Goal: Task Accomplishment & Management: Use online tool/utility

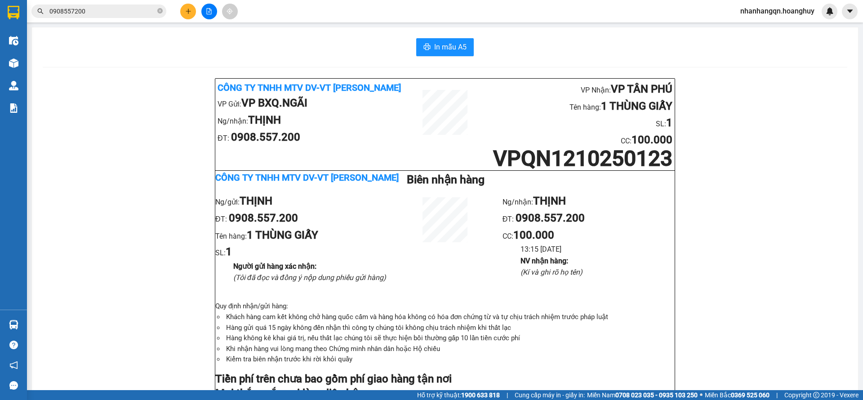
click at [105, 7] on input "0908557200" at bounding box center [102, 11] width 106 height 10
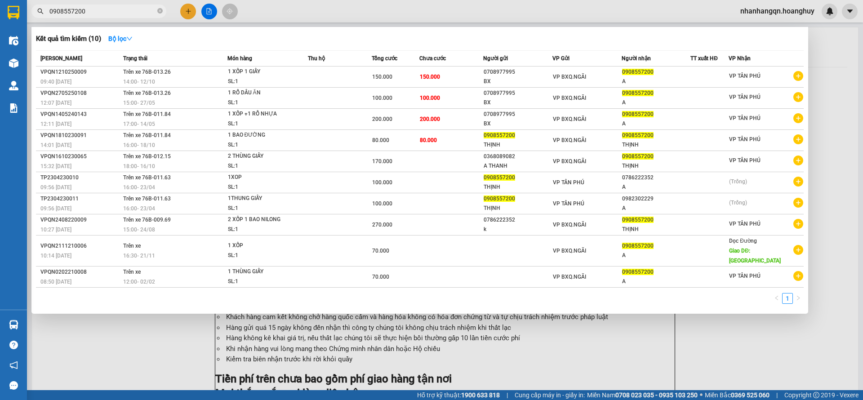
click at [105, 7] on input "0908557200" at bounding box center [102, 11] width 106 height 10
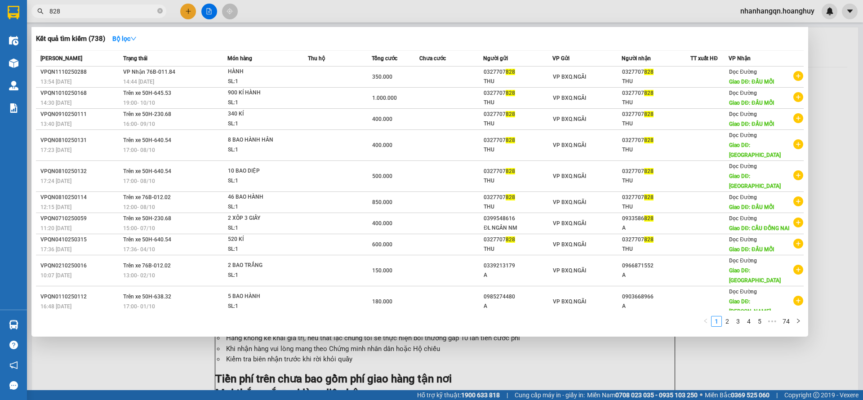
type input "828"
click at [593, 80] on div "VP BXQ.NGÃI" at bounding box center [587, 77] width 68 height 10
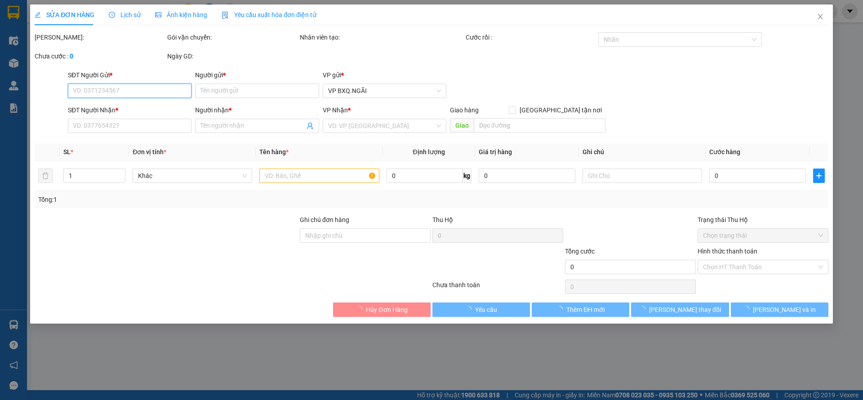
type input "0327707828"
type input "THU"
type input "0327707828"
type input "THU"
type input "ĐẦU MỐI"
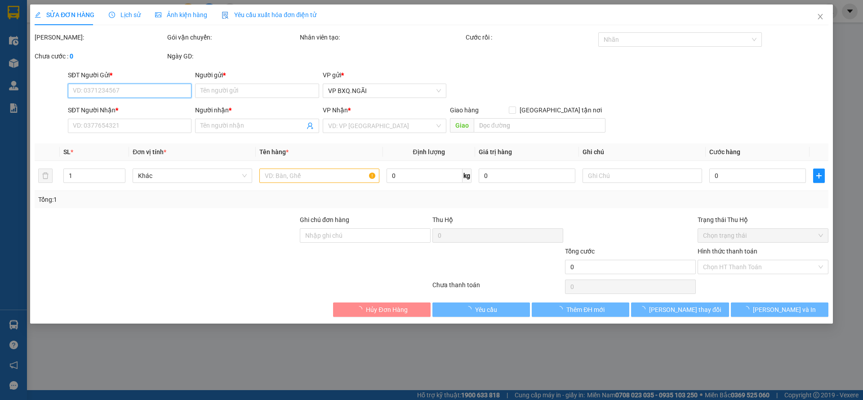
type input "350.000"
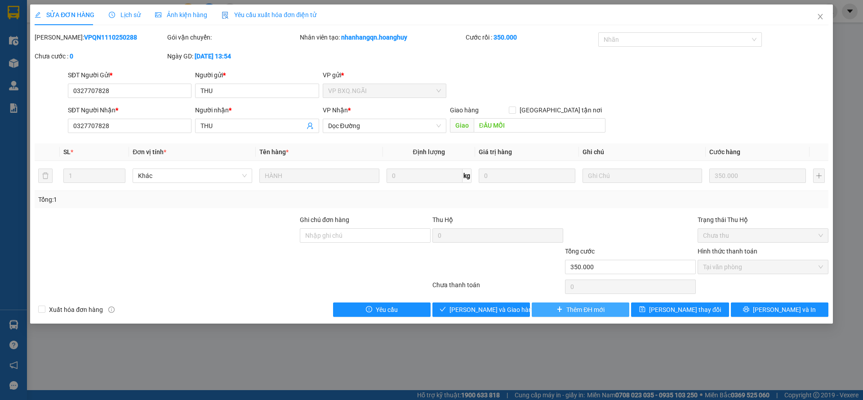
click at [592, 314] on span "Thêm ĐH mới" at bounding box center [585, 310] width 38 height 10
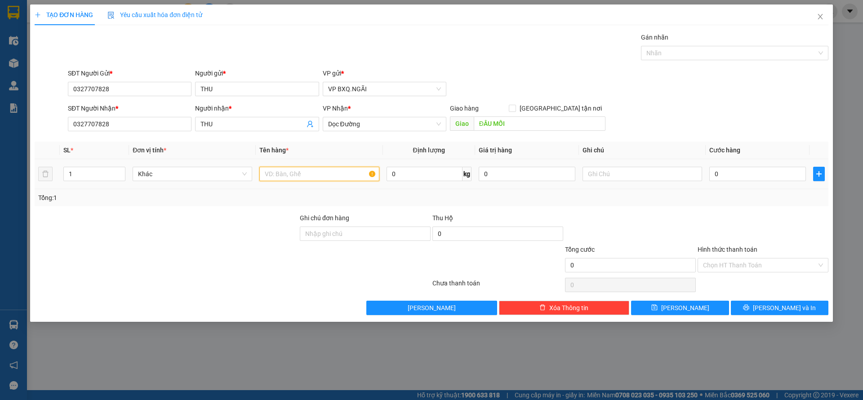
click at [303, 171] on input "text" at bounding box center [318, 174] width 119 height 14
type input "HÀNH"
type input "8"
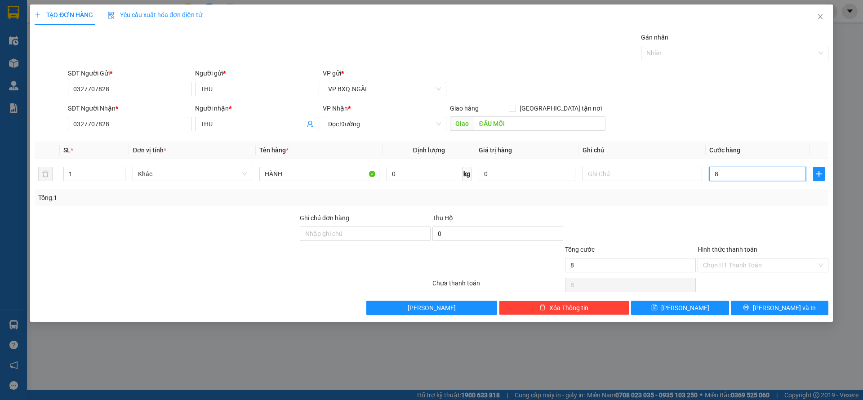
type input "80"
type input "800"
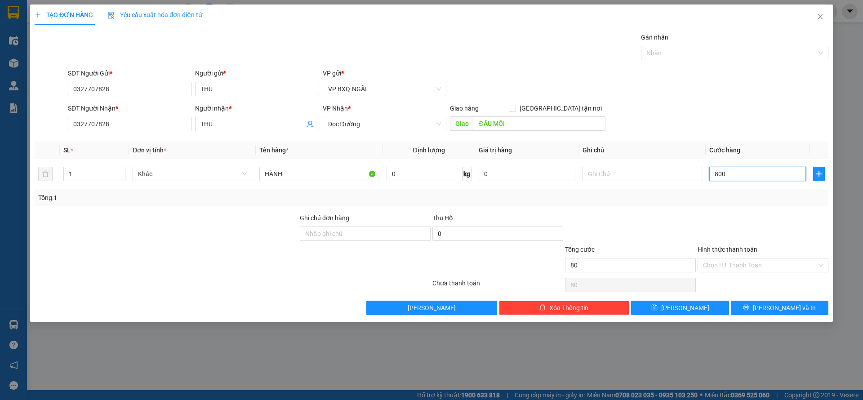
type input "800"
type input "8.000"
type input "80.000"
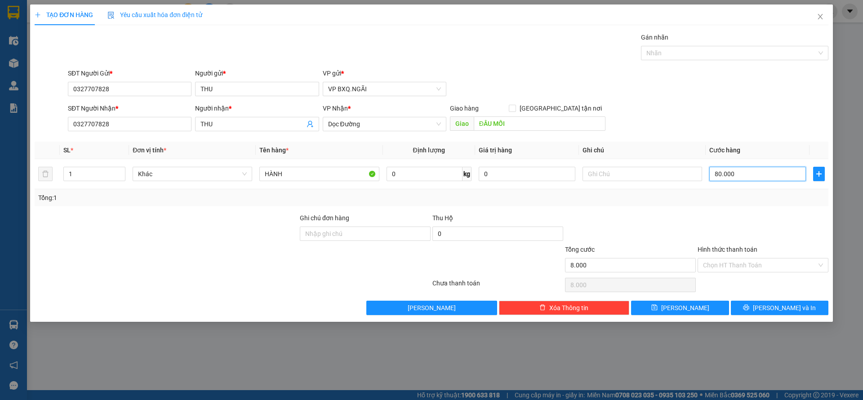
type input "80.000"
type input "800.000"
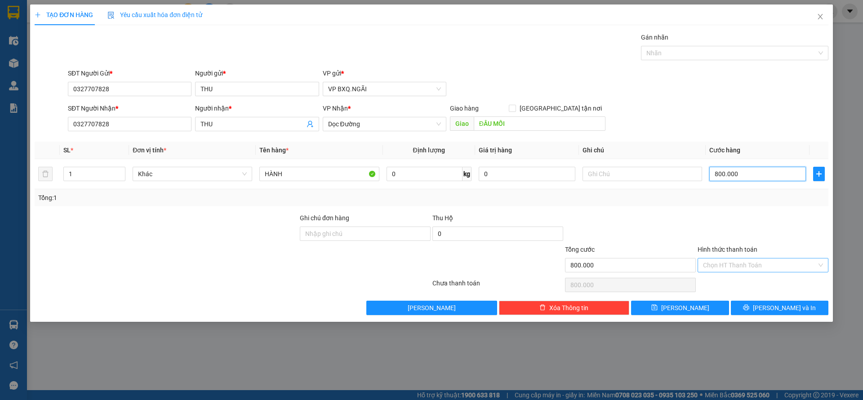
type input "800.000"
click at [737, 269] on input "Hình thức thanh toán" at bounding box center [760, 264] width 114 height 13
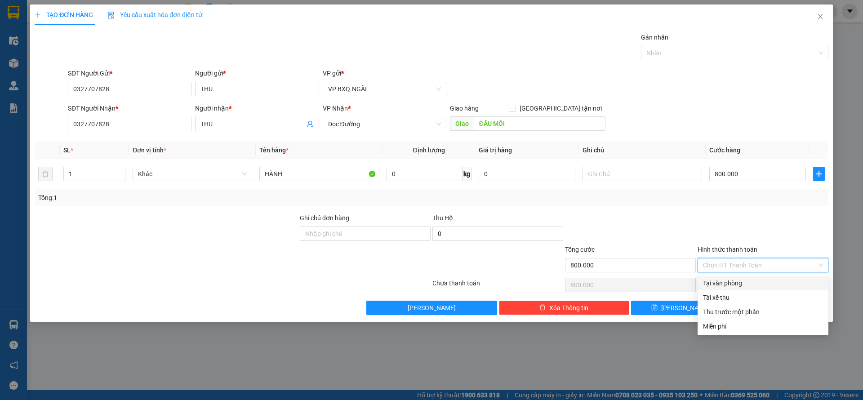
click at [733, 284] on div "Tại văn phòng" at bounding box center [763, 283] width 120 height 10
type input "0"
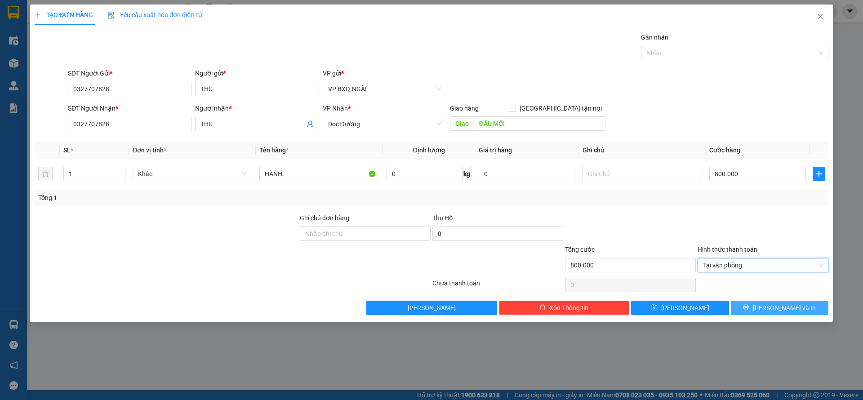
click at [758, 303] on button "Lưu và In" at bounding box center [778, 308] width 97 height 14
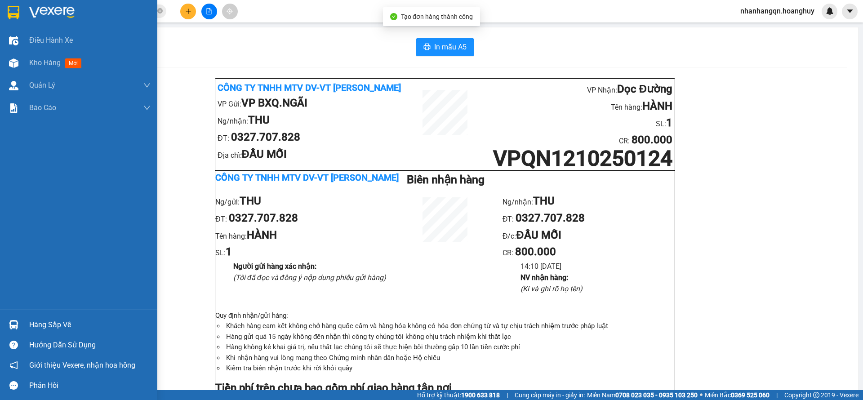
click at [13, 20] on div at bounding box center [14, 12] width 16 height 16
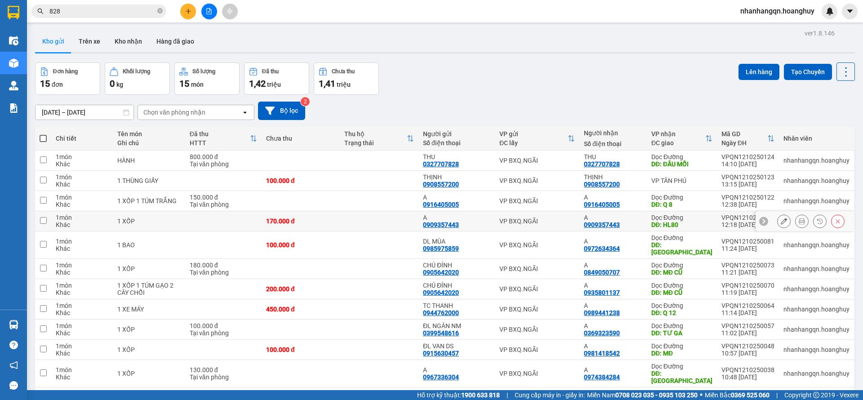
click at [529, 226] on td "VP BXQ.NGÃI" at bounding box center [537, 221] width 84 height 20
checkbox input "true"
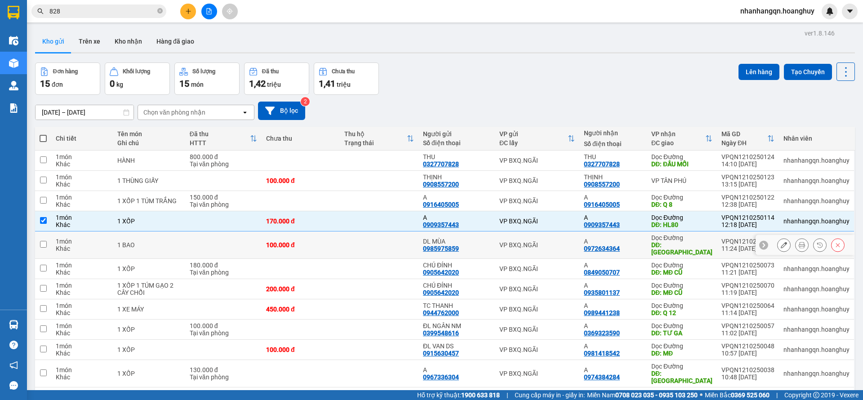
click at [539, 246] on td "VP BXQ.NGÃI" at bounding box center [537, 244] width 84 height 27
checkbox input "true"
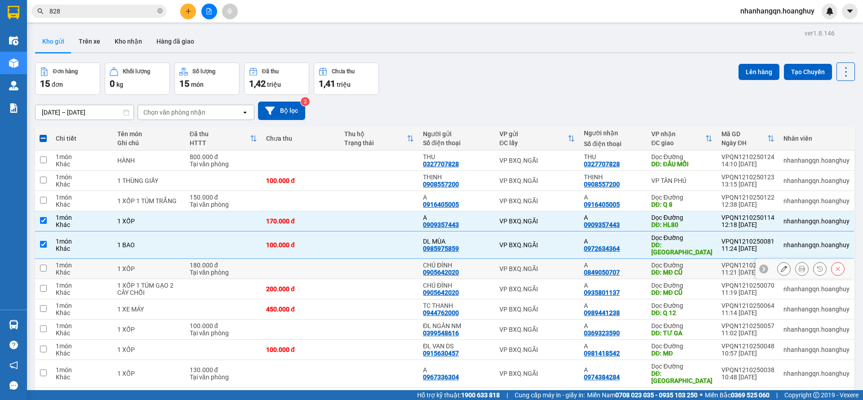
click at [545, 266] on td "VP BXQ.NGÃI" at bounding box center [537, 269] width 84 height 20
checkbox input "true"
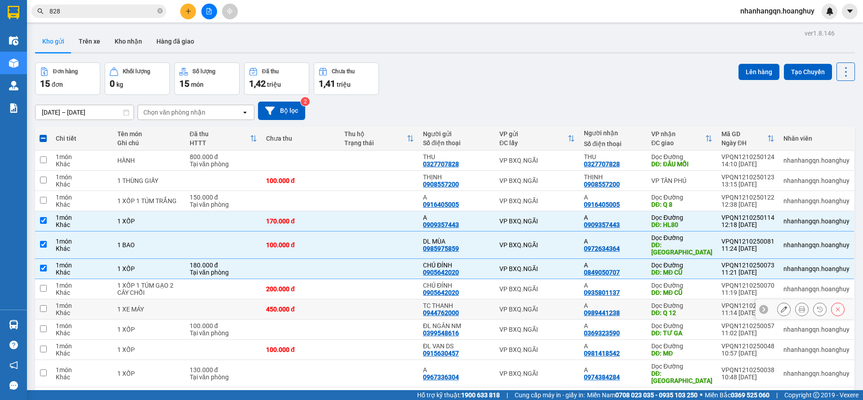
click at [549, 299] on td "VP BXQ.NGÃI" at bounding box center [537, 309] width 84 height 20
checkbox input "true"
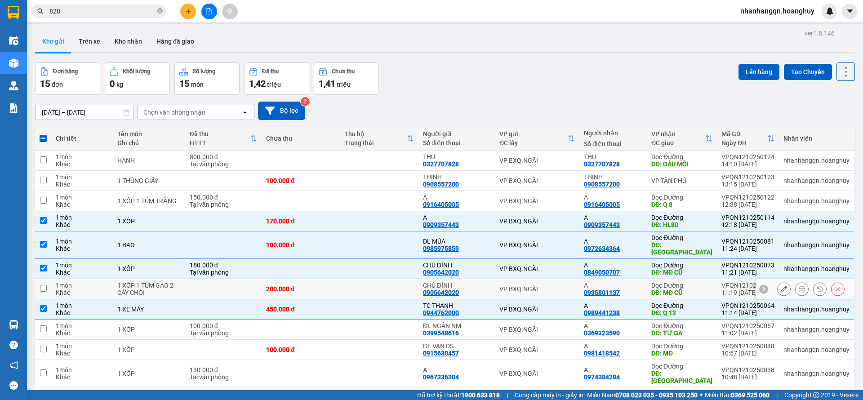
click at [542, 285] on div "VP BXQ.NGÃI" at bounding box center [536, 288] width 75 height 7
checkbox input "true"
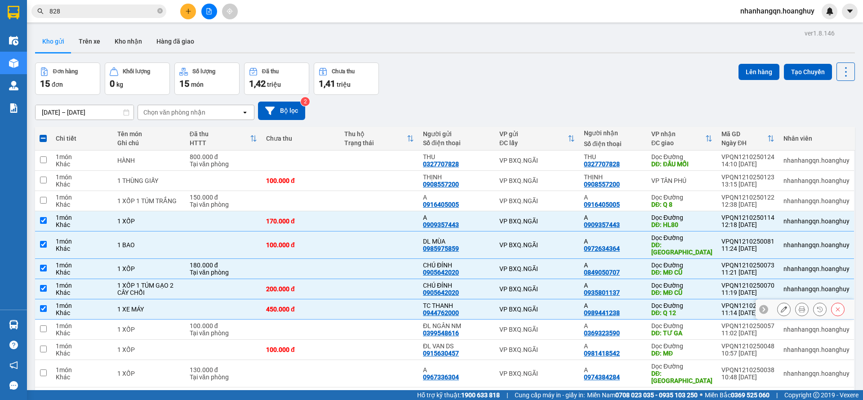
click at [542, 305] on div "VP BXQ.NGÃI" at bounding box center [536, 308] width 75 height 7
checkbox input "false"
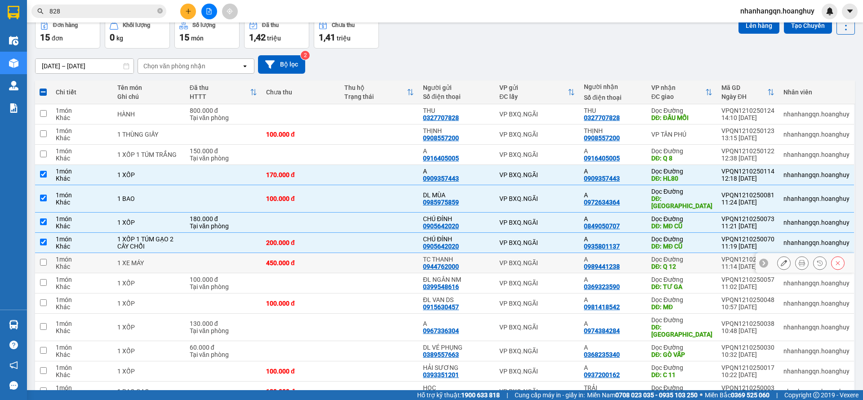
scroll to position [67, 0]
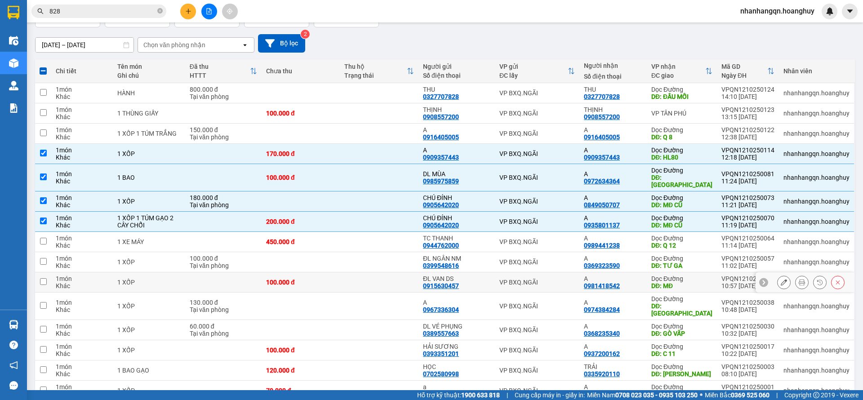
click at [553, 279] on div "VP BXQ.NGÃI" at bounding box center [536, 282] width 75 height 7
checkbox input "true"
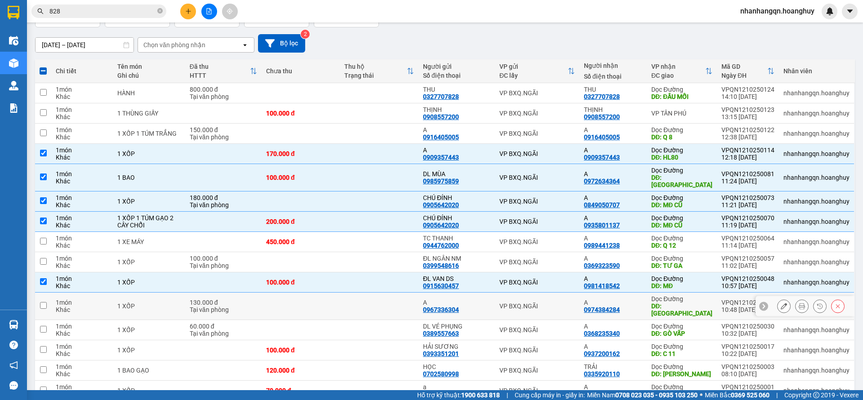
click at [553, 302] on div "VP BXQ.NGÃI" at bounding box center [536, 305] width 75 height 7
checkbox input "true"
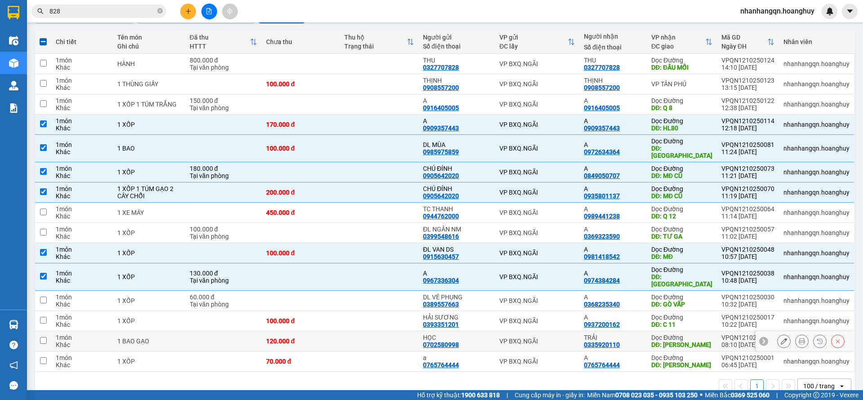
scroll to position [101, 0]
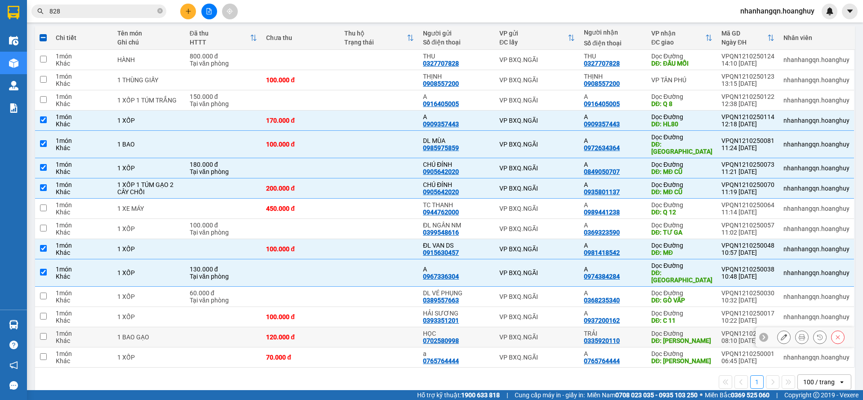
click at [568, 333] on div "VP BXQ.NGÃI" at bounding box center [536, 336] width 75 height 7
checkbox input "true"
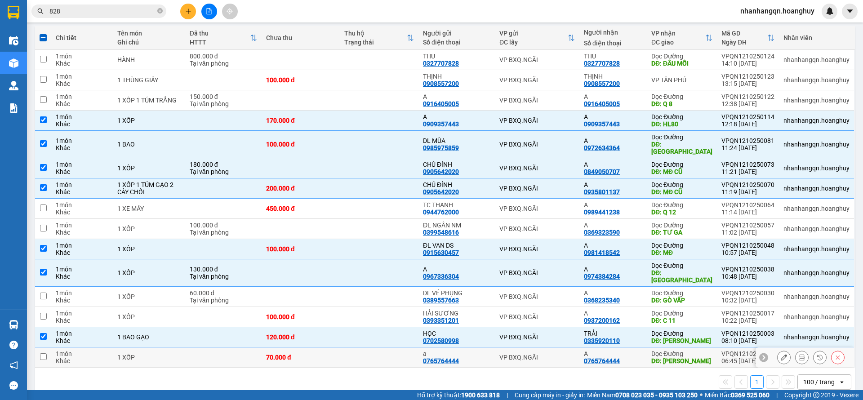
click at [540, 347] on td "VP BXQ.NGÃI" at bounding box center [537, 357] width 84 height 20
checkbox input "true"
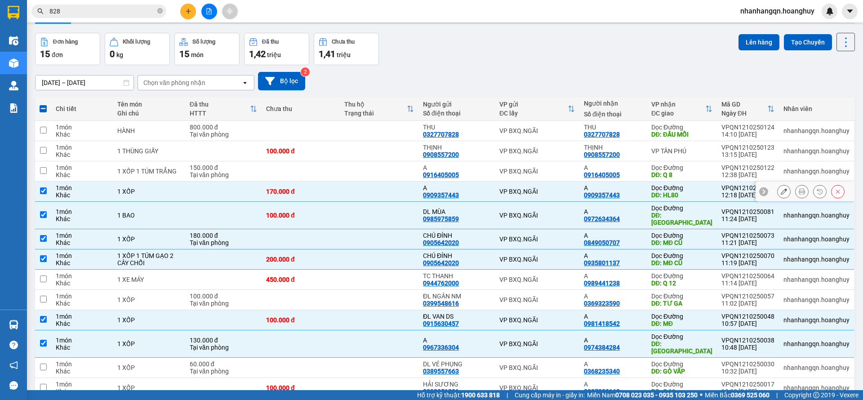
scroll to position [0, 0]
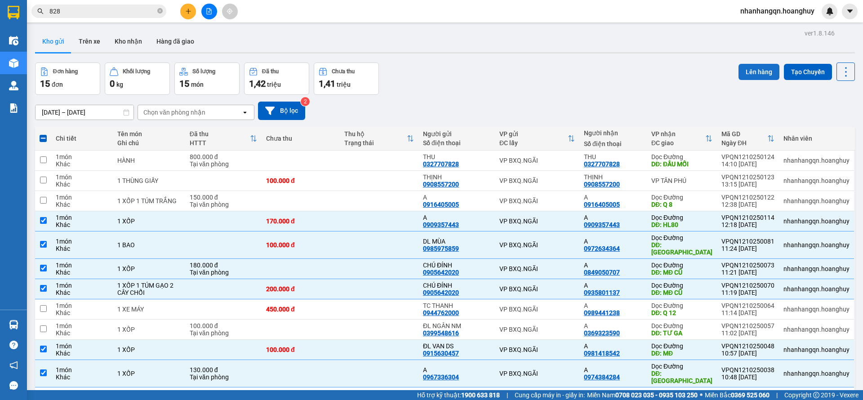
click at [746, 67] on button "Lên hàng" at bounding box center [758, 72] width 41 height 16
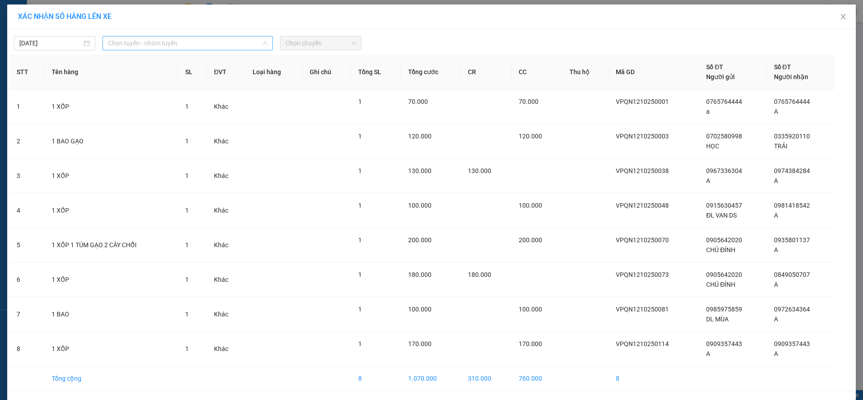
click at [195, 44] on span "Chọn tuyến - nhóm tuyến" at bounding box center [187, 42] width 159 height 13
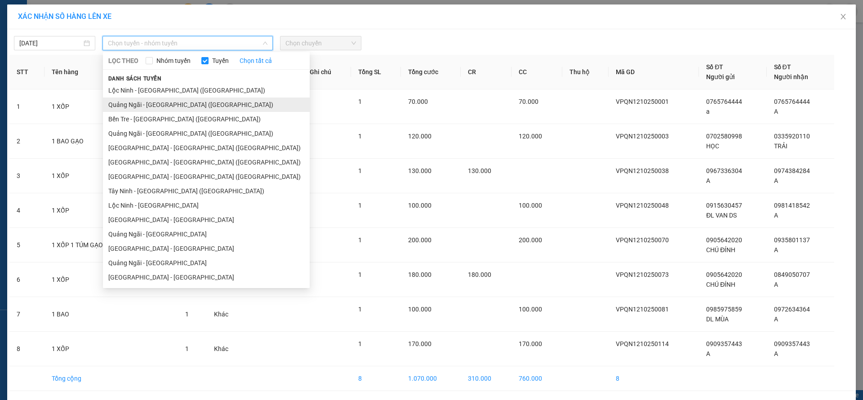
click at [166, 105] on li "Quảng Ngãi - Sài Gòn (Hàng Hoá)" at bounding box center [206, 104] width 207 height 14
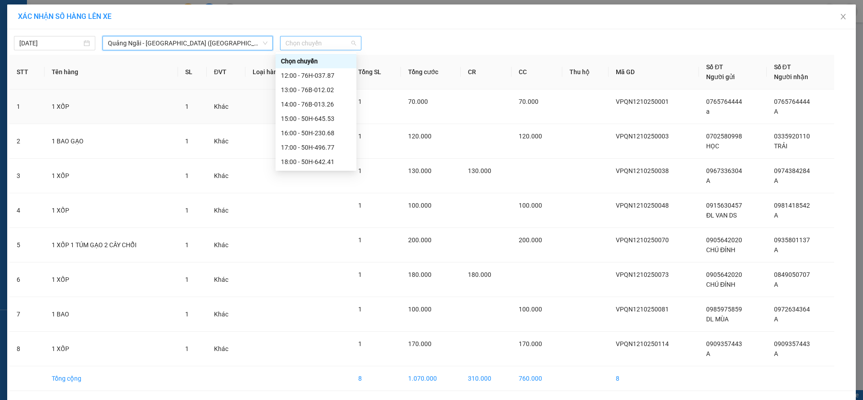
click at [308, 42] on span "Chọn chuyến" at bounding box center [320, 42] width 71 height 13
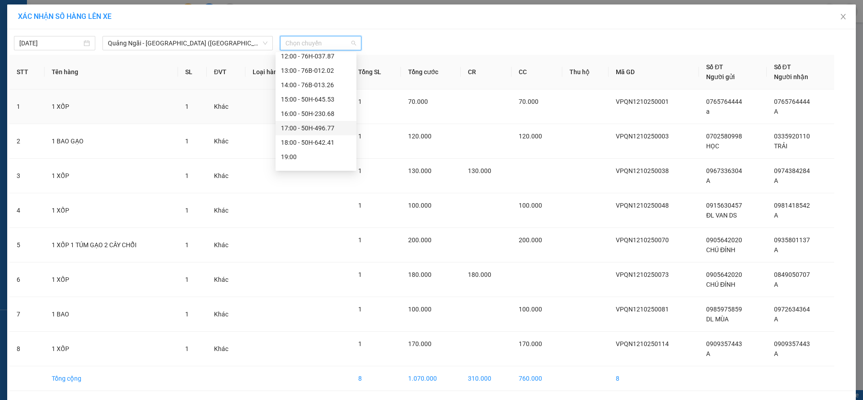
scroll to position [29, 0]
click at [324, 141] on div "19:00" at bounding box center [315, 147] width 81 height 14
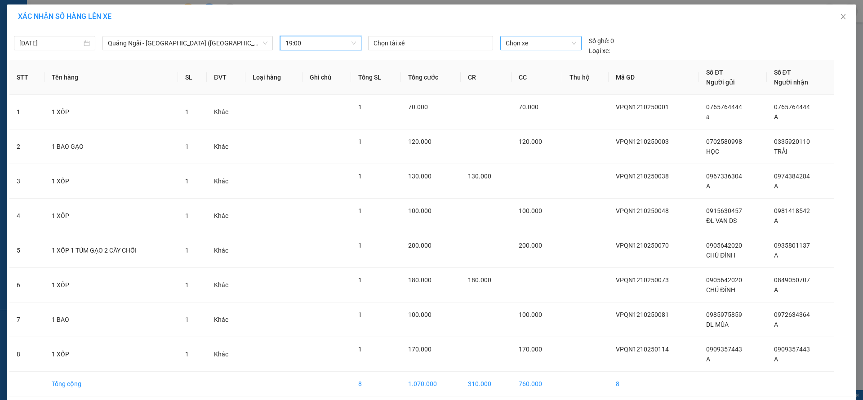
click at [529, 42] on span "Chọn xe" at bounding box center [540, 42] width 70 height 13
type input "1163"
click at [511, 59] on div "76B-011.63" at bounding box center [535, 61] width 70 height 10
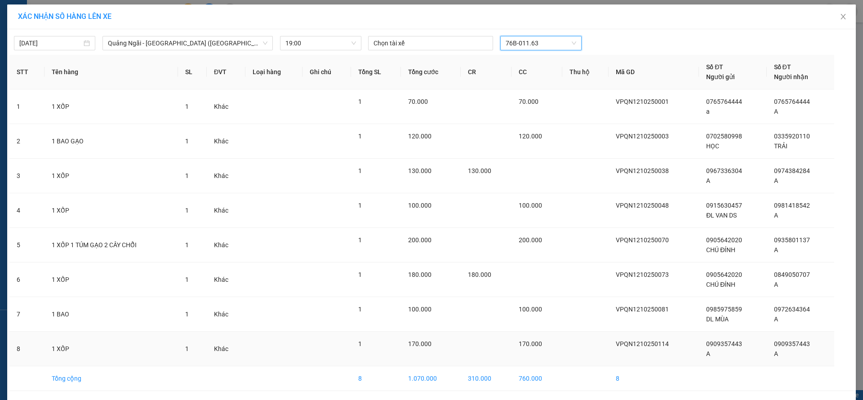
scroll to position [32, 0]
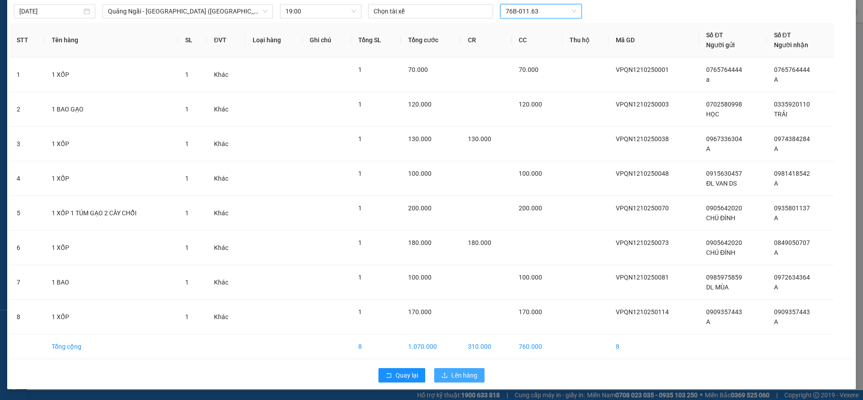
click at [441, 376] on icon "upload" at bounding box center [444, 375] width 6 height 6
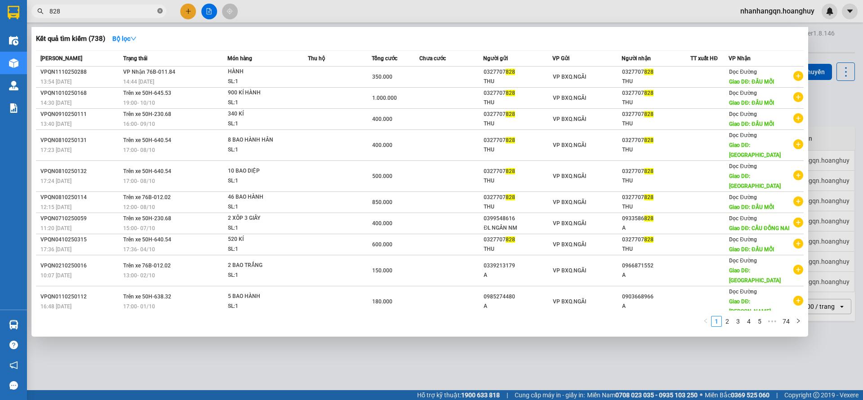
click at [160, 10] on icon "close-circle" at bounding box center [159, 10] width 5 height 5
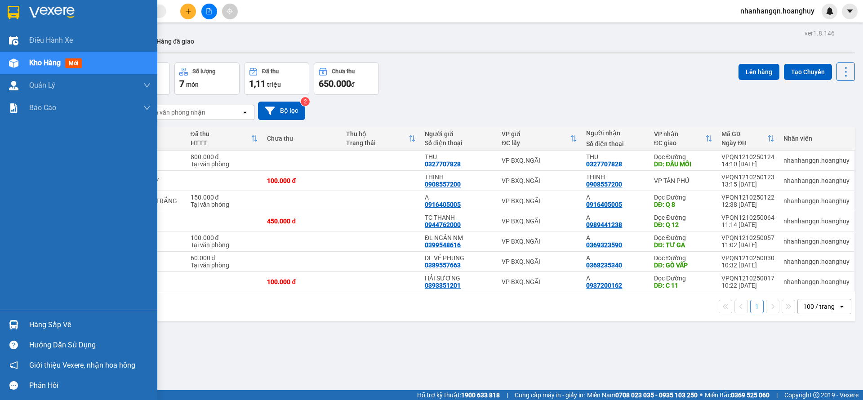
click at [1, 9] on div at bounding box center [78, 14] width 157 height 29
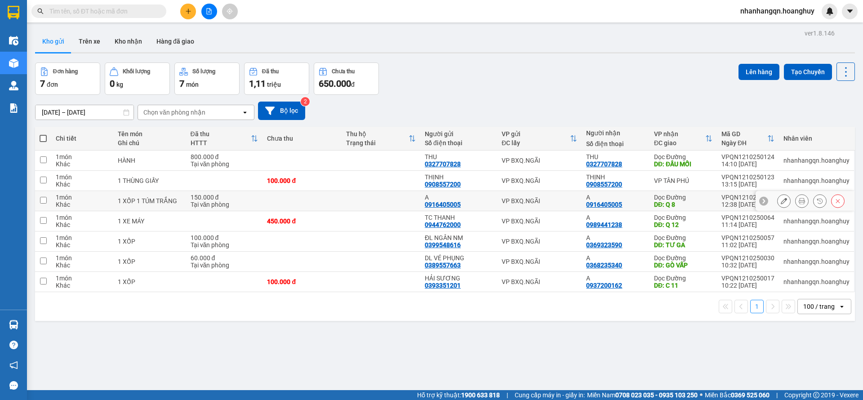
click at [570, 200] on div "VP BXQ.NGÃI" at bounding box center [539, 200] width 76 height 7
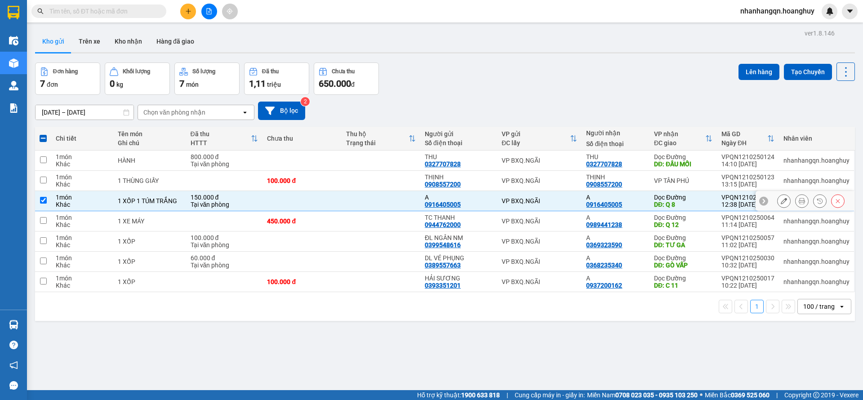
click at [547, 203] on div "VP BXQ.NGÃI" at bounding box center [539, 200] width 76 height 7
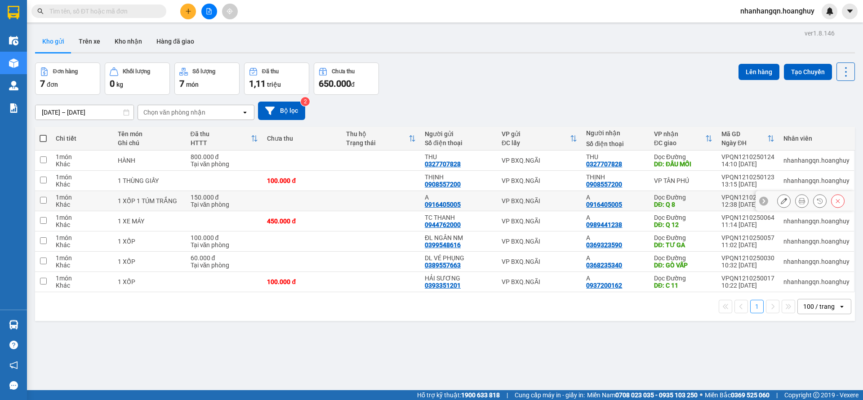
click at [539, 202] on div "VP BXQ.NGÃI" at bounding box center [539, 200] width 76 height 7
checkbox input "true"
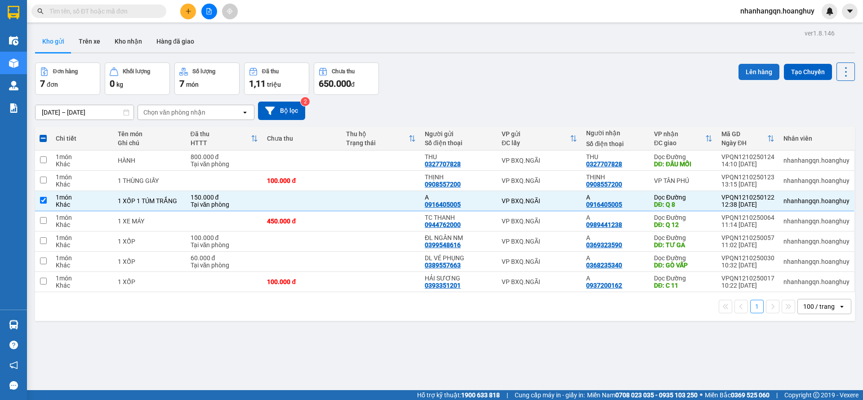
click at [738, 79] on button "Lên hàng" at bounding box center [758, 72] width 41 height 16
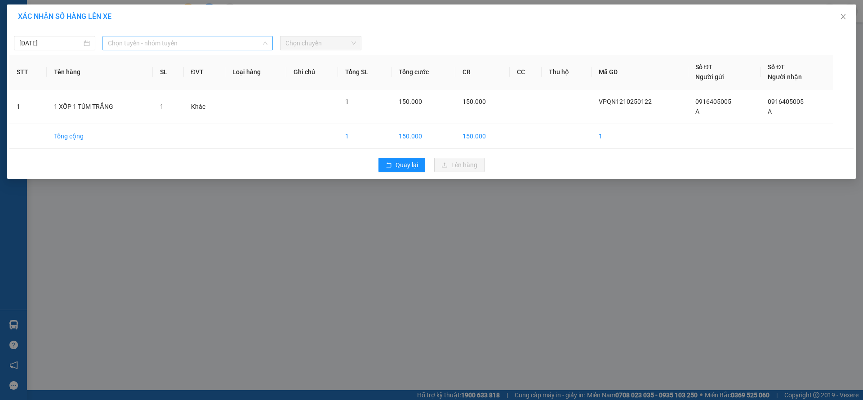
click at [253, 38] on span "Chọn tuyến - nhóm tuyến" at bounding box center [187, 42] width 159 height 13
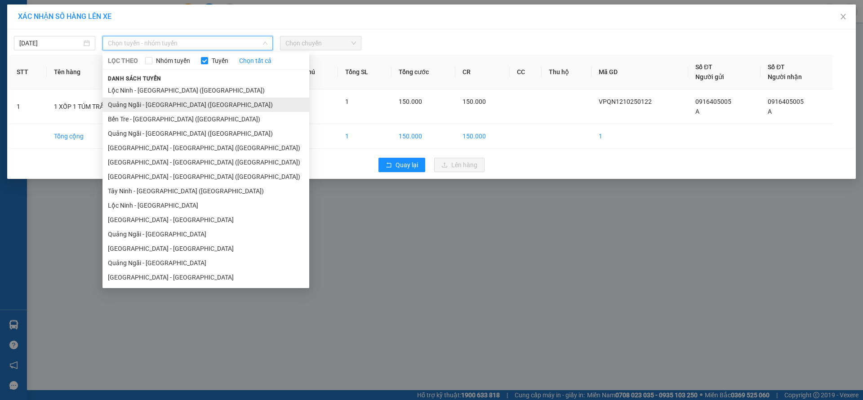
click at [185, 107] on li "Quảng Ngãi - Sài Gòn (Hàng Hoá)" at bounding box center [205, 104] width 207 height 14
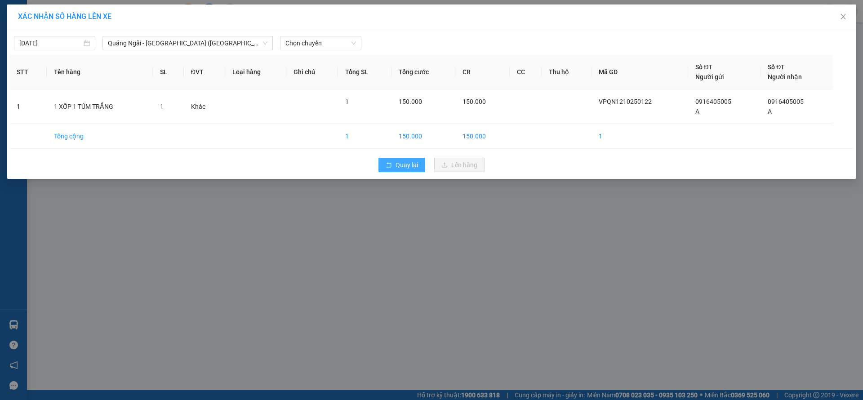
drag, startPoint x: 416, startPoint y: 154, endPoint x: 413, endPoint y: 163, distance: 9.8
click at [414, 161] on div "Quay lại Lên hàng" at bounding box center [431, 164] width 844 height 23
click at [413, 163] on span "Quay lại" at bounding box center [406, 165] width 22 height 10
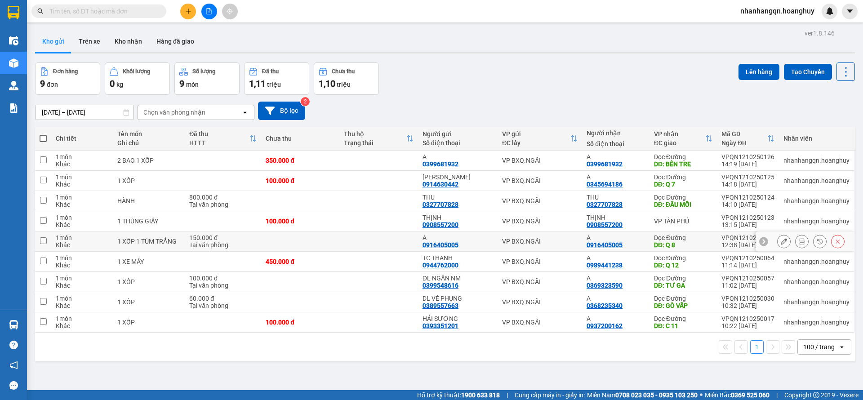
click at [521, 242] on div "VP BXQ.NGÃI" at bounding box center [539, 241] width 75 height 7
checkbox input "true"
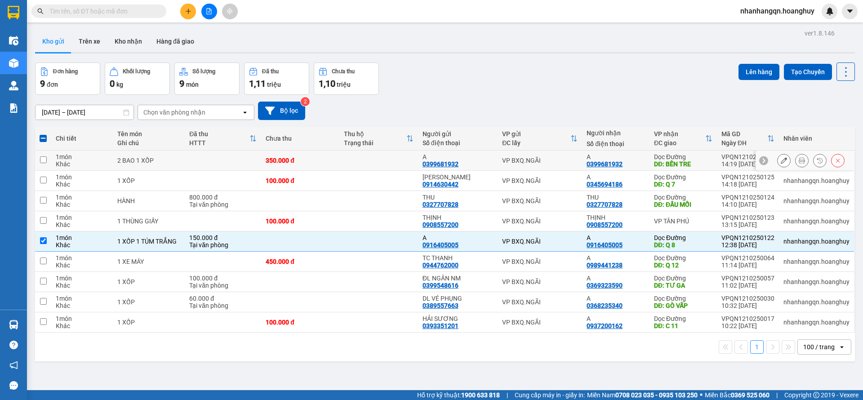
click at [518, 167] on td "VP BXQ.NGÃI" at bounding box center [539, 160] width 84 height 20
checkbox input "true"
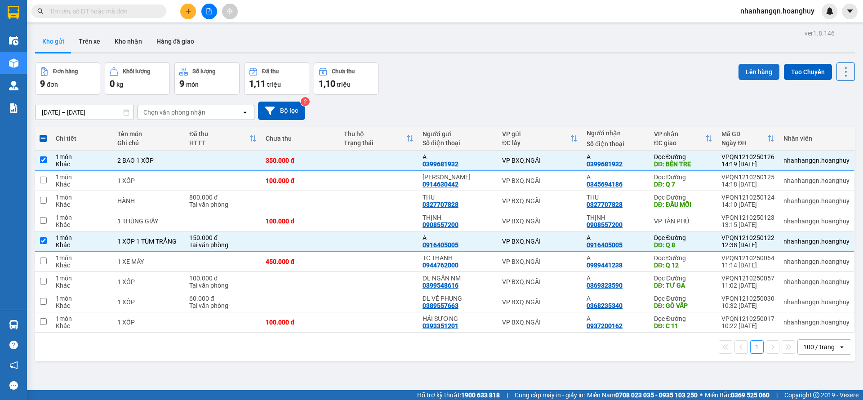
click at [756, 72] on button "Lên hàng" at bounding box center [758, 72] width 41 height 16
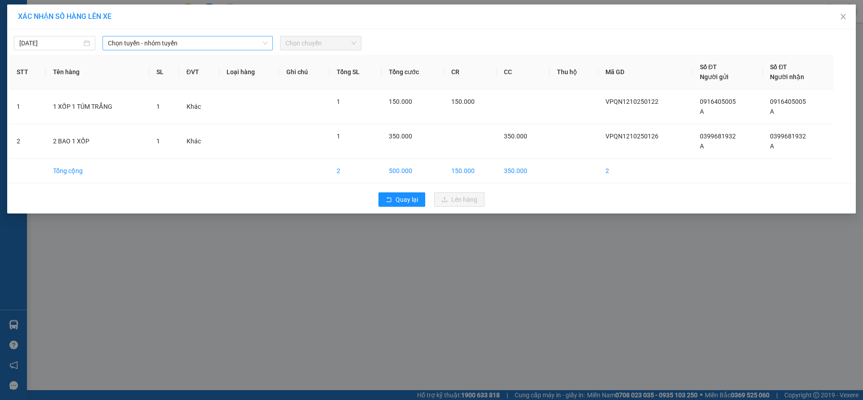
click at [168, 47] on span "Chọn tuyến - nhóm tuyến" at bounding box center [187, 42] width 159 height 13
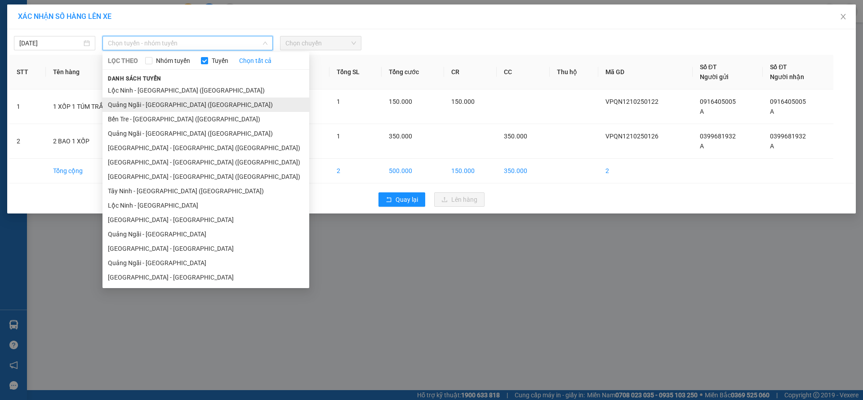
click at [170, 99] on li "Quảng Ngãi - Sài Gòn (Hàng Hoá)" at bounding box center [205, 104] width 207 height 14
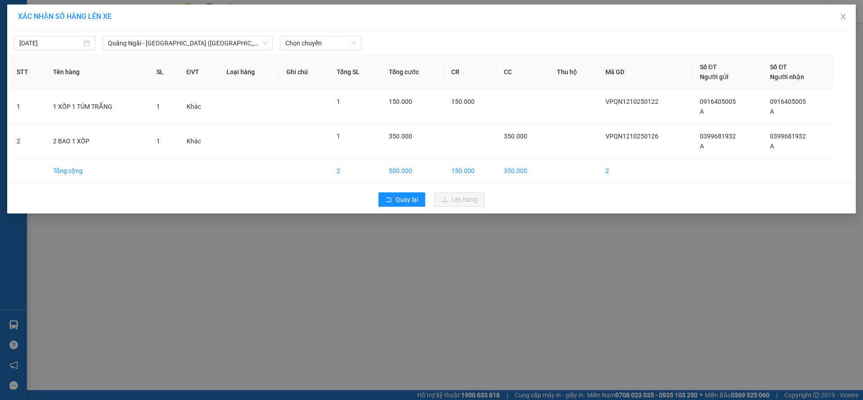
click at [301, 53] on div "12/10/2025 Quảng Ngãi - Sài Gòn (Hàng Hoá) LỌC THEO Nhóm tuyến Tuyến Chọn tất c…" at bounding box center [431, 121] width 848 height 184
click at [302, 47] on span "Chọn chuyến" at bounding box center [320, 42] width 71 height 13
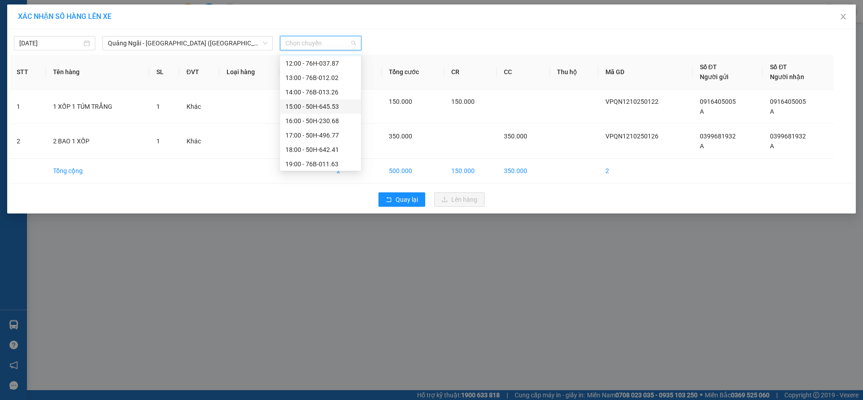
scroll to position [29, 0]
click at [314, 119] on div "17:00 - 50H-496.77" at bounding box center [320, 119] width 70 height 10
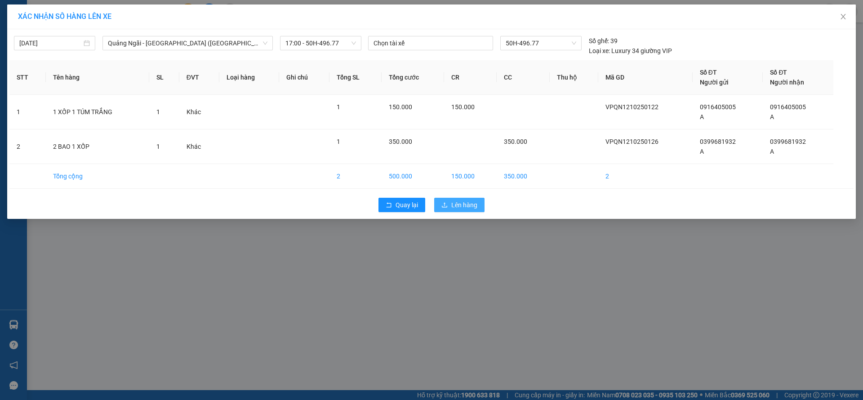
click at [451, 201] on button "Lên hàng" at bounding box center [459, 205] width 50 height 14
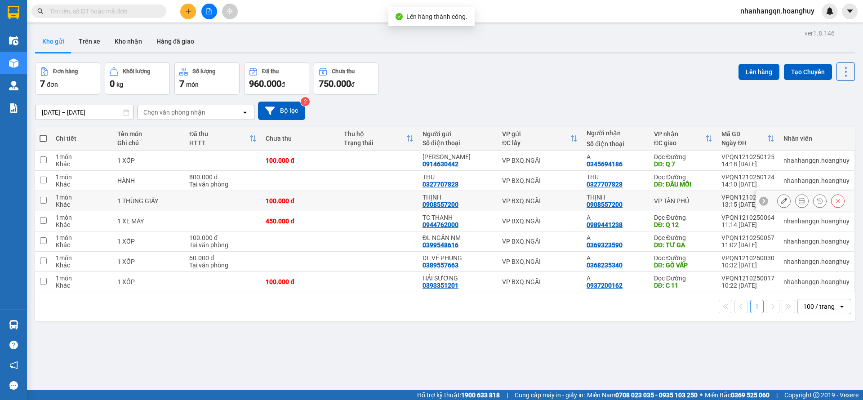
click at [526, 199] on div "VP BXQ.NGÃI" at bounding box center [539, 200] width 75 height 7
checkbox input "true"
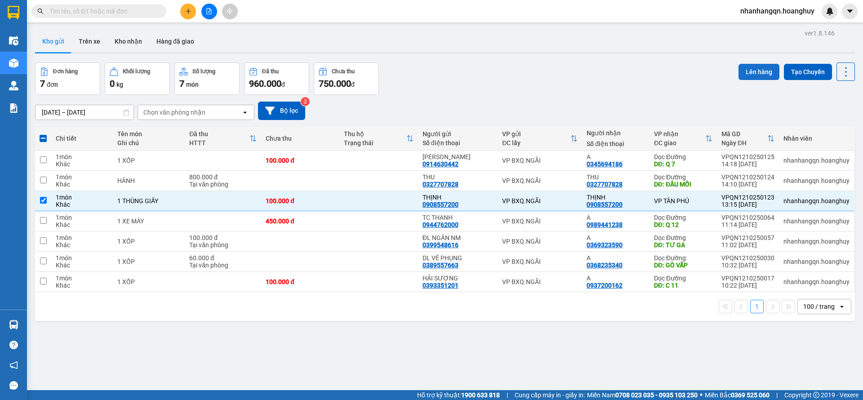
click at [739, 73] on button "Lên hàng" at bounding box center [758, 72] width 41 height 16
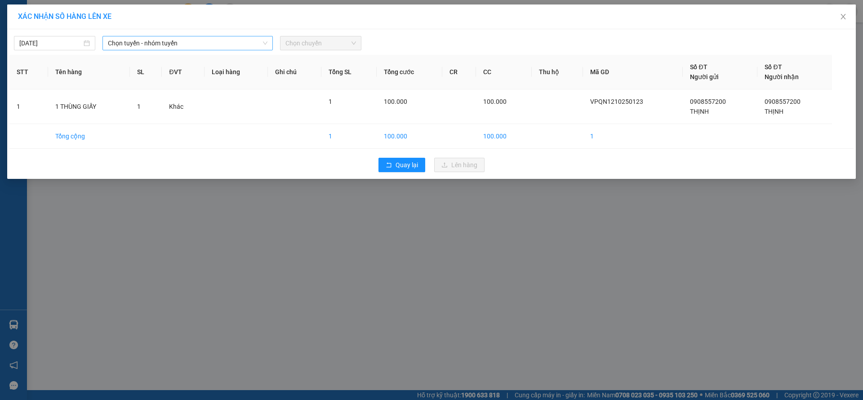
click at [155, 44] on span "Chọn tuyến - nhóm tuyến" at bounding box center [187, 42] width 159 height 13
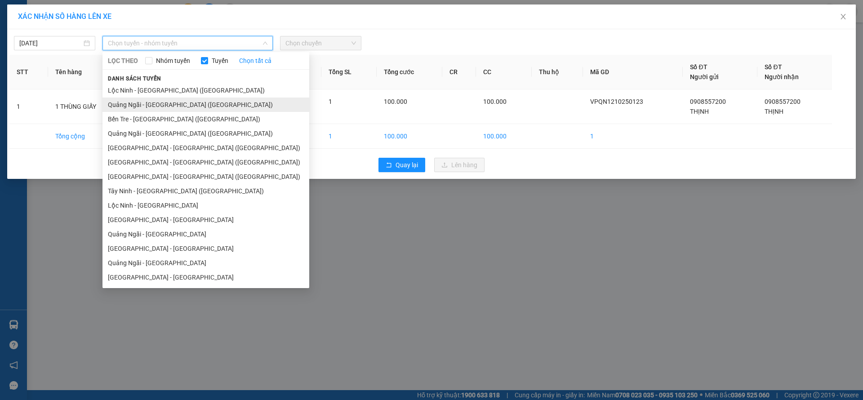
click at [169, 105] on li "Quảng Ngãi - Sài Gòn (Hàng Hoá)" at bounding box center [205, 104] width 207 height 14
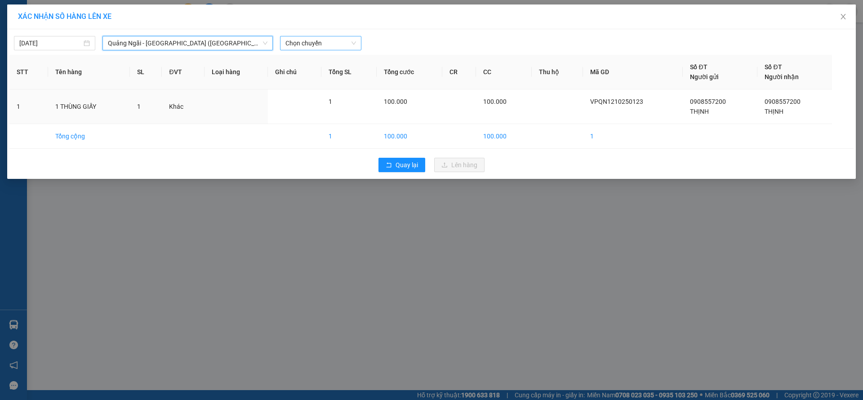
click at [333, 43] on span "Chọn chuyến" at bounding box center [320, 42] width 71 height 13
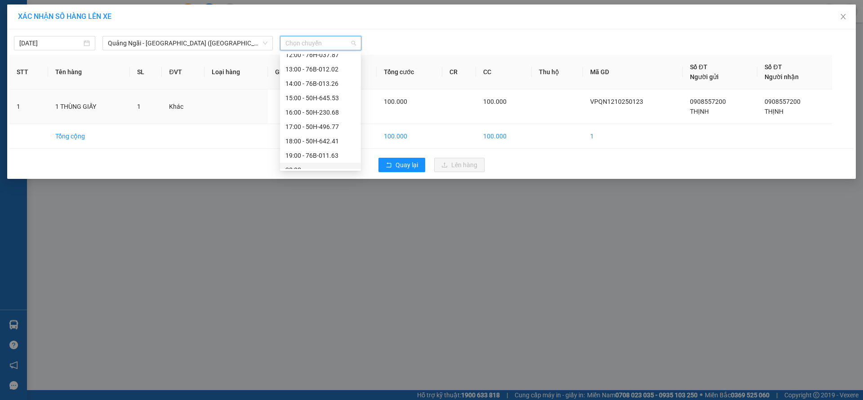
scroll to position [29, 0]
click at [327, 147] on div "19:00 - 76B-011.63" at bounding box center [320, 147] width 70 height 10
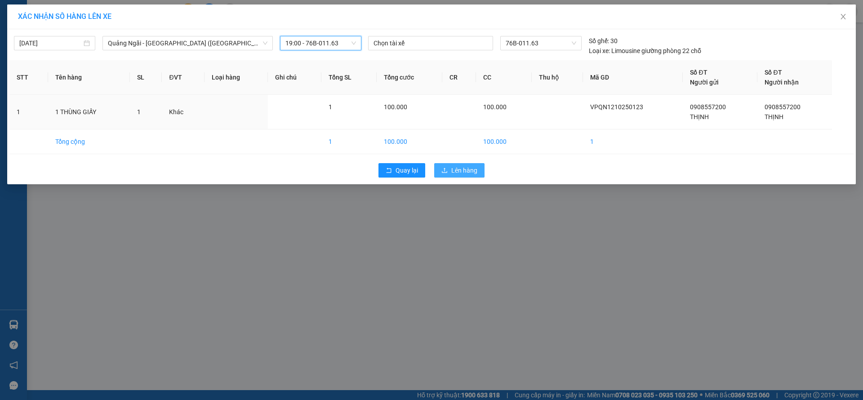
click at [454, 173] on span "Lên hàng" at bounding box center [464, 170] width 26 height 10
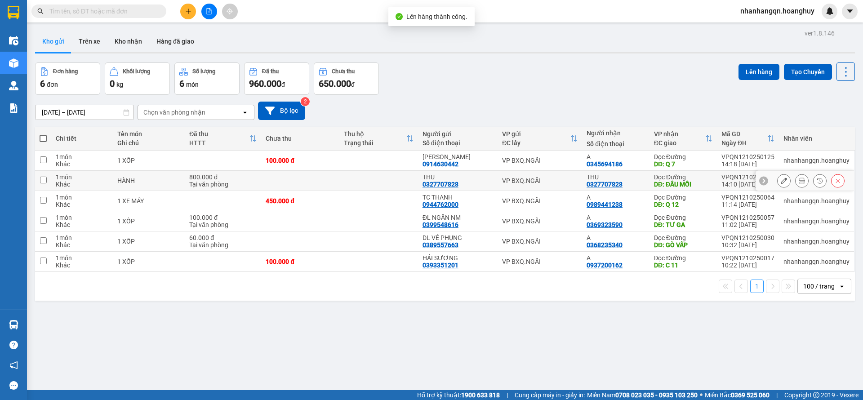
click at [550, 175] on td "VP BXQ.NGÃI" at bounding box center [539, 181] width 84 height 20
checkbox input "true"
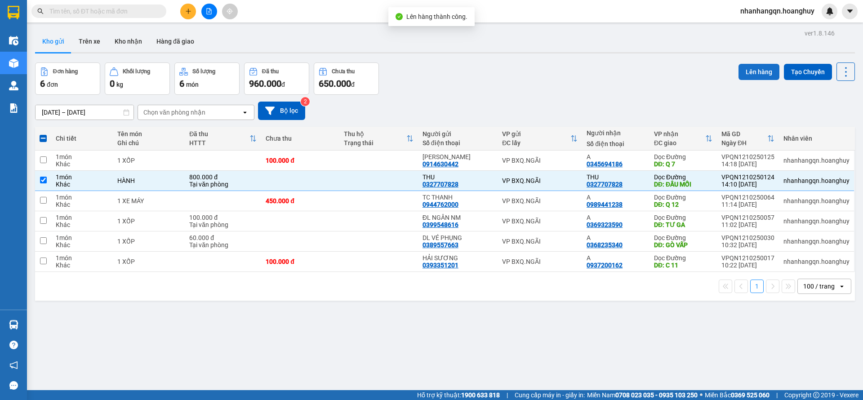
click at [749, 76] on button "Lên hàng" at bounding box center [758, 72] width 41 height 16
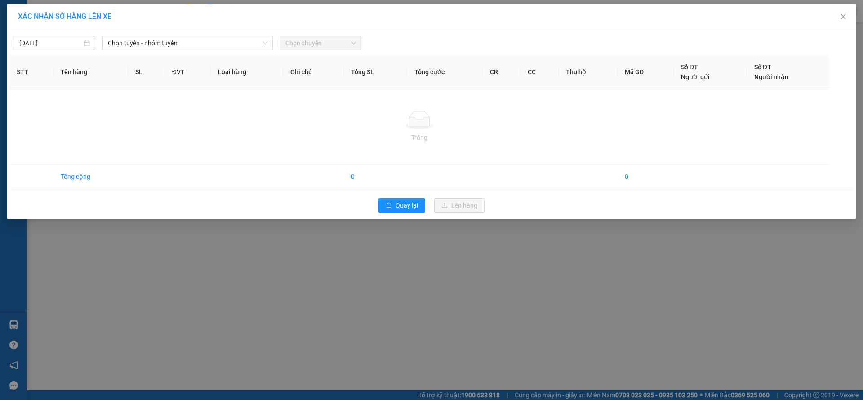
click at [206, 34] on div "12/10/2025 Chọn tuyến - nhóm tuyến Chọn chuyến" at bounding box center [431, 40] width 844 height 19
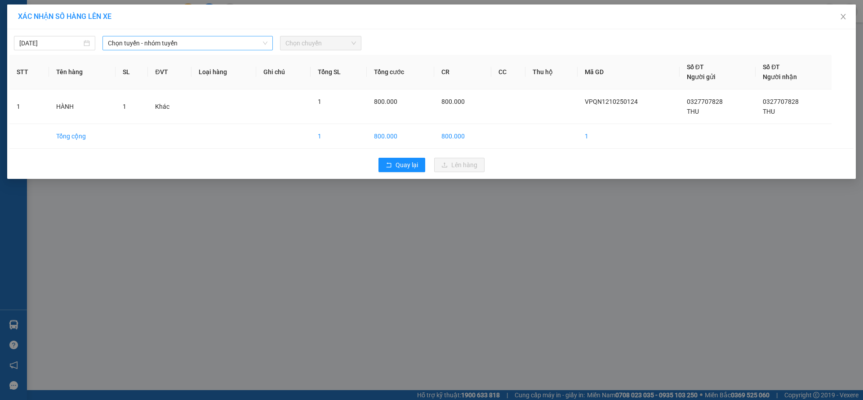
click at [173, 40] on span "Chọn tuyến - nhóm tuyến" at bounding box center [187, 42] width 159 height 13
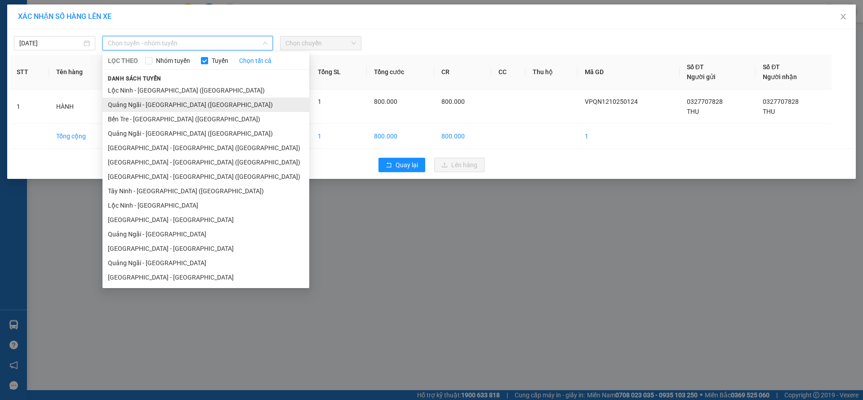
click at [169, 101] on li "Quảng Ngãi - Sài Gòn (Hàng Hoá)" at bounding box center [205, 104] width 207 height 14
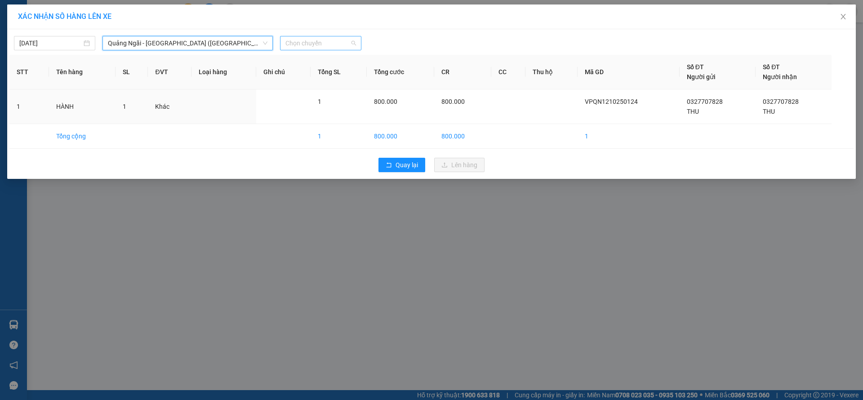
click at [309, 40] on span "Chọn chuyến" at bounding box center [320, 42] width 71 height 13
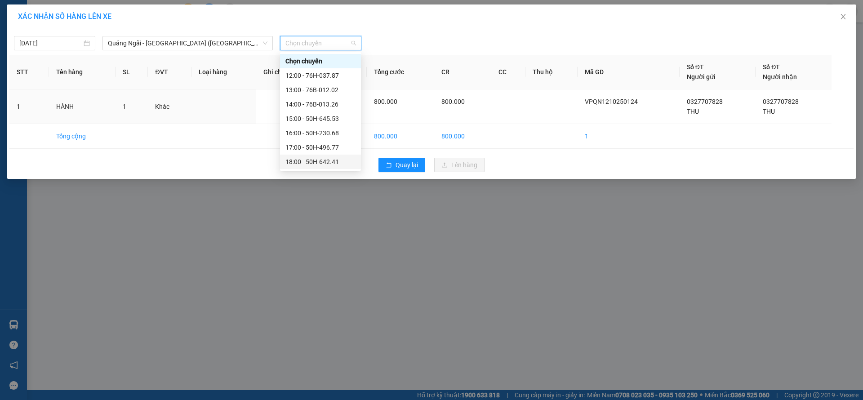
scroll to position [29, 0]
click at [325, 101] on div "16:00 - 50H-230.68" at bounding box center [320, 104] width 70 height 10
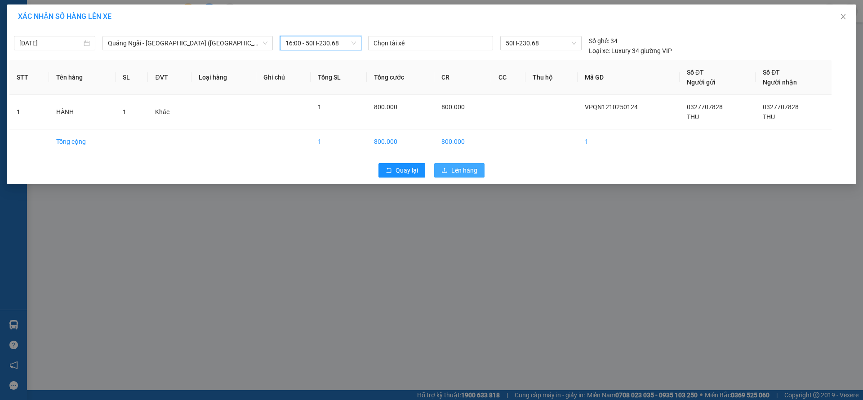
click at [445, 169] on icon "upload" at bounding box center [444, 170] width 5 height 5
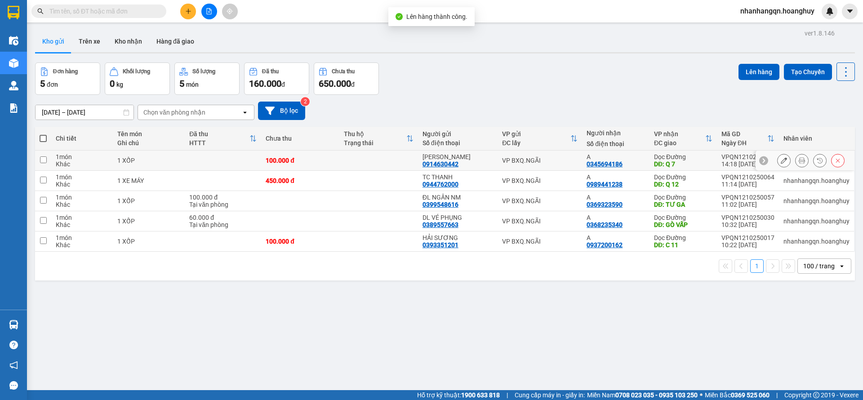
click at [533, 165] on td "VP BXQ.NGÃI" at bounding box center [539, 160] width 84 height 20
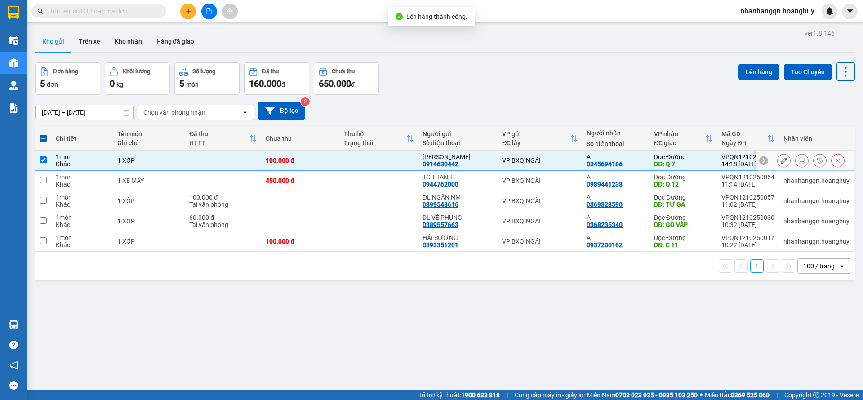
click at [533, 165] on td "VP BXQ.NGÃI" at bounding box center [539, 160] width 84 height 20
checkbox input "false"
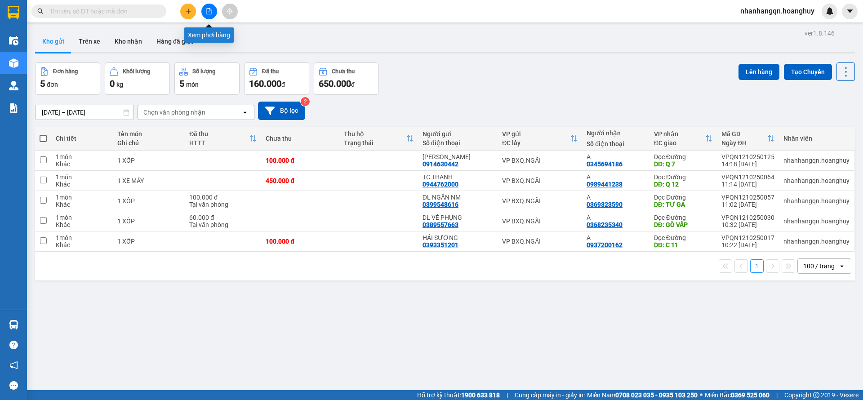
click at [209, 14] on button at bounding box center [209, 12] width 16 height 16
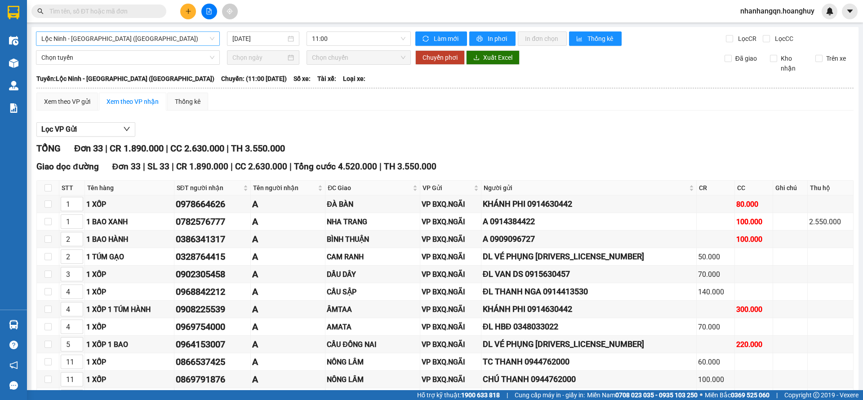
click at [147, 41] on span "Lộc Ninh - Quảng Ngãi (Hàng Hóa)" at bounding box center [127, 38] width 173 height 13
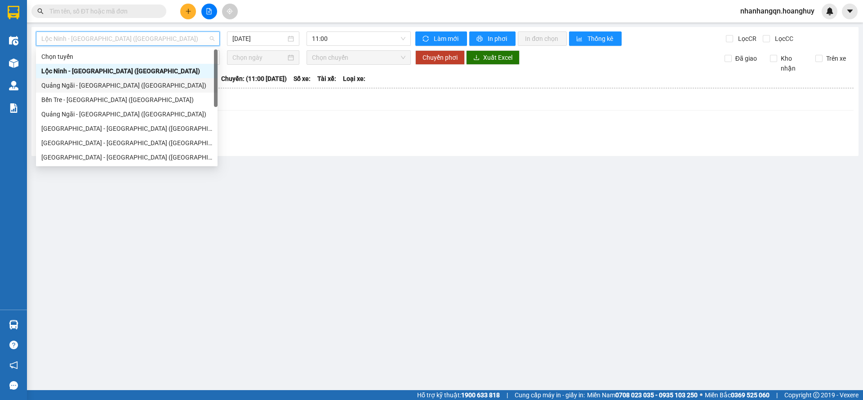
click at [120, 83] on div "Quảng Ngãi - Sài Gòn (Hàng Hoá)" at bounding box center [126, 85] width 171 height 10
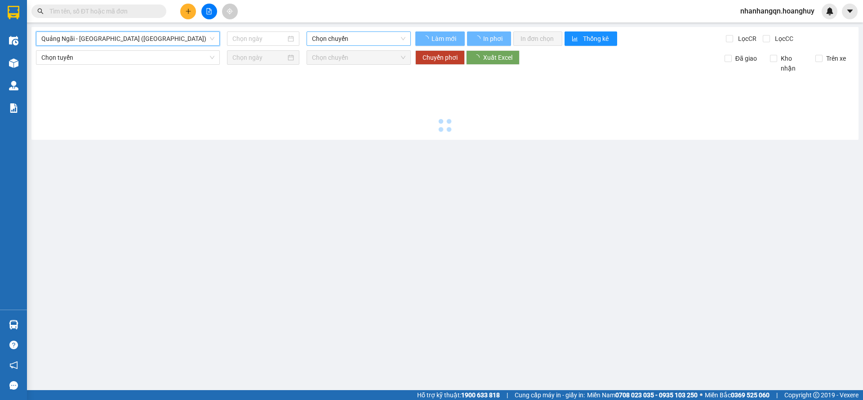
type input "12/10/2025"
click at [354, 39] on span "Chọn chuyến" at bounding box center [358, 38] width 93 height 13
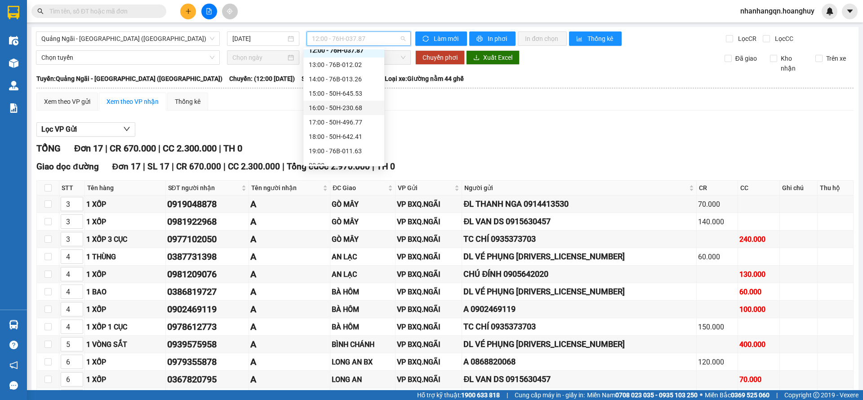
scroll to position [29, 0]
click at [347, 141] on div "19:00 - 76B-011.63" at bounding box center [344, 143] width 70 height 10
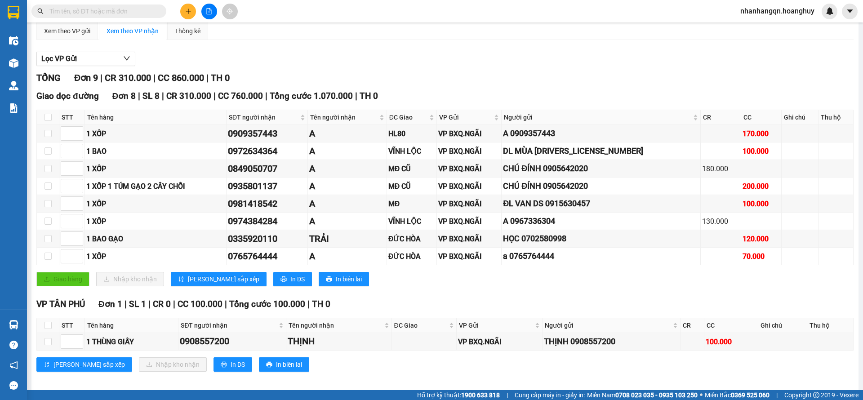
scroll to position [77, 0]
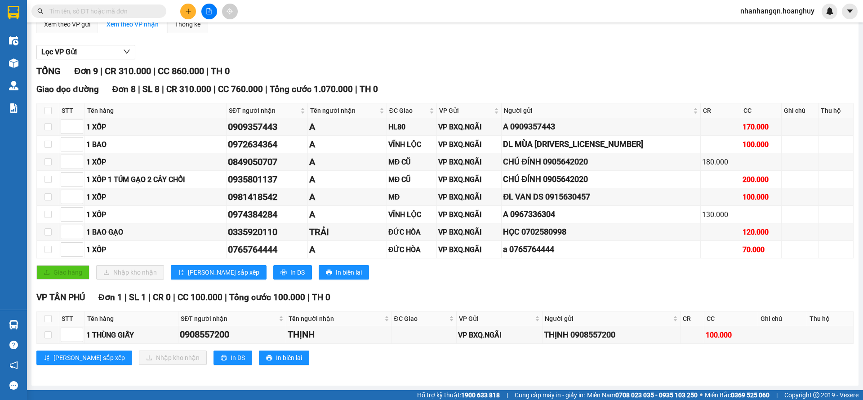
click at [75, 11] on input "text" at bounding box center [102, 11] width 106 height 10
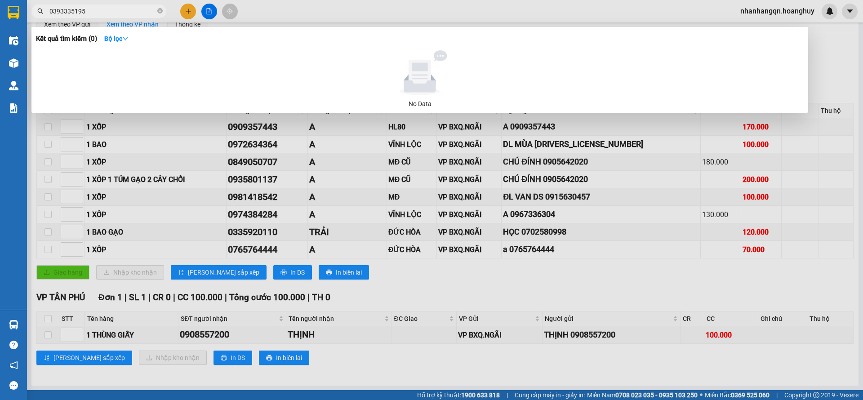
click at [93, 14] on input "0393335195" at bounding box center [102, 11] width 106 height 10
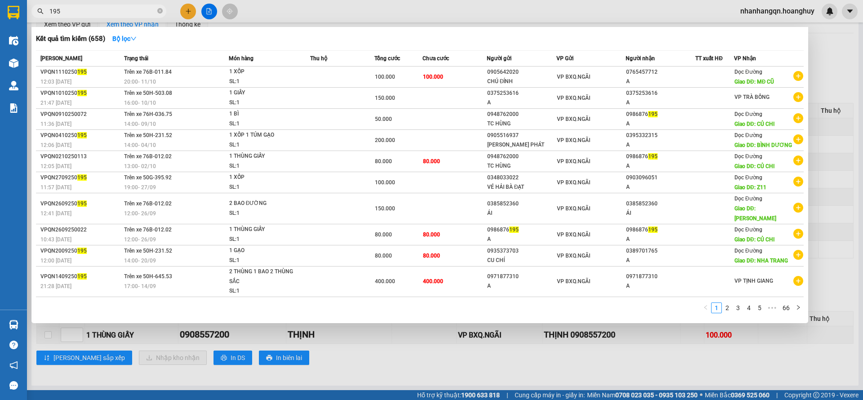
click at [86, 9] on input "195" at bounding box center [102, 11] width 106 height 10
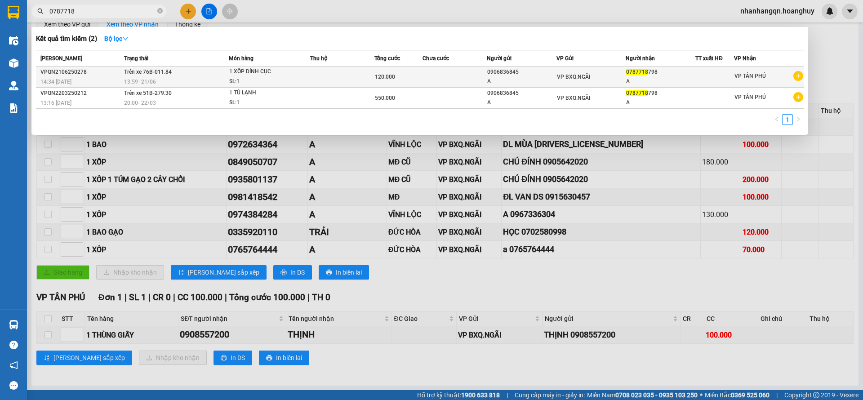
type input "0787718"
click at [549, 78] on div "A" at bounding box center [521, 81] width 69 height 9
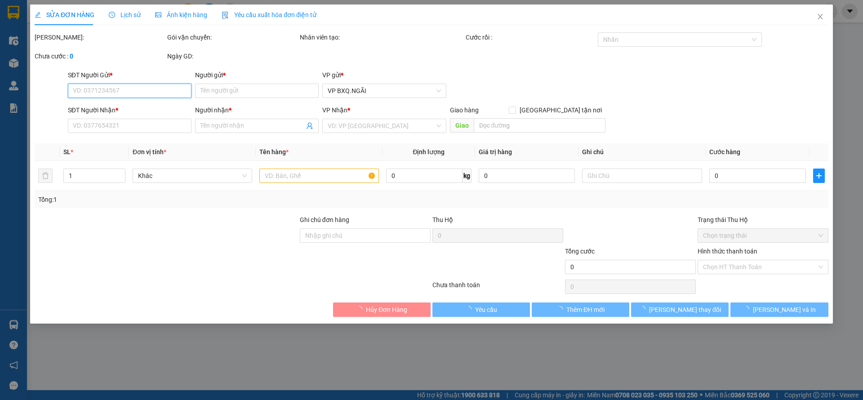
type input "0906836845"
type input "A"
type input "0787718798"
type input "A"
type input "120.000"
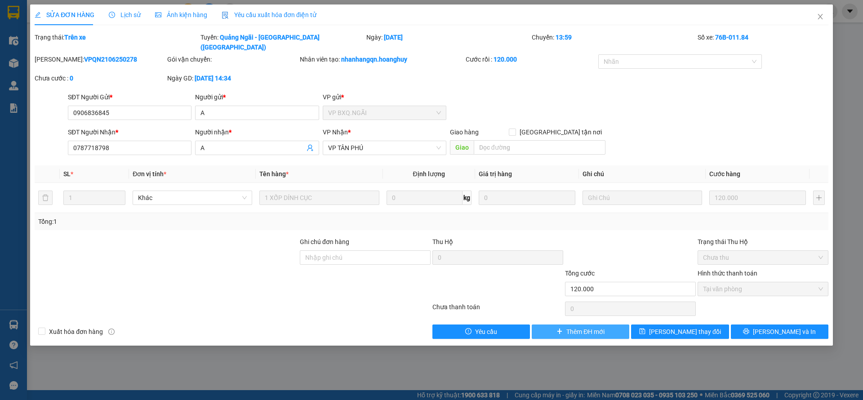
click at [576, 327] on span "Thêm ĐH mới" at bounding box center [585, 332] width 38 height 10
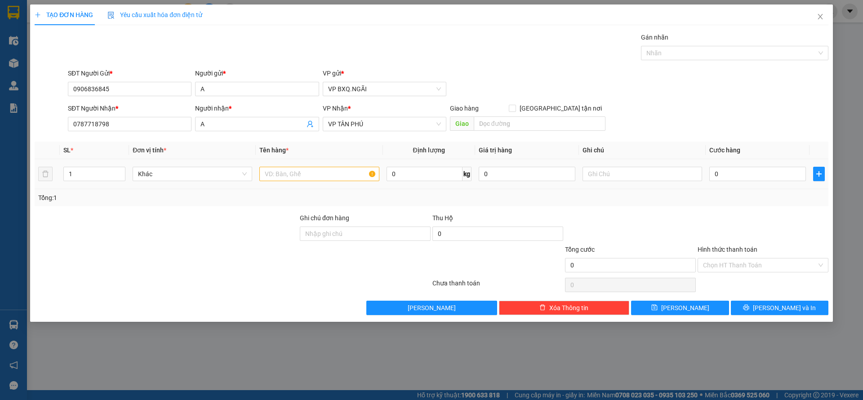
click at [288, 182] on div at bounding box center [318, 174] width 119 height 18
click at [288, 181] on input "text" at bounding box center [318, 174] width 119 height 14
type input "1 XỐP"
type input "1"
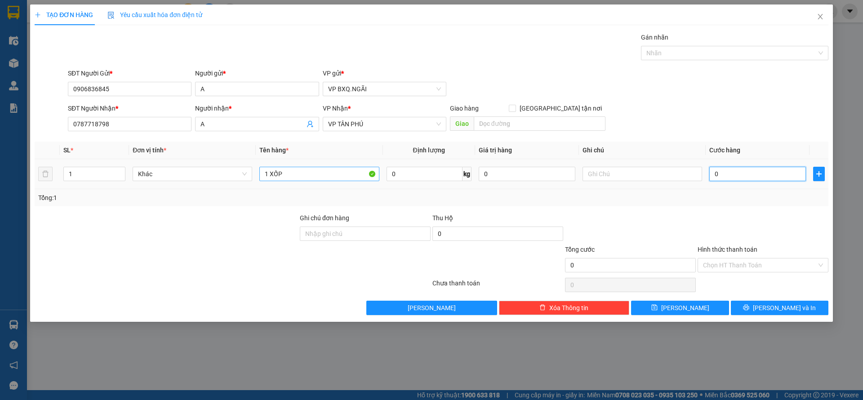
type input "1"
type input "15"
type input "150"
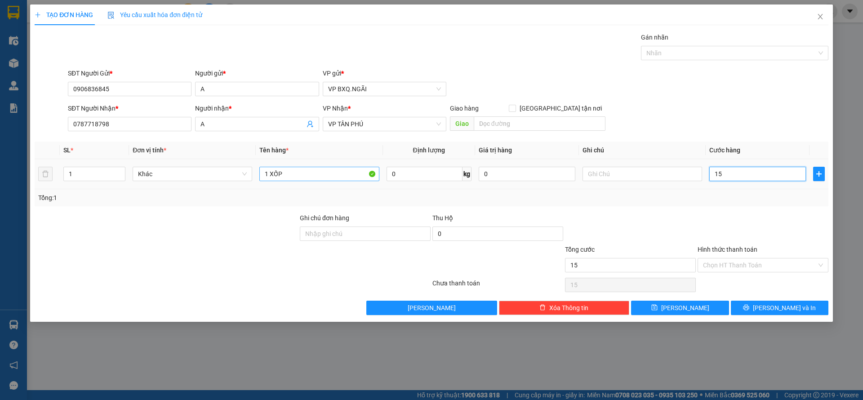
type input "150"
type input "1.500"
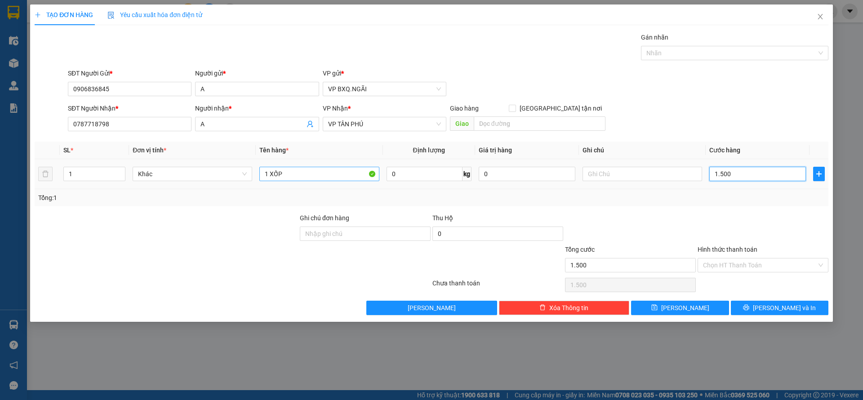
type input "15.000"
type input "150.000"
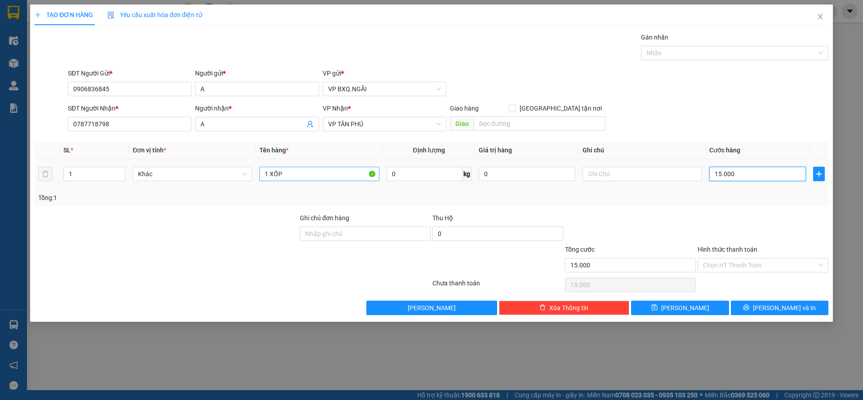
type input "150.000"
click at [728, 265] on input "Hình thức thanh toán" at bounding box center [760, 264] width 114 height 13
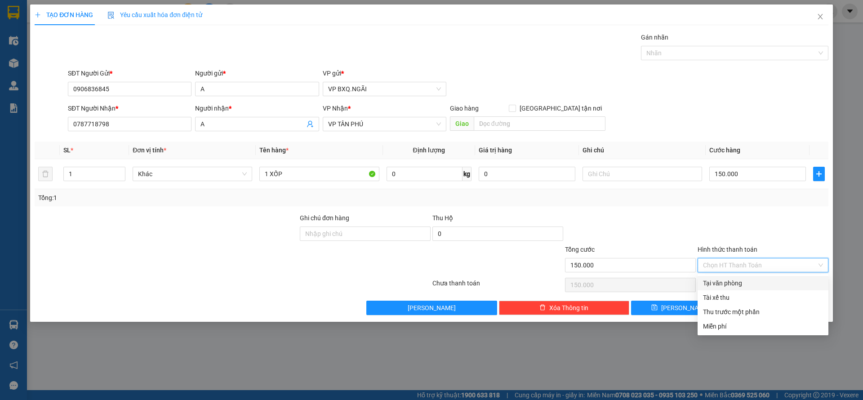
click at [731, 283] on div "Tại văn phòng" at bounding box center [763, 283] width 120 height 10
type input "0"
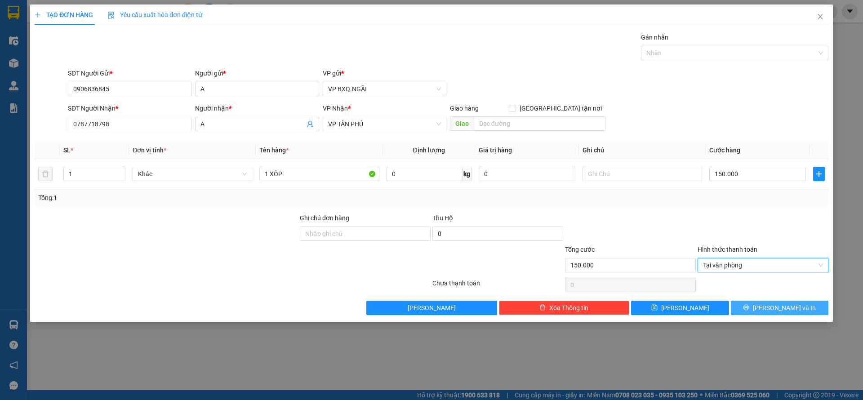
click at [792, 305] on span "Lưu và In" at bounding box center [783, 308] width 63 height 10
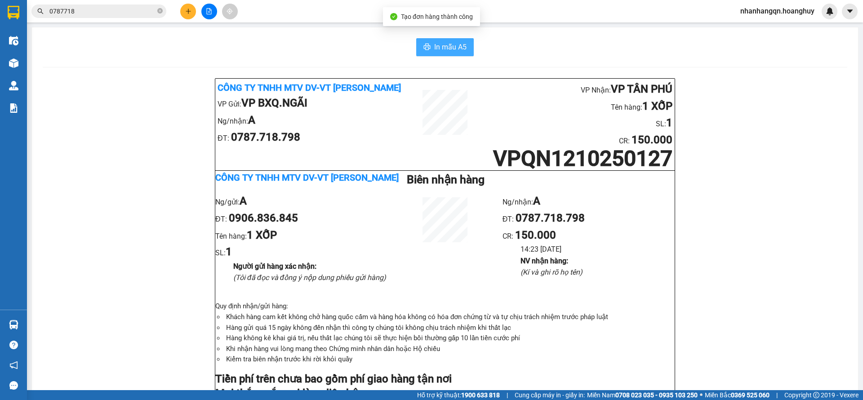
click at [437, 46] on span "In mẫu A5" at bounding box center [450, 46] width 32 height 11
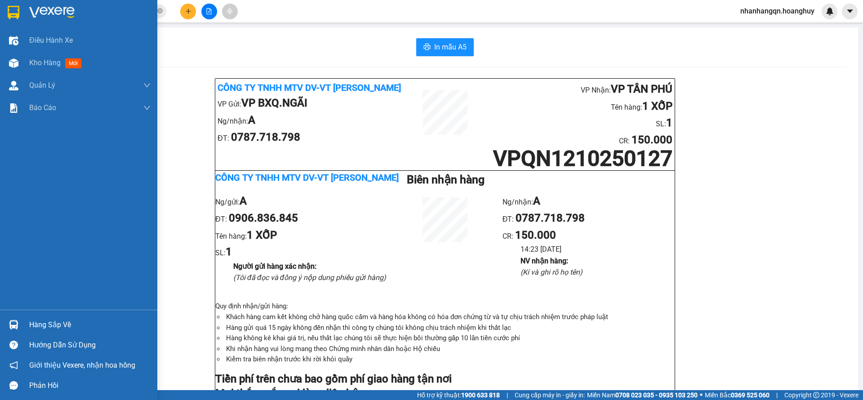
click at [0, 7] on div at bounding box center [78, 14] width 157 height 29
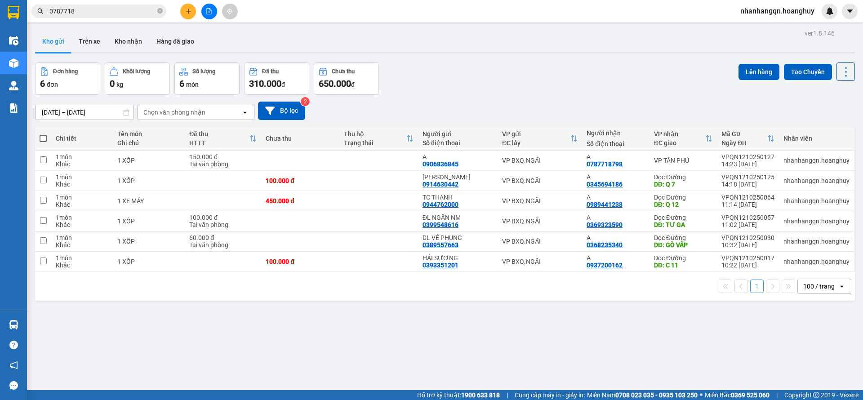
drag, startPoint x: 162, startPoint y: 9, endPoint x: 164, endPoint y: 18, distance: 8.7
click at [162, 9] on icon "close-circle" at bounding box center [159, 10] width 5 height 5
click at [565, 169] on td "VP BXQ.NGÃI" at bounding box center [539, 160] width 84 height 20
checkbox input "true"
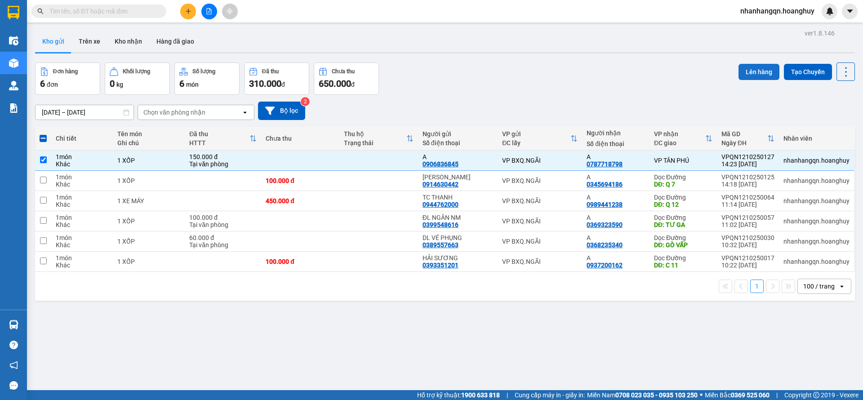
click at [743, 66] on button "Lên hàng" at bounding box center [758, 72] width 41 height 16
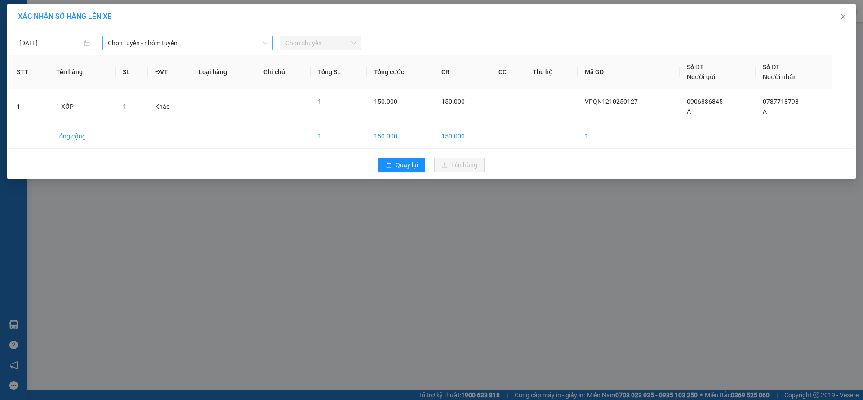
click at [168, 42] on span "Chọn tuyến - nhóm tuyến" at bounding box center [187, 42] width 159 height 13
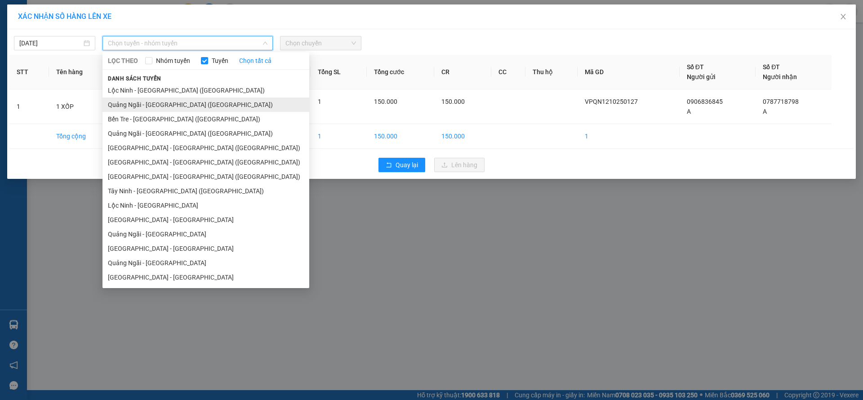
click at [179, 97] on ul "Lộc Ninh - Quảng Ngãi (Hàng Hóa) Quảng Ngãi - Sài Gòn (Hàng Hoá) Bến Tre - Quản…" at bounding box center [205, 183] width 207 height 201
click at [179, 97] on li "Quảng Ngãi - Sài Gòn (Hàng Hoá)" at bounding box center [205, 104] width 207 height 14
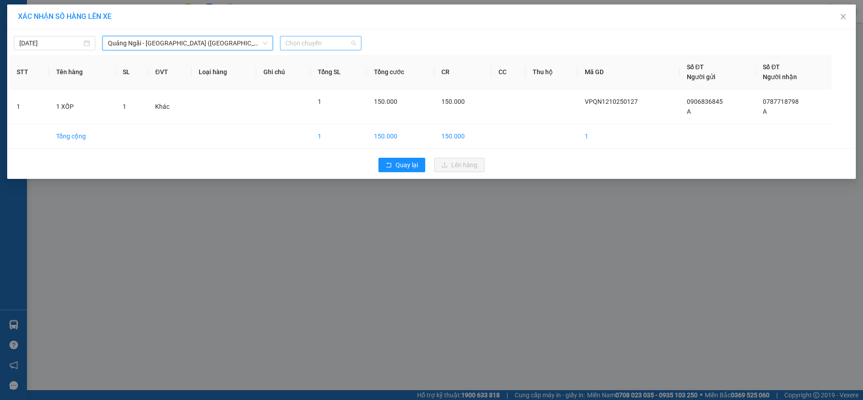
click at [339, 43] on span "Chọn chuyến" at bounding box center [320, 42] width 71 height 13
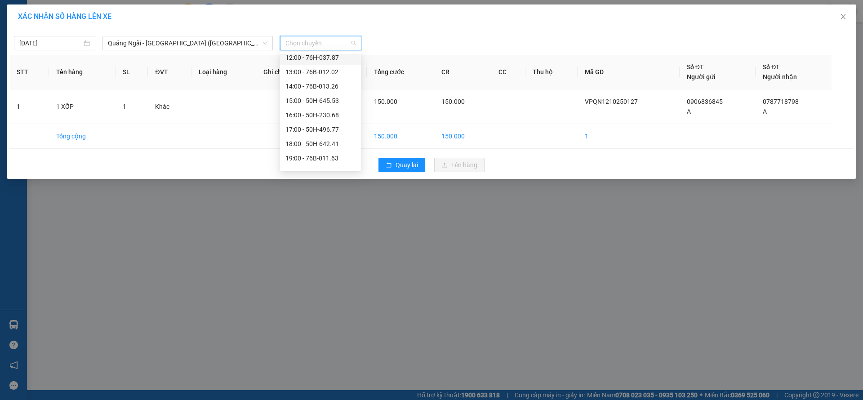
scroll to position [29, 0]
click at [330, 150] on div "19:00 - 76B-011.63" at bounding box center [320, 147] width 70 height 10
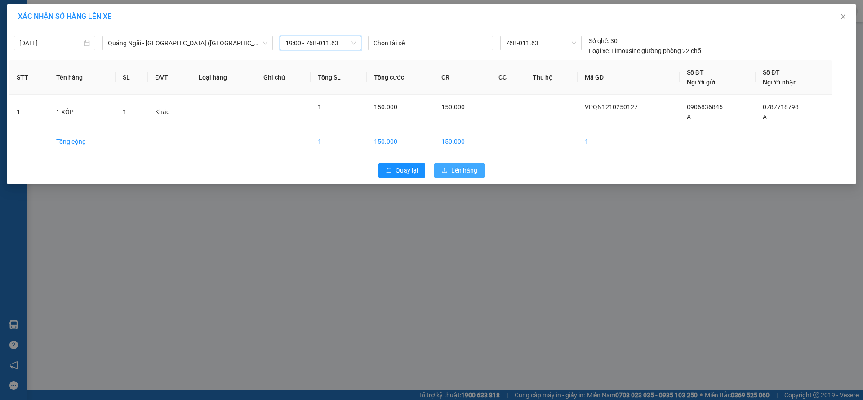
click at [469, 172] on span "Lên hàng" at bounding box center [464, 170] width 26 height 10
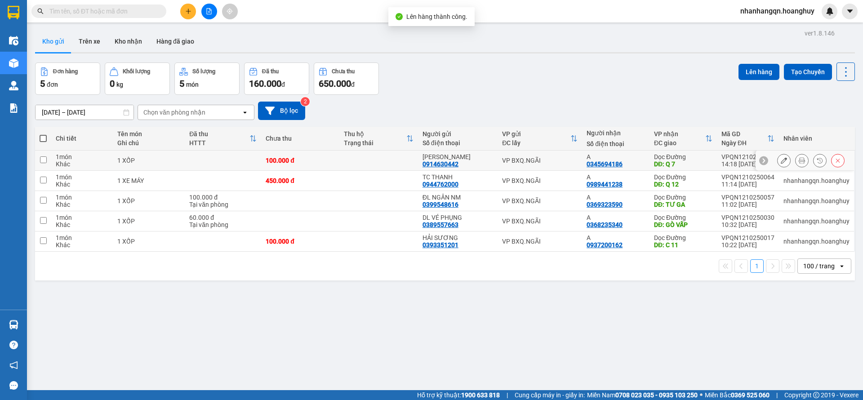
click at [541, 164] on td "VP BXQ.NGÃI" at bounding box center [539, 160] width 84 height 20
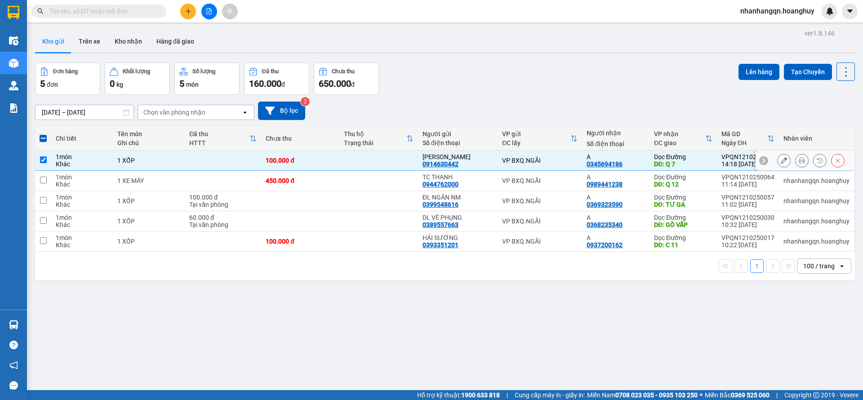
click at [527, 157] on div "VP BXQ.NGÃI" at bounding box center [539, 160] width 75 height 7
checkbox input "false"
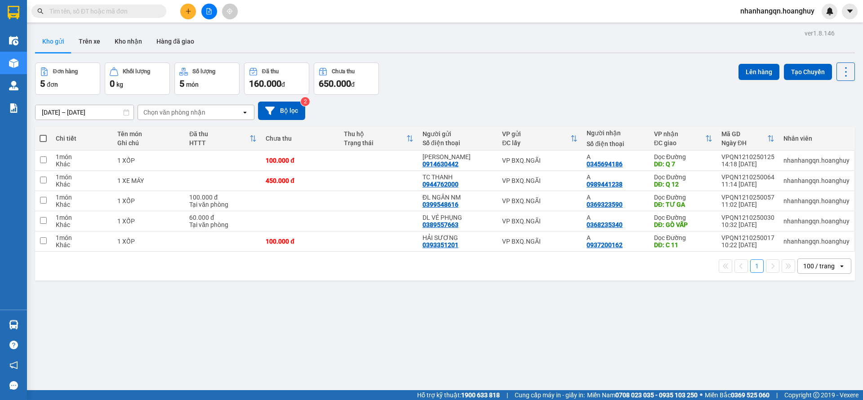
click at [93, 13] on input "text" at bounding box center [102, 11] width 106 height 10
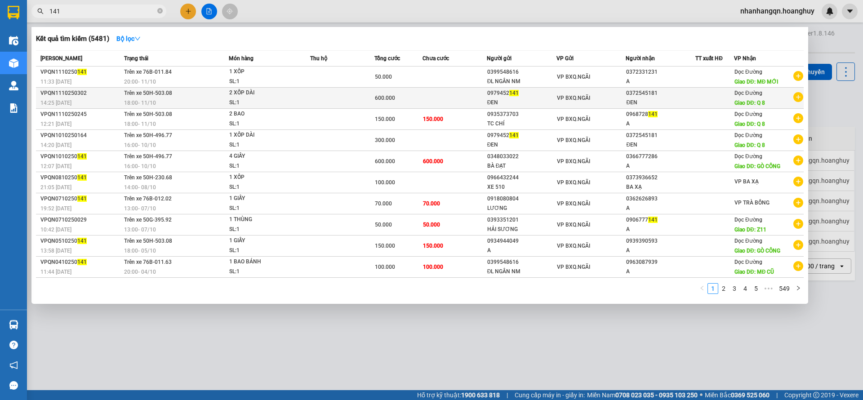
type input "141"
click at [595, 98] on div "VP BXQ.NGÃI" at bounding box center [591, 98] width 69 height 10
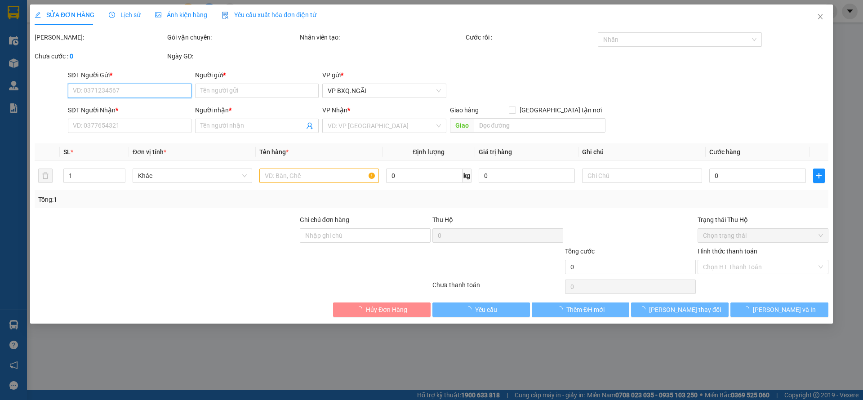
type input "0979452141"
type input "ĐEN"
type input "0372545181"
type input "ĐEN"
type input "Q 8"
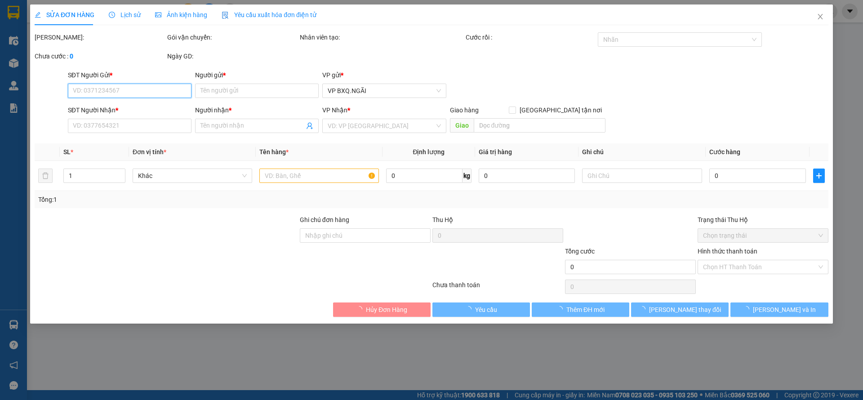
type input "600.000"
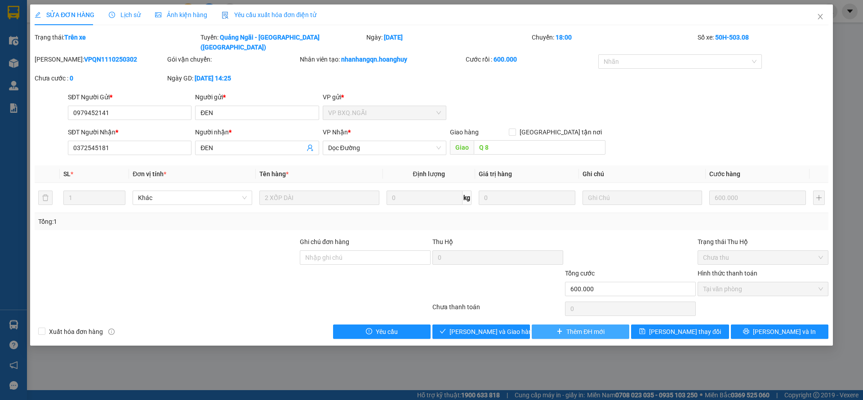
click at [574, 327] on span "Thêm ĐH mới" at bounding box center [585, 332] width 38 height 10
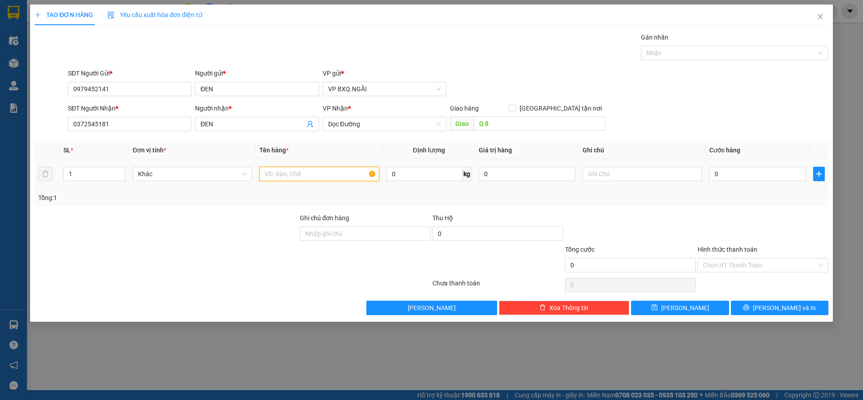
click at [323, 174] on input "text" at bounding box center [318, 174] width 119 height 14
type input "4 XỐP DÀI"
type input "1"
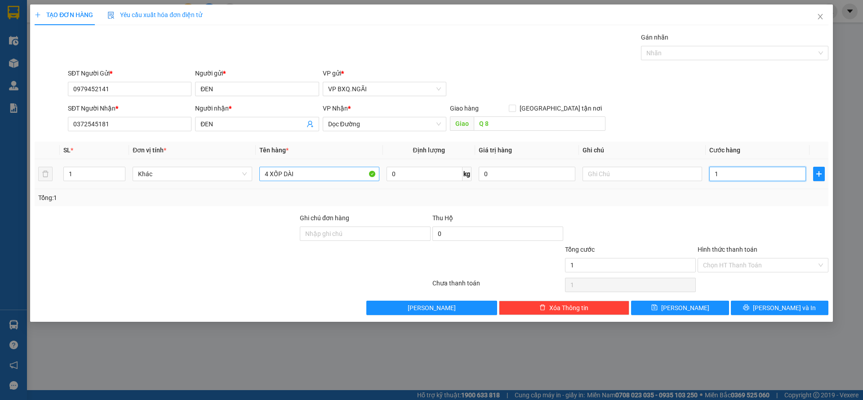
type input "12"
type input "120"
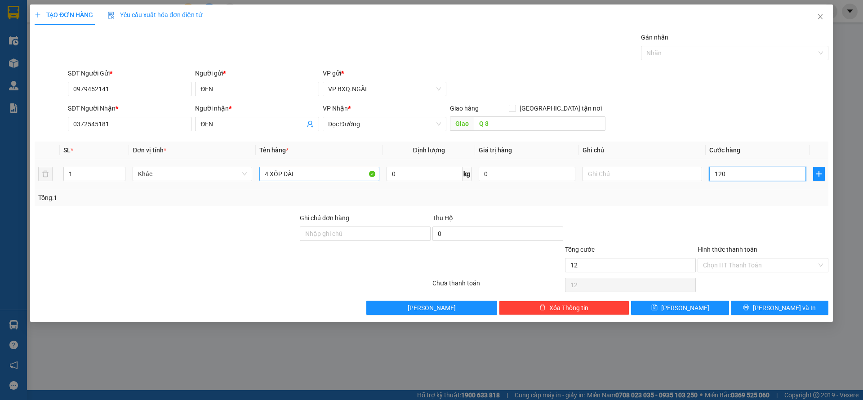
type input "120"
type input "1.200"
type input "12.000"
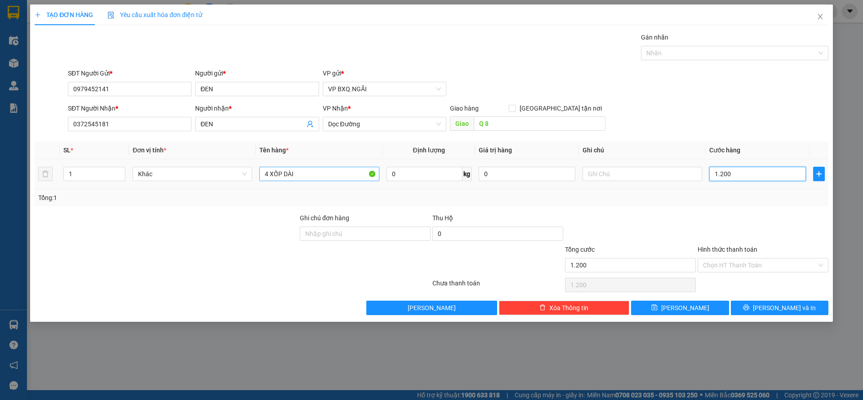
type input "12.000"
type input "120.000"
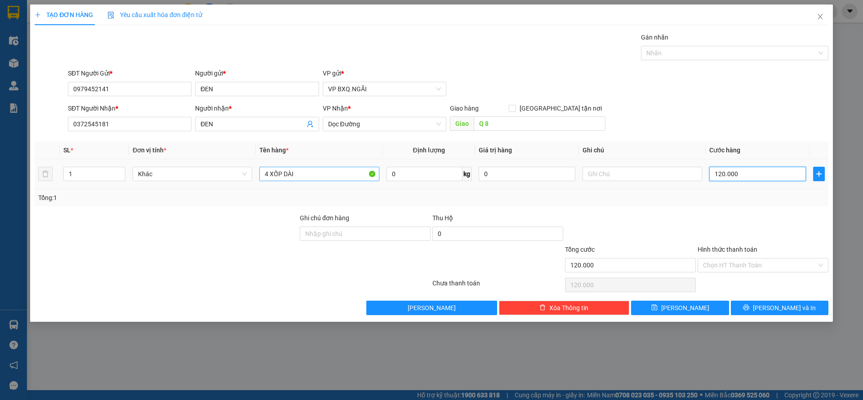
type input "1.200.000"
click at [745, 271] on div "Chọn HT Thanh Toán" at bounding box center [762, 265] width 131 height 14
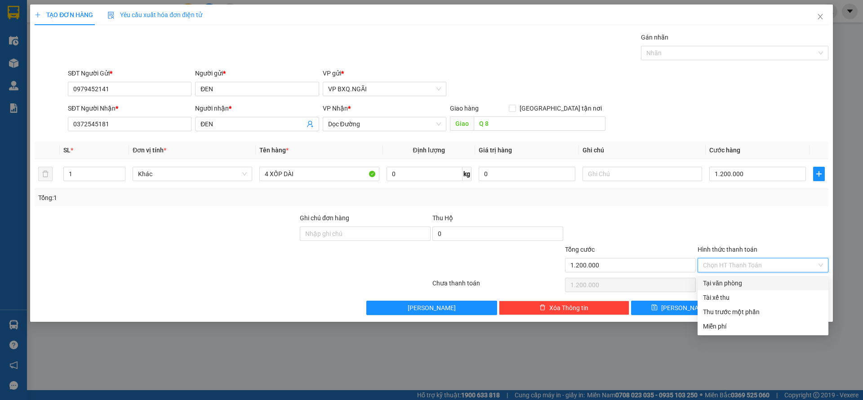
click at [733, 278] on div "Tại văn phòng" at bounding box center [763, 283] width 120 height 10
type input "0"
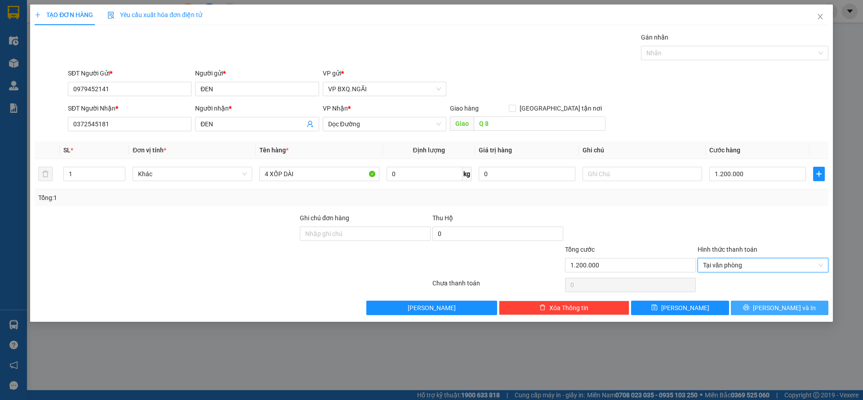
click at [761, 302] on button "Lưu và In" at bounding box center [778, 308] width 97 height 14
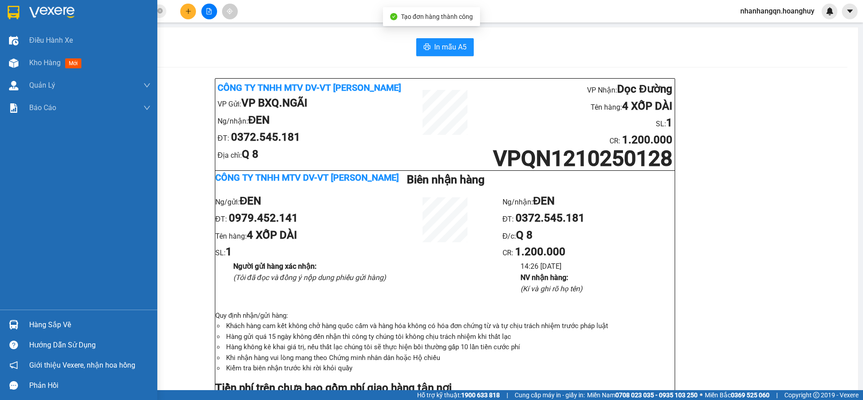
click at [13, 9] on img at bounding box center [14, 12] width 12 height 13
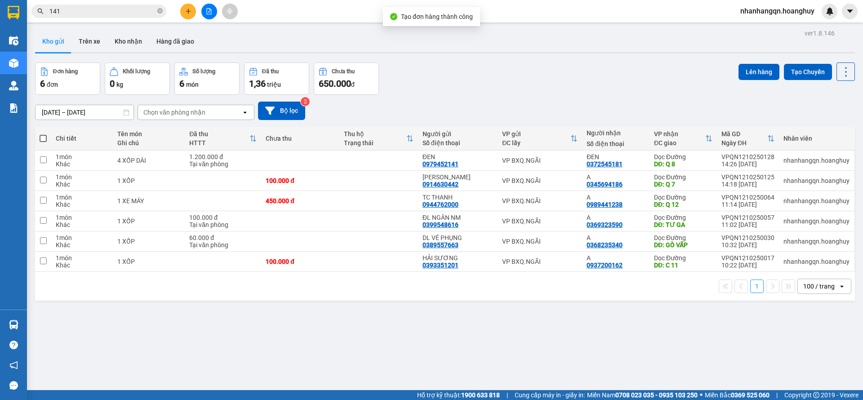
click at [162, 15] on span at bounding box center [159, 11] width 5 height 10
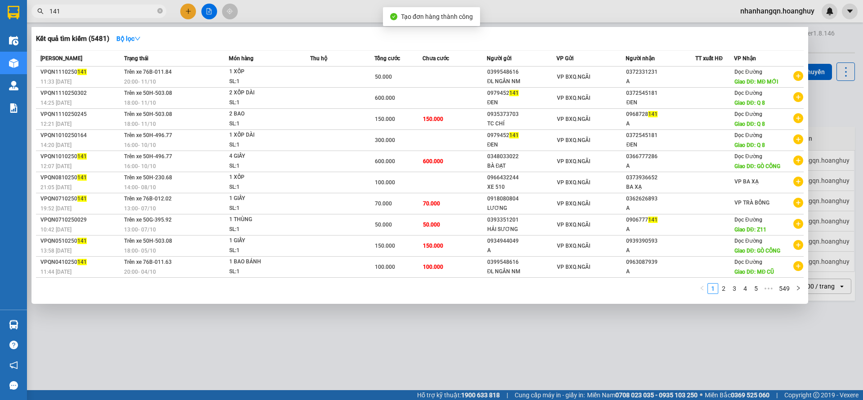
click at [155, 9] on span "141" at bounding box center [98, 10] width 135 height 13
click at [159, 10] on icon "close-circle" at bounding box center [159, 10] width 5 height 5
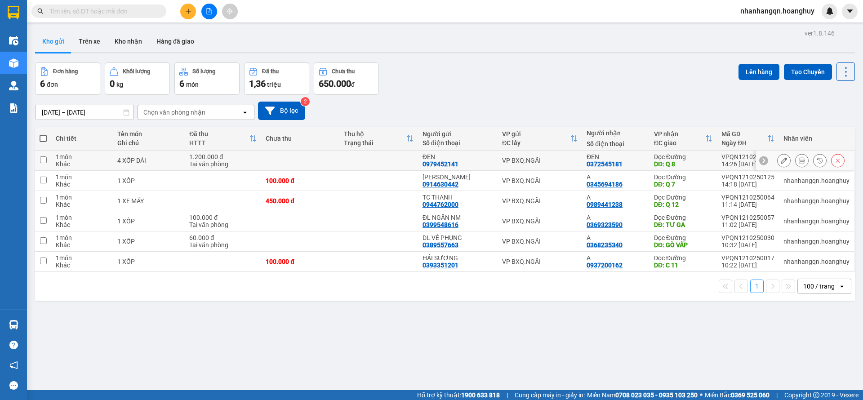
click at [538, 167] on td "VP BXQ.NGÃI" at bounding box center [539, 160] width 84 height 20
checkbox input "true"
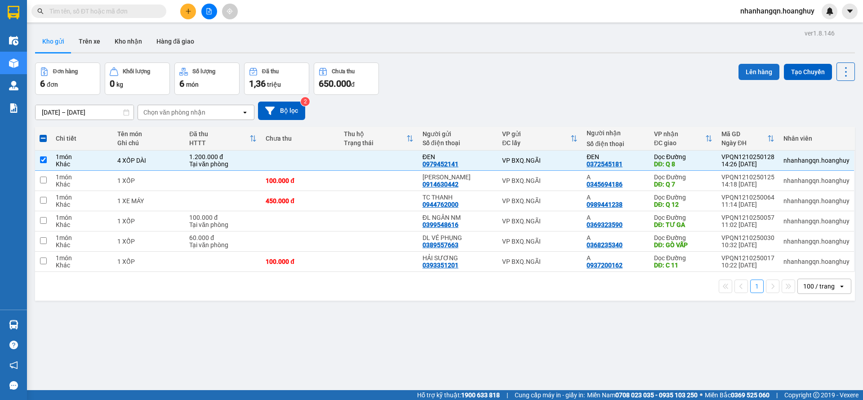
click at [742, 66] on button "Lên hàng" at bounding box center [758, 72] width 41 height 16
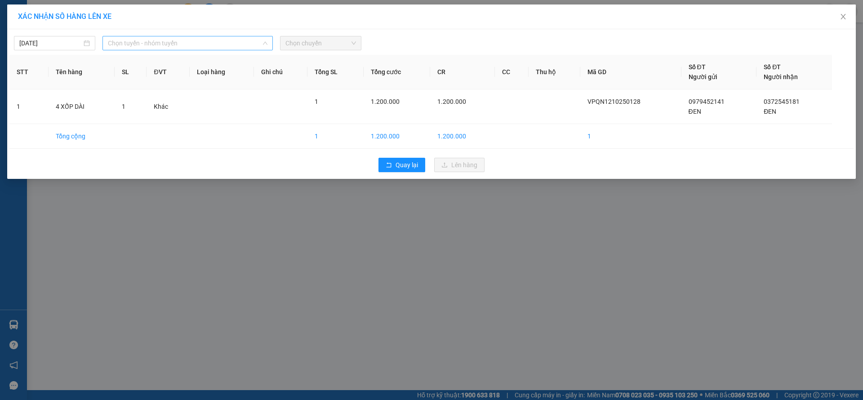
click at [168, 41] on span "Chọn tuyến - nhóm tuyến" at bounding box center [187, 42] width 159 height 13
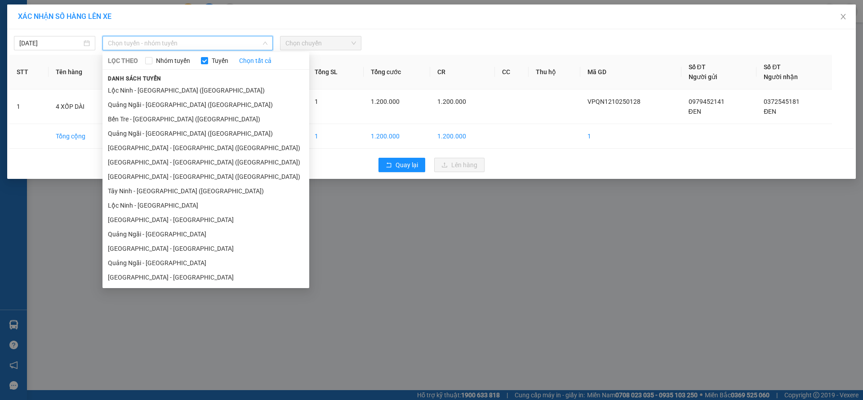
drag, startPoint x: 165, startPoint y: 104, endPoint x: 321, endPoint y: 45, distance: 166.4
click at [172, 105] on li "Quảng Ngãi - Sài Gòn (Hàng Hoá)" at bounding box center [205, 104] width 207 height 14
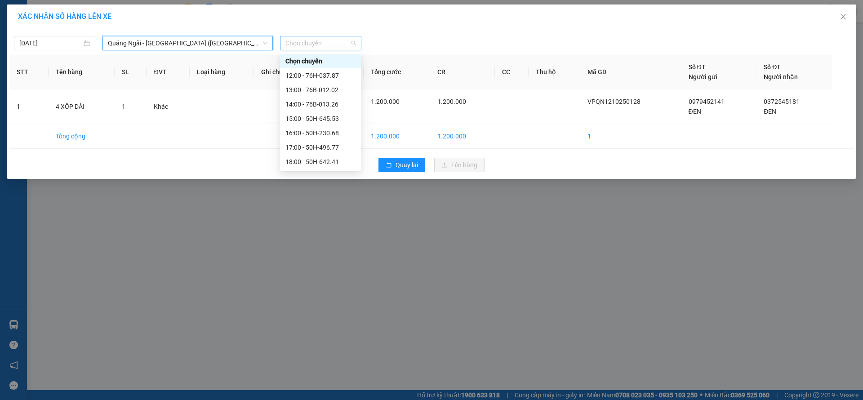
click at [334, 39] on span "Chọn chuyến" at bounding box center [320, 42] width 71 height 13
click at [327, 153] on div "17:00 - 50H-496.77" at bounding box center [320, 147] width 81 height 14
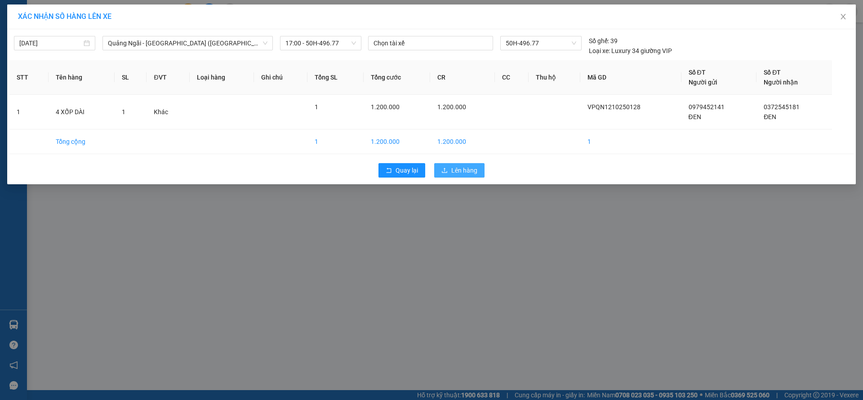
click at [477, 176] on button "Lên hàng" at bounding box center [459, 170] width 50 height 14
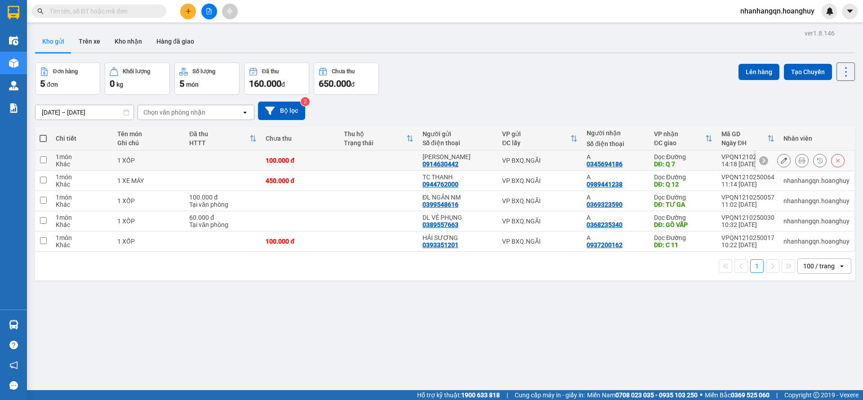
click at [473, 154] on div "KHÁNH PHI" at bounding box center [457, 156] width 71 height 7
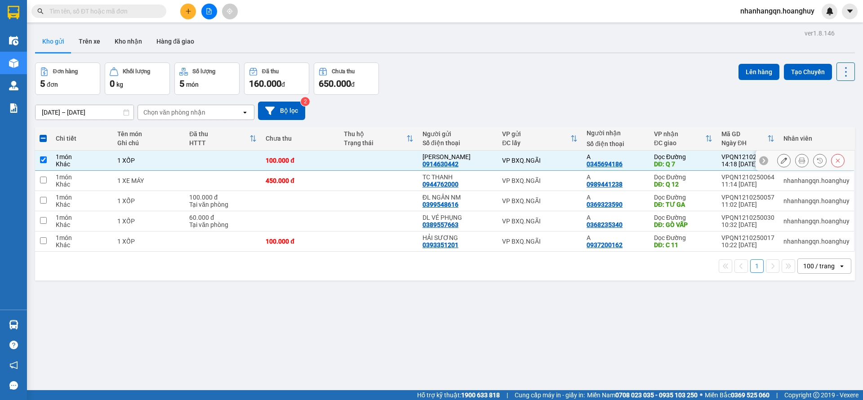
click at [473, 154] on div "KHÁNH PHI" at bounding box center [457, 156] width 71 height 7
checkbox input "false"
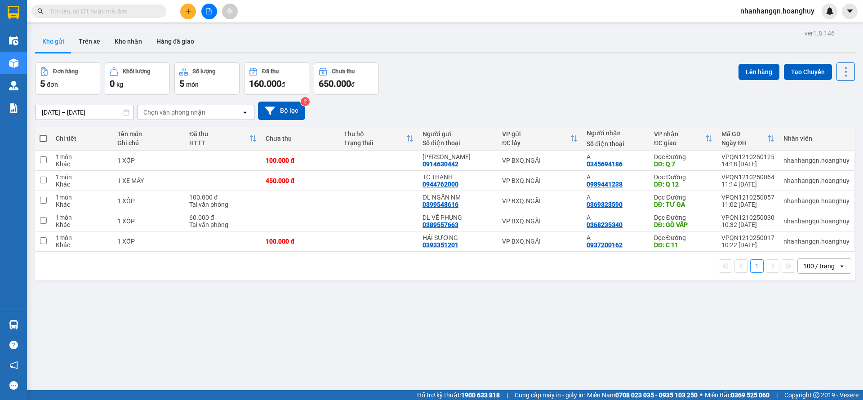
click at [117, 9] on input "text" at bounding box center [102, 11] width 106 height 10
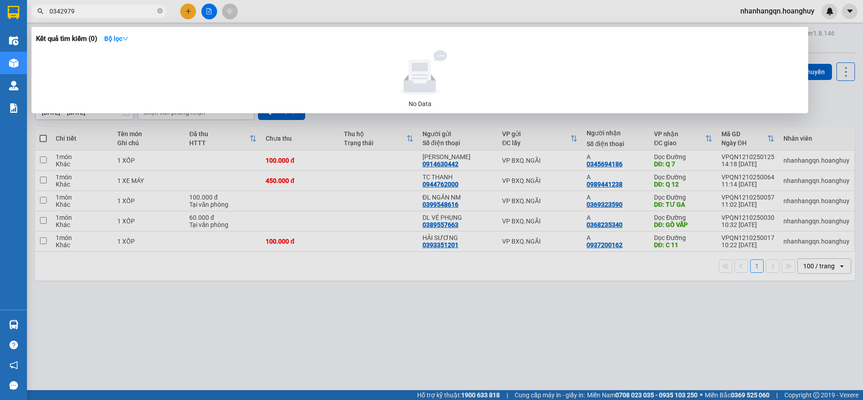
click at [117, 9] on input "0342979" at bounding box center [102, 11] width 106 height 10
click at [117, 9] on input "0342979309" at bounding box center [102, 11] width 106 height 10
type input "0342979309"
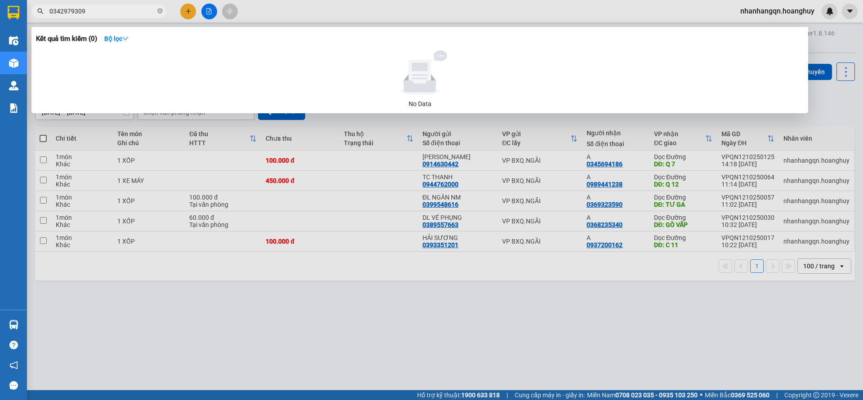
click at [187, 8] on div at bounding box center [431, 200] width 863 height 400
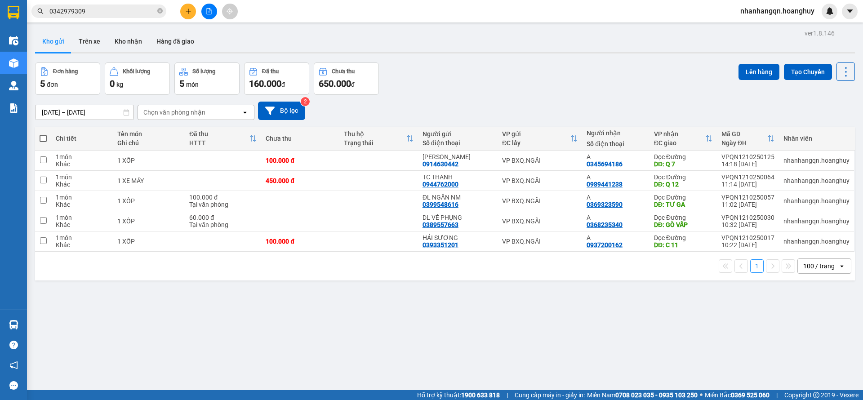
click at [187, 8] on icon "plus" at bounding box center [188, 11] width 6 height 6
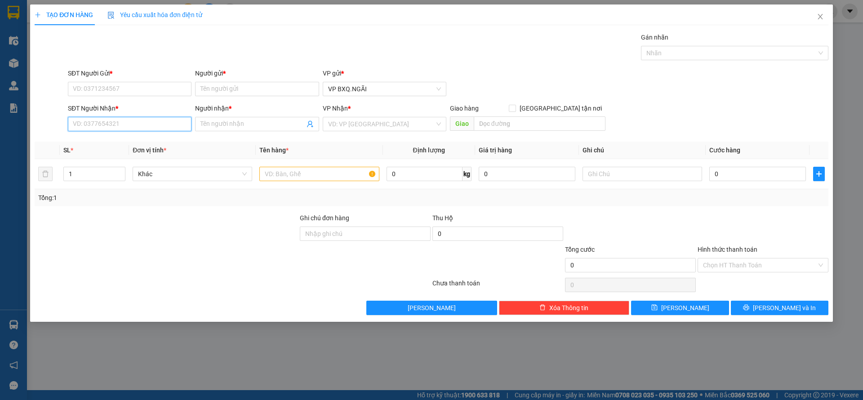
click at [121, 120] on input "SĐT Người Nhận *" at bounding box center [130, 124] width 124 height 14
paste input "0342979309"
type input "0342979309"
type input "A"
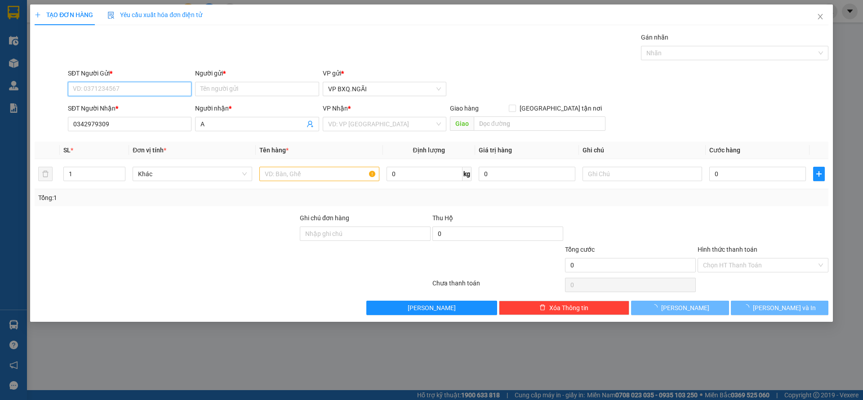
click at [140, 85] on input "SĐT Người Gửi *" at bounding box center [130, 89] width 124 height 14
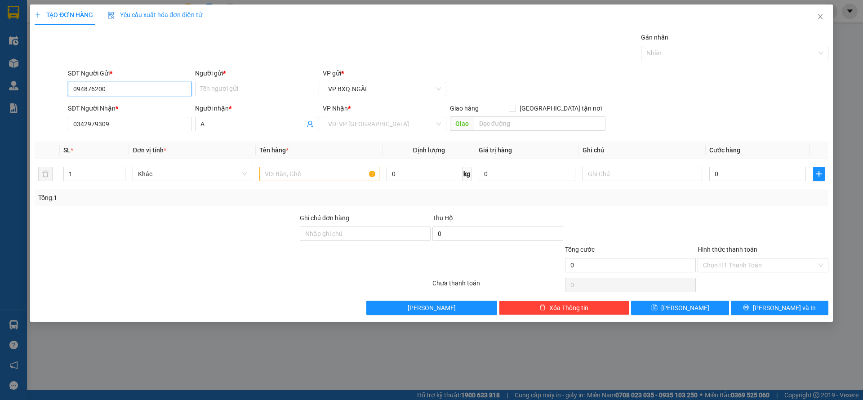
type input "0948762000"
click at [128, 106] on div "0948762000 - TC HÙNG" at bounding box center [129, 107] width 113 height 10
type input "TC HÙNG"
type input "0948762000"
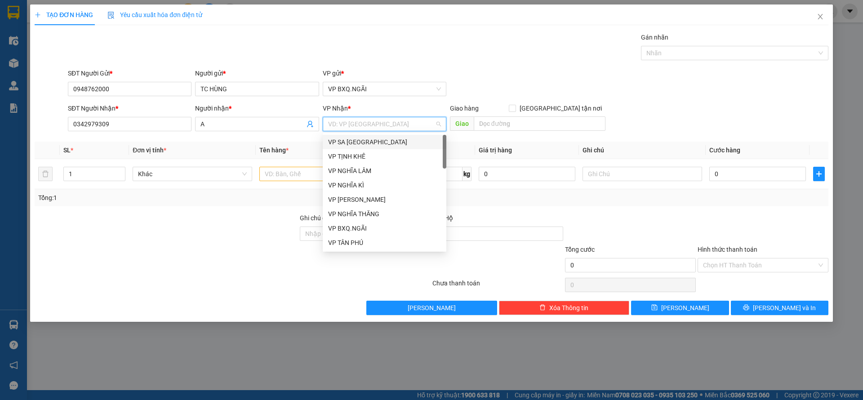
click at [401, 124] on input "search" at bounding box center [381, 123] width 106 height 13
type input "D"
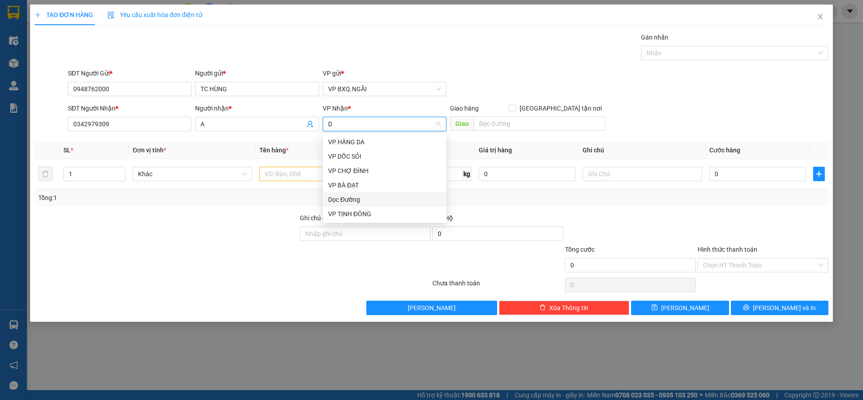
click at [374, 199] on div "Dọc Đường" at bounding box center [384, 200] width 113 height 10
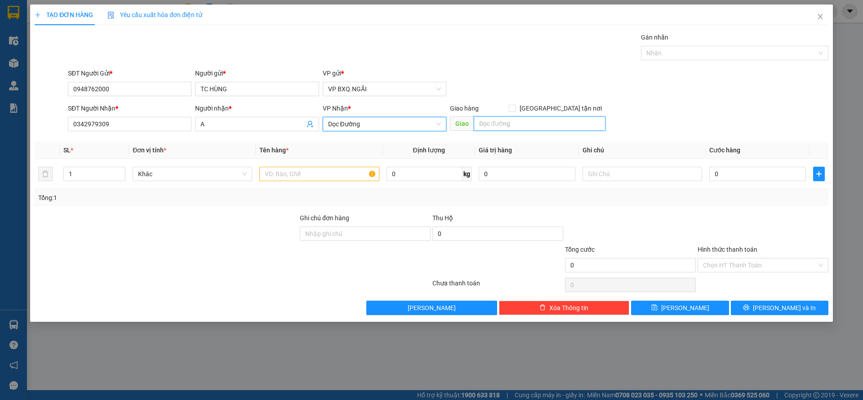
click at [504, 127] on input "text" at bounding box center [539, 123] width 132 height 14
type input "1"
type input "QL 50"
click at [315, 173] on input "text" at bounding box center [318, 174] width 119 height 14
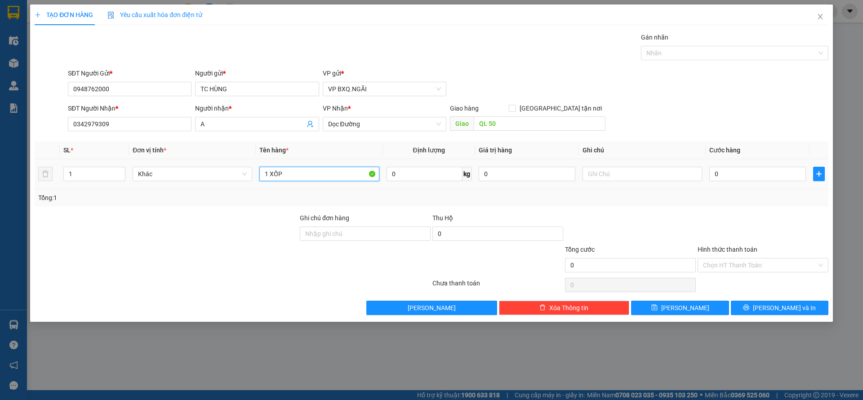
type input "1 XỐP"
type input "1"
type input "12"
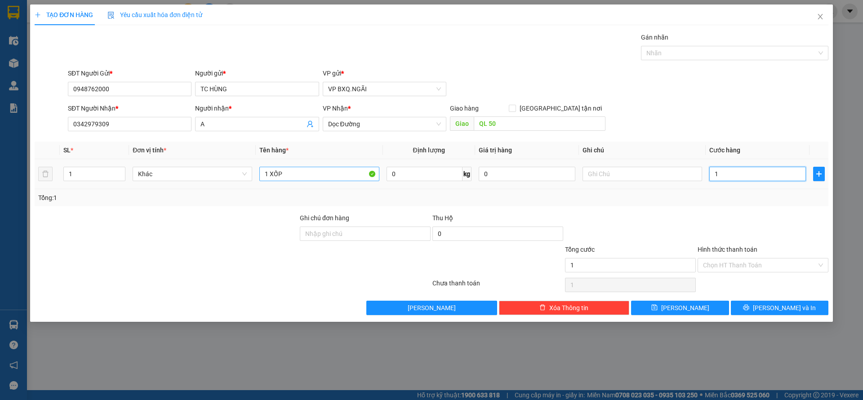
type input "12"
type input "120"
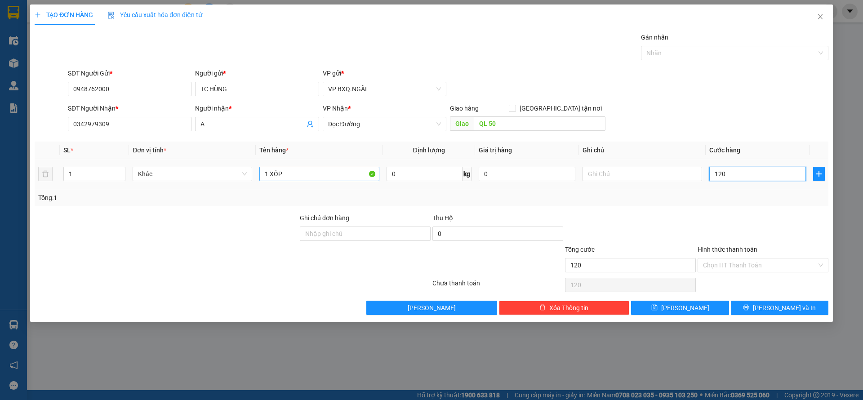
type input "1.200"
type input "12.000"
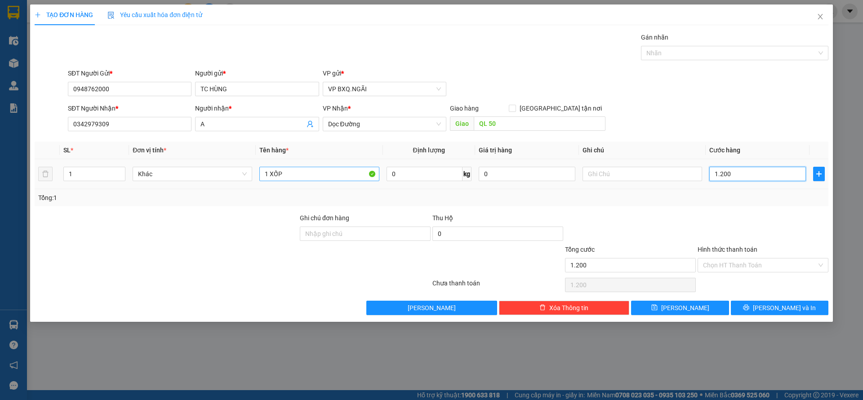
type input "12.000"
type input "120.000"
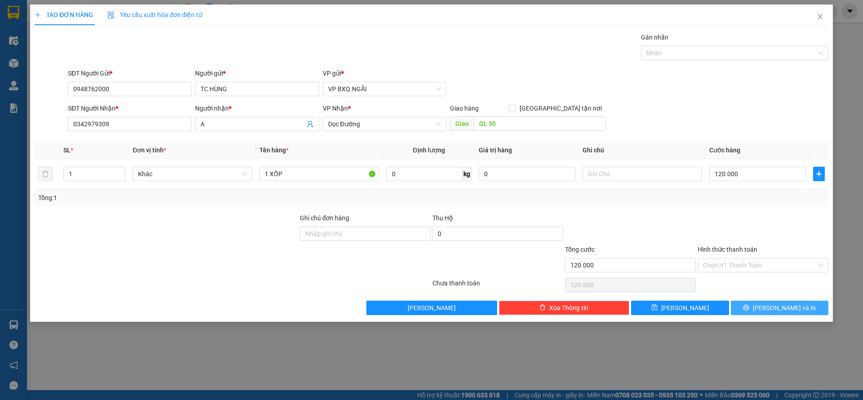
click at [732, 308] on button "Lưu và In" at bounding box center [778, 308] width 97 height 14
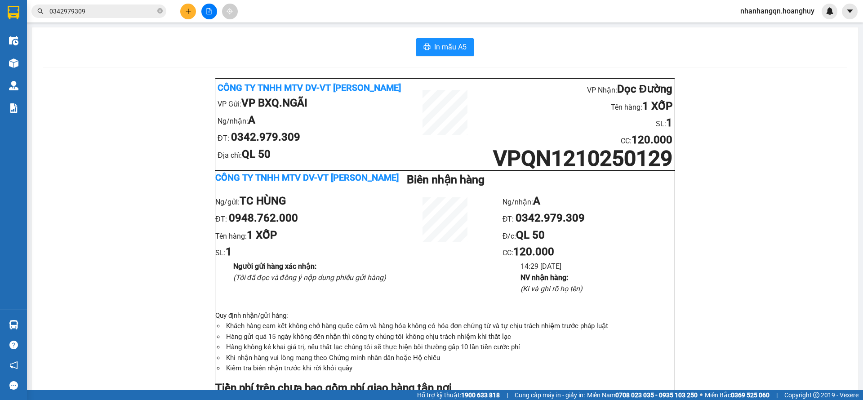
click at [95, 4] on span "0342979309" at bounding box center [98, 10] width 135 height 13
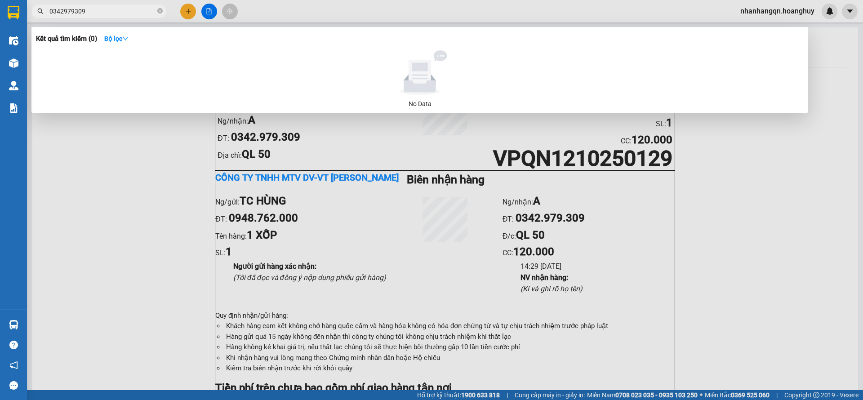
click at [95, 9] on input "0342979309" at bounding box center [102, 11] width 106 height 10
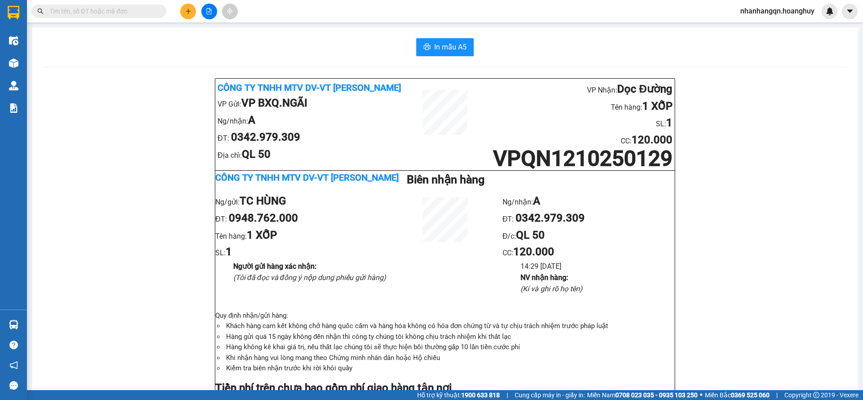
click at [95, 9] on input "text" at bounding box center [102, 11] width 106 height 10
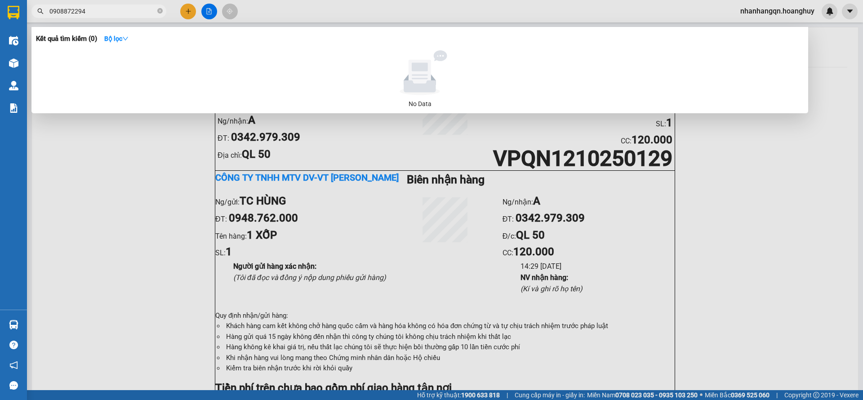
type input "0908872294"
click at [187, 9] on div at bounding box center [431, 200] width 863 height 400
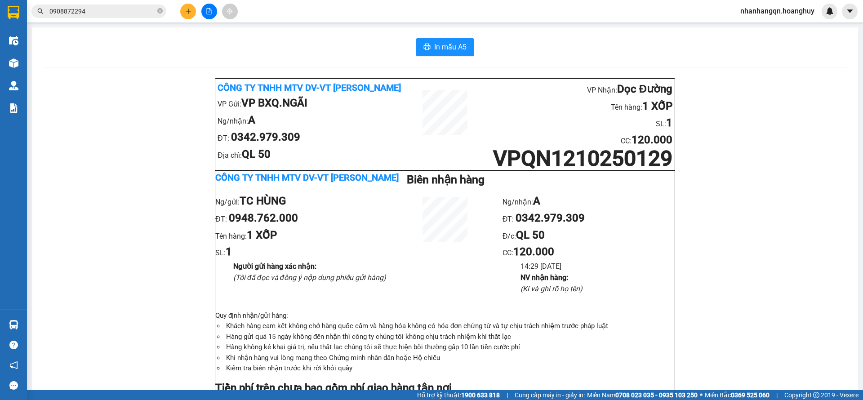
click at [187, 9] on icon "plus" at bounding box center [188, 11] width 6 height 6
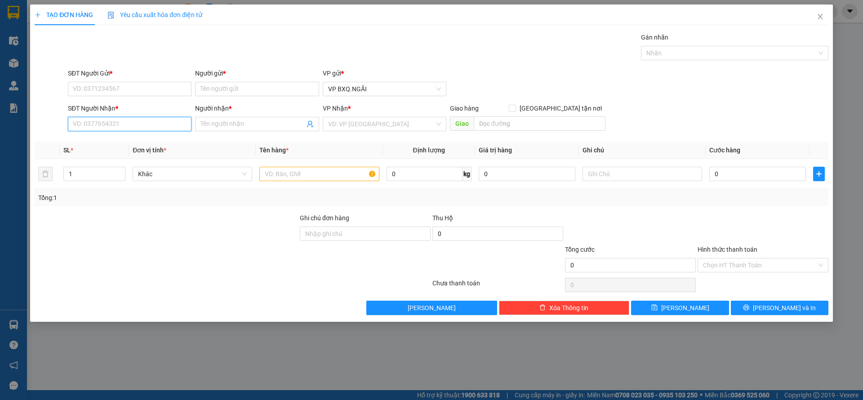
click at [127, 128] on input "SĐT Người Nhận *" at bounding box center [130, 124] width 124 height 14
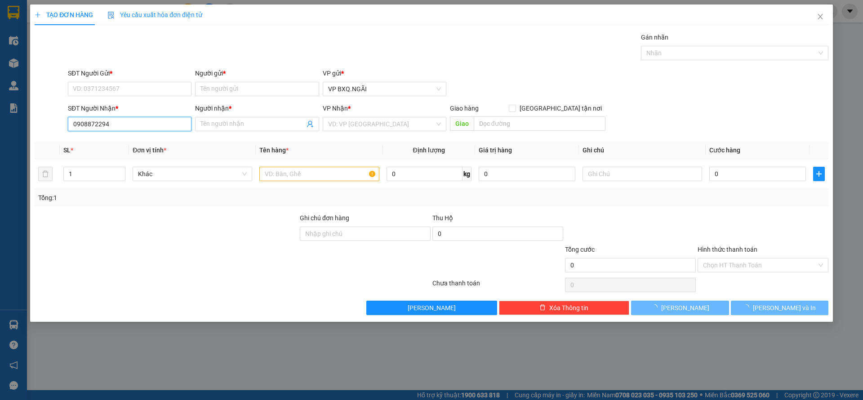
type input "0908872294"
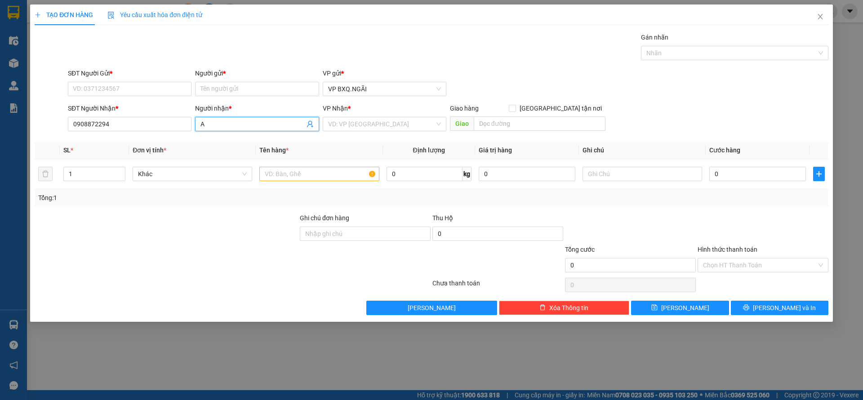
type input "A"
click at [110, 98] on div "SĐT Người Gửi * VD: 0371234567" at bounding box center [130, 83] width 124 height 31
click at [107, 68] on div "SĐT Người Gửi *" at bounding box center [130, 73] width 124 height 10
click at [107, 82] on input "SĐT Người Gửi *" at bounding box center [130, 89] width 124 height 14
click at [110, 96] on div "SĐT Người Gửi * VD: 0371234567" at bounding box center [130, 83] width 124 height 31
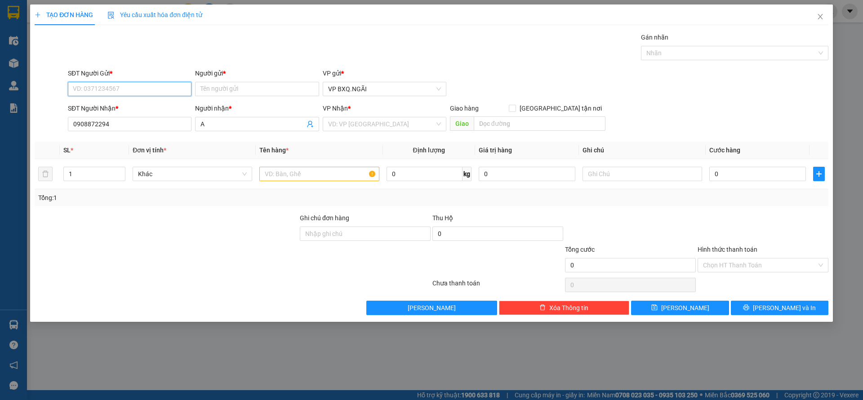
click at [111, 89] on input "SĐT Người Gửi *" at bounding box center [130, 89] width 124 height 14
click at [113, 131] on div "SĐT Người Nhận * 0908872294" at bounding box center [130, 118] width 124 height 31
click at [113, 127] on input "0908872294" at bounding box center [130, 124] width 124 height 14
click at [113, 126] on input "0908872294" at bounding box center [130, 124] width 124 height 14
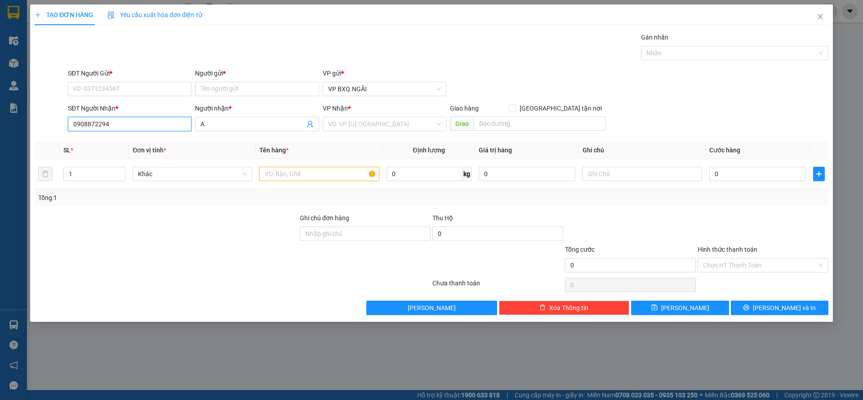
click at [113, 126] on input "0908872294" at bounding box center [130, 124] width 124 height 14
click at [109, 89] on input "SĐT Người Gửi *" at bounding box center [130, 89] width 124 height 14
paste input "0908872294"
type input "0908872294"
type input "A"
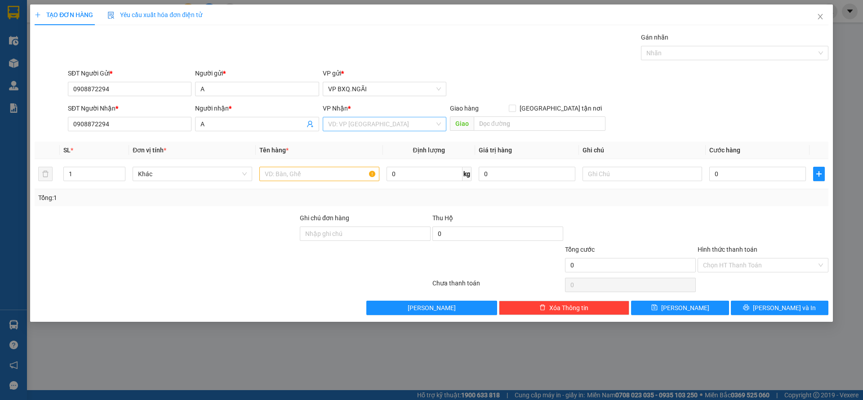
click at [374, 126] on input "search" at bounding box center [381, 123] width 106 height 13
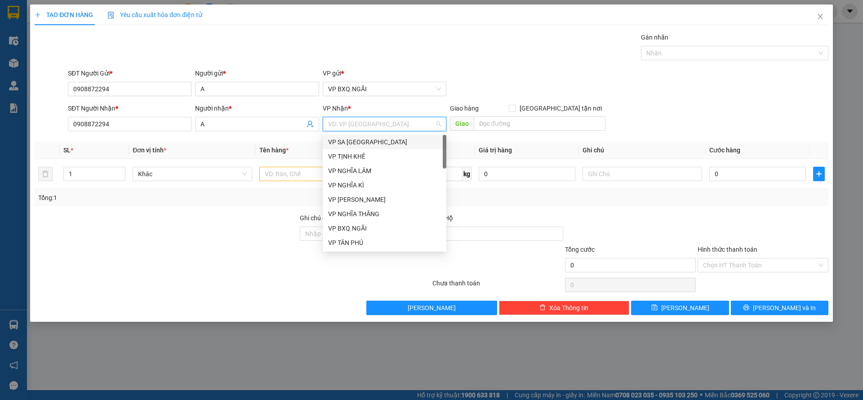
type input "D"
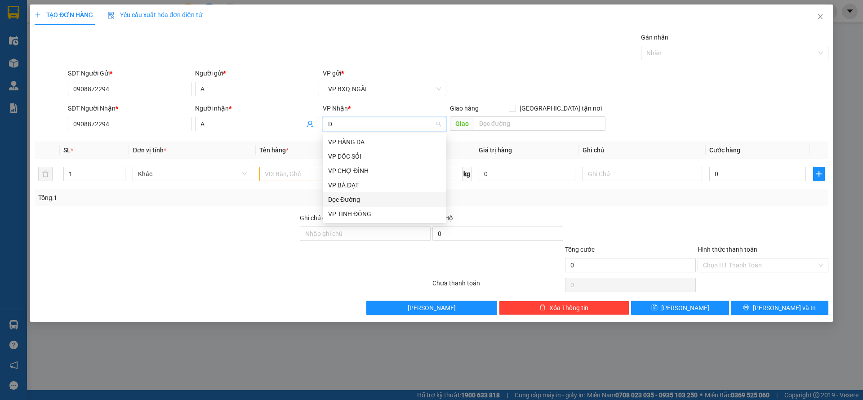
click at [360, 196] on div "Dọc Đường" at bounding box center [384, 200] width 113 height 10
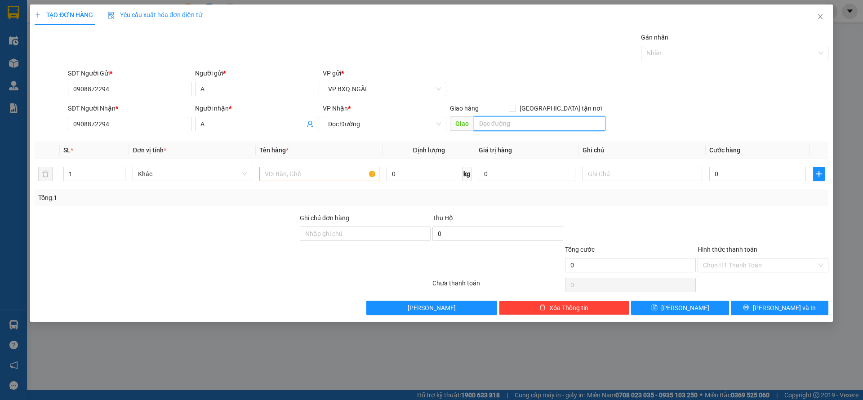
click at [503, 124] on input "text" at bounding box center [539, 123] width 132 height 14
type input "Q 7"
click at [332, 175] on input "text" at bounding box center [318, 174] width 119 height 14
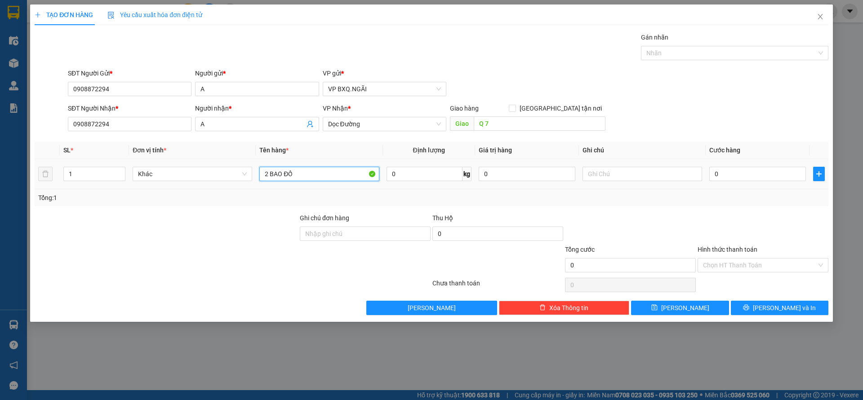
type input "2 BAO ĐỒ"
type input "1"
type input "17"
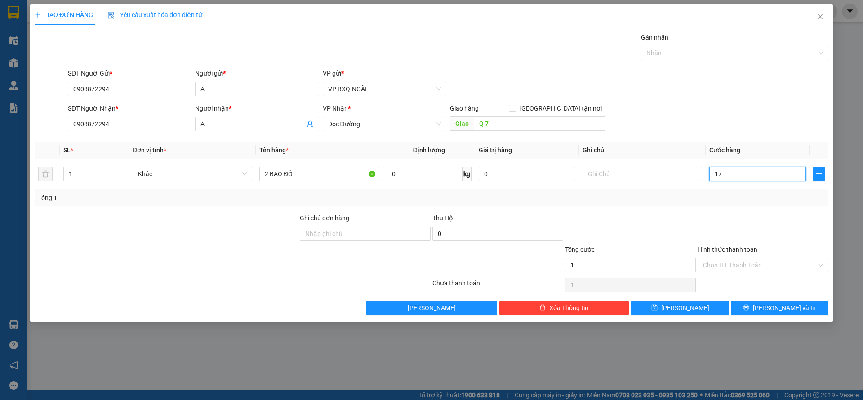
type input "17"
type input "170"
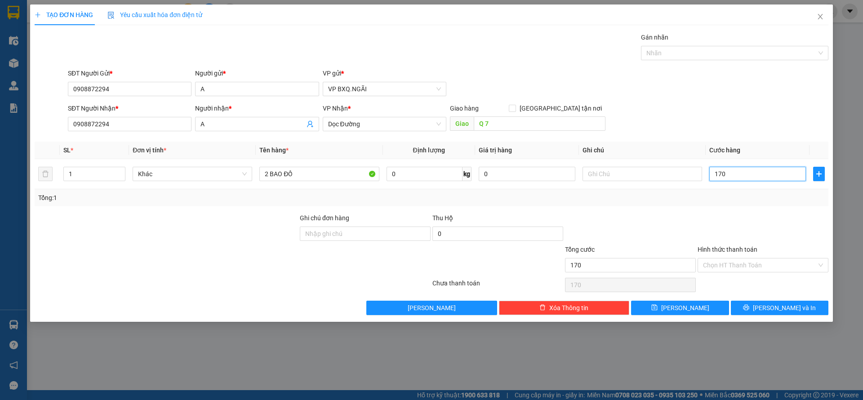
type input "1.700"
type input "17.000"
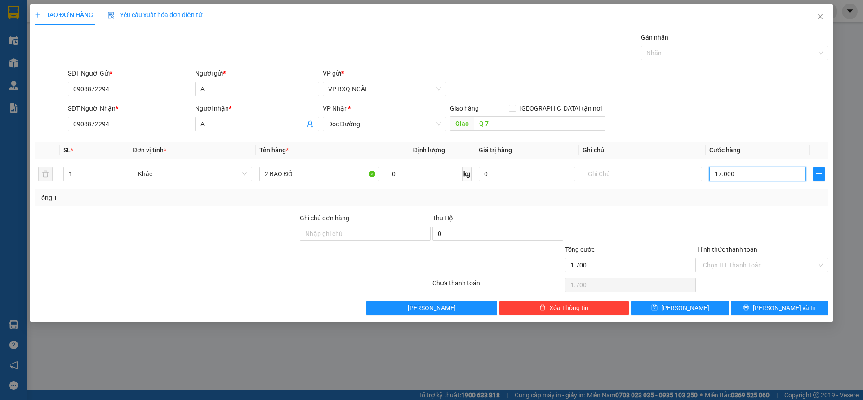
type input "17.000"
type input "170.000"
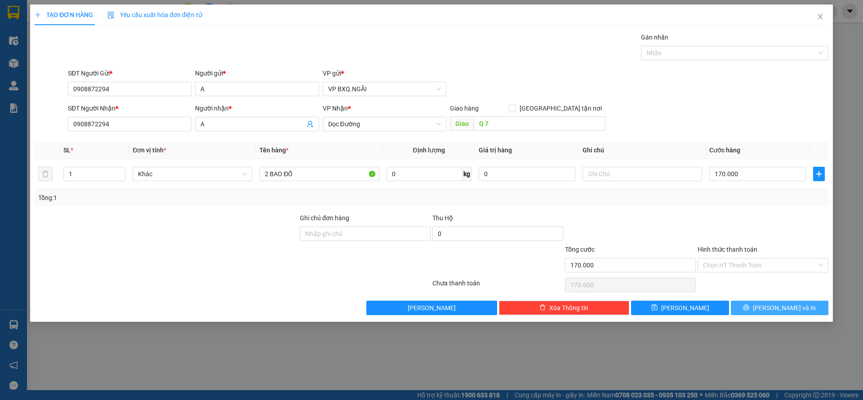
click at [797, 303] on button "Lưu và In" at bounding box center [778, 308] width 97 height 14
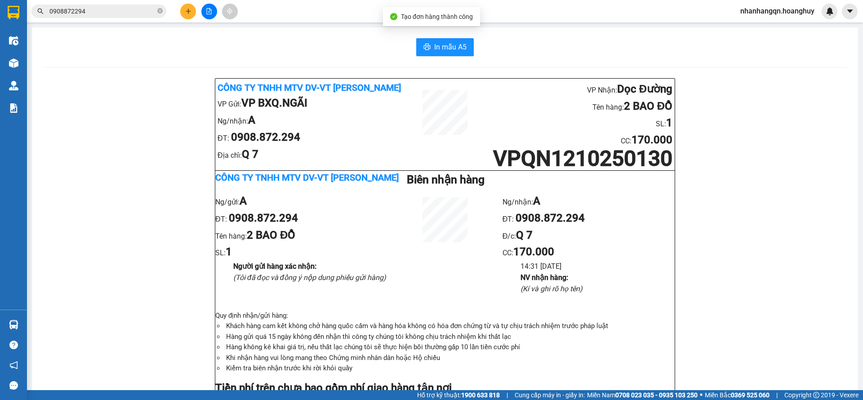
click at [94, 9] on input "0908872294" at bounding box center [102, 11] width 106 height 10
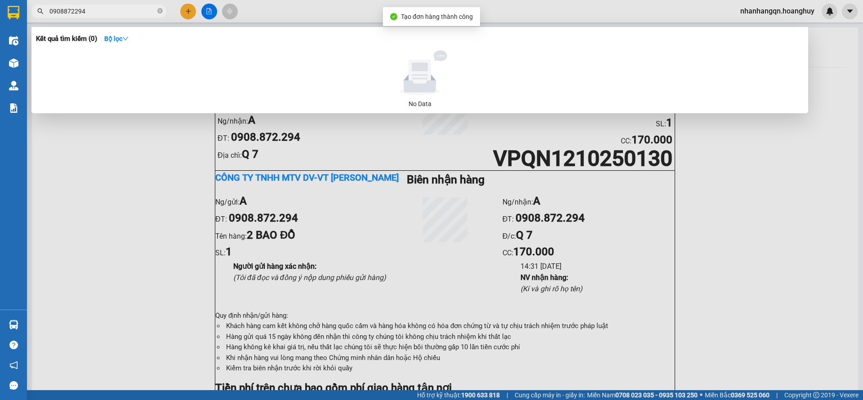
click at [94, 9] on input "0908872294" at bounding box center [102, 11] width 106 height 10
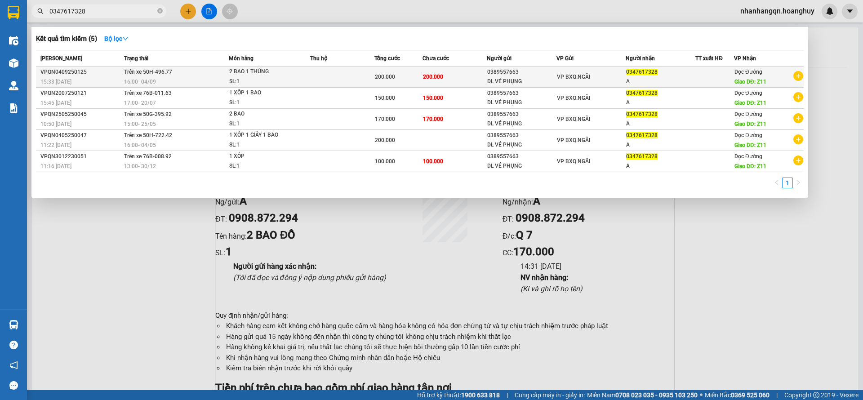
type input "0347617328"
click at [563, 80] on div "VP BXQ.NGÃI" at bounding box center [591, 77] width 69 height 10
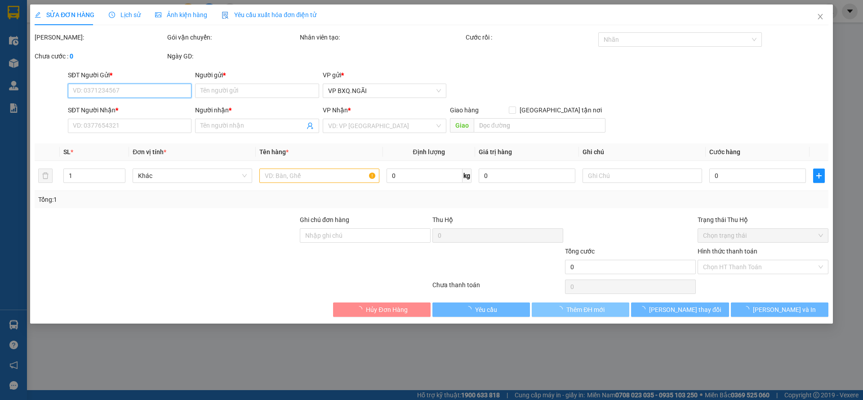
type input "0389557663"
type input "DL VÉ PHỤNG"
type input "0347617328"
type input "A"
type input "Z11"
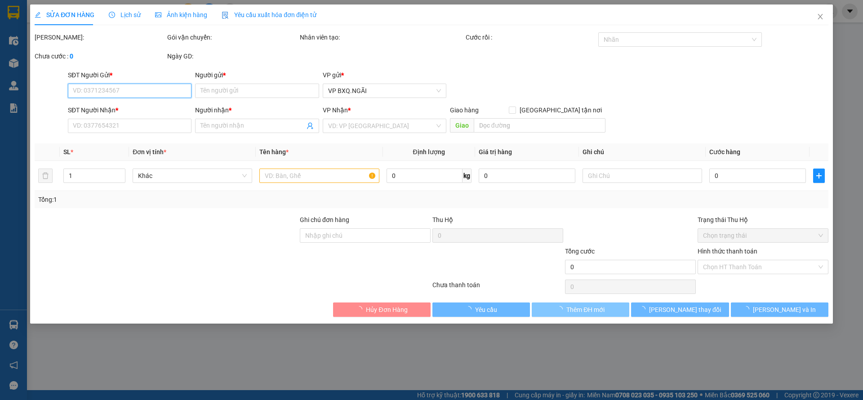
type input "200.000"
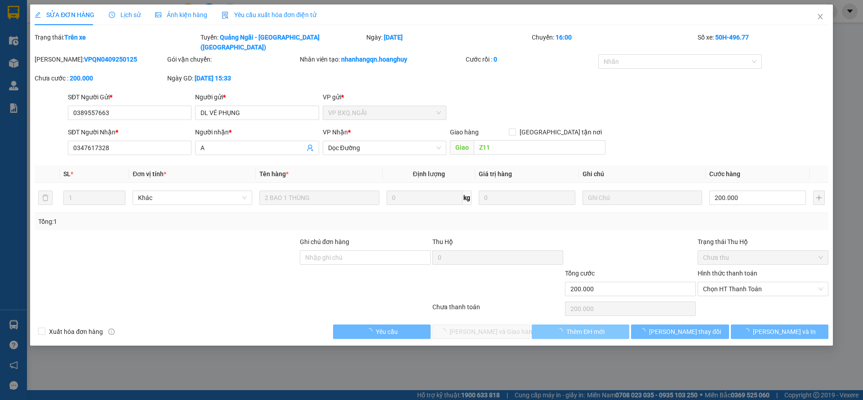
click at [581, 324] on button "Thêm ĐH mới" at bounding box center [579, 331] width 97 height 14
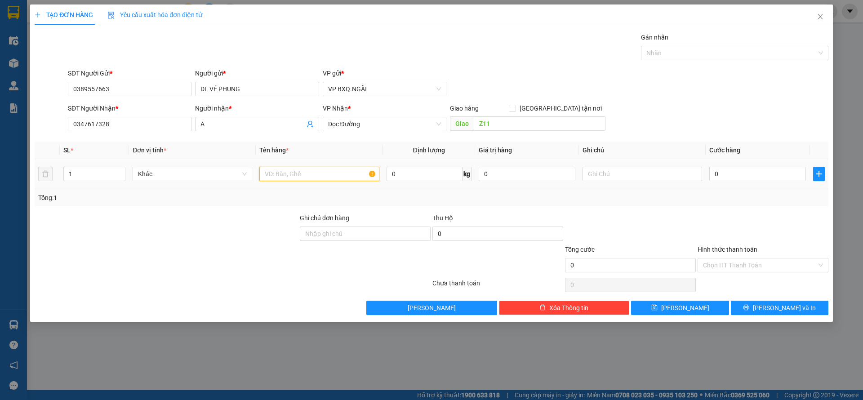
click at [287, 179] on input "text" at bounding box center [318, 174] width 119 height 14
type input "2 XỐP"
type input "1"
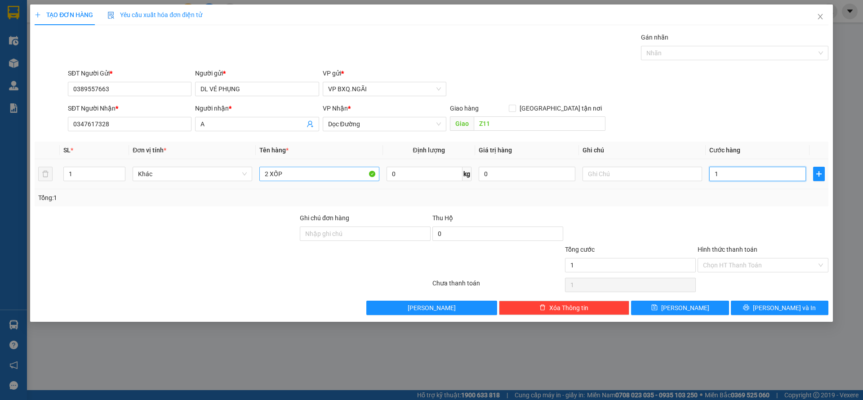
type input "15"
type input "150"
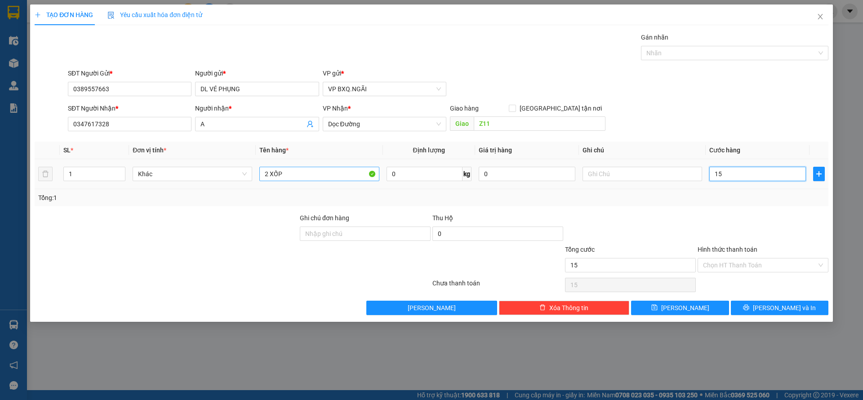
type input "150"
type input "1.500"
type input "15.000"
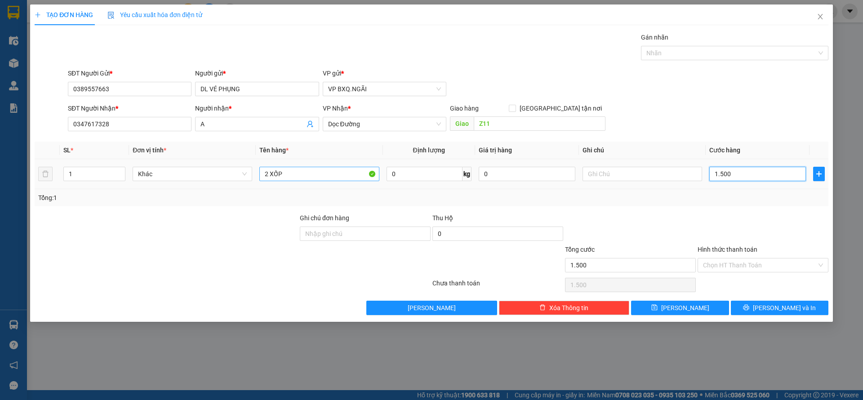
type input "15.000"
type input "150.000"
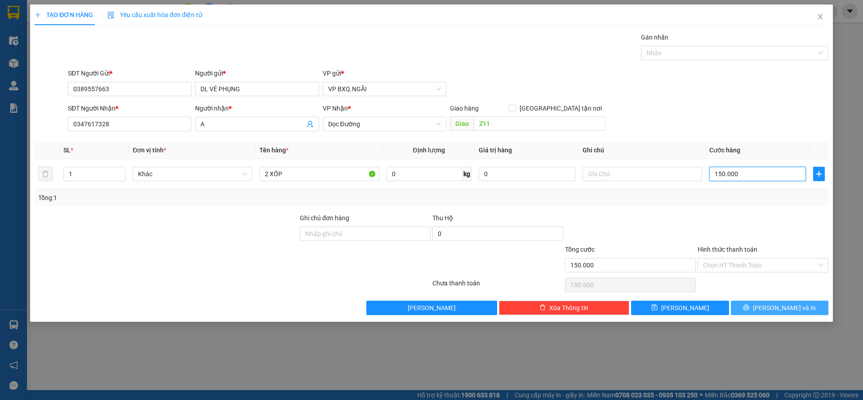
type input "150.000"
click at [777, 301] on button "Lưu và In" at bounding box center [778, 308] width 97 height 14
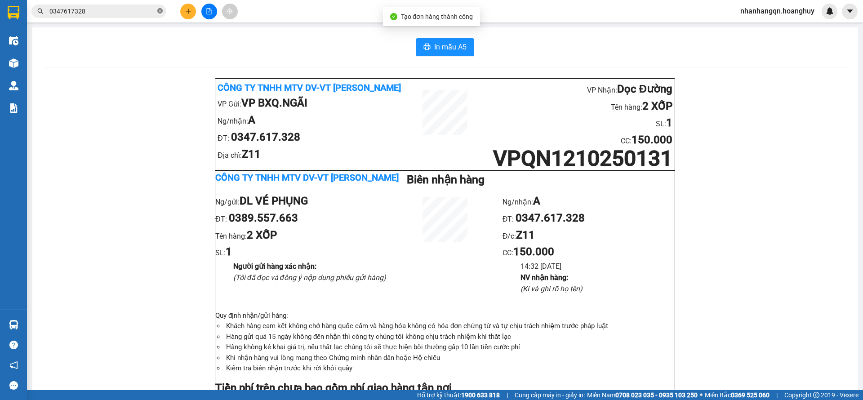
click at [159, 11] on icon "close-circle" at bounding box center [159, 10] width 5 height 5
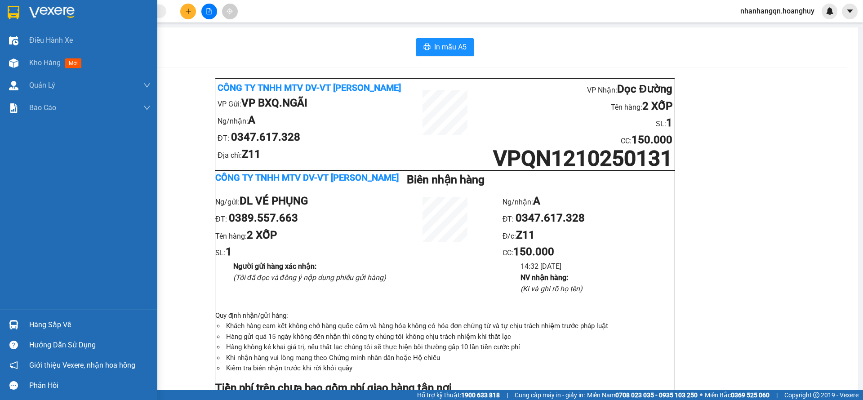
click at [23, 17] on div at bounding box center [78, 14] width 157 height 29
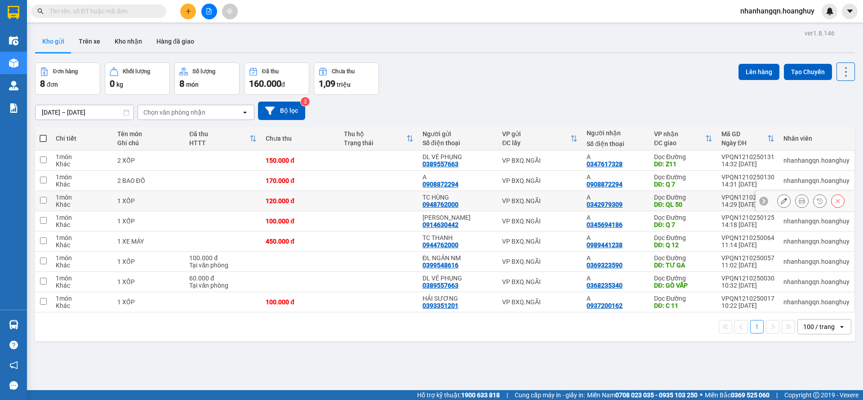
click at [457, 197] on div "TC HÙNG" at bounding box center [457, 197] width 71 height 7
checkbox input "true"
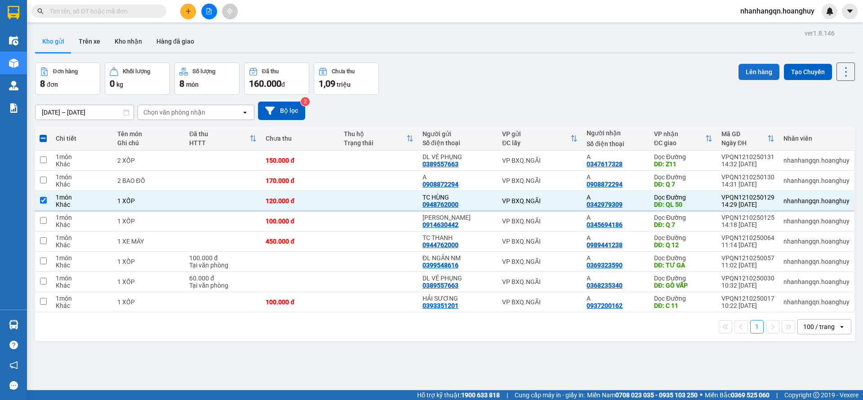
click at [738, 78] on button "Lên hàng" at bounding box center [758, 72] width 41 height 16
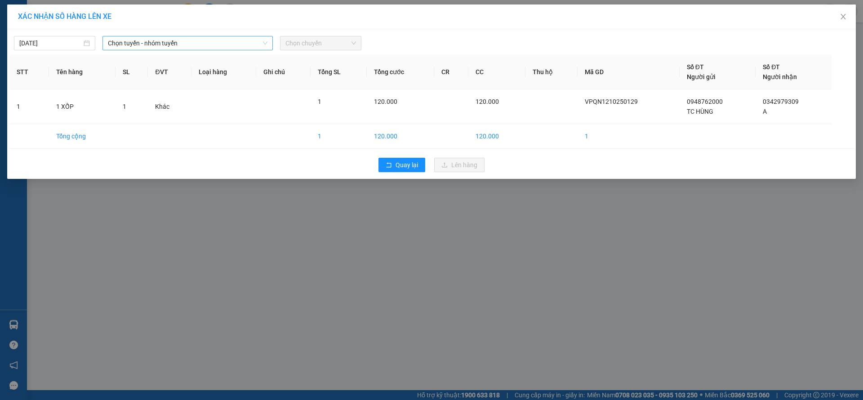
click at [212, 43] on span "Chọn tuyến - nhóm tuyến" at bounding box center [187, 42] width 159 height 13
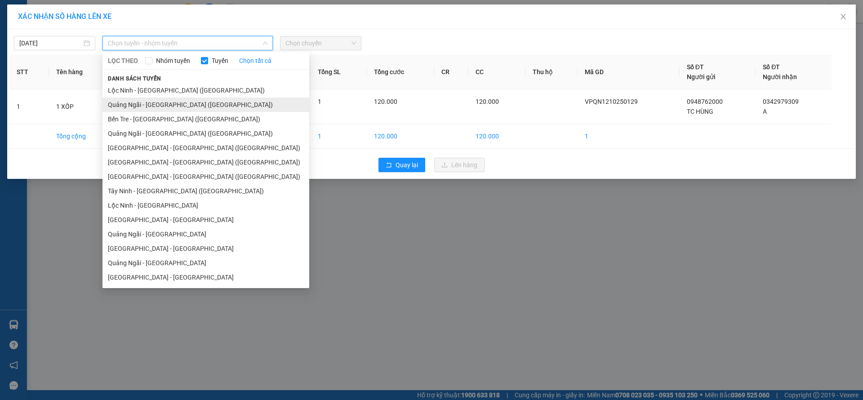
drag, startPoint x: 178, startPoint y: 104, endPoint x: 232, endPoint y: 94, distance: 54.4
click at [178, 105] on li "Quảng Ngãi - Sài Gòn (Hàng Hoá)" at bounding box center [205, 104] width 207 height 14
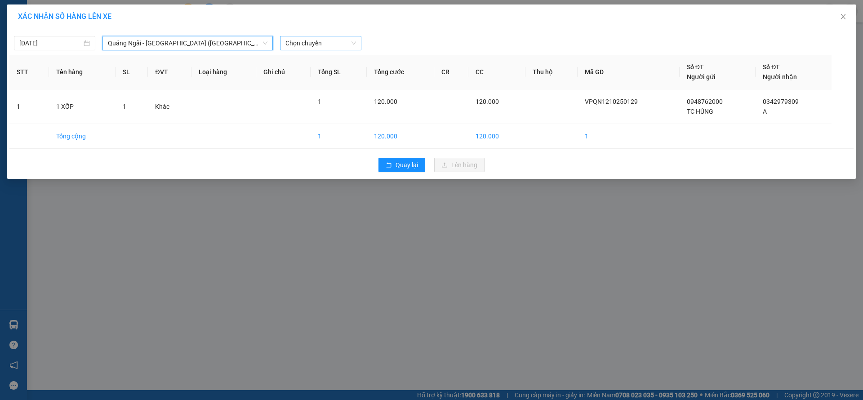
click at [319, 42] on span "Chọn chuyến" at bounding box center [320, 42] width 71 height 13
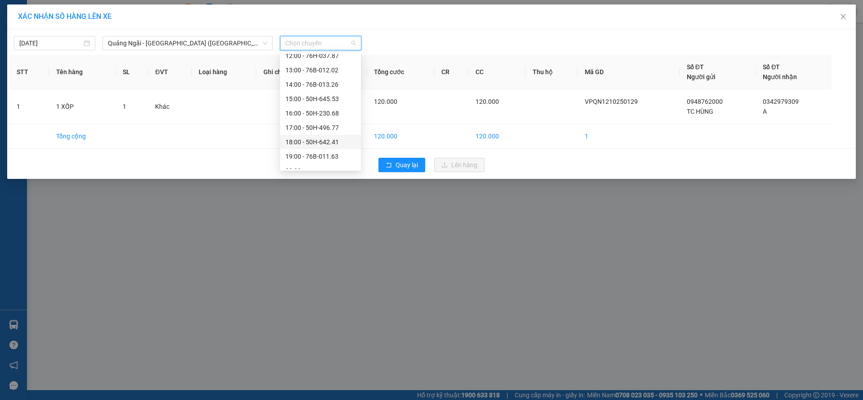
scroll to position [29, 0]
click at [333, 121] on div "17:00 - 50H-496.77" at bounding box center [320, 119] width 70 height 10
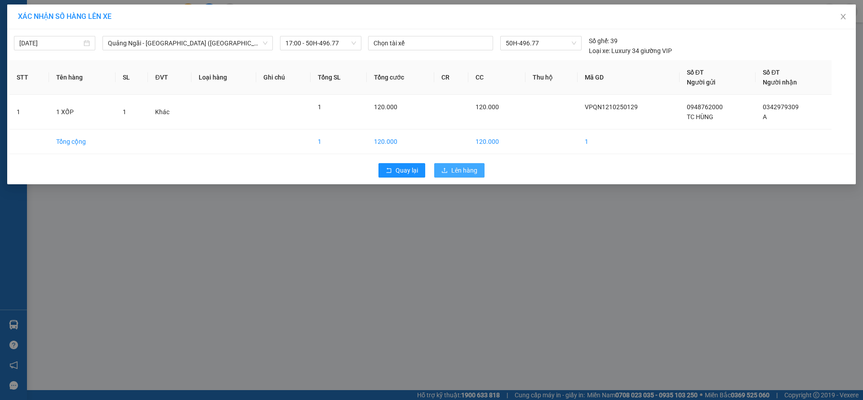
click at [452, 165] on span "Lên hàng" at bounding box center [464, 170] width 26 height 10
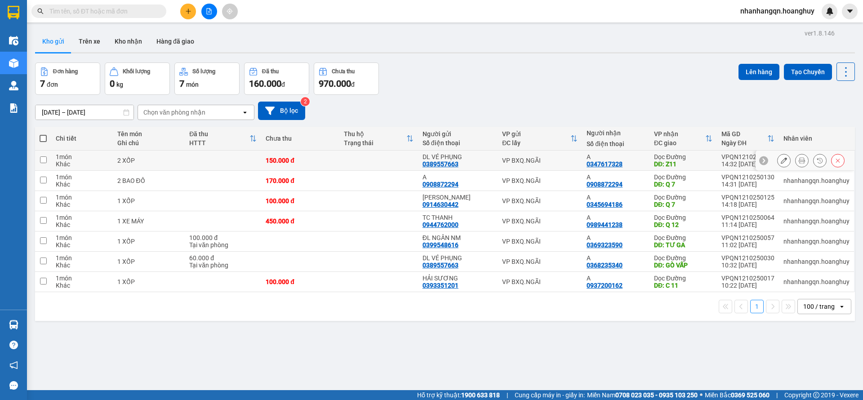
click at [559, 157] on div "VP BXQ.NGÃI" at bounding box center [539, 160] width 75 height 7
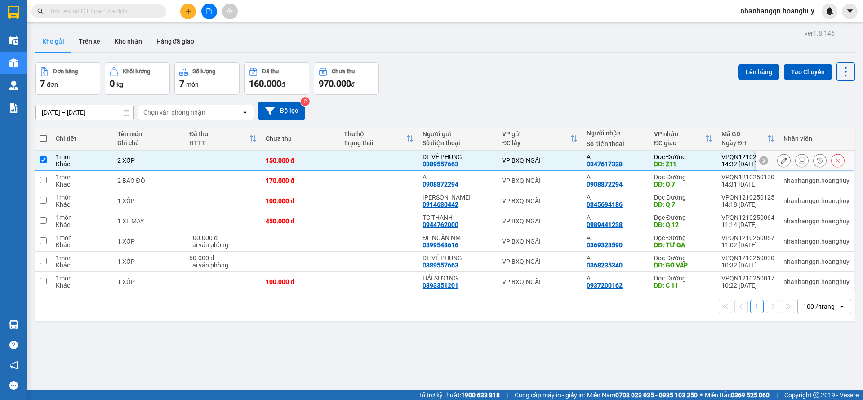
click at [559, 157] on div "VP BXQ.NGÃI" at bounding box center [539, 160] width 75 height 7
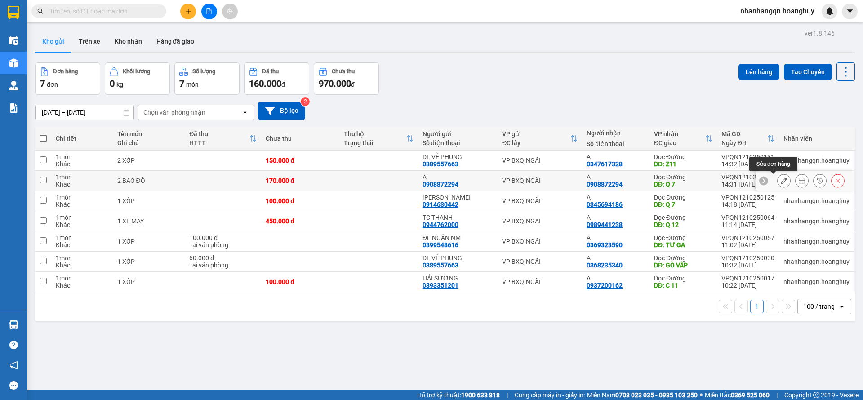
click at [780, 181] on icon at bounding box center [783, 180] width 6 height 6
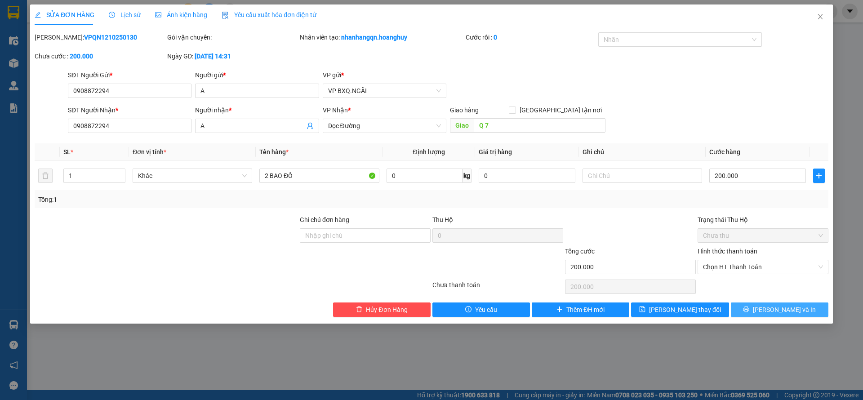
click at [797, 309] on span "Lưu và In" at bounding box center [783, 310] width 63 height 10
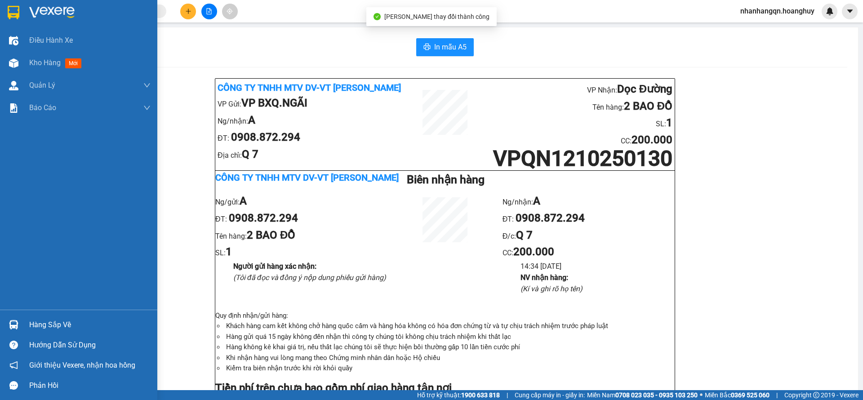
click at [8, 7] on img at bounding box center [14, 12] width 12 height 13
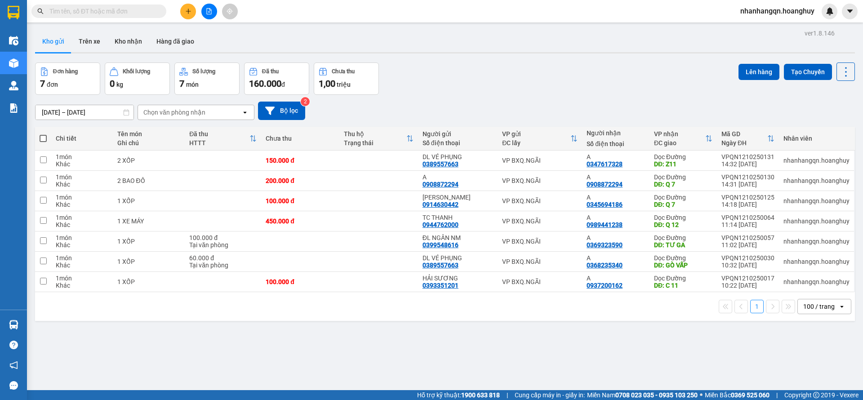
click at [118, 7] on input "text" at bounding box center [102, 11] width 106 height 10
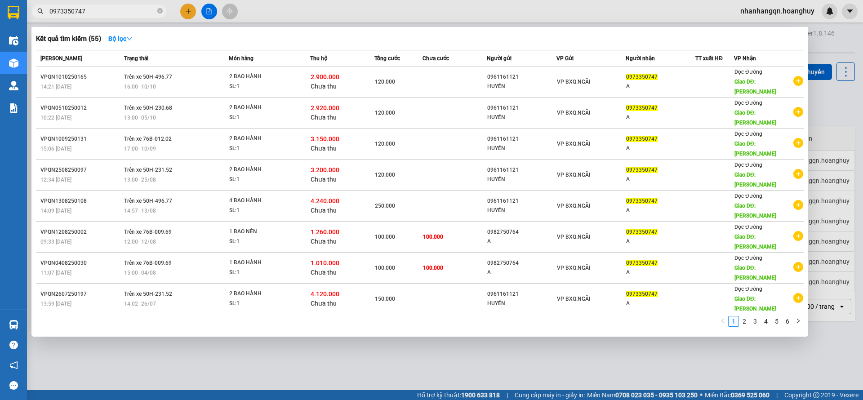
click at [579, 80] on span "VP BXQ.NGÃI" at bounding box center [573, 82] width 33 height 6
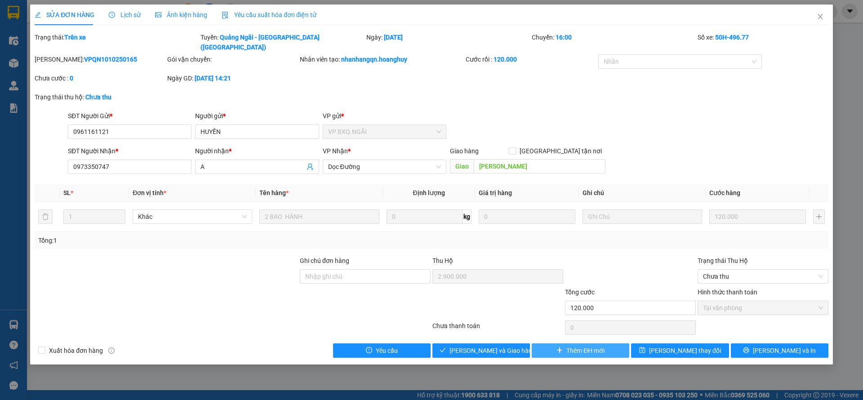
click at [585, 345] on span "Thêm ĐH mới" at bounding box center [585, 350] width 38 height 10
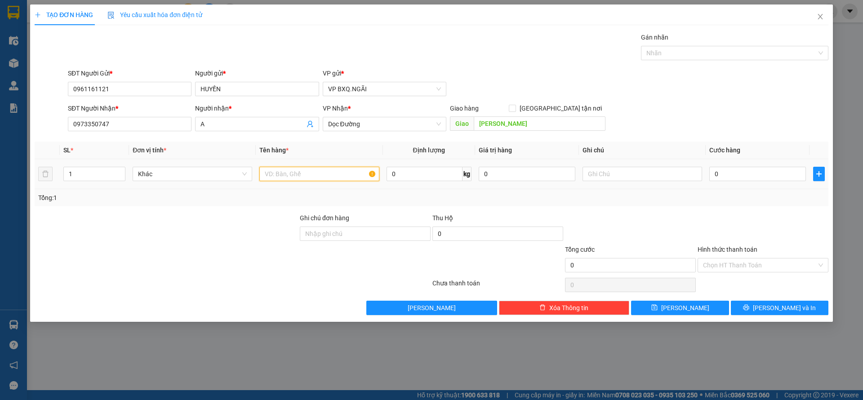
click at [290, 174] on input "text" at bounding box center [318, 174] width 119 height 14
click at [734, 266] on input "Hình thức thanh toán" at bounding box center [760, 264] width 114 height 13
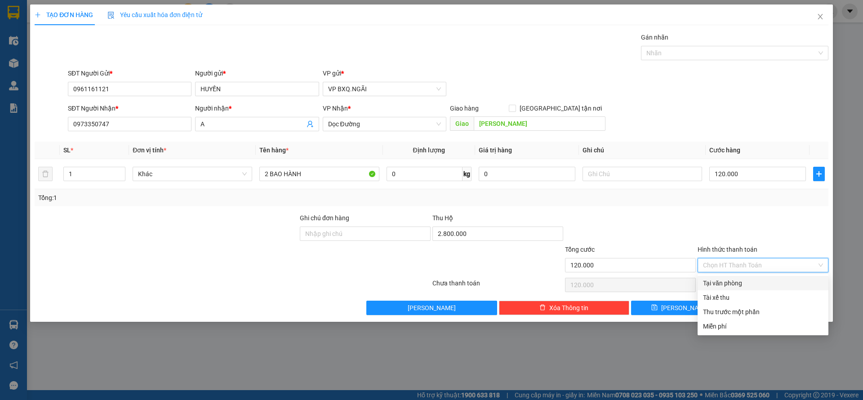
click at [730, 280] on div "Tại văn phòng" at bounding box center [763, 283] width 120 height 10
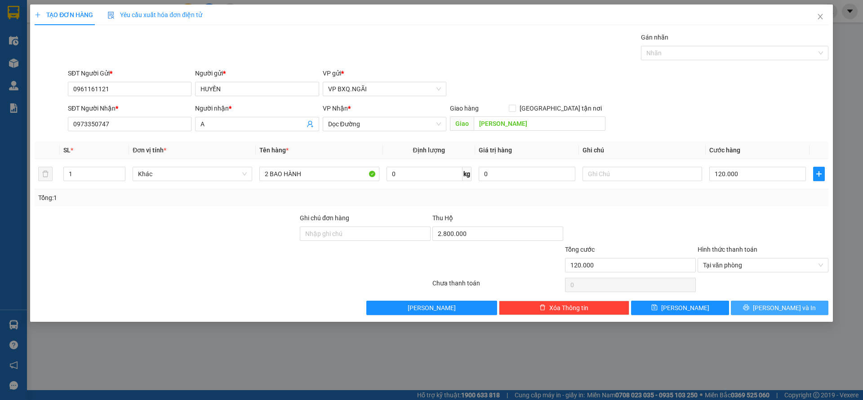
click at [749, 304] on icon "printer" at bounding box center [746, 307] width 6 height 6
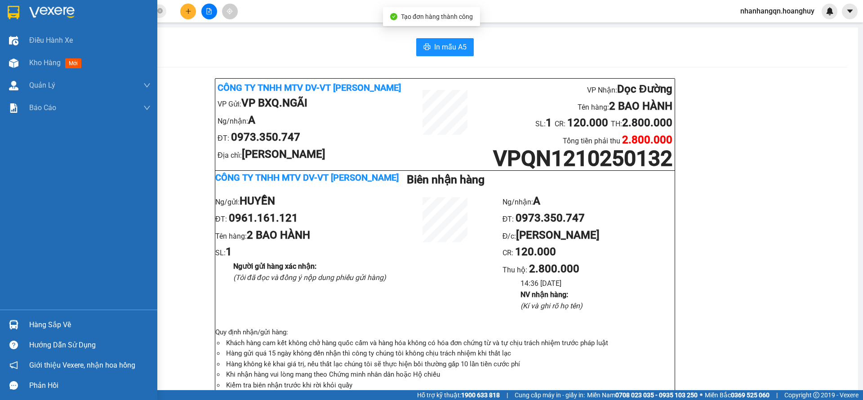
click at [9, 7] on img at bounding box center [14, 12] width 12 height 13
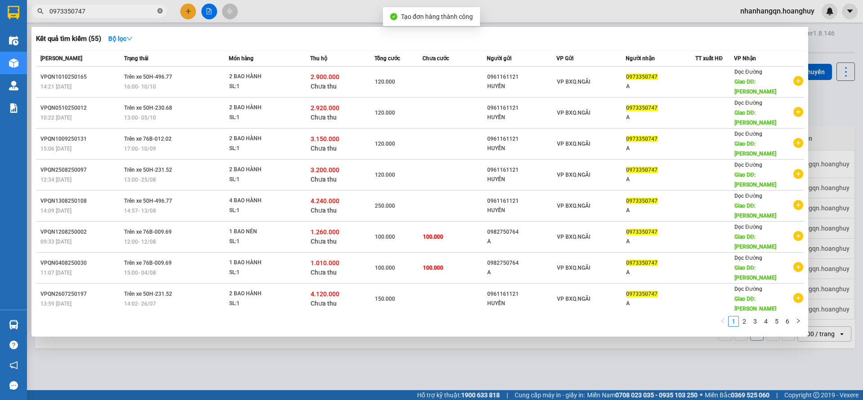
click at [162, 13] on icon "close-circle" at bounding box center [159, 10] width 5 height 5
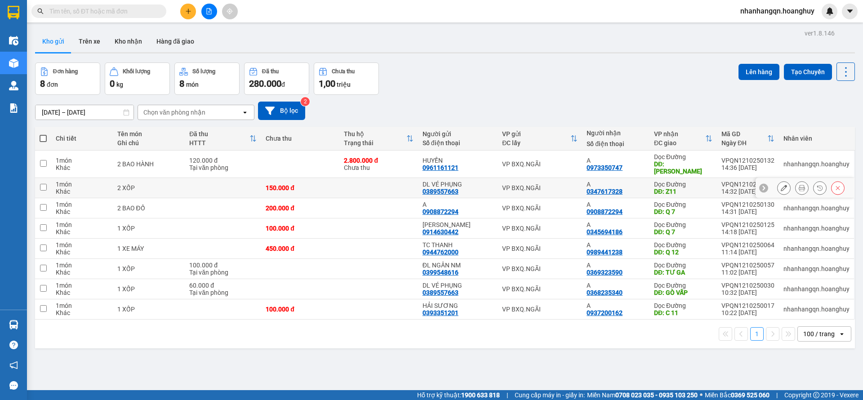
click at [552, 184] on div "VP BXQ.NGÃI" at bounding box center [539, 187] width 75 height 7
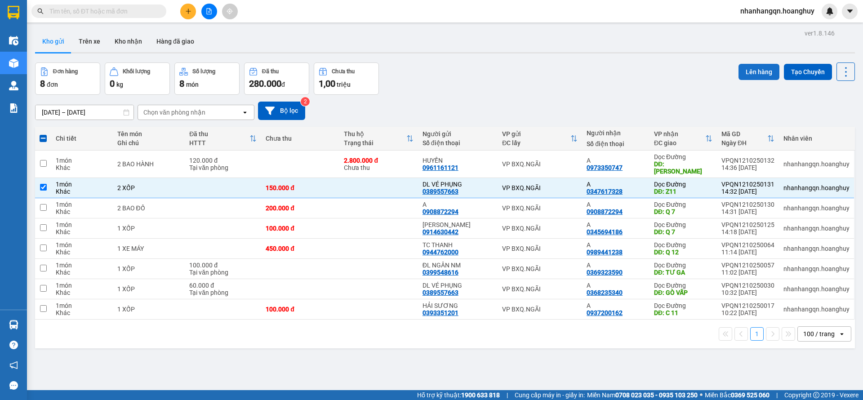
click at [739, 78] on button "Lên hàng" at bounding box center [758, 72] width 41 height 16
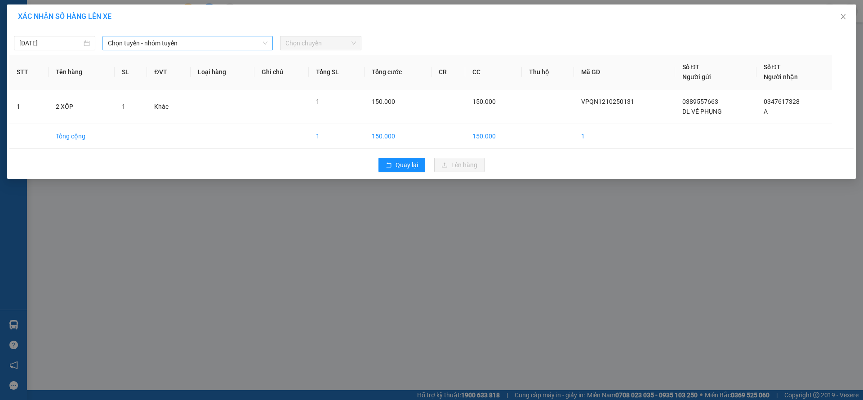
click at [183, 42] on span "Chọn tuyến - nhóm tuyến" at bounding box center [187, 42] width 159 height 13
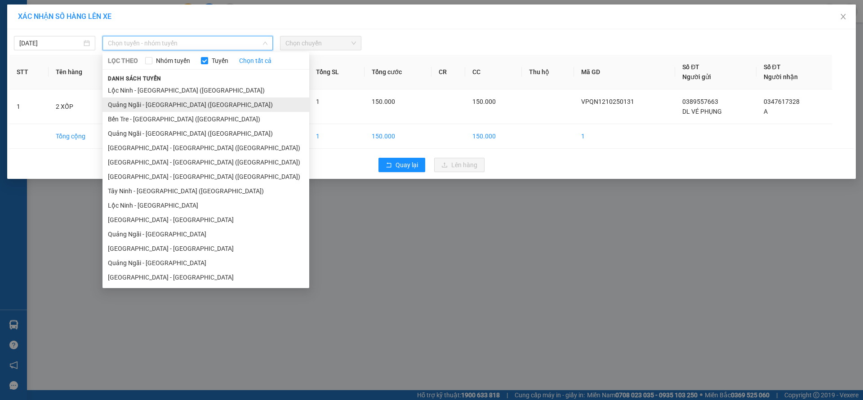
click at [173, 97] on li "Quảng Ngãi - Sài Gòn (Hàng Hoá)" at bounding box center [205, 104] width 207 height 14
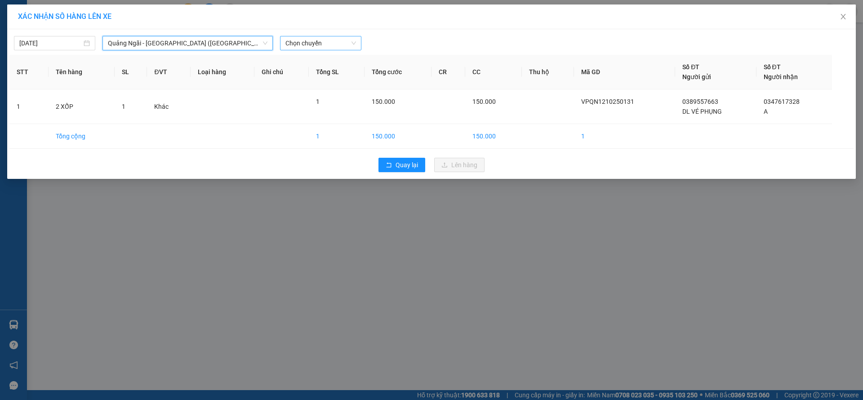
click at [305, 44] on span "Chọn chuyến" at bounding box center [320, 42] width 71 height 13
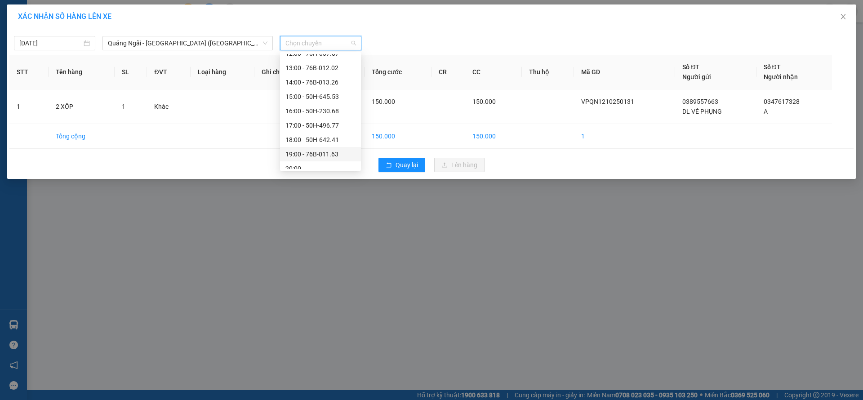
scroll to position [29, 0]
click at [332, 149] on div "19:00 - 76B-011.63" at bounding box center [320, 147] width 70 height 10
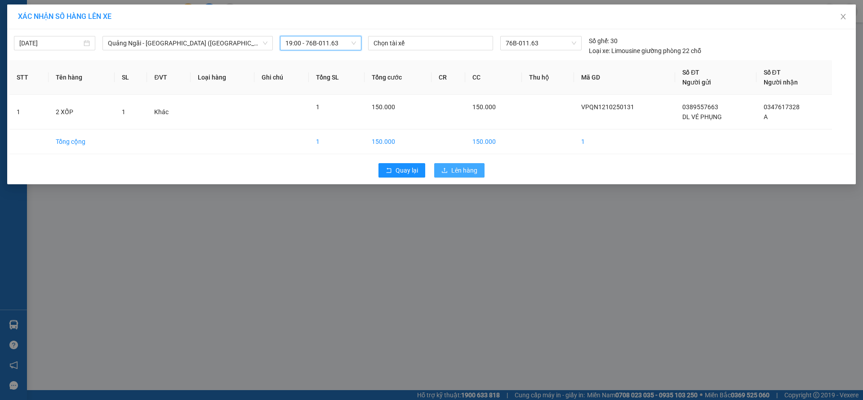
click at [448, 173] on button "Lên hàng" at bounding box center [459, 170] width 50 height 14
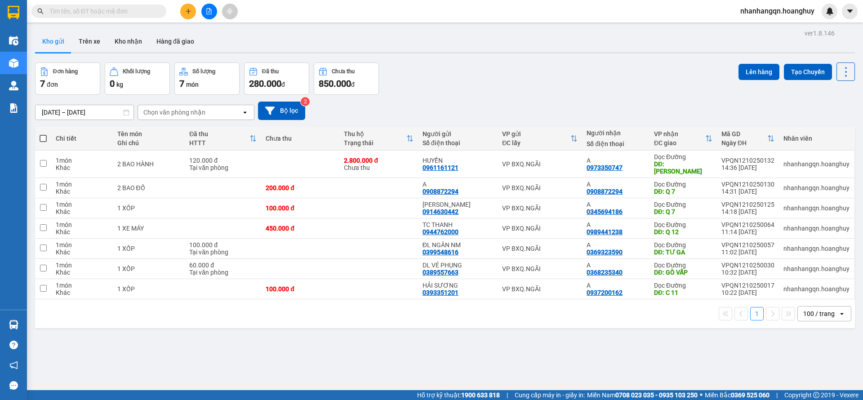
click at [215, 17] on div at bounding box center [208, 12] width 67 height 16
click at [204, 12] on button at bounding box center [209, 12] width 16 height 16
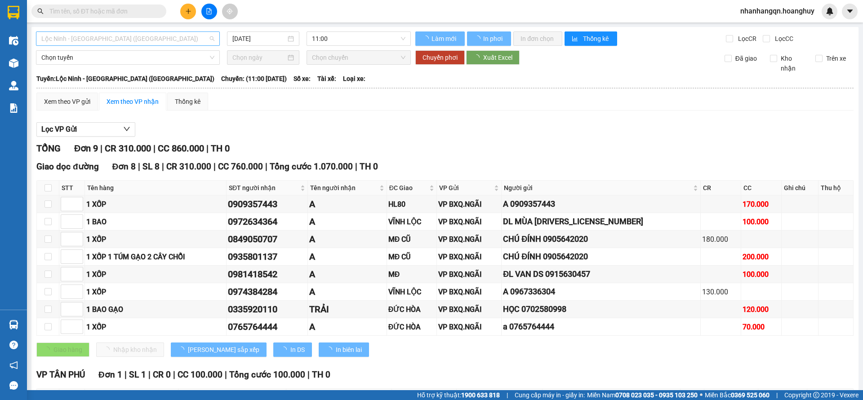
click at [137, 35] on span "Lộc Ninh - Quảng Ngãi (Hàng Hóa)" at bounding box center [127, 38] width 173 height 13
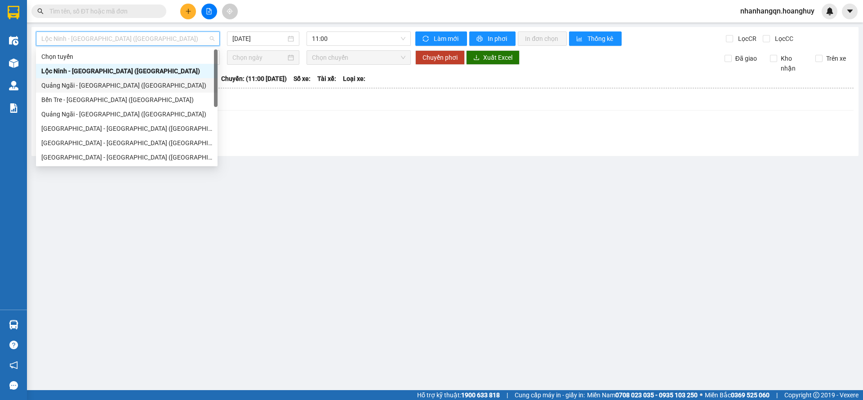
click at [111, 85] on div "Quảng Ngãi - Sài Gòn (Hàng Hoá)" at bounding box center [126, 85] width 171 height 10
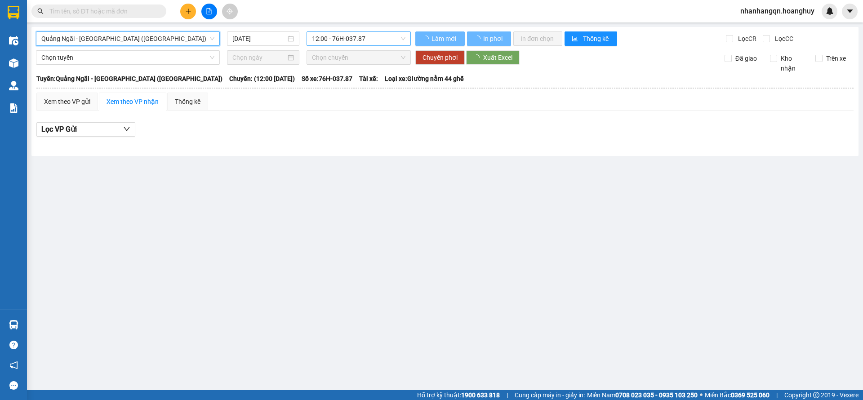
drag, startPoint x: 333, startPoint y: 29, endPoint x: 335, endPoint y: 36, distance: 7.4
click at [335, 31] on div "Quảng Ngãi - Sài Gòn (Hàng Hoá) Quảng Ngãi - Sài Gòn (Hàng Hoá) 12/10/2025 12:0…" at bounding box center [444, 91] width 827 height 129
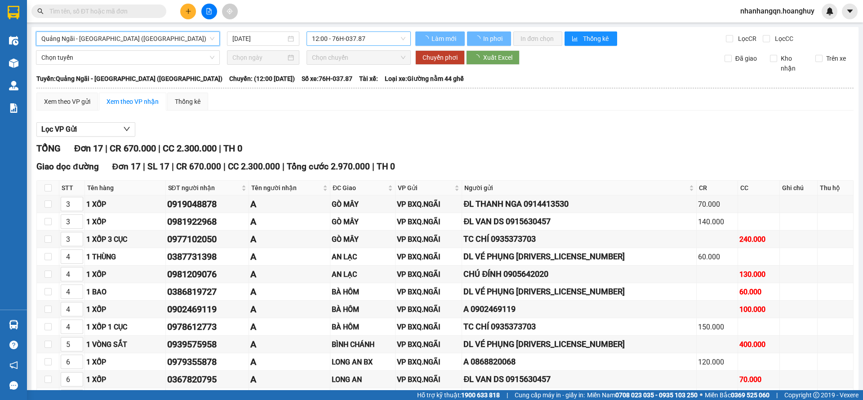
click at [335, 37] on span "12:00 - 76H-037.87" at bounding box center [358, 38] width 93 height 13
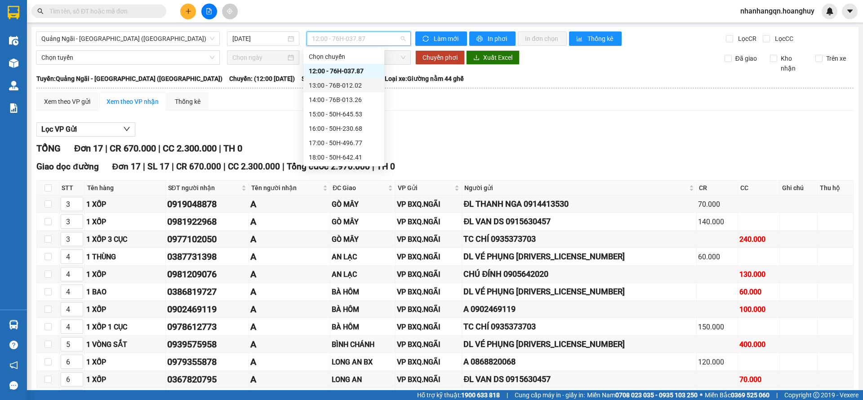
click at [341, 86] on div "13:00 - 76B-012.02" at bounding box center [344, 85] width 70 height 10
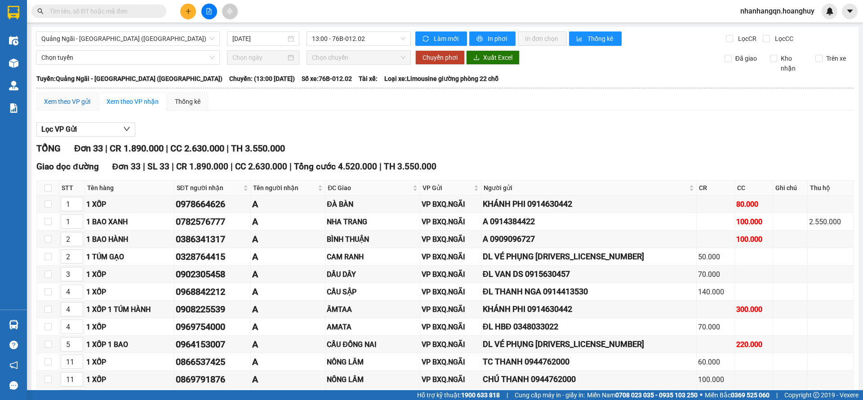
click at [77, 100] on div "Xem theo VP gửi" at bounding box center [67, 102] width 46 height 10
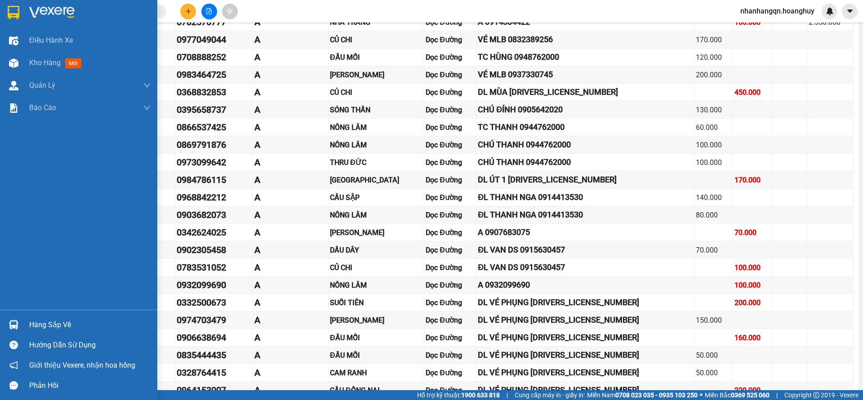
scroll to position [430, 0]
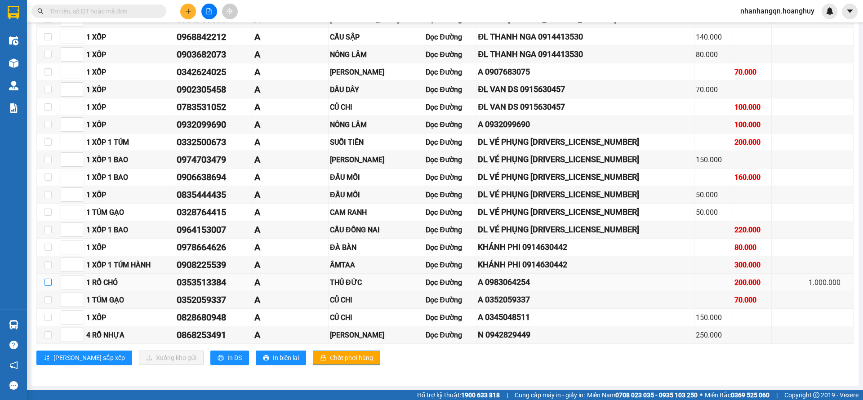
click at [48, 284] on input "checkbox" at bounding box center [47, 282] width 7 height 7
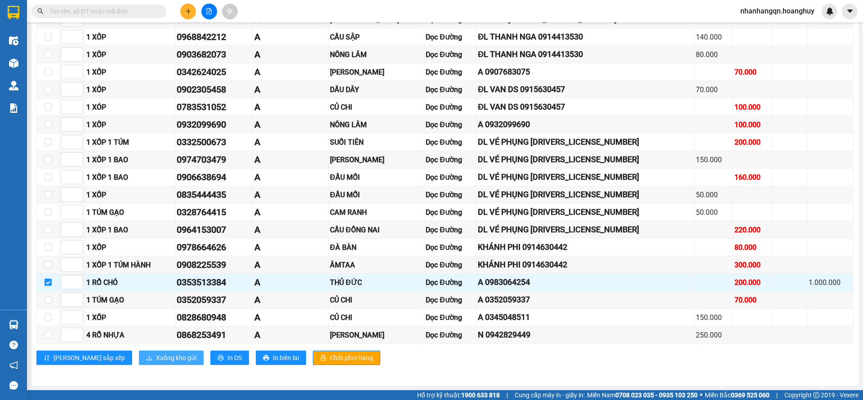
click at [156, 353] on span "Xuống kho gửi" at bounding box center [176, 358] width 40 height 10
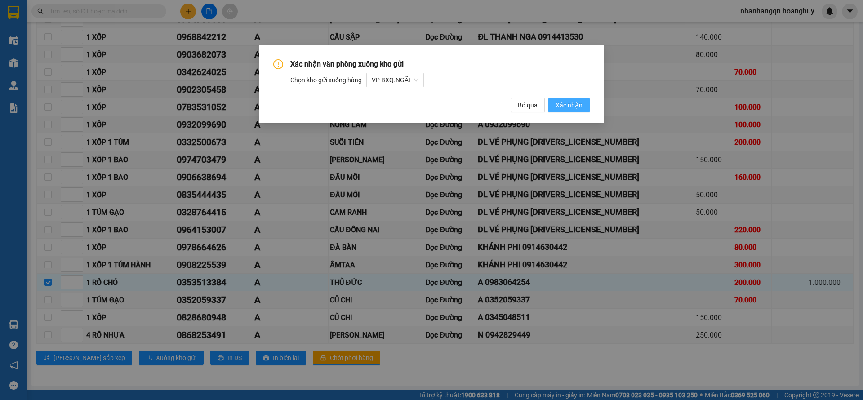
click at [568, 107] on span "Xác nhận" at bounding box center [568, 105] width 27 height 10
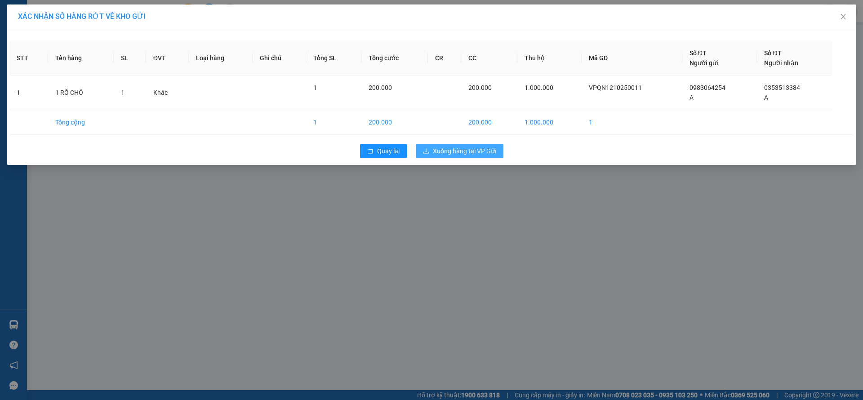
click at [436, 153] on span "Xuống hàng tại VP Gửi" at bounding box center [464, 151] width 63 height 10
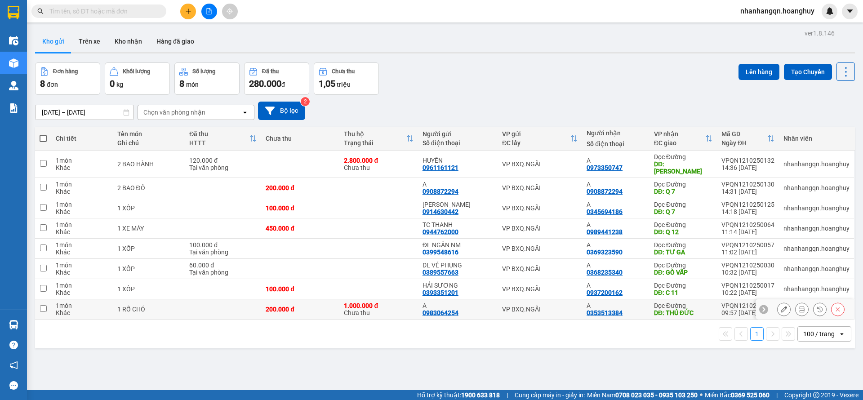
click at [566, 299] on td "VP BXQ.NGÃI" at bounding box center [539, 309] width 84 height 20
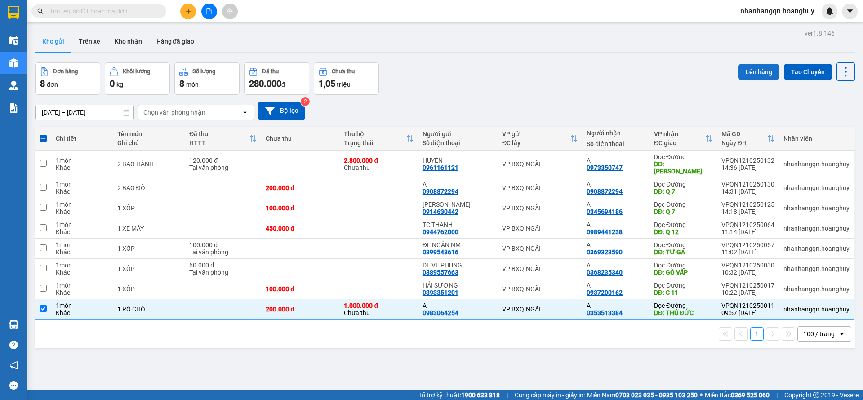
click at [744, 69] on button "Lên hàng" at bounding box center [758, 72] width 41 height 16
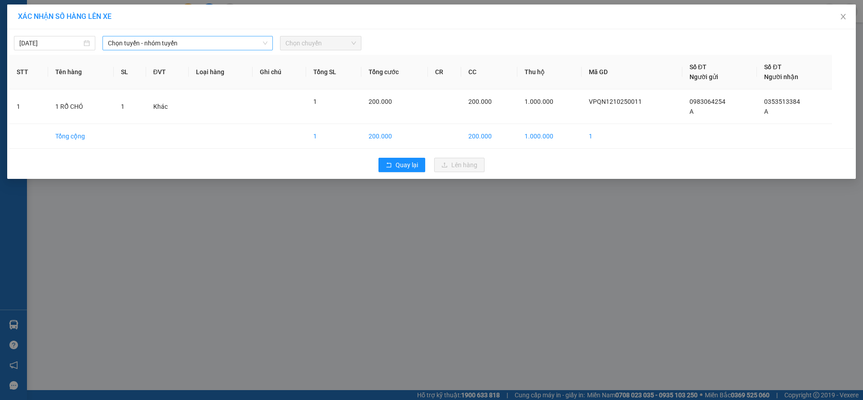
click at [173, 41] on span "Chọn tuyến - nhóm tuyến" at bounding box center [187, 42] width 159 height 13
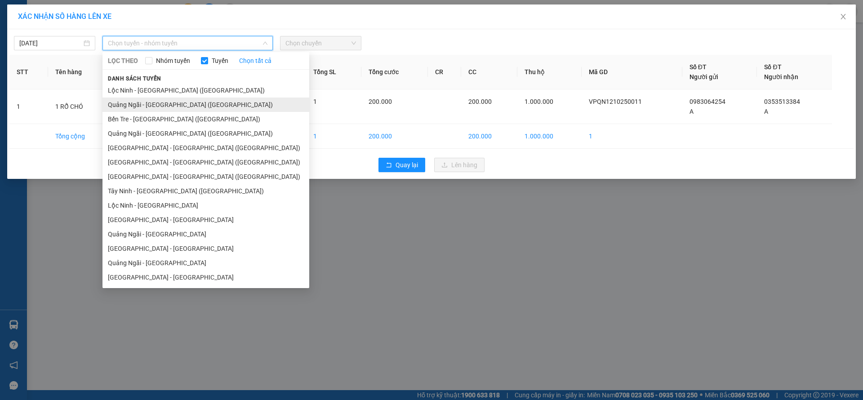
click at [165, 100] on li "Quảng Ngãi - Sài Gòn (Hàng Hoá)" at bounding box center [205, 104] width 207 height 14
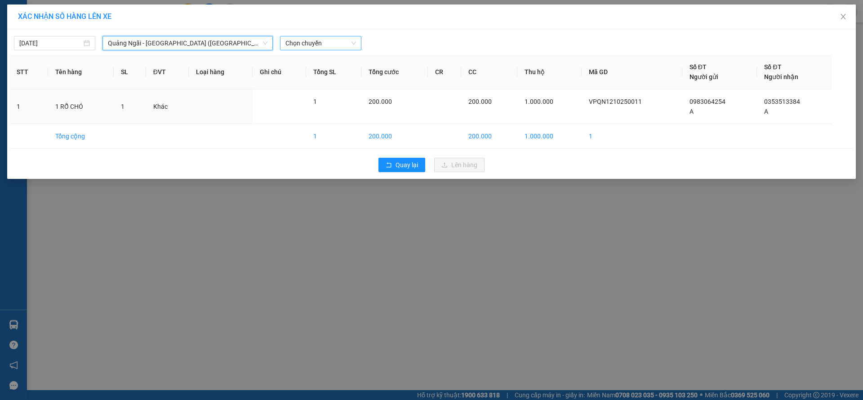
click at [331, 40] on span "Chọn chuyến" at bounding box center [320, 42] width 71 height 13
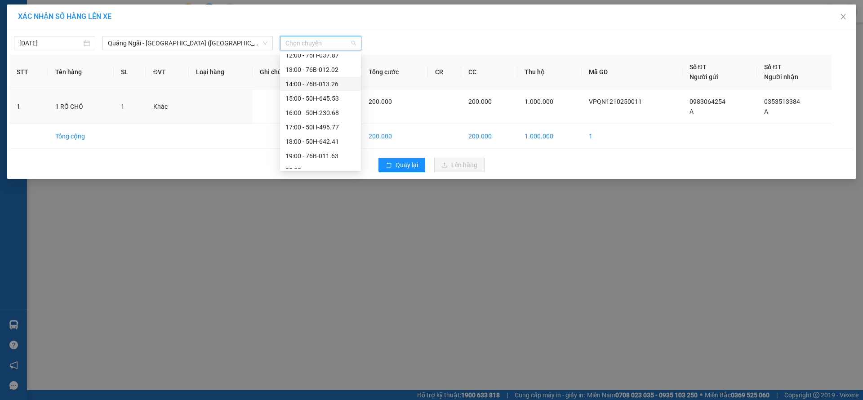
scroll to position [29, 0]
click at [325, 144] on div "19:00 - 76B-011.63" at bounding box center [320, 147] width 70 height 10
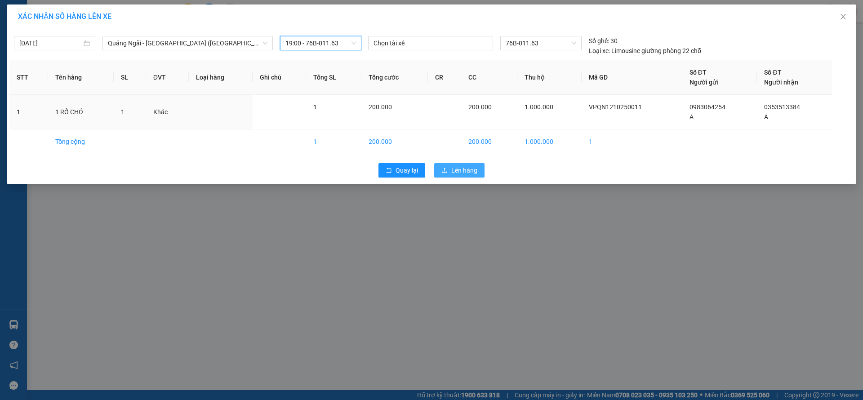
click at [463, 169] on span "Lên hàng" at bounding box center [464, 170] width 26 height 10
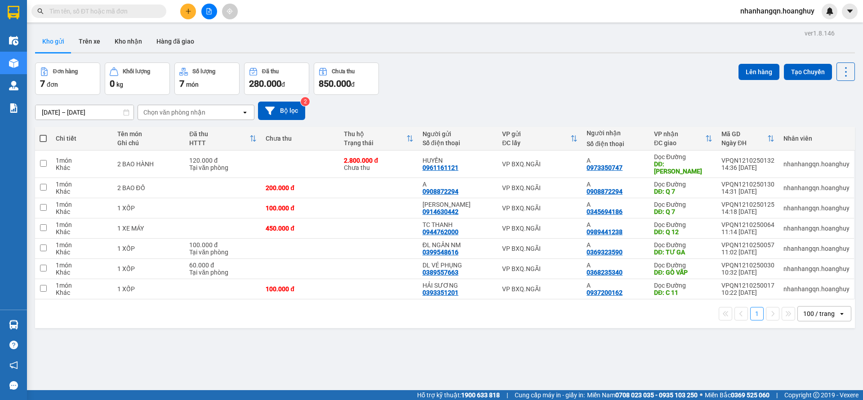
click at [88, 11] on input "text" at bounding box center [102, 11] width 106 height 10
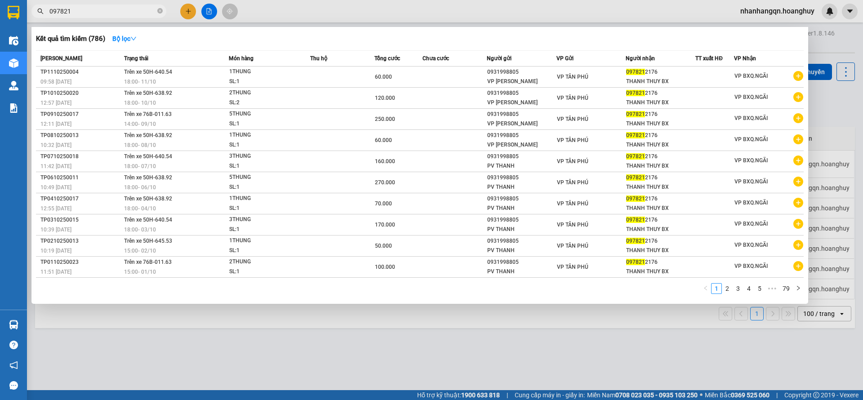
click at [88, 9] on input "097821" at bounding box center [102, 11] width 106 height 10
click at [87, 7] on input "097821" at bounding box center [102, 11] width 106 height 10
click at [85, 11] on input "097821" at bounding box center [102, 11] width 106 height 10
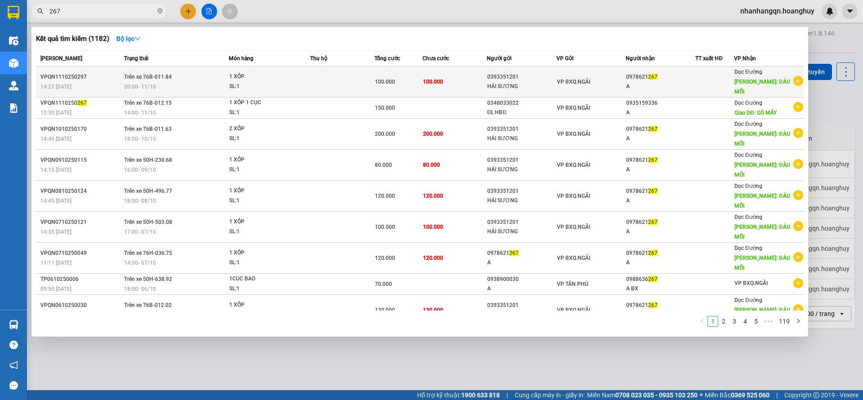
click at [616, 79] on div "VP BXQ.NGÃI" at bounding box center [591, 82] width 69 height 10
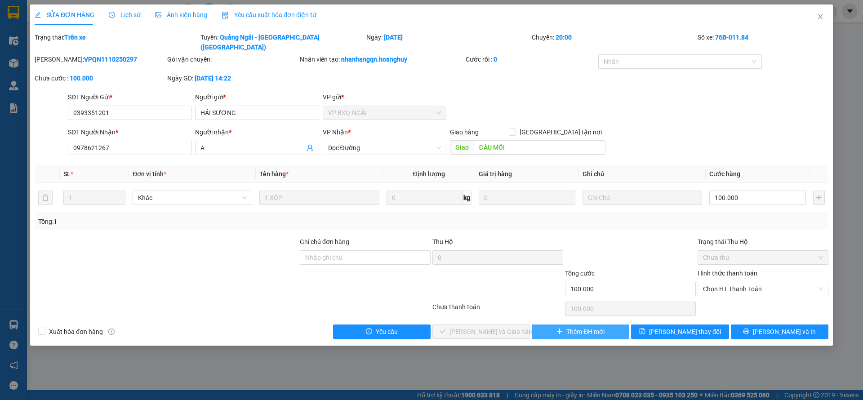
click at [567, 327] on span "Thêm ĐH mới" at bounding box center [585, 332] width 38 height 10
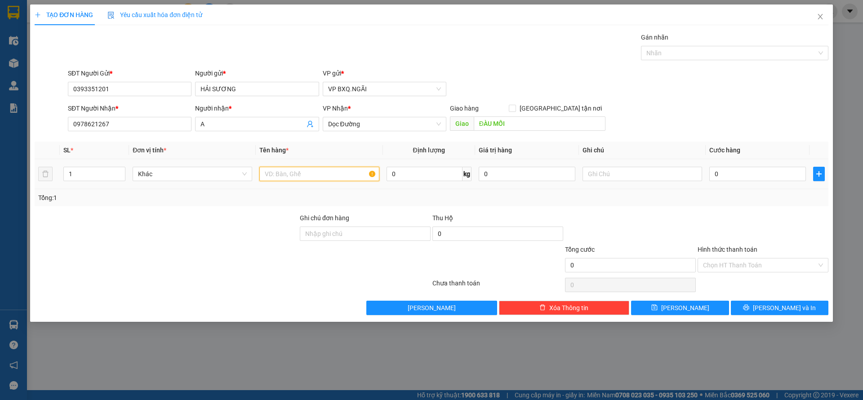
click at [300, 177] on input "text" at bounding box center [318, 174] width 119 height 14
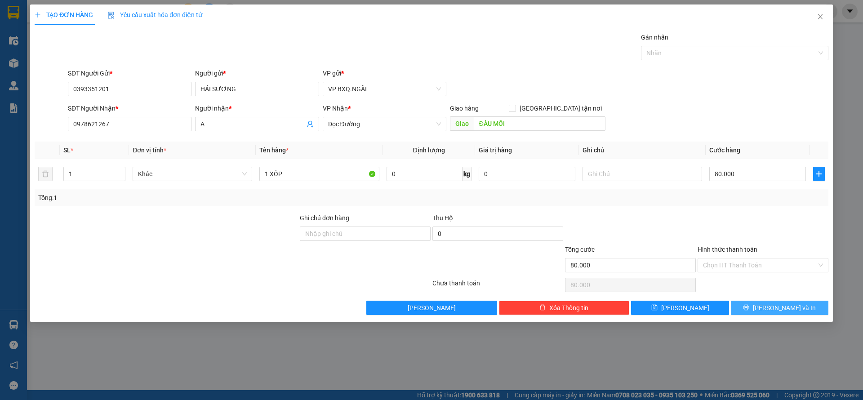
click at [799, 303] on button "Lưu và In" at bounding box center [778, 308] width 97 height 14
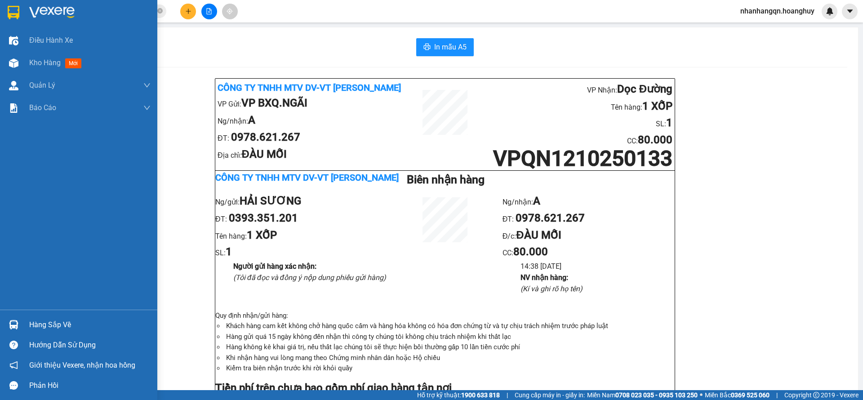
click at [6, 11] on div at bounding box center [78, 14] width 157 height 29
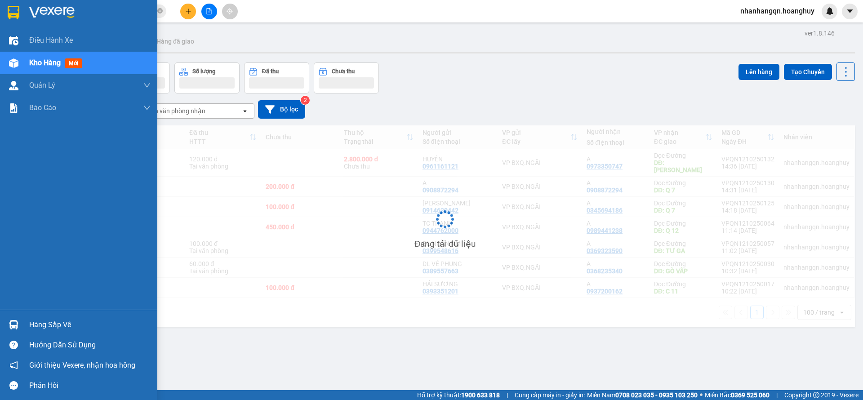
click at [7, 11] on div at bounding box center [14, 12] width 16 height 16
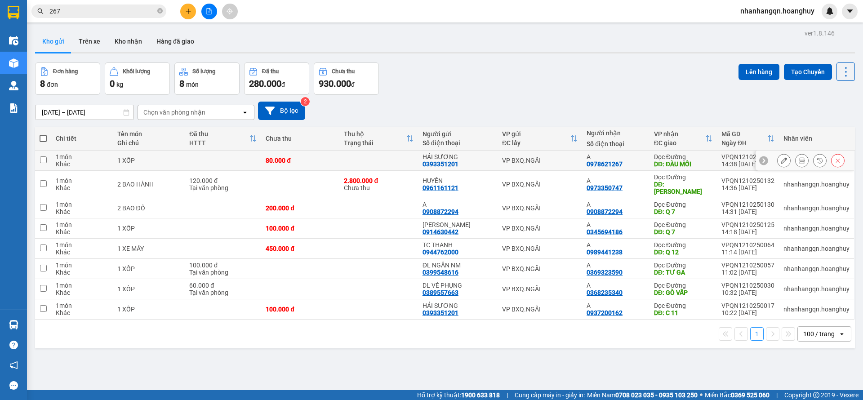
click at [527, 158] on div "VP BXQ.NGÃI" at bounding box center [539, 160] width 75 height 7
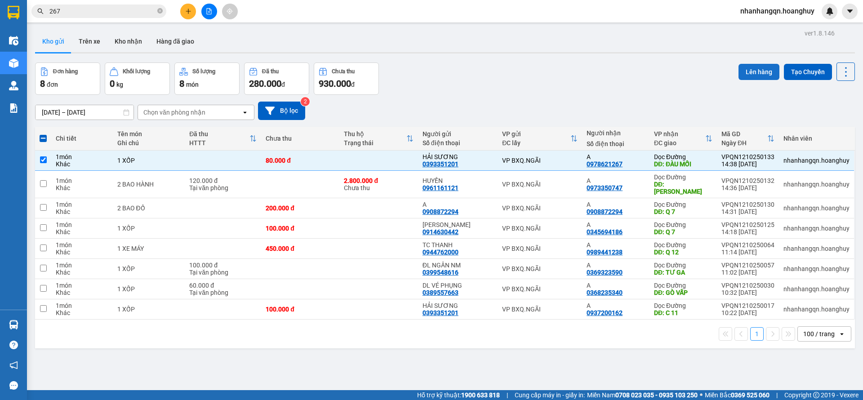
click at [742, 75] on button "Lên hàng" at bounding box center [758, 72] width 41 height 16
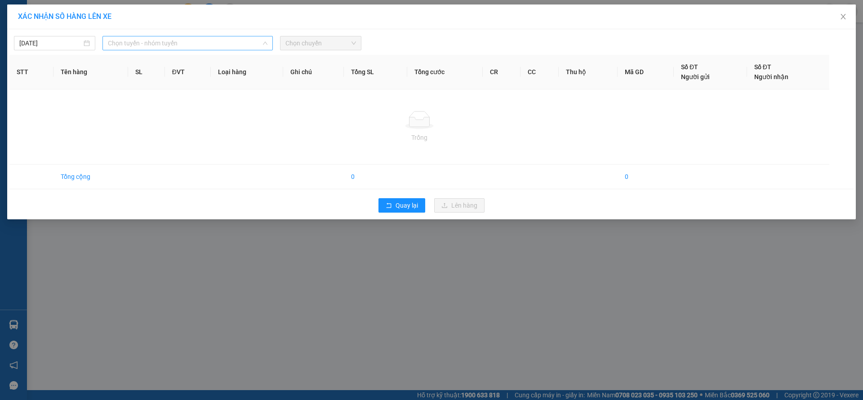
click at [205, 44] on span "Chọn tuyến - nhóm tuyến" at bounding box center [187, 42] width 159 height 13
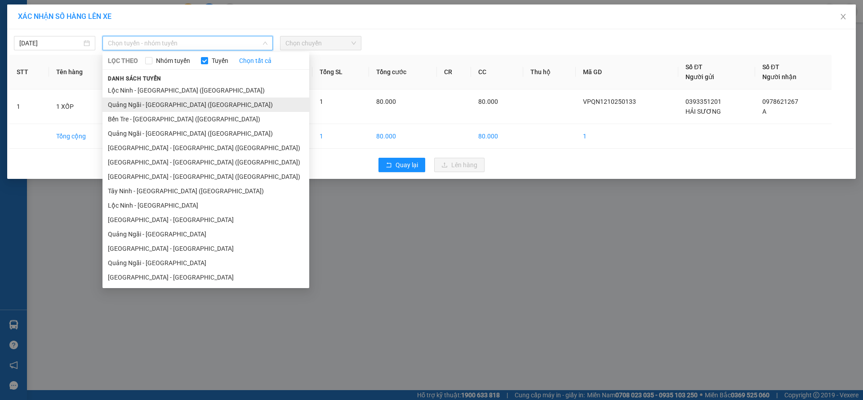
click at [187, 109] on li "Quảng Ngãi - Sài Gòn (Hàng Hoá)" at bounding box center [205, 104] width 207 height 14
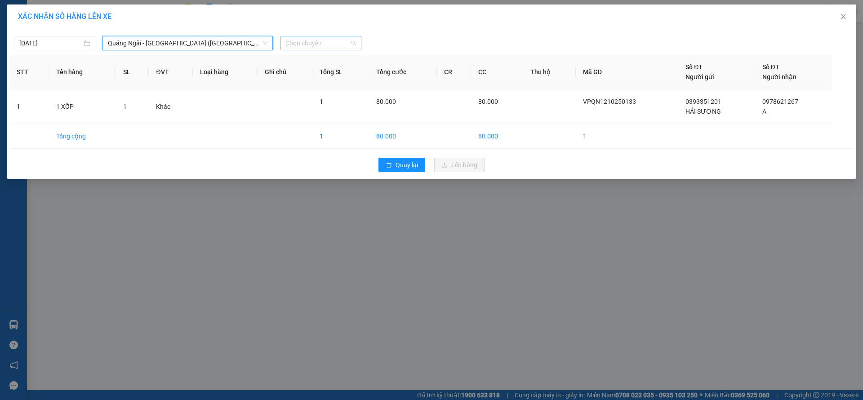
click at [328, 48] on span "Chọn chuyến" at bounding box center [320, 42] width 71 height 13
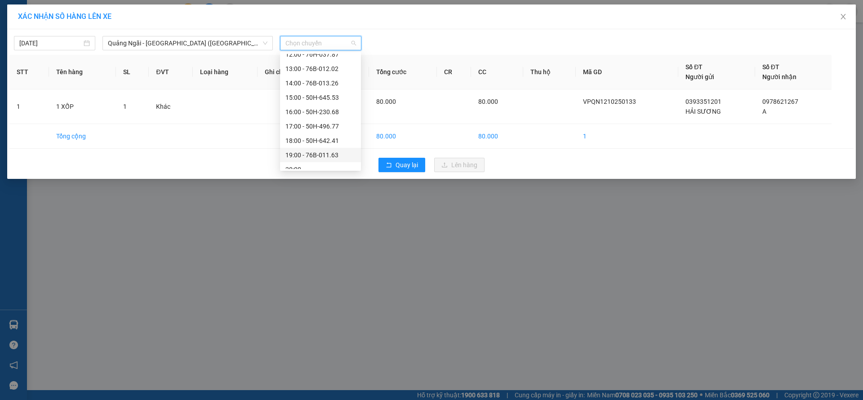
scroll to position [29, 0]
click at [336, 146] on div "19:00 - 76B-011.63" at bounding box center [320, 147] width 70 height 10
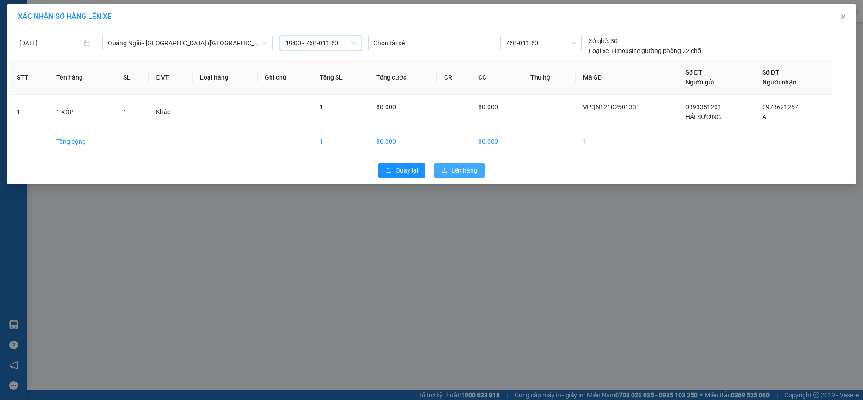
click at [454, 171] on span "Lên hàng" at bounding box center [464, 170] width 26 height 10
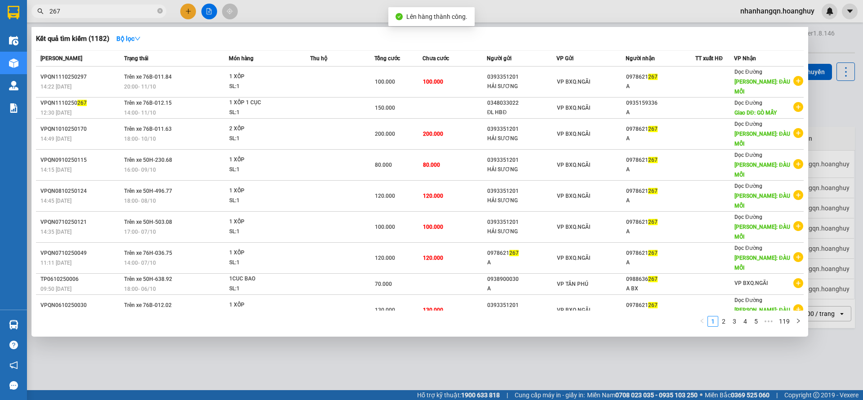
click at [83, 9] on input "267" at bounding box center [102, 11] width 106 height 10
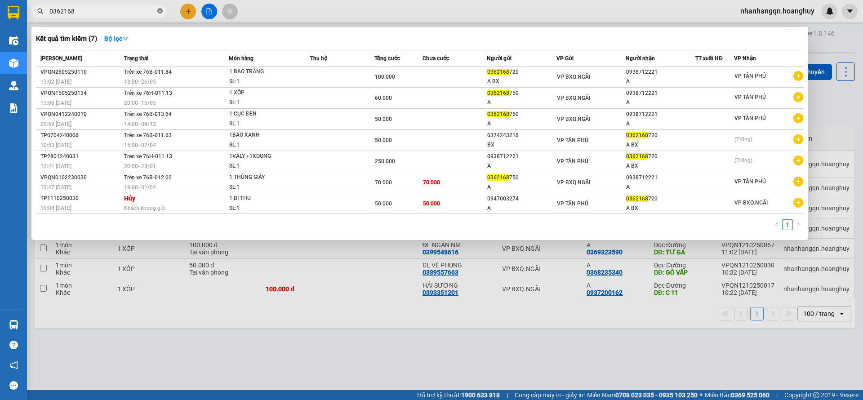
click at [158, 13] on icon "close-circle" at bounding box center [159, 10] width 5 height 5
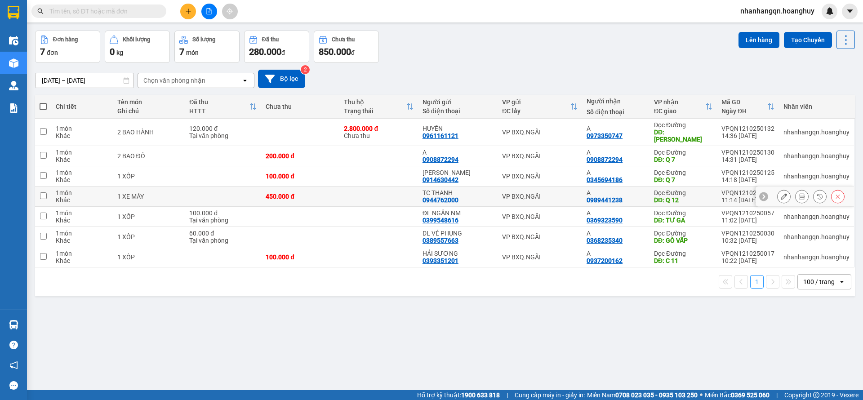
scroll to position [41, 0]
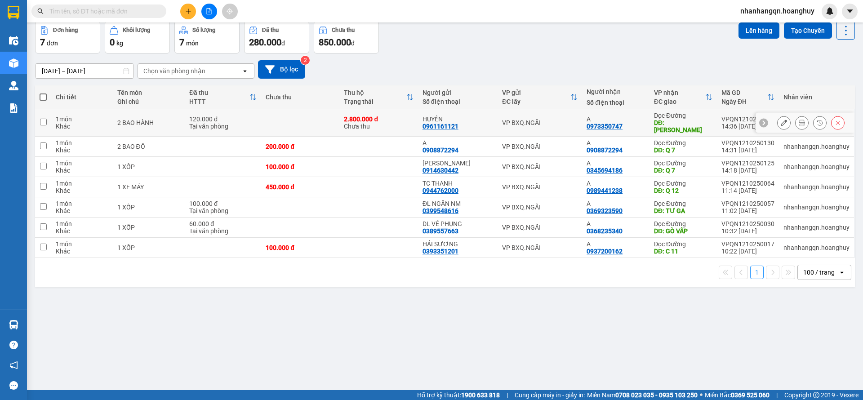
click at [549, 125] on td "VP BXQ.NGÃI" at bounding box center [539, 122] width 84 height 27
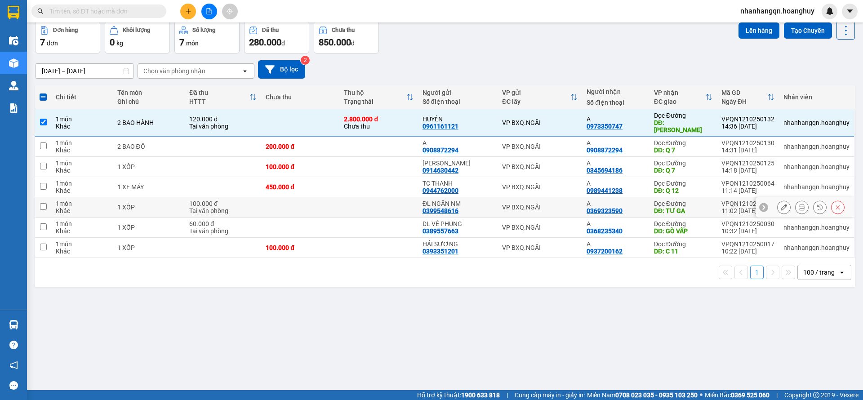
click at [546, 207] on td "VP BXQ.NGÃI" at bounding box center [539, 207] width 84 height 20
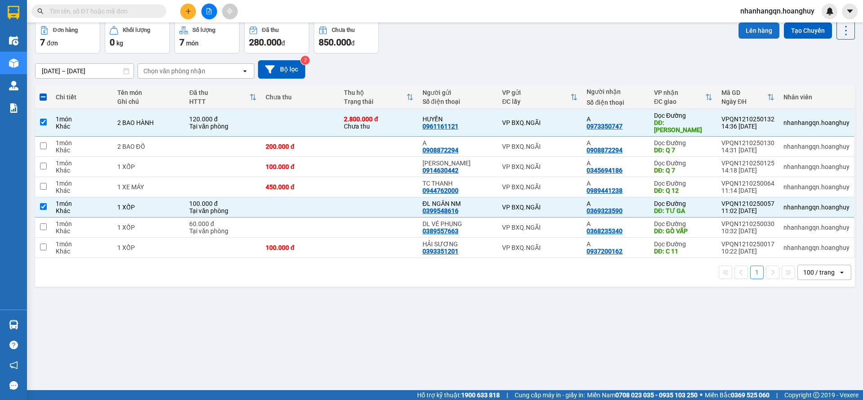
click at [742, 27] on button "Lên hàng" at bounding box center [758, 30] width 41 height 16
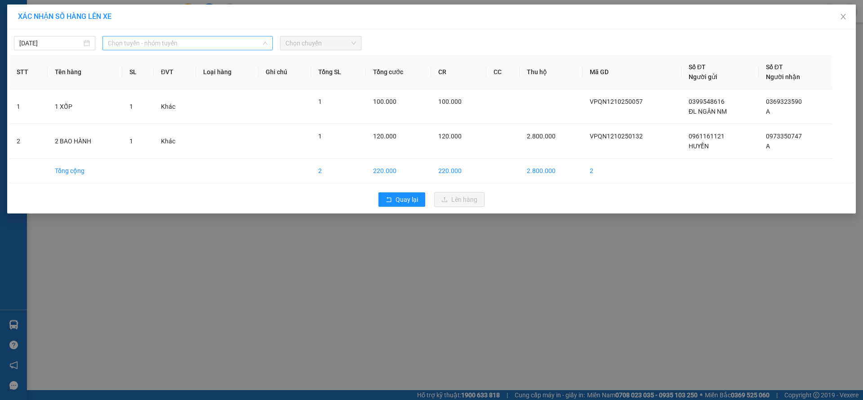
click at [211, 43] on span "Chọn tuyến - nhóm tuyến" at bounding box center [187, 42] width 159 height 13
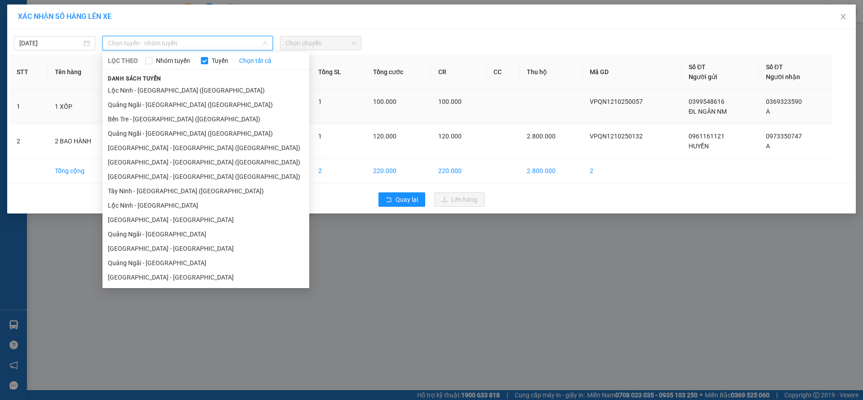
click at [179, 106] on li "Quảng Ngãi - Sài Gòn (Hàng Hoá)" at bounding box center [205, 104] width 207 height 14
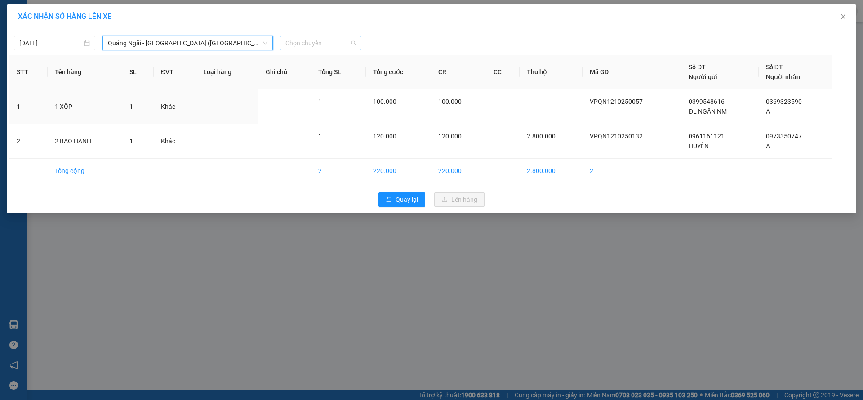
click at [352, 37] on span "Chọn chuyến" at bounding box center [320, 42] width 71 height 13
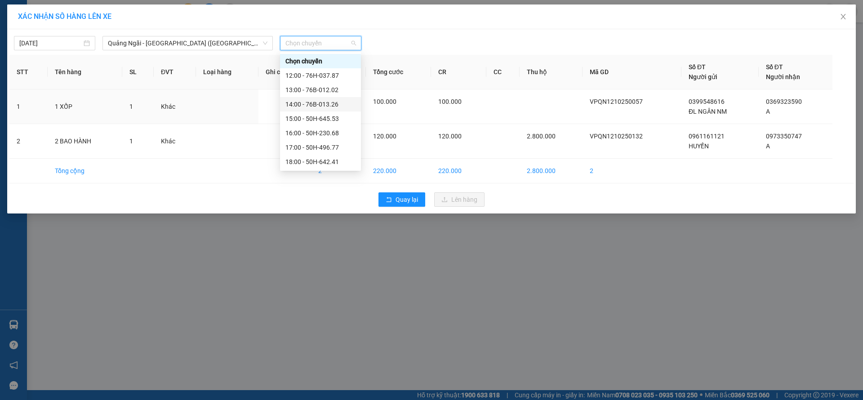
scroll to position [29, 0]
click at [334, 147] on div "19:00 - 76B-011.63" at bounding box center [320, 147] width 70 height 10
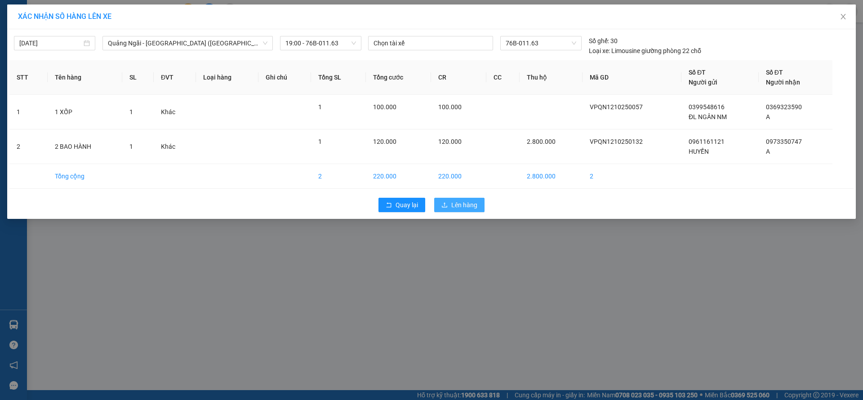
click at [456, 203] on span "Lên hàng" at bounding box center [464, 205] width 26 height 10
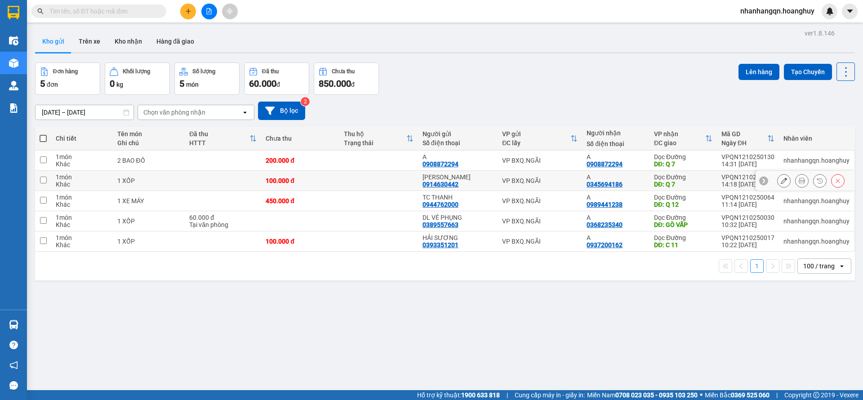
click at [780, 182] on icon at bounding box center [783, 180] width 6 height 6
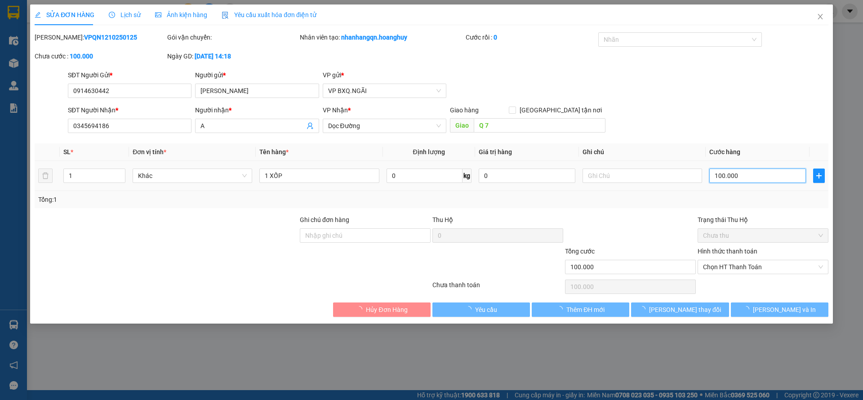
click at [732, 177] on input "100.000" at bounding box center [757, 175] width 97 height 14
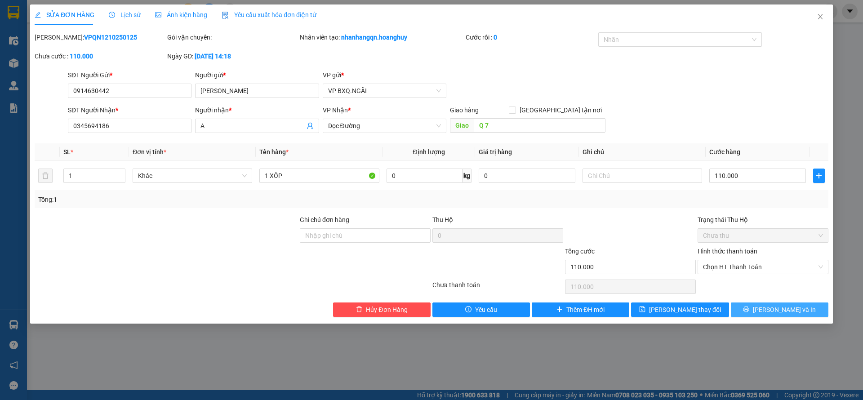
click at [770, 302] on button "Lưu và In" at bounding box center [778, 309] width 97 height 14
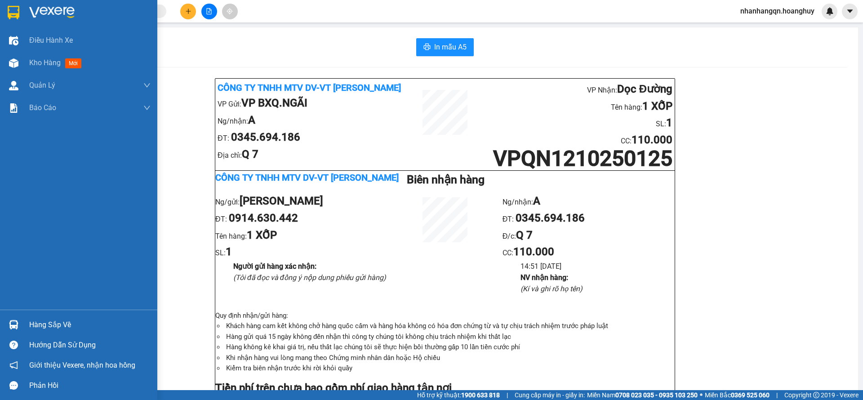
click at [13, 16] on img at bounding box center [14, 12] width 12 height 13
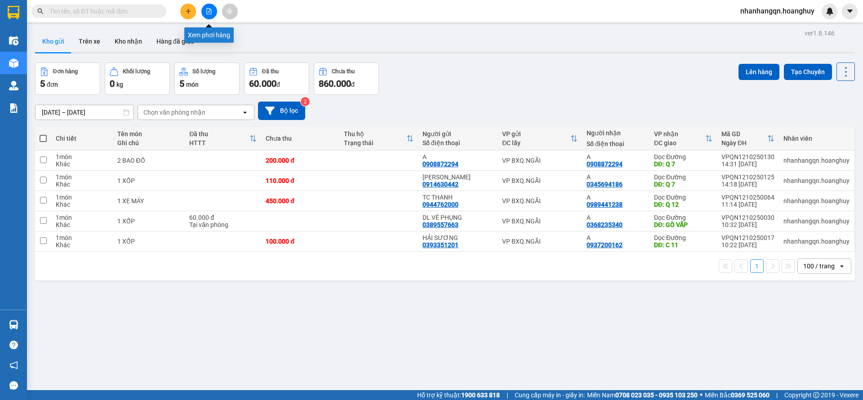
click at [209, 12] on icon "file-add" at bounding box center [209, 11] width 6 height 6
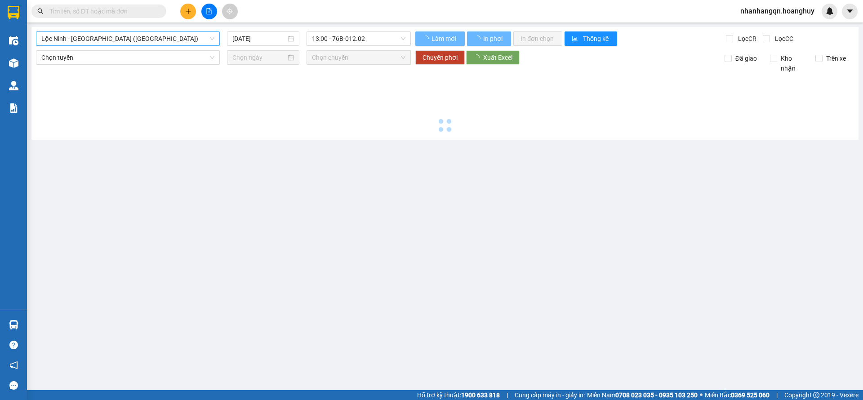
click at [163, 45] on span "Lộc Ninh - Quảng Ngãi (Hàng Hóa)" at bounding box center [127, 38] width 173 height 13
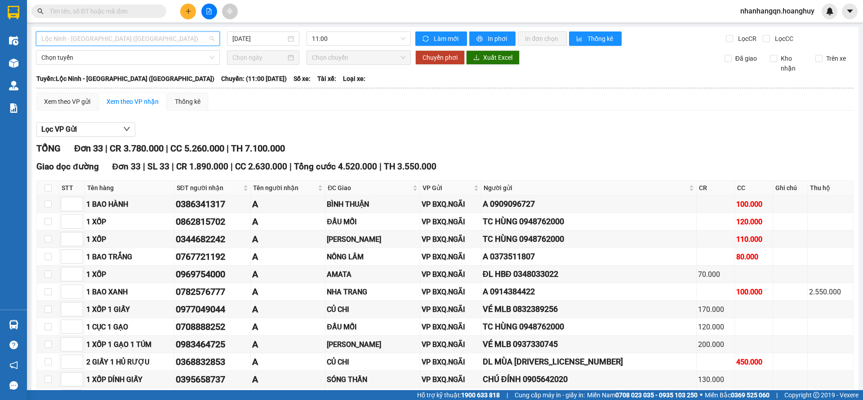
click at [140, 87] on div "Quảng Ngãi - Sài Gòn (Hàng Hoá)" at bounding box center [126, 85] width 171 height 10
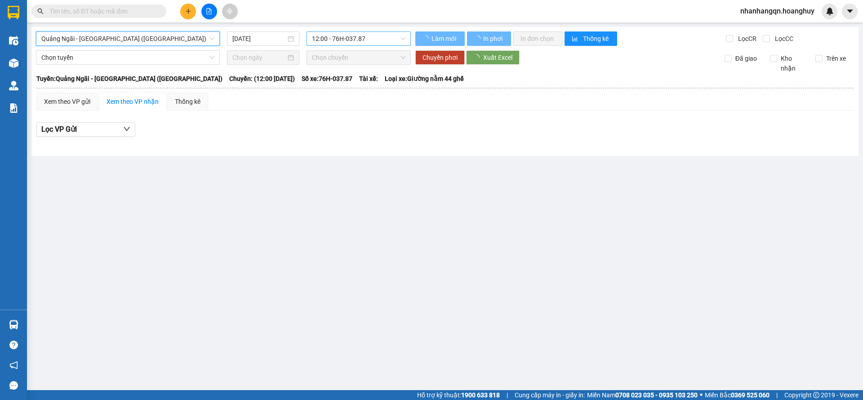
click at [353, 39] on span "12:00 - 76H-037.87" at bounding box center [358, 38] width 93 height 13
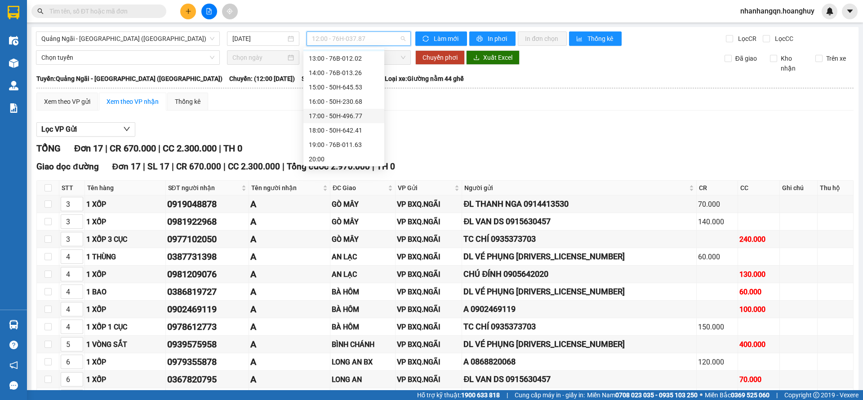
scroll to position [29, 0]
click at [356, 115] on div "17:00 - 50H-496.77" at bounding box center [344, 114] width 70 height 10
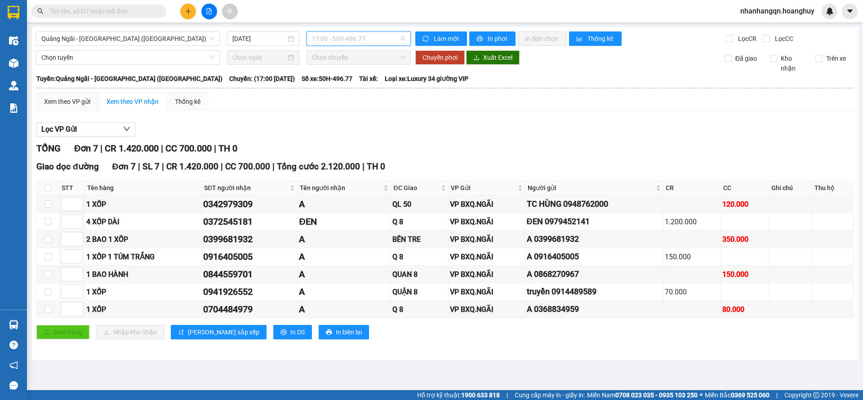
click at [358, 41] on span "17:00 - 50H-496.77" at bounding box center [358, 38] width 93 height 13
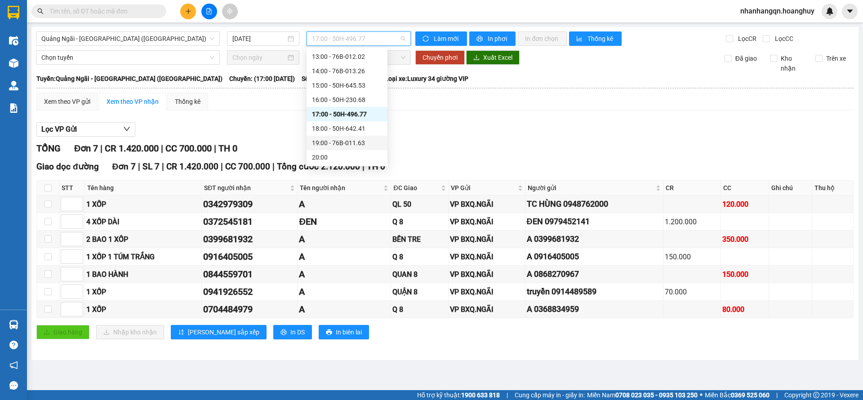
click at [349, 142] on div "19:00 - 76B-011.63" at bounding box center [347, 143] width 70 height 10
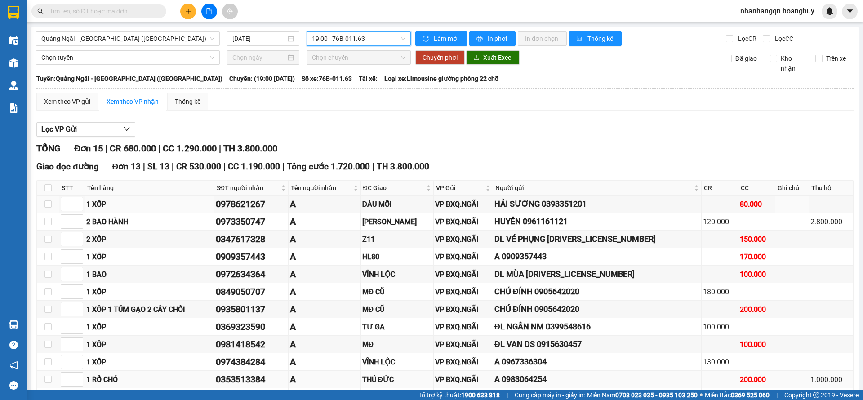
scroll to position [182, 0]
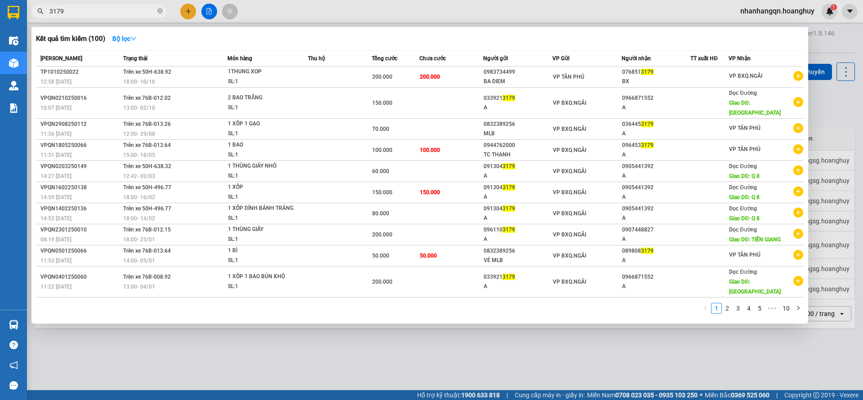
click at [80, 6] on input "3179" at bounding box center [102, 11] width 106 height 10
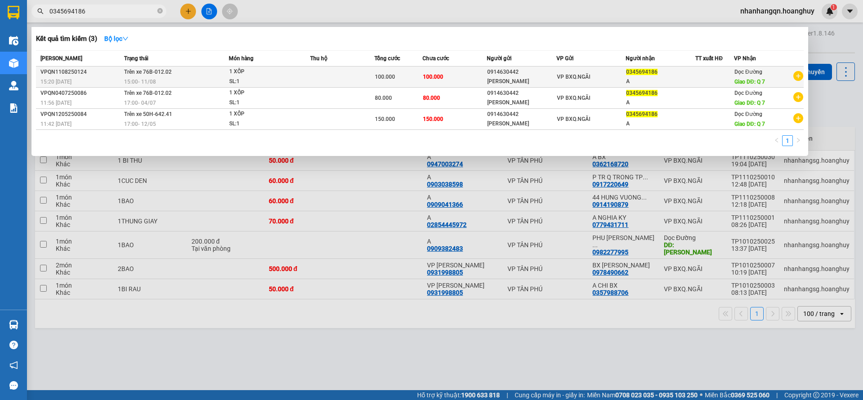
type input "0345694186"
click at [538, 78] on div "KHÁNH PHI" at bounding box center [521, 81] width 69 height 9
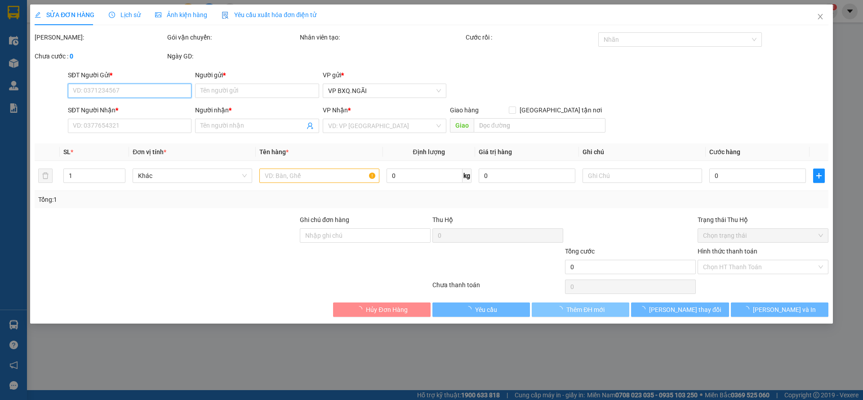
type input "0914630442"
type input "KHÁNH PHI"
type input "0345694186"
type input "A"
type input "Q 7"
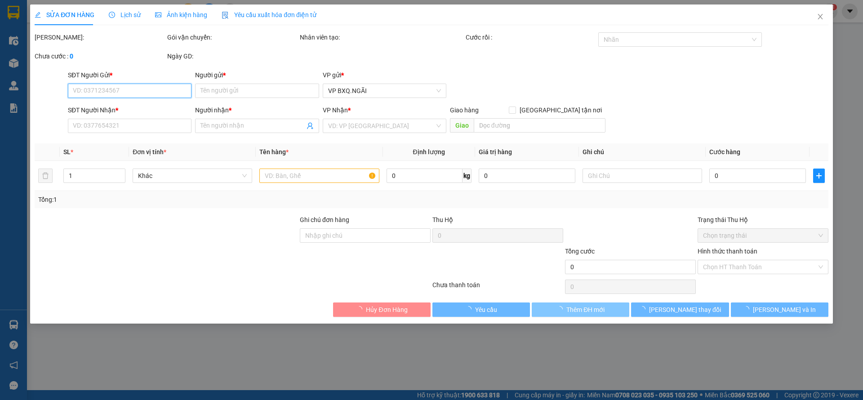
type input "100.000"
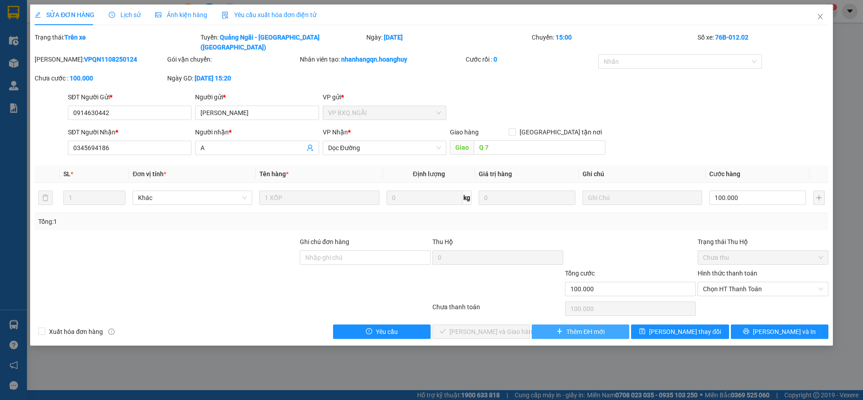
click at [585, 327] on span "Thêm ĐH mới" at bounding box center [585, 332] width 38 height 10
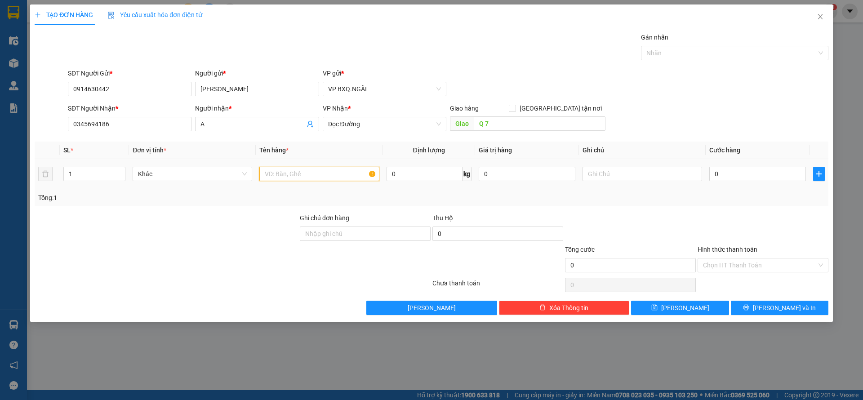
click at [290, 173] on input "text" at bounding box center [318, 174] width 119 height 14
type input "1 XỐP"
type input "1"
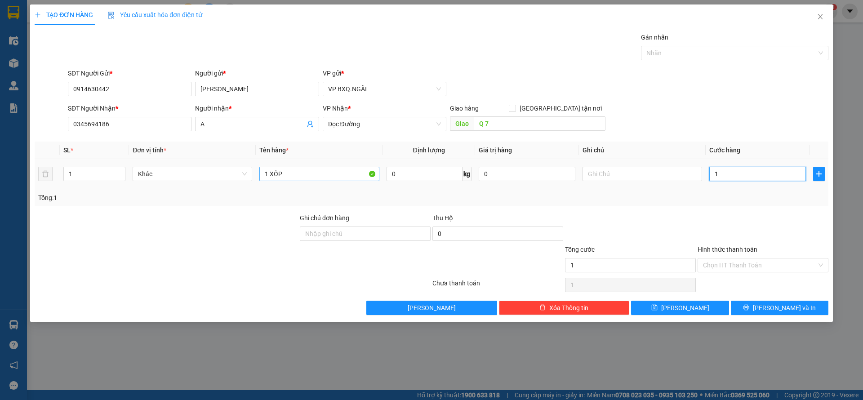
type input "10"
type input "100"
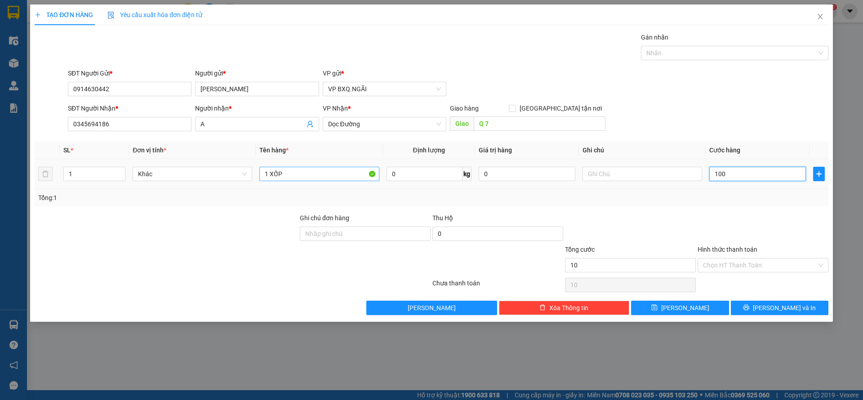
type input "100"
type input "1.000"
type input "10.000"
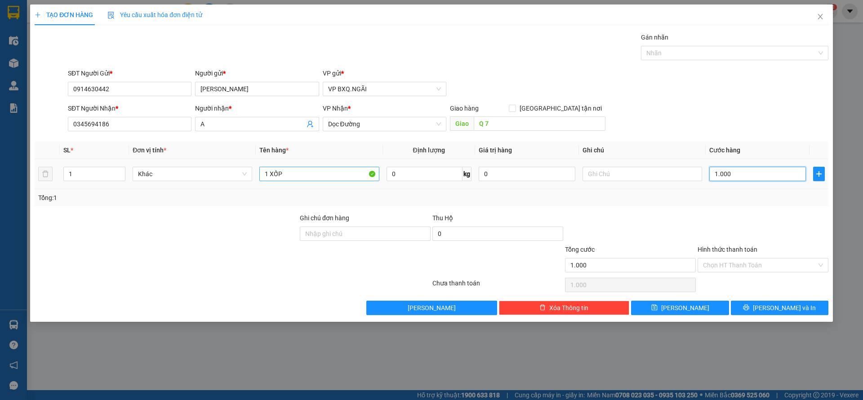
type input "10.000"
type input "100.000"
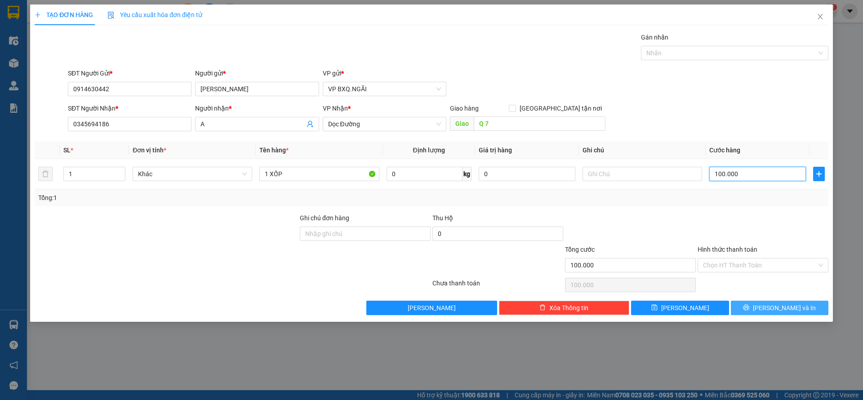
type input "100.000"
click at [749, 307] on icon "printer" at bounding box center [746, 307] width 6 height 6
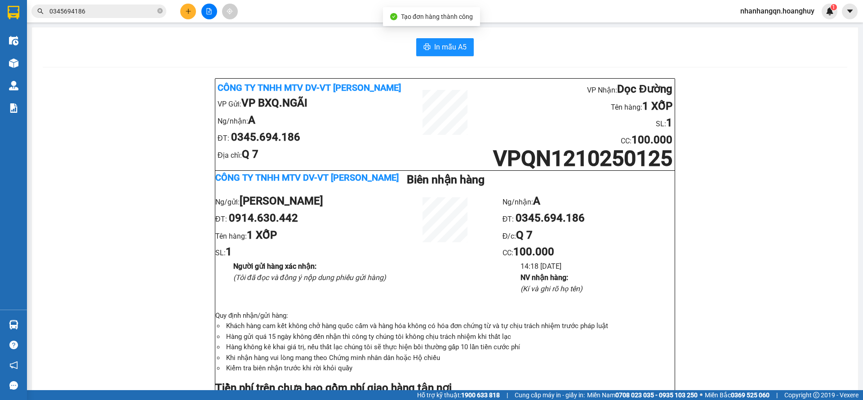
click at [112, 8] on input "0345694186" at bounding box center [102, 11] width 106 height 10
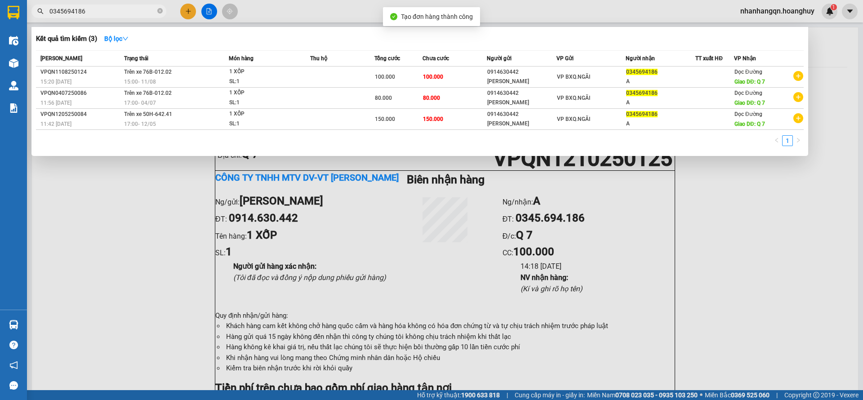
click at [112, 8] on input "0345694186" at bounding box center [102, 11] width 106 height 10
click at [114, 7] on input "0345694186" at bounding box center [102, 11] width 106 height 10
click at [113, 7] on input "0345694186" at bounding box center [102, 11] width 106 height 10
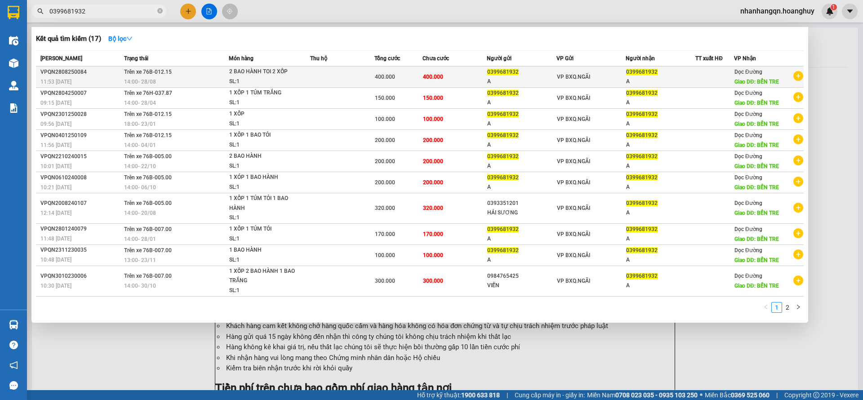
type input "0399681932"
click at [591, 72] on div "VP BXQ.NGÃI" at bounding box center [591, 77] width 69 height 10
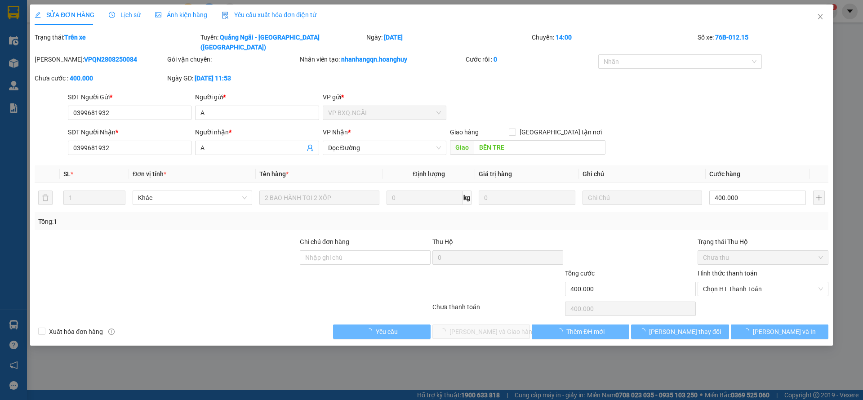
type input "0399681932"
type input "A"
type input "0399681932"
type input "A"
type input "BẾN TRE"
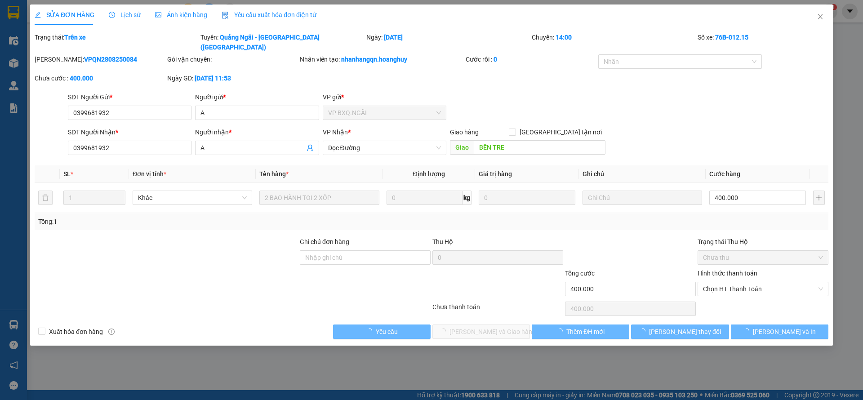
type input "400.000"
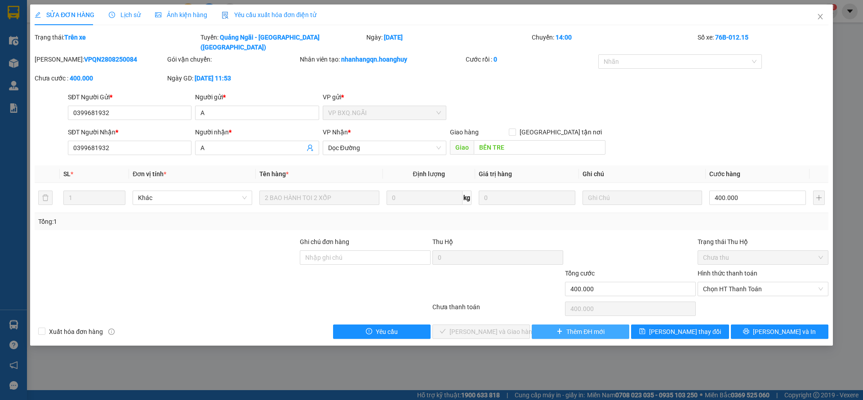
click at [590, 327] on span "Thêm ĐH mới" at bounding box center [585, 332] width 38 height 10
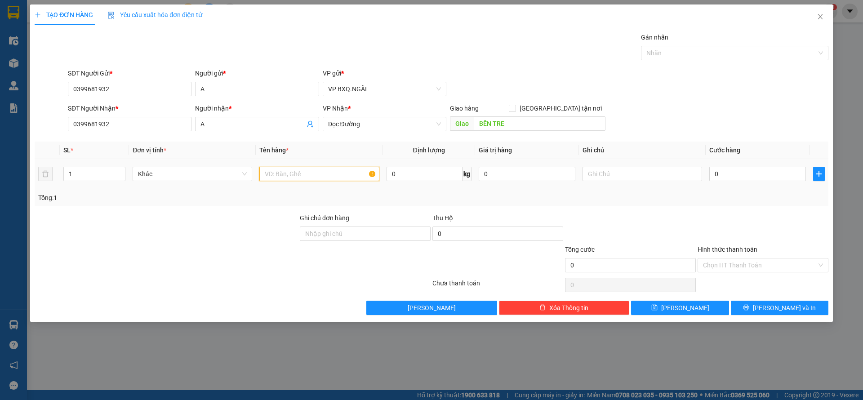
click at [329, 175] on input "text" at bounding box center [318, 174] width 119 height 14
type input "2 BAO 1 XỐP"
type input "3"
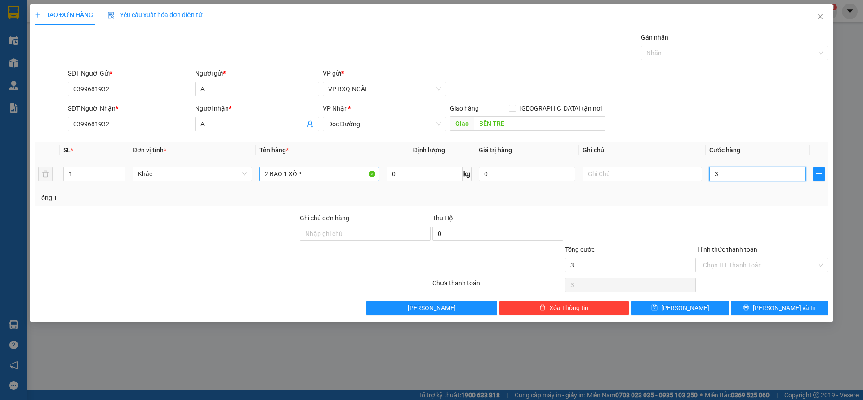
type input "30"
type input "300"
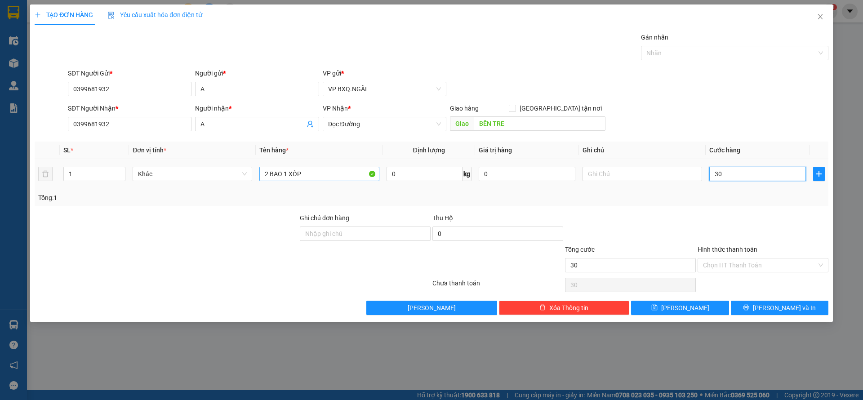
type input "300"
type input "3.000"
type input "30.000"
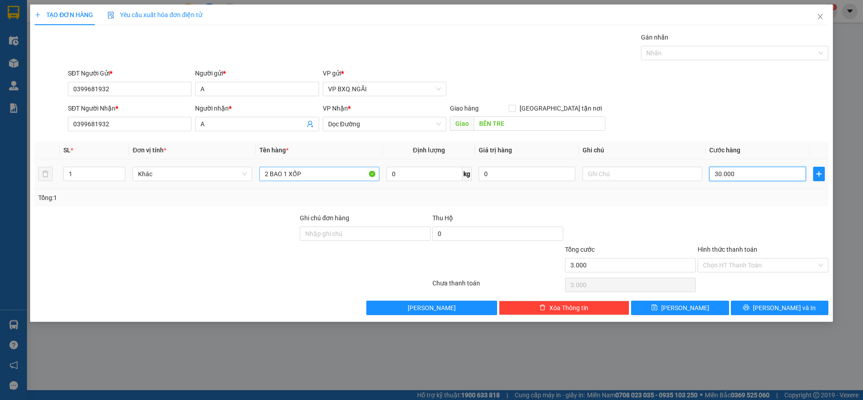
type input "30.000"
type input "300.000"
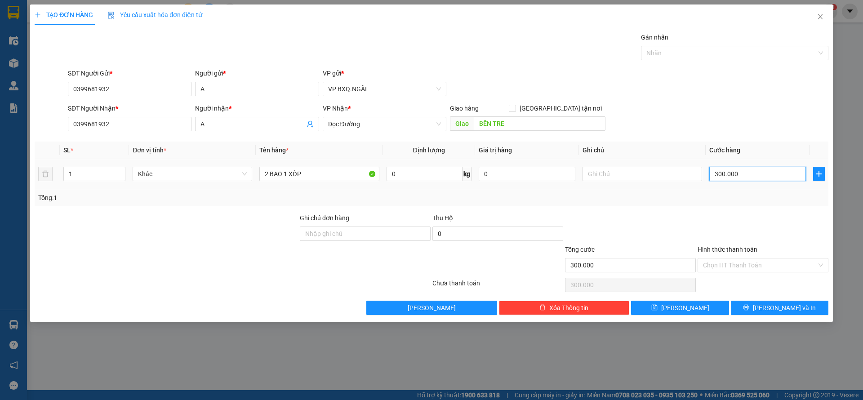
click at [766, 167] on input "300.000" at bounding box center [757, 174] width 97 height 14
type input "3"
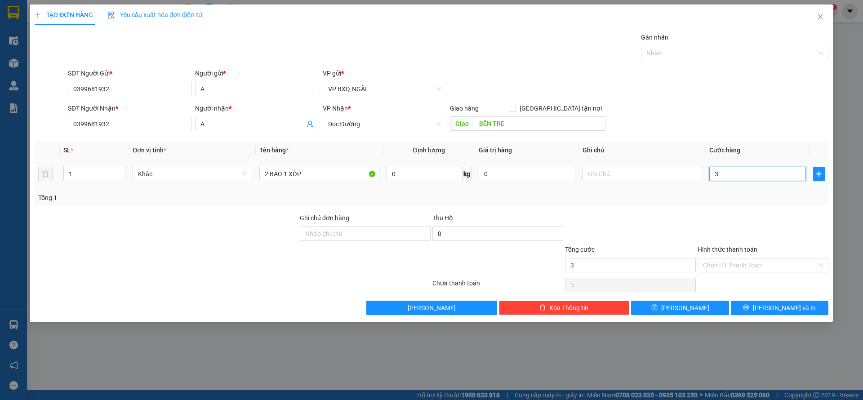
type input "35"
type input "350"
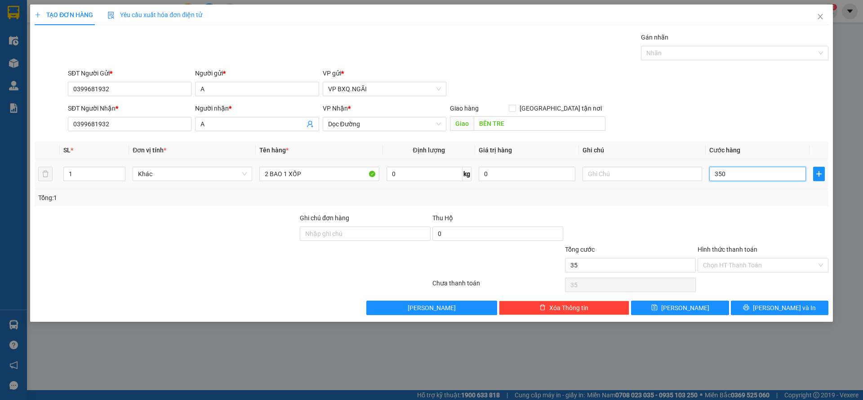
type input "350"
type input "3.500"
type input "35.000"
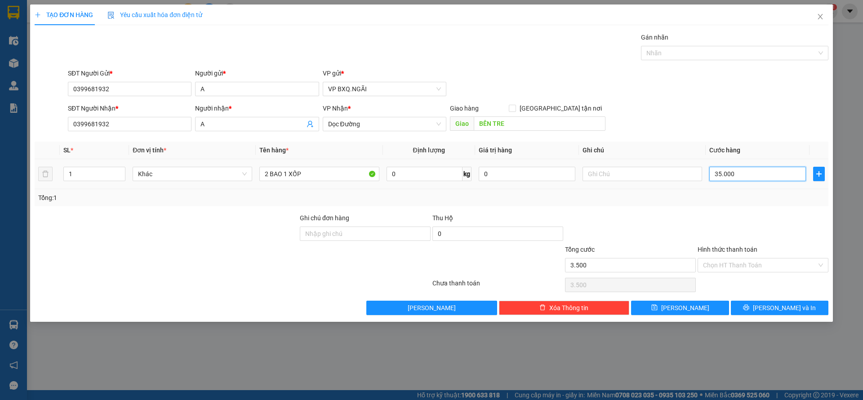
type input "35.000"
type input "350.000"
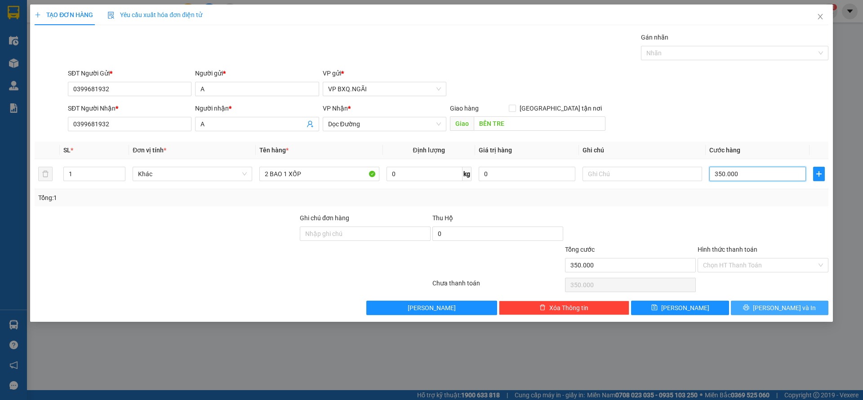
type input "350.000"
click at [749, 310] on icon "printer" at bounding box center [746, 308] width 6 height 6
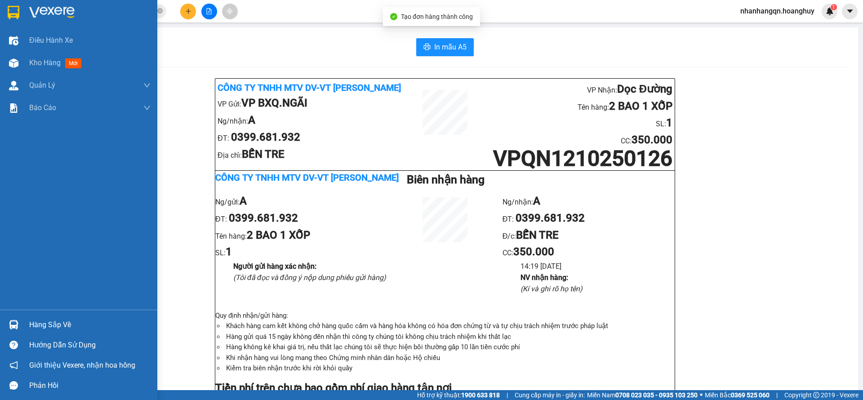
click at [18, 18] on img at bounding box center [14, 12] width 12 height 13
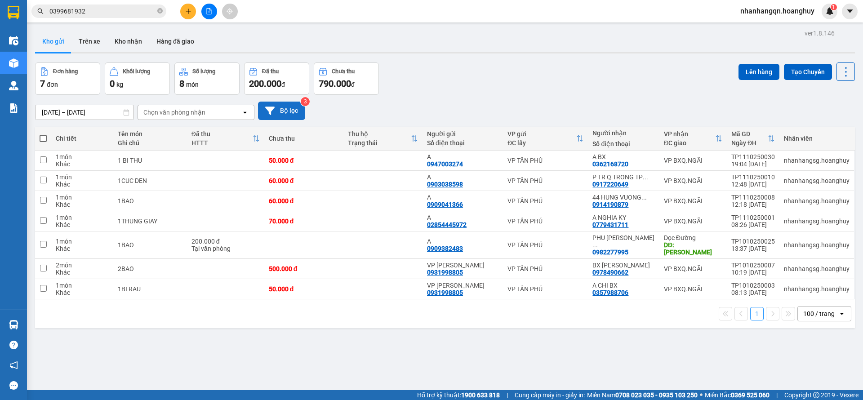
click at [279, 104] on button "Bộ lọc" at bounding box center [281, 111] width 47 height 18
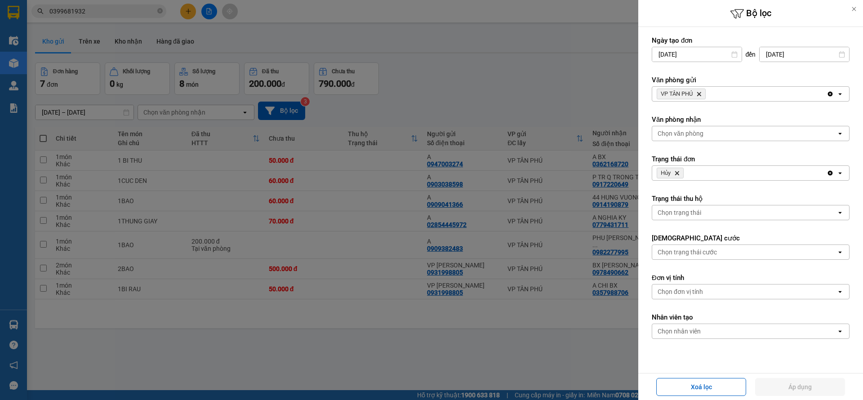
click at [678, 170] on icon "Delete" at bounding box center [676, 172] width 5 height 5
click at [819, 385] on button "Áp dụng" at bounding box center [800, 387] width 90 height 18
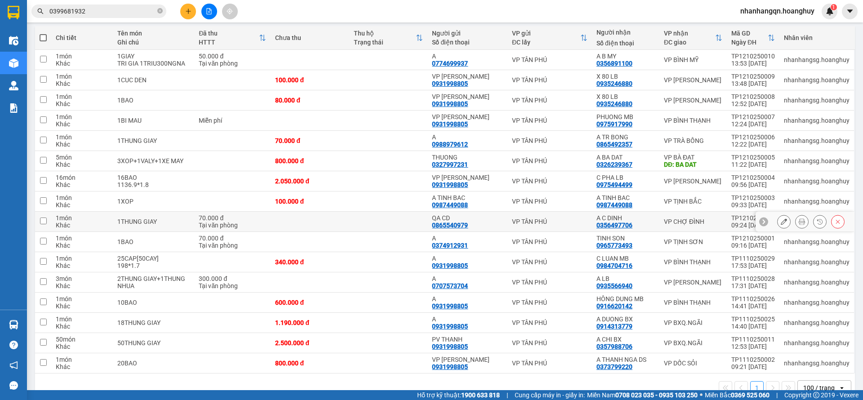
scroll to position [121, 0]
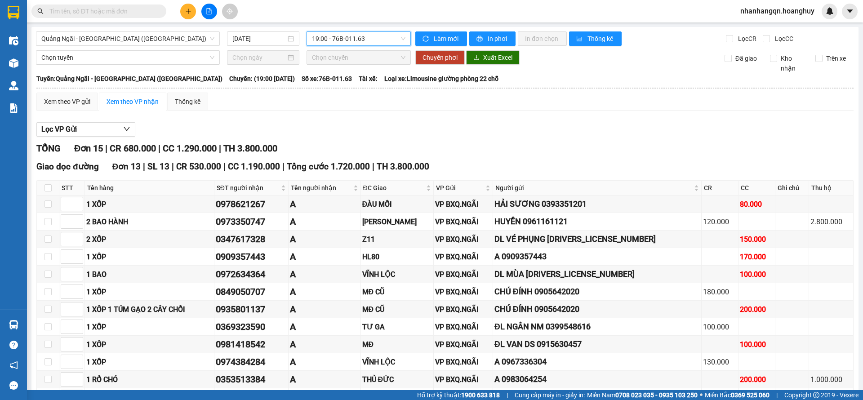
click at [355, 35] on span "19:00 - 76B-011.63" at bounding box center [358, 38] width 93 height 13
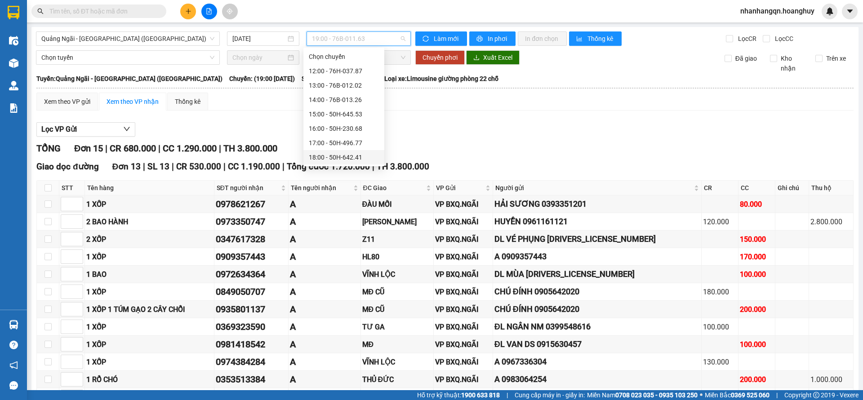
click at [354, 152] on div "18:00 - 50H-642.41" at bounding box center [344, 157] width 70 height 10
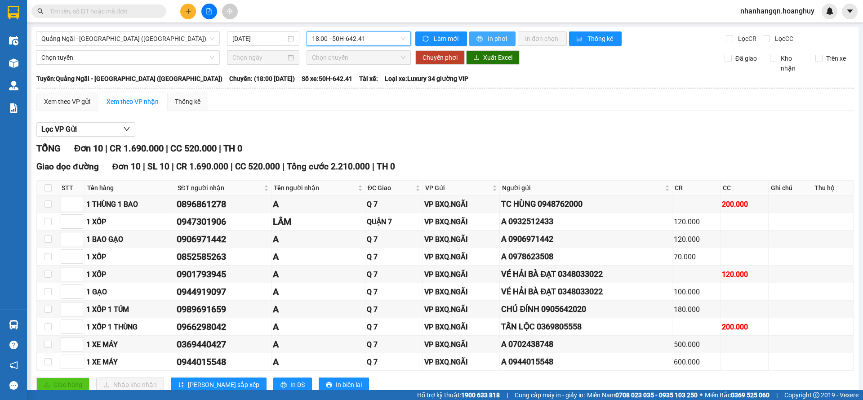
click at [487, 39] on span "In phơi" at bounding box center [497, 39] width 21 height 10
click at [348, 39] on span "18:00 - 50H-642.41" at bounding box center [358, 38] width 93 height 13
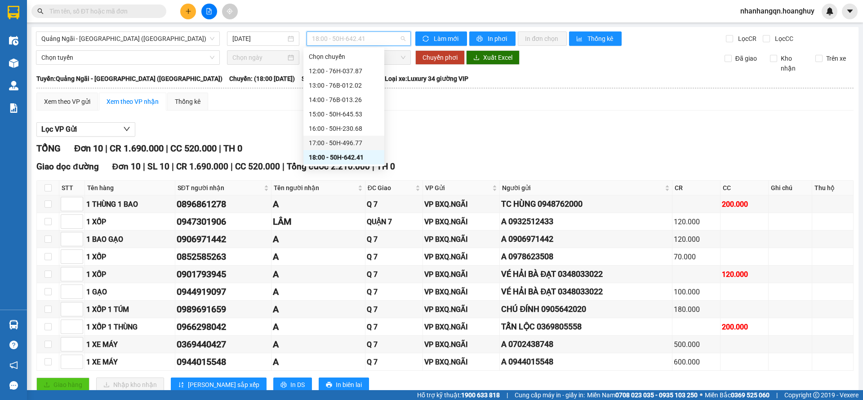
click at [348, 138] on div "17:00 - 50H-496.77" at bounding box center [344, 143] width 70 height 10
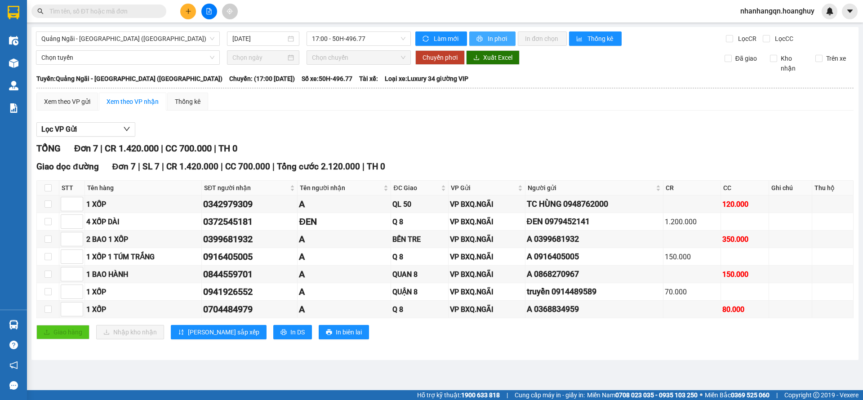
click at [498, 39] on span "In phơi" at bounding box center [497, 39] width 21 height 10
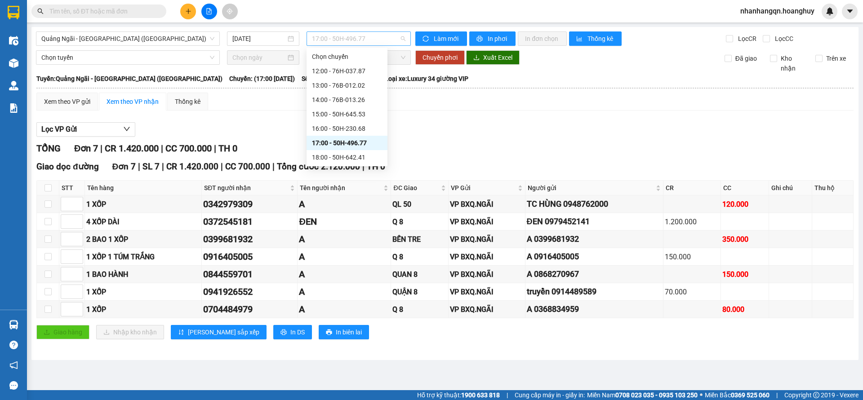
drag, startPoint x: 362, startPoint y: 45, endPoint x: 361, endPoint y: 40, distance: 5.5
click at [361, 40] on div "17:00 - 50H-496.77" at bounding box center [358, 38] width 104 height 14
click at [357, 167] on div "19:00 - 76B-011.63" at bounding box center [347, 172] width 70 height 10
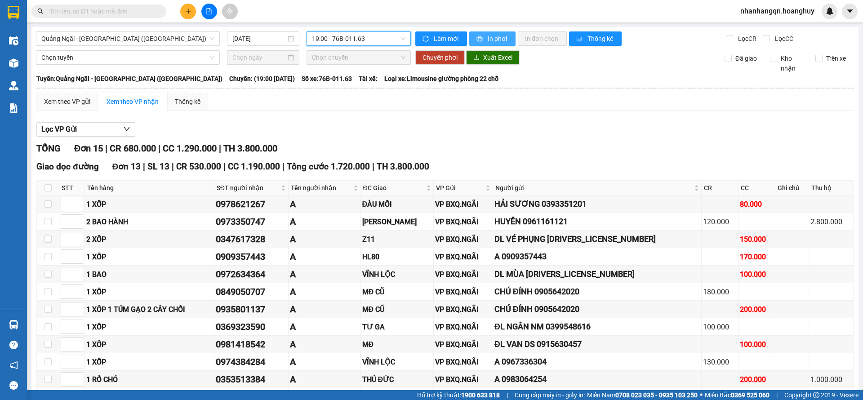
click at [489, 40] on span "In phơi" at bounding box center [497, 39] width 21 height 10
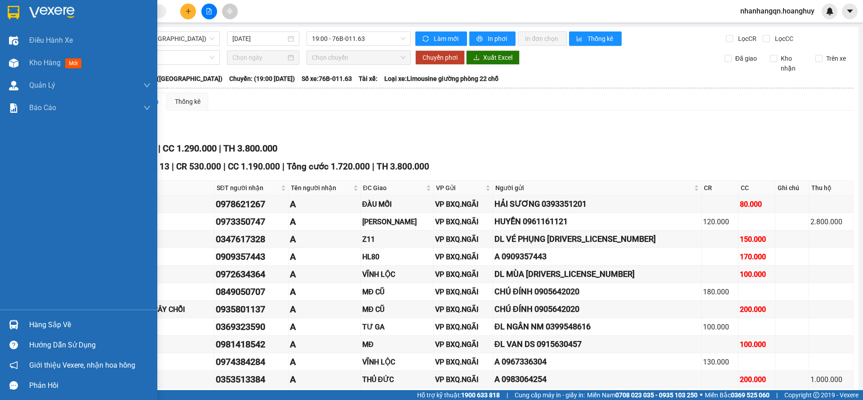
click at [6, 19] on div at bounding box center [14, 12] width 16 height 16
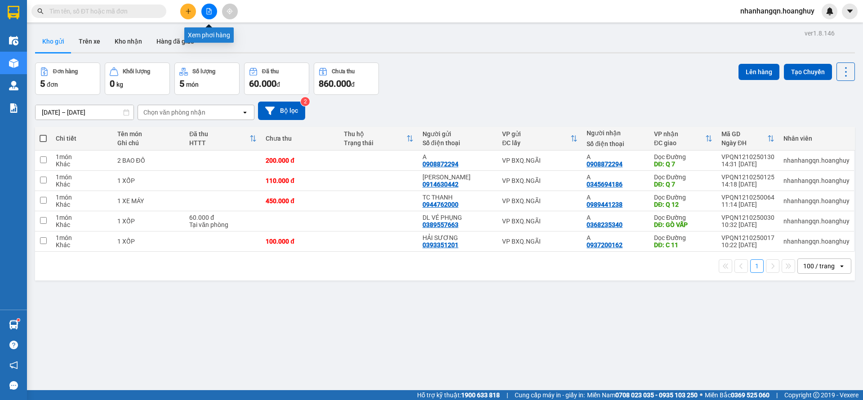
click at [212, 12] on button at bounding box center [209, 12] width 16 height 16
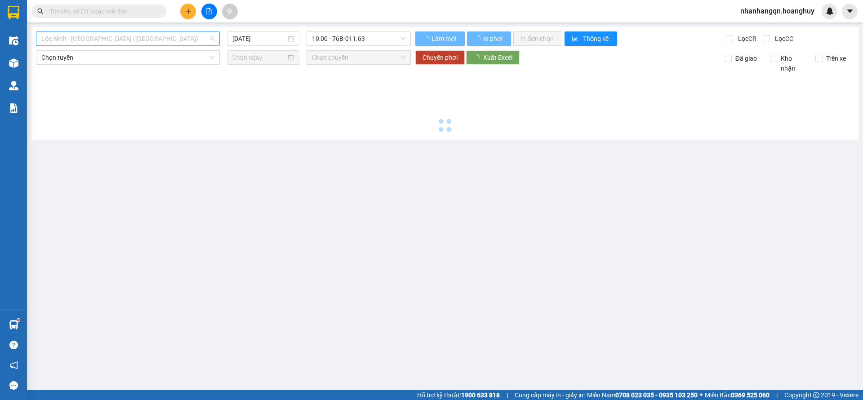
click at [162, 32] on span "Lộc Ninh - Quảng Ngãi (Hàng Hóa)" at bounding box center [127, 38] width 173 height 13
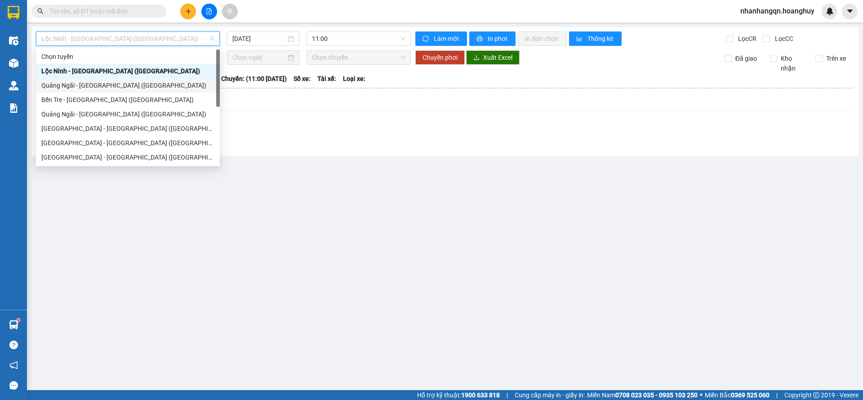
click at [141, 90] on div "Quảng Ngãi - Sài Gòn (Hàng Hoá)" at bounding box center [127, 85] width 173 height 10
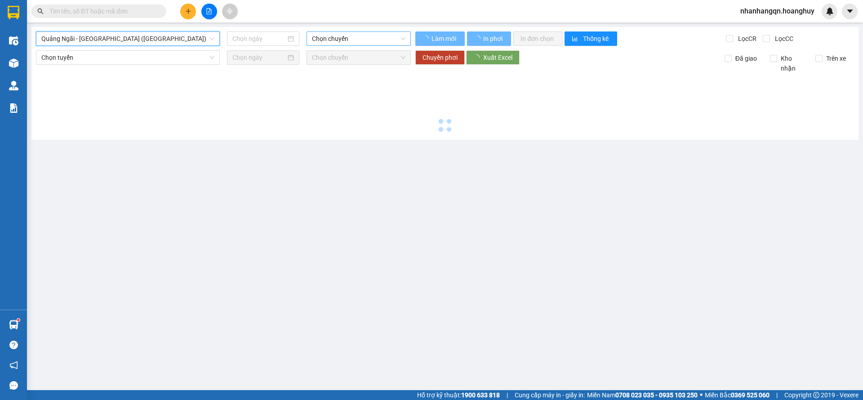
type input "12/10/2025"
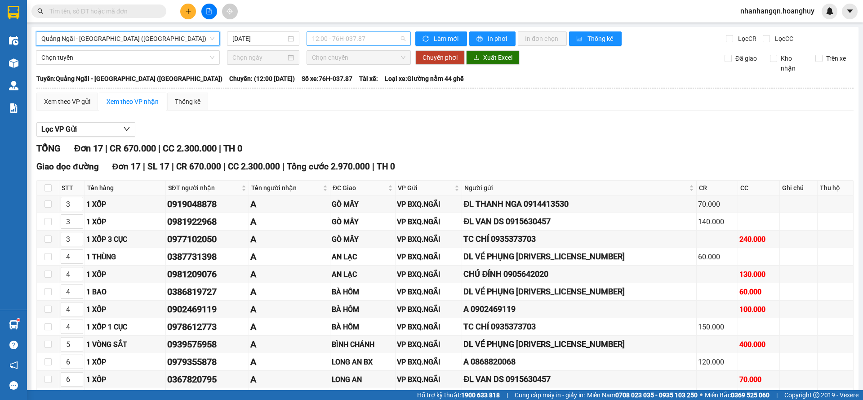
click at [348, 45] on span "12:00 - 76H-037.87" at bounding box center [358, 38] width 93 height 13
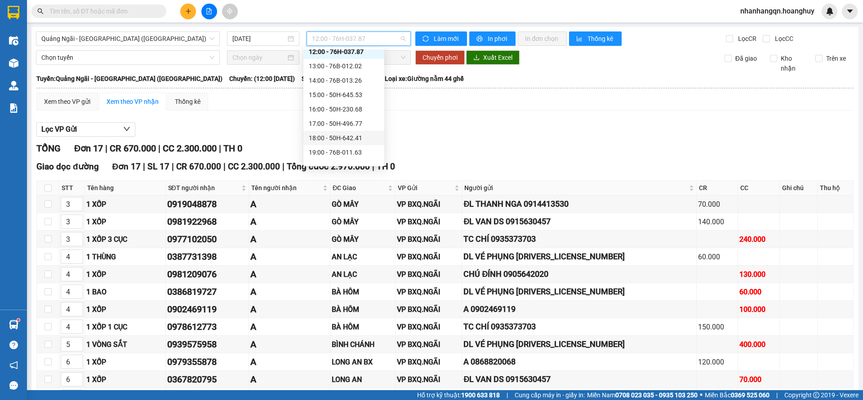
scroll to position [29, 0]
click at [351, 100] on div "16:00 - 50H-230.68" at bounding box center [344, 100] width 70 height 10
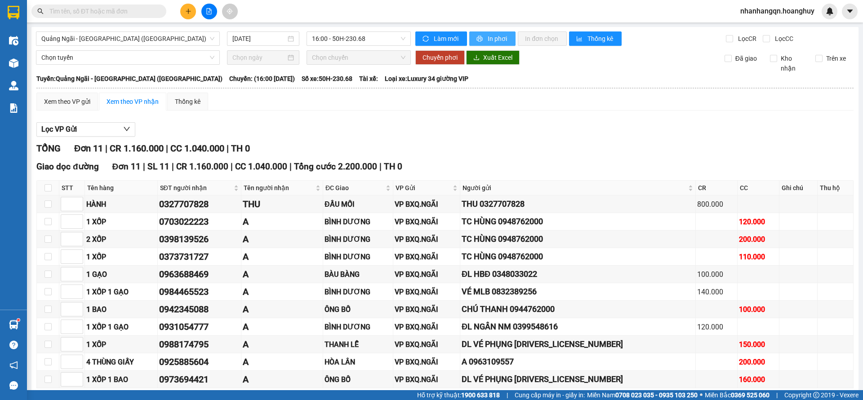
click at [487, 41] on span "In phơi" at bounding box center [497, 39] width 21 height 10
click at [91, 8] on input "text" at bounding box center [102, 11] width 106 height 10
click at [120, 15] on input "text" at bounding box center [102, 11] width 106 height 10
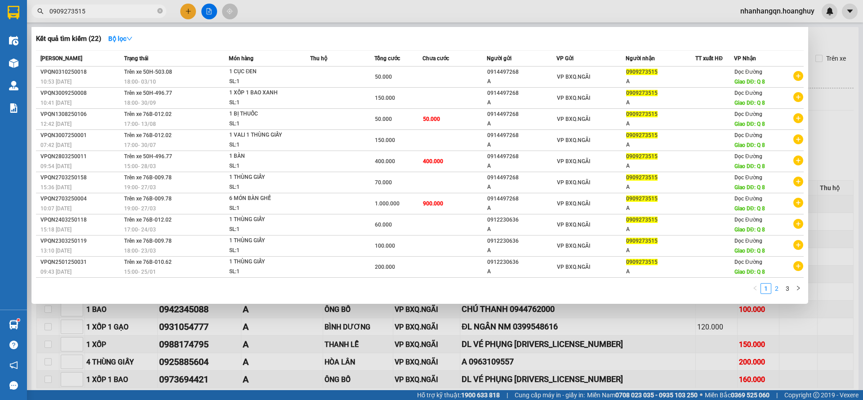
type input "0909273515"
click at [773, 291] on link "2" at bounding box center [776, 288] width 10 height 10
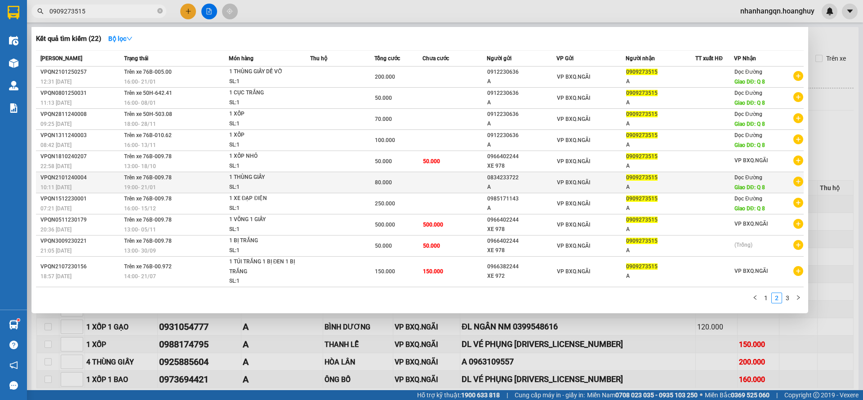
click at [550, 186] on div "A" at bounding box center [521, 186] width 69 height 9
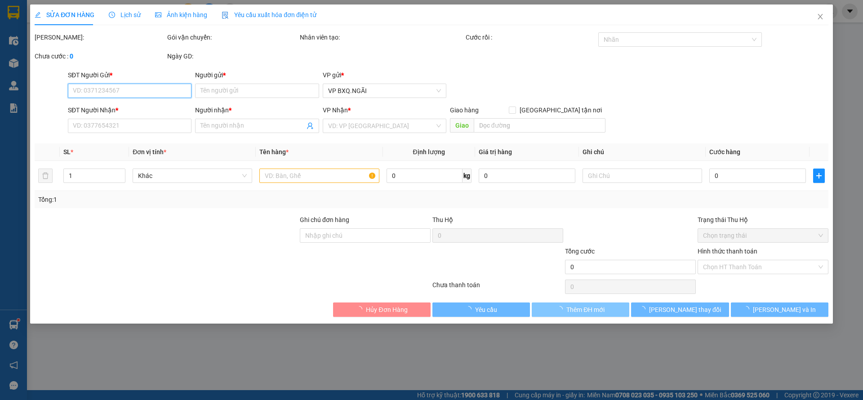
type input "0834233722"
type input "A"
type input "0909273515"
type input "A"
type input "Q 8"
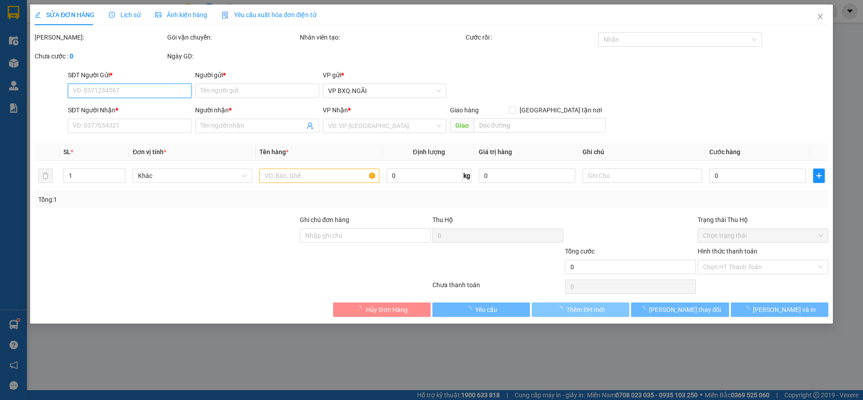
type input "80.000"
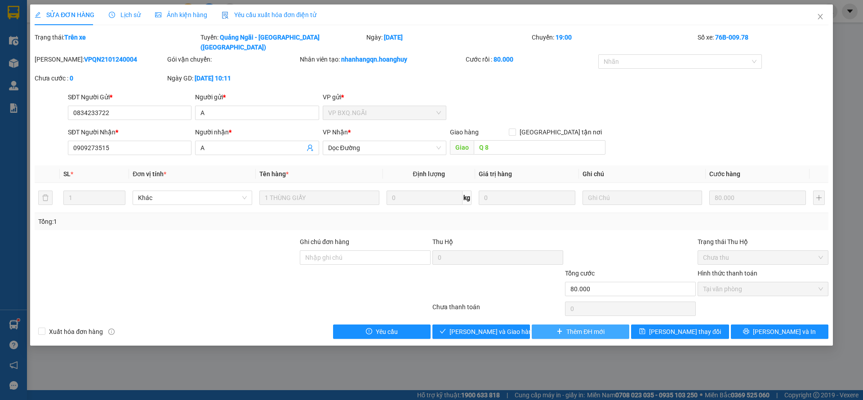
click at [585, 327] on span "Thêm ĐH mới" at bounding box center [585, 332] width 38 height 10
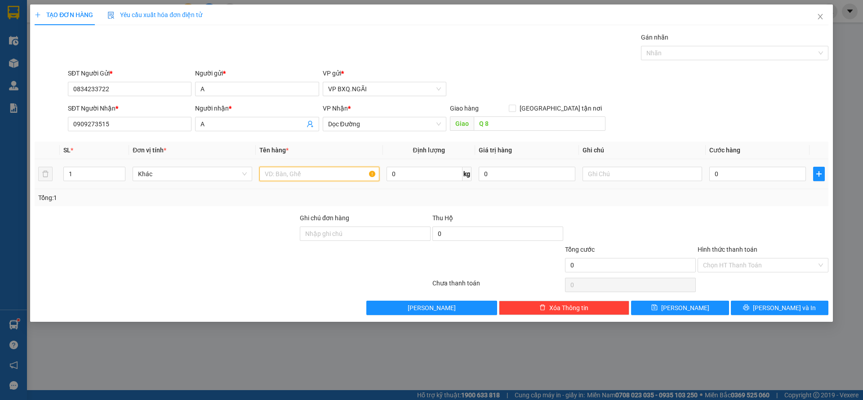
click at [292, 174] on input "text" at bounding box center [318, 174] width 119 height 14
click at [407, 238] on div "Transit Pickup Surcharge Ids Transit Deliver Surcharge Ids Transit Deliver Surc…" at bounding box center [431, 173] width 793 height 283
click at [304, 171] on input "1 XỐP" at bounding box center [318, 174] width 119 height 14
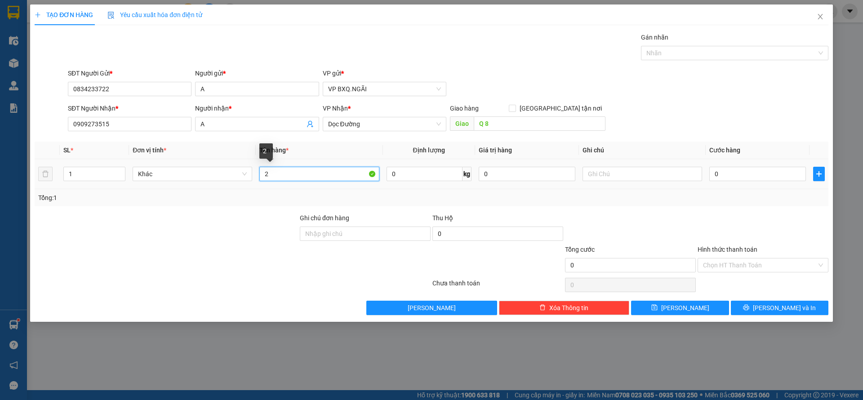
type input "2"
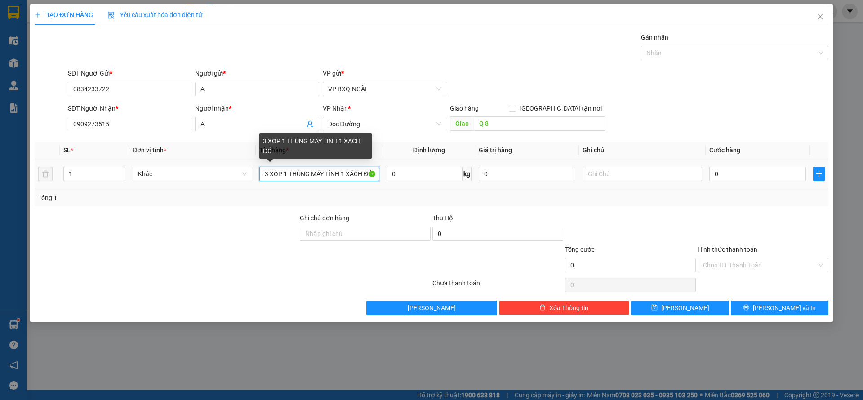
type input "3 XỐP 1 THÙNG MÁY TÍNH 1 XÁCH ĐỎ"
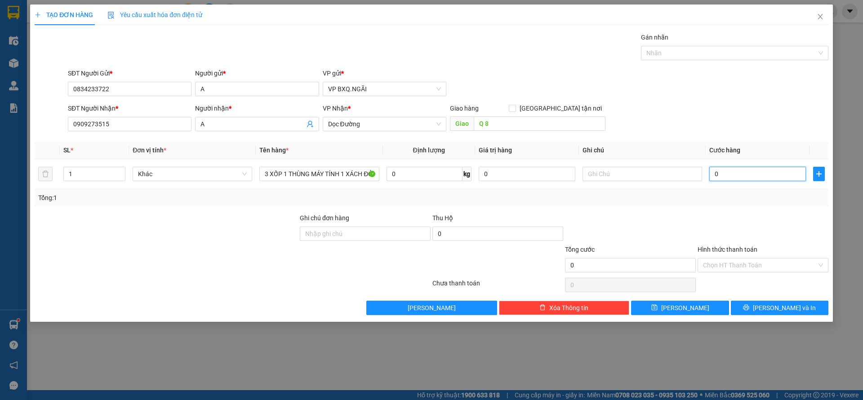
type input "6"
type input "60"
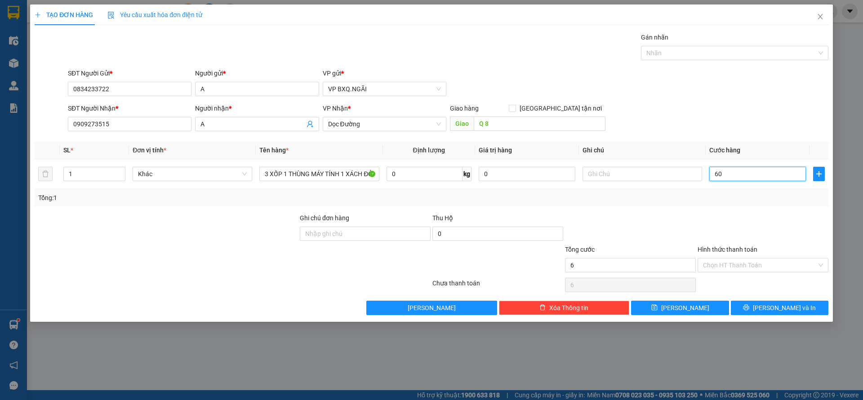
type input "60"
type input "600"
type input "6.000"
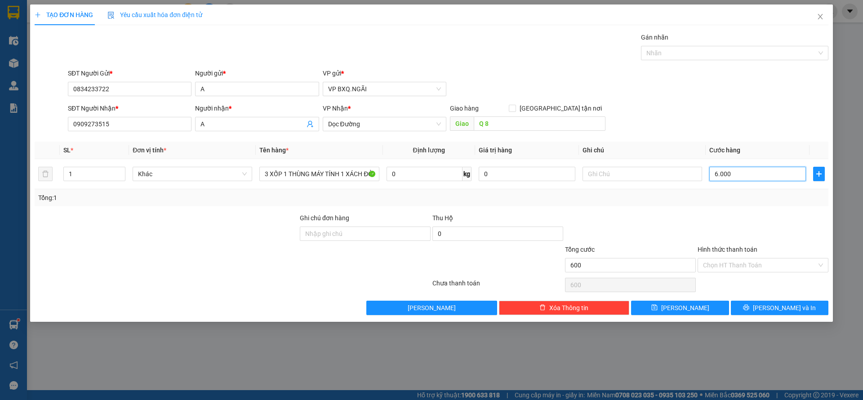
type input "6.000"
type input "60.000"
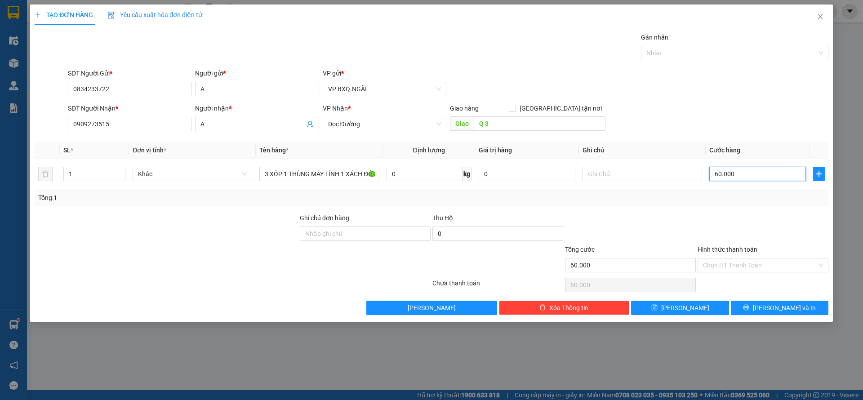
type input "600.000"
type input "6.000.000"
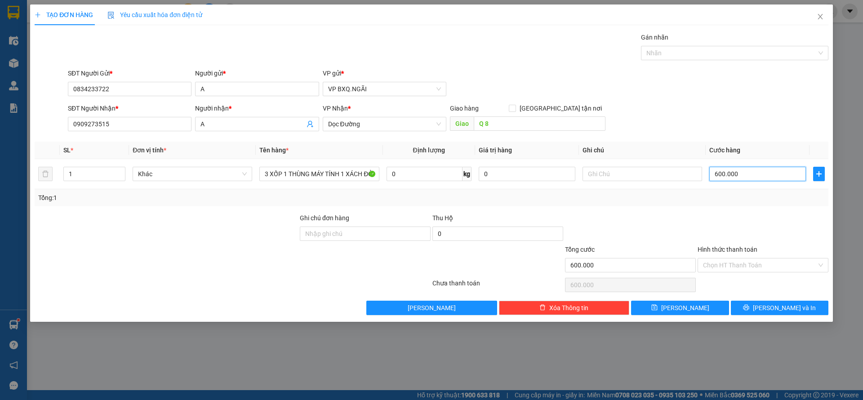
type input "6.000.000"
type input "600.000"
click at [750, 162] on td "600.000" at bounding box center [757, 174] width 104 height 30
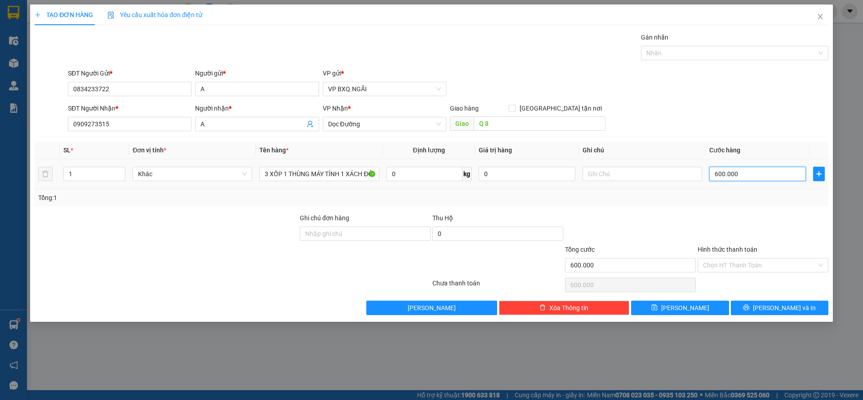
click at [747, 167] on input "600.000" at bounding box center [757, 174] width 97 height 14
type input "5"
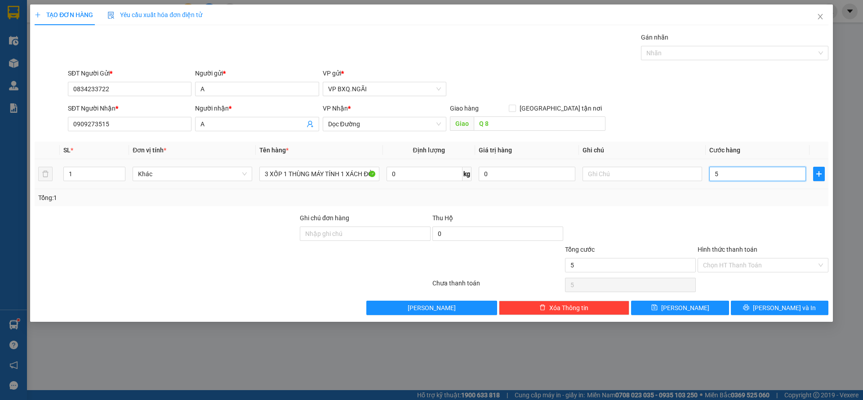
type input "50"
type input "500"
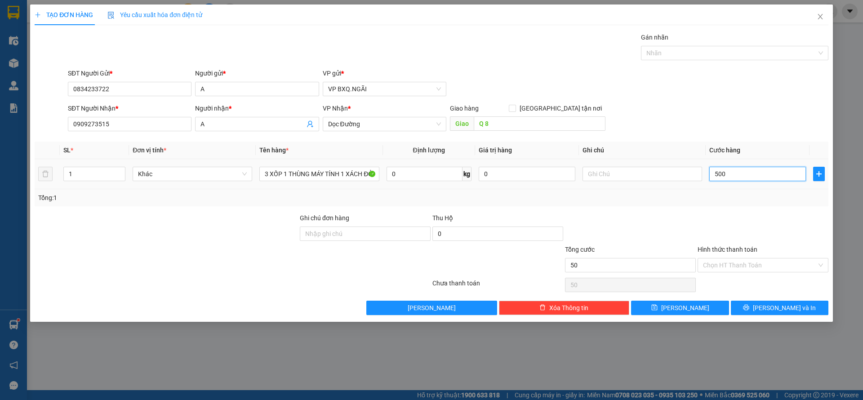
type input "500"
type input "5.000"
type input "50.000"
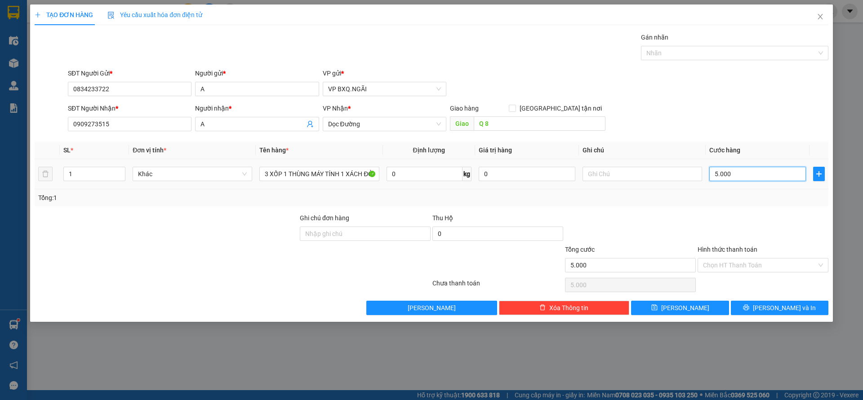
type input "50.000"
type input "500.000"
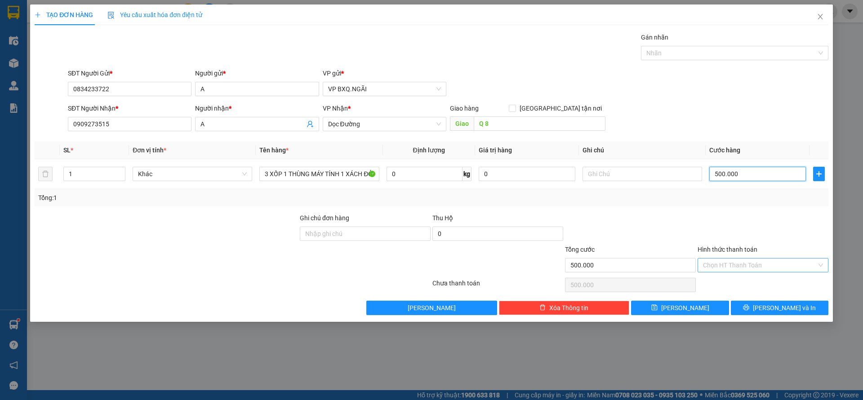
type input "500.000"
click at [754, 270] on input "Hình thức thanh toán" at bounding box center [760, 264] width 114 height 13
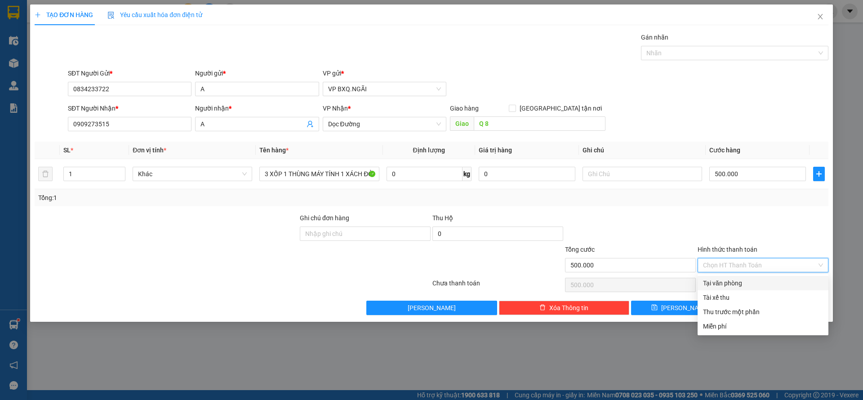
click at [743, 283] on div "Tại văn phòng" at bounding box center [763, 283] width 120 height 10
type input "0"
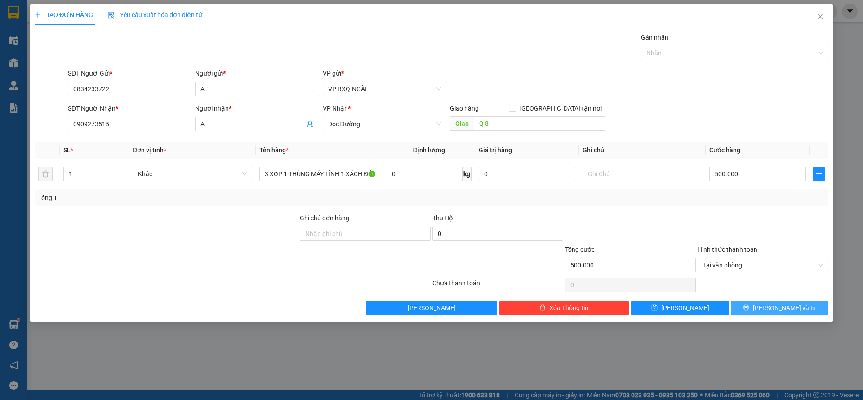
click at [774, 301] on button "Lưu và In" at bounding box center [778, 308] width 97 height 14
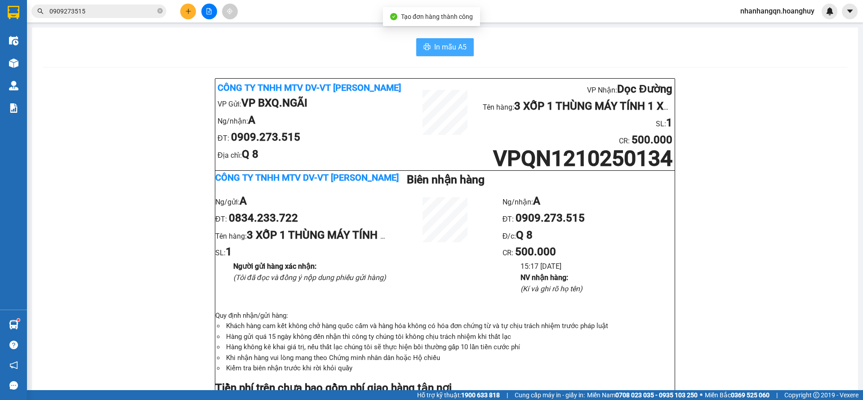
drag, startPoint x: 438, startPoint y: 57, endPoint x: 438, endPoint y: 51, distance: 5.9
click at [438, 55] on div "In mẫu A5 Công ty TNHH MTV DV-VT Hoàng Huy VP Gửi: VP BXQ.NGÃI Ng/nhận: A ĐT: 0…" at bounding box center [445, 404] width 826 height 754
click at [438, 51] on span "In mẫu A5" at bounding box center [450, 46] width 32 height 11
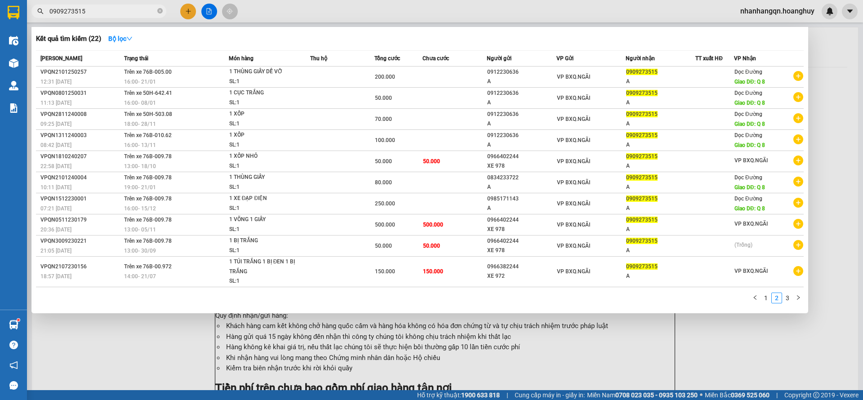
click at [95, 10] on input "0909273515" at bounding box center [102, 11] width 106 height 10
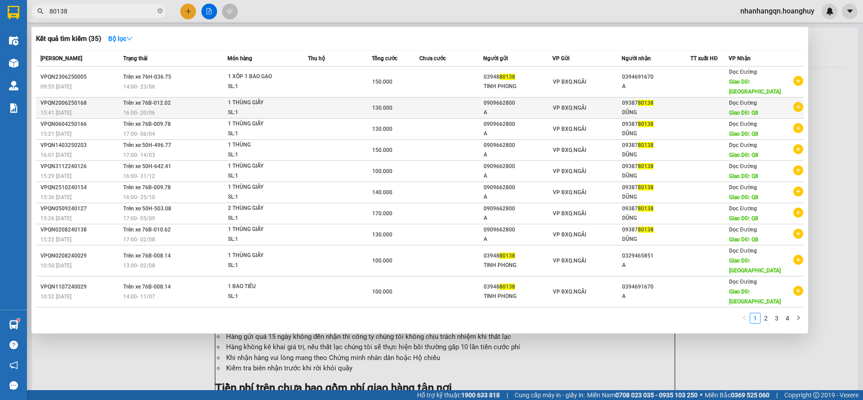
type input "80138"
click at [595, 103] on div "VP BXQ.NGÃI" at bounding box center [587, 108] width 68 height 10
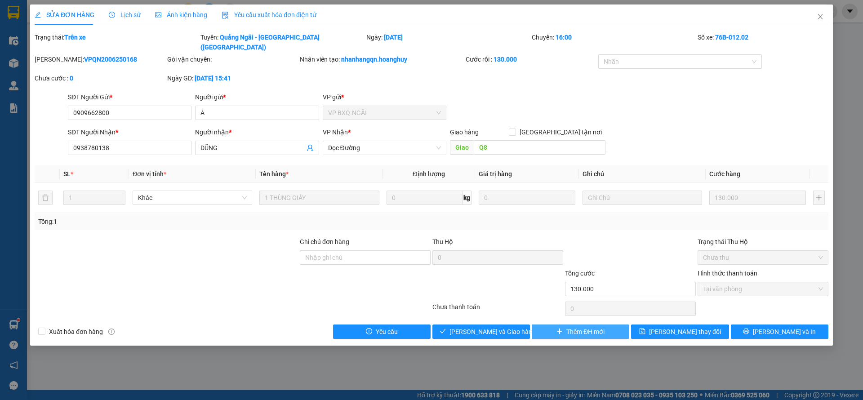
click at [568, 327] on span "Thêm ĐH mới" at bounding box center [585, 332] width 38 height 10
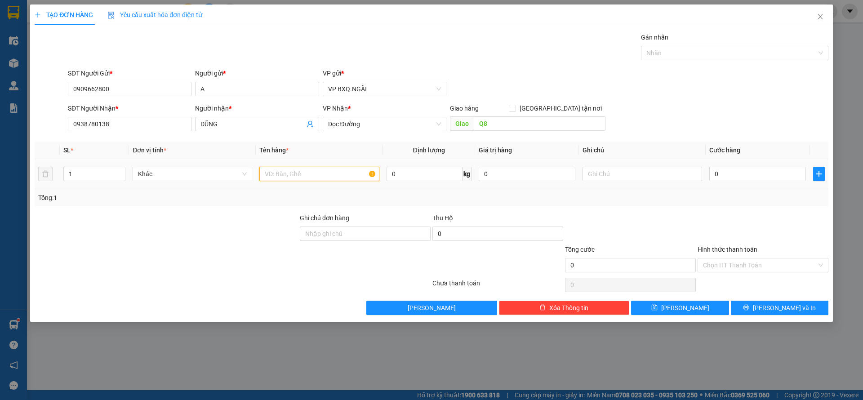
click at [296, 167] on input "text" at bounding box center [318, 174] width 119 height 14
type input "1 THÙNG GIẤY"
type input "1"
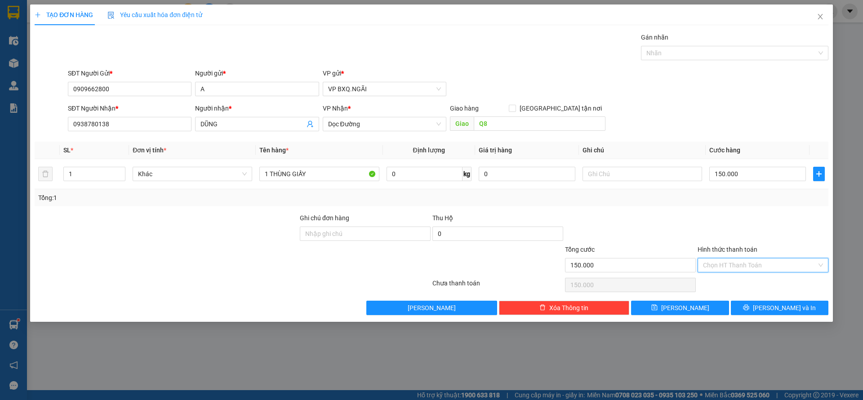
click at [747, 267] on input "Hình thức thanh toán" at bounding box center [760, 264] width 114 height 13
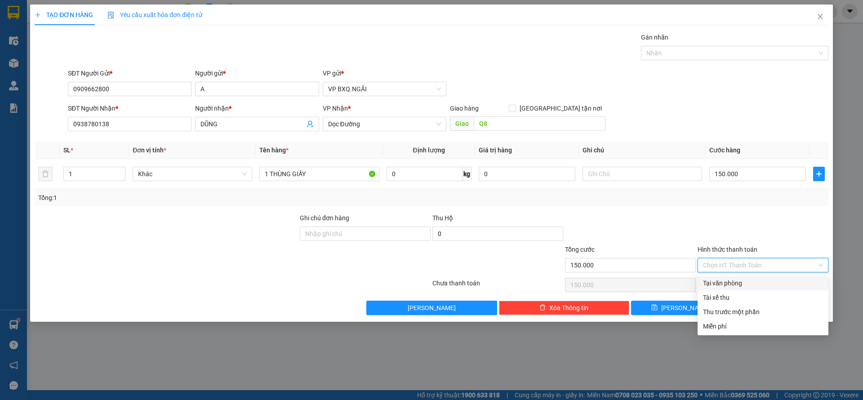
click at [739, 283] on div "Tại văn phòng" at bounding box center [763, 283] width 120 height 10
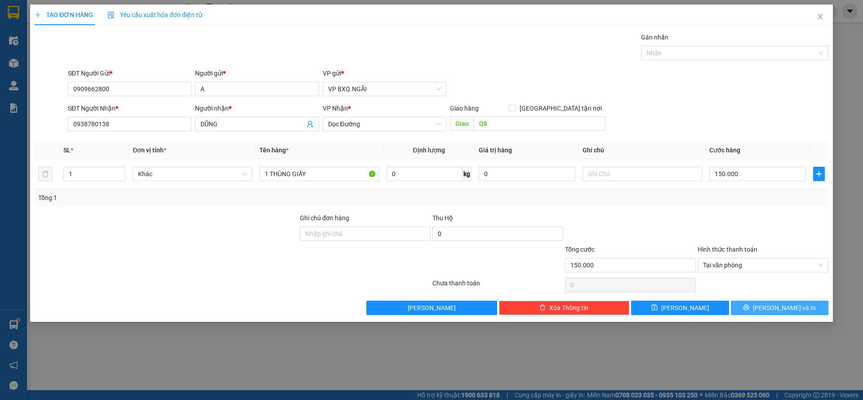
click at [749, 307] on icon "printer" at bounding box center [746, 307] width 6 height 6
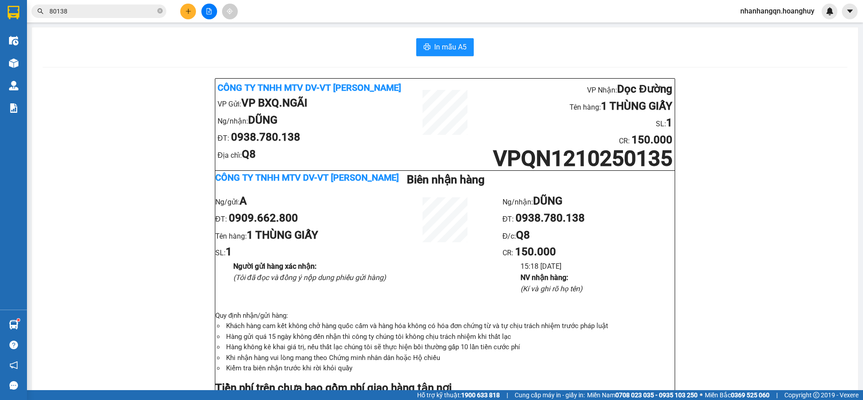
click at [75, 4] on div "Kết quả tìm kiếm ( 35 ) Bộ lọc Mã ĐH Trạng thái Món hàng Thu hộ Tổng cước Chưa …" at bounding box center [87, 12] width 175 height 16
click at [80, 10] on input "80138" at bounding box center [102, 11] width 106 height 10
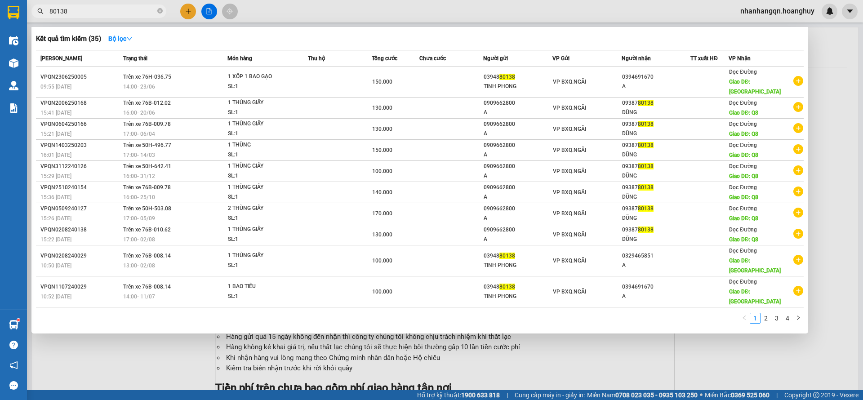
click at [80, 10] on input "80138" at bounding box center [102, 11] width 106 height 10
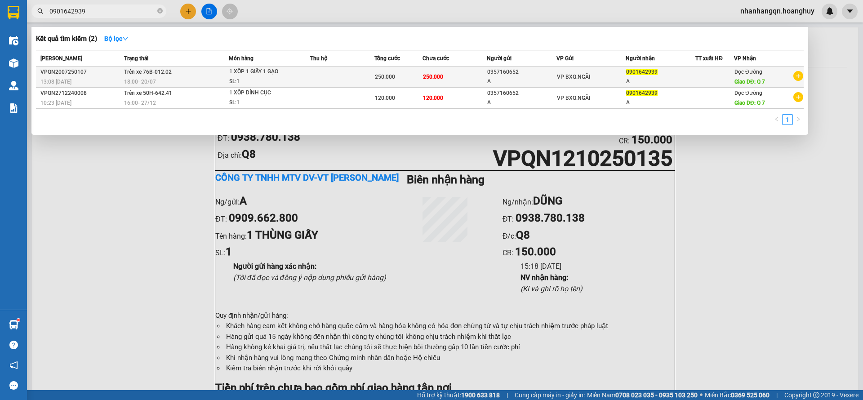
type input "0901642939"
click at [634, 71] on span "0901642939" at bounding box center [641, 72] width 31 height 6
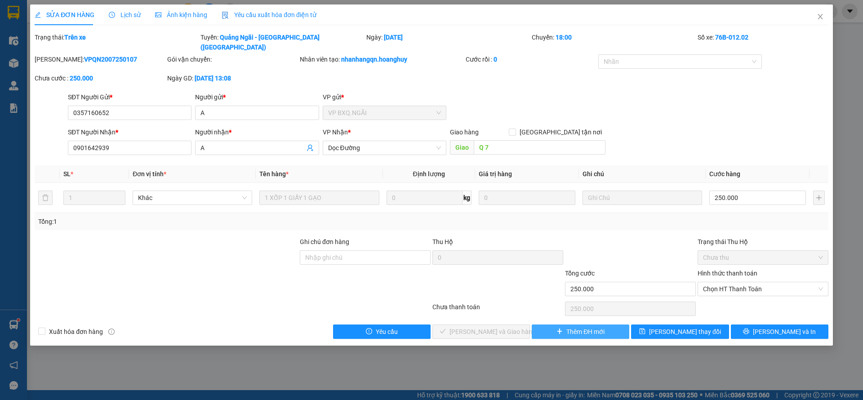
click at [585, 327] on span "Thêm ĐH mới" at bounding box center [585, 332] width 38 height 10
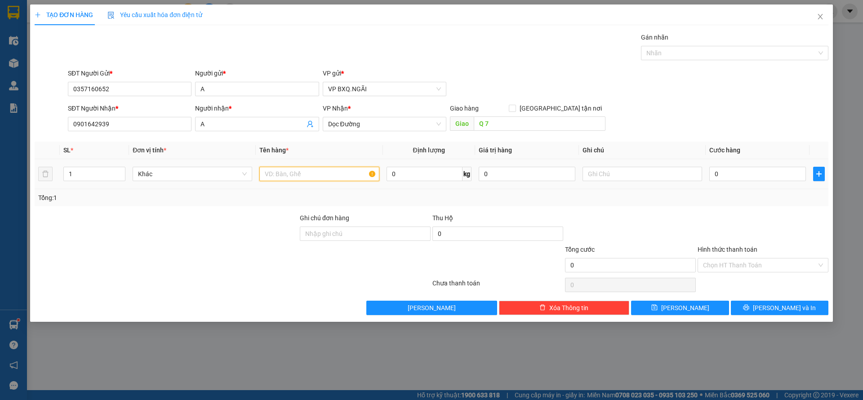
click at [294, 171] on input "text" at bounding box center [318, 174] width 119 height 14
click at [324, 169] on input "1 TÚM GẠO 1 THUENFG GIẤY" at bounding box center [318, 174] width 119 height 14
type input "1 TÚM GẠO 1 THÙNG GIẤY"
type input "1"
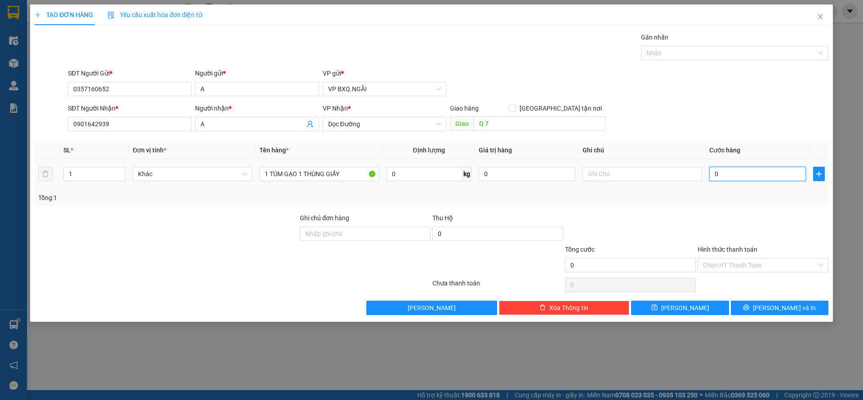
type input "1"
type input "15"
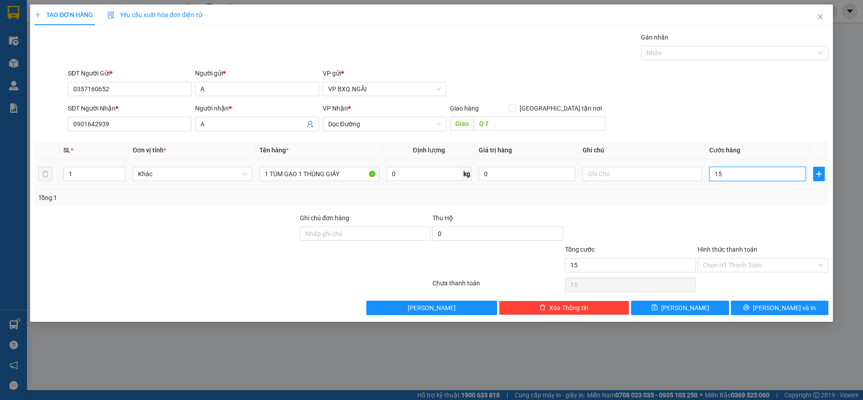
type input "150"
type input "1.500"
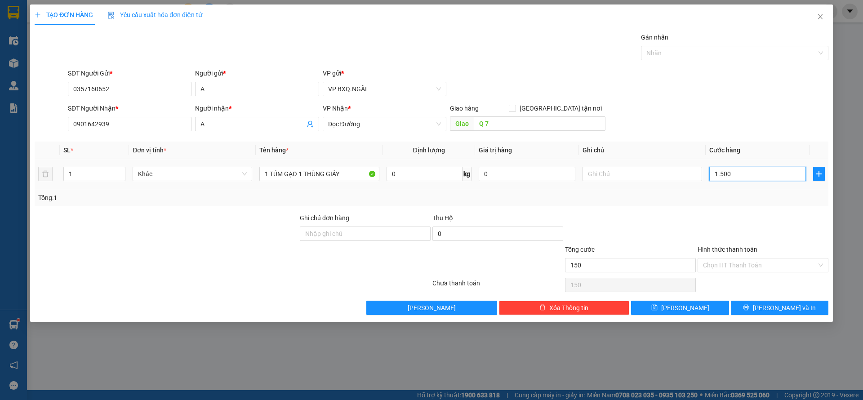
type input "1.500"
type input "15.000"
type input "150.000"
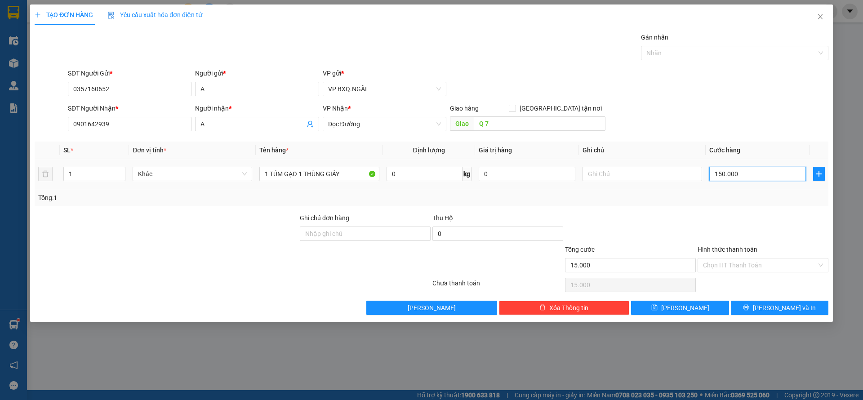
type input "150.000"
click at [771, 172] on input "150.000" at bounding box center [757, 174] width 97 height 14
type input "1"
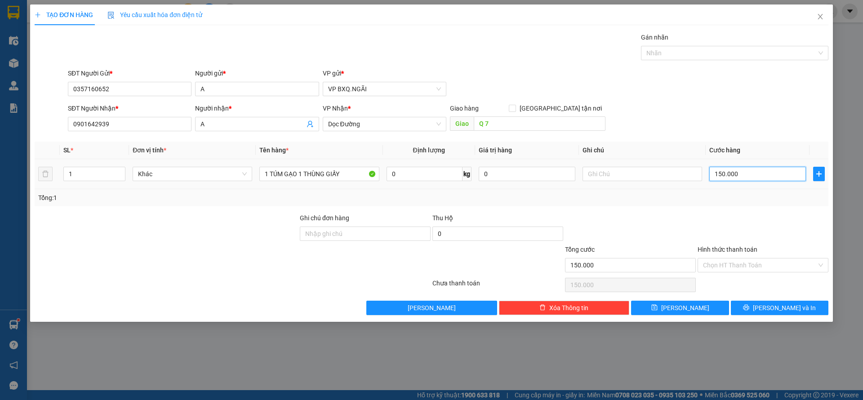
type input "1"
type input "13"
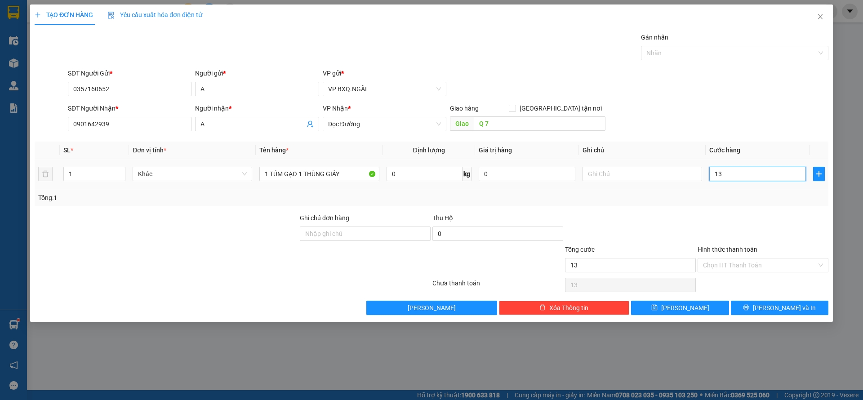
type input "130"
type input "1.300"
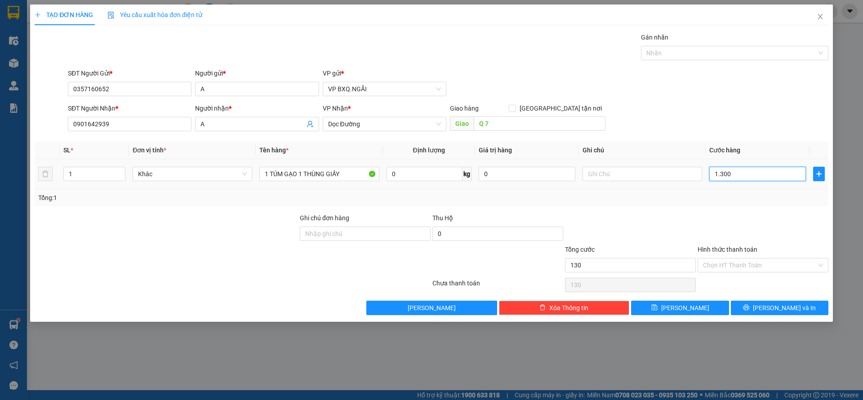
type input "1.300"
type input "13.000"
type input "130.000"
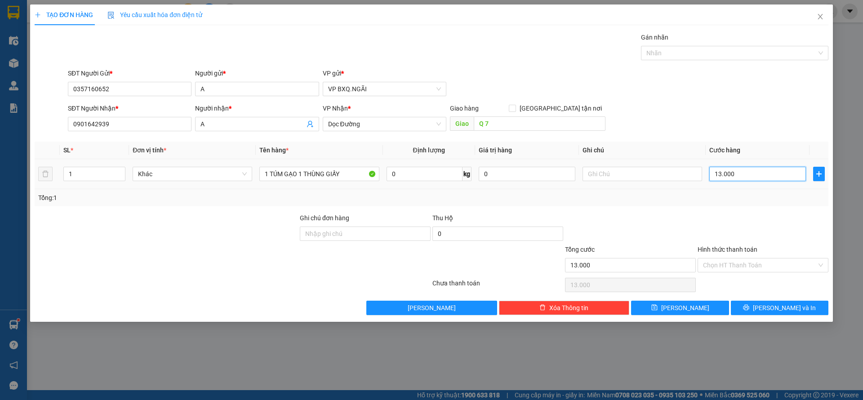
type input "130.000"
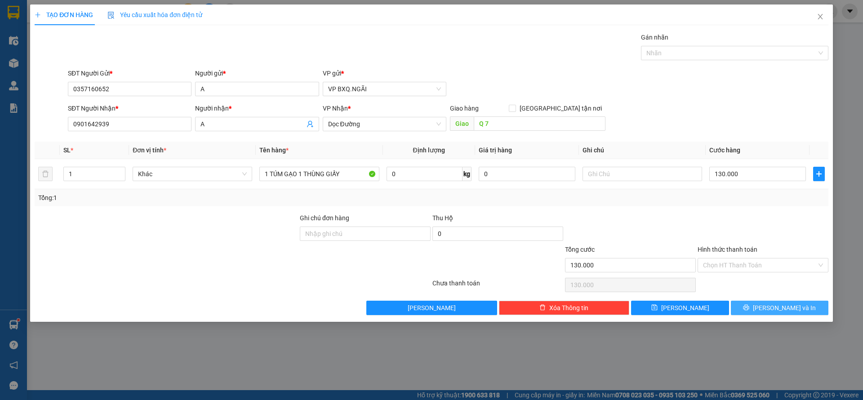
click at [766, 311] on button "Lưu và In" at bounding box center [778, 308] width 97 height 14
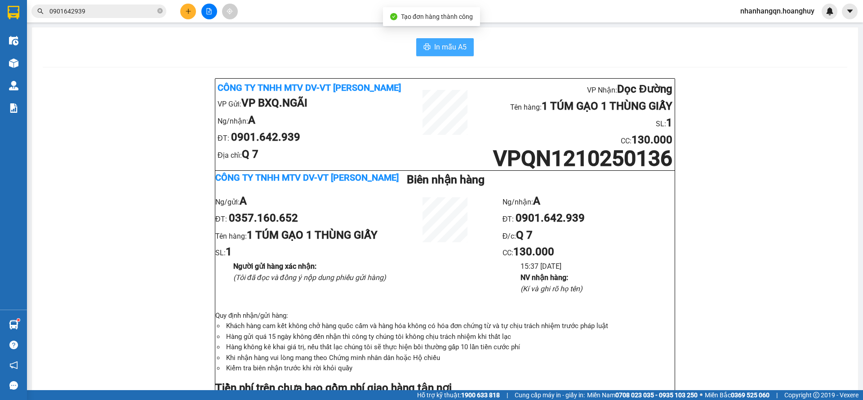
click at [416, 54] on button "In mẫu A5" at bounding box center [445, 47] width 58 height 18
click at [416, 52] on button "In mẫu A5" at bounding box center [445, 47] width 58 height 18
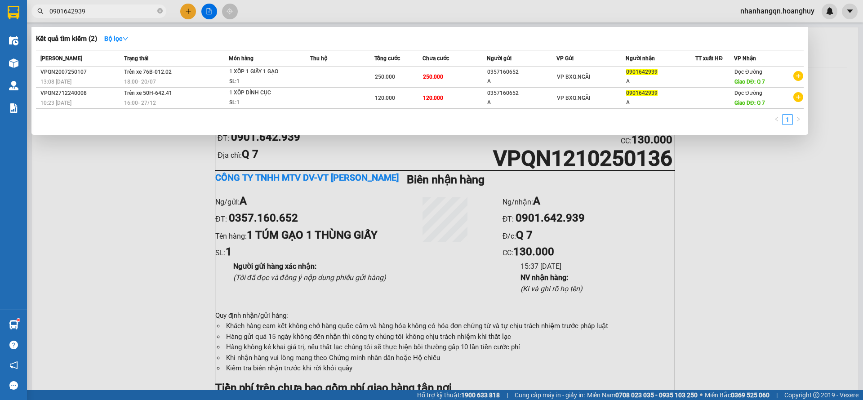
click at [111, 13] on input "0901642939" at bounding box center [102, 11] width 106 height 10
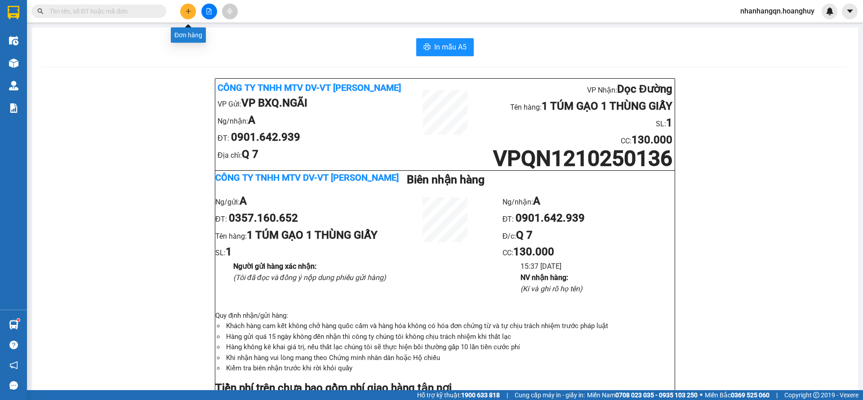
click at [210, 9] on icon "file-add" at bounding box center [209, 11] width 6 height 6
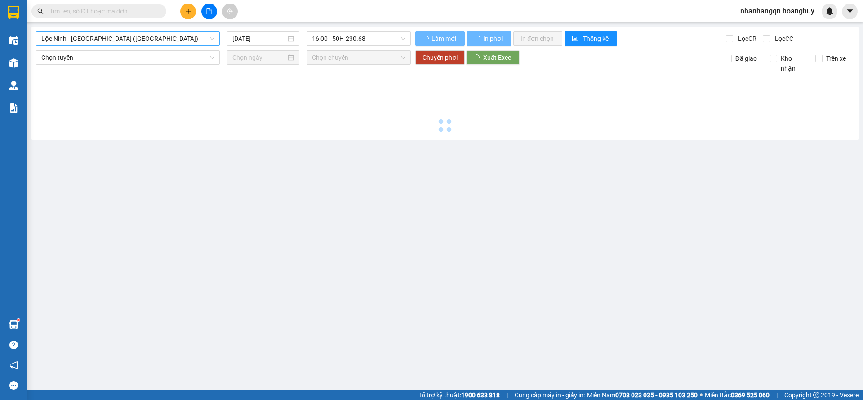
click at [154, 43] on span "Lộc Ninh - Quảng Ngãi (Hàng Hóa)" at bounding box center [127, 38] width 173 height 13
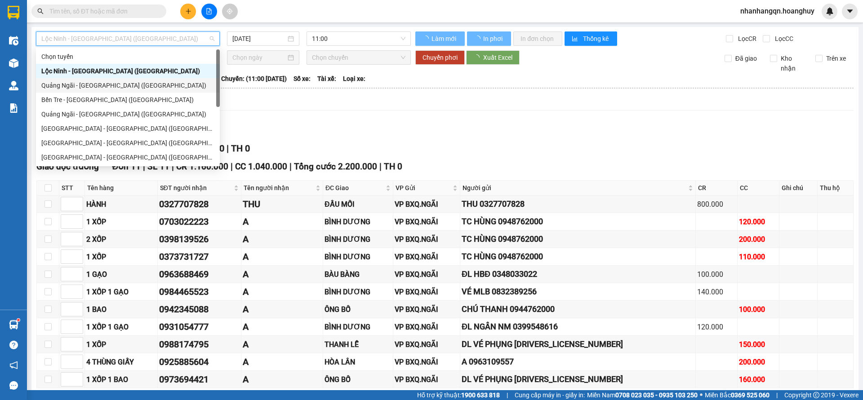
click at [125, 81] on div "Quảng Ngãi - Sài Gòn (Hàng Hoá)" at bounding box center [127, 85] width 173 height 10
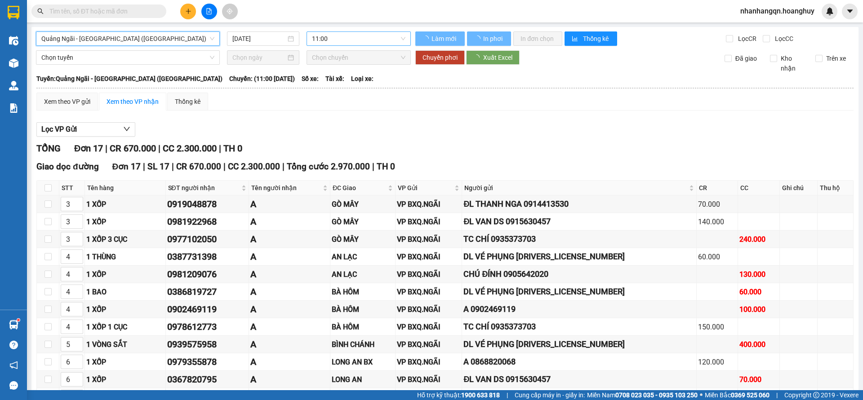
click at [360, 39] on span "11:00" at bounding box center [358, 38] width 93 height 13
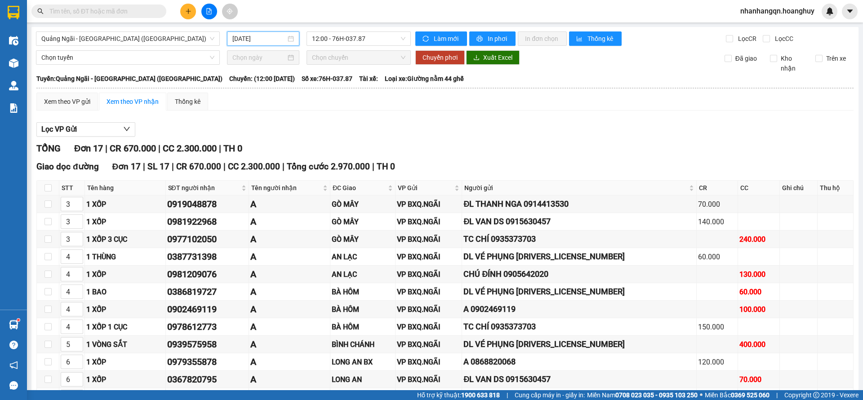
click at [268, 40] on input "12/10/2025" at bounding box center [258, 39] width 53 height 10
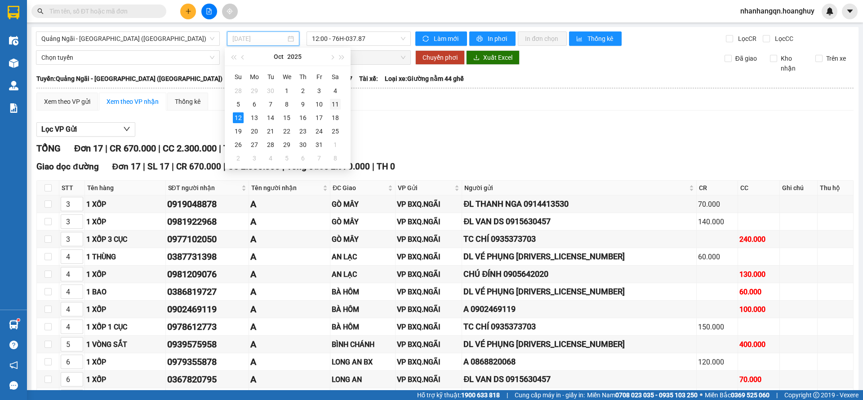
click at [334, 106] on div "11" at bounding box center [335, 104] width 11 height 11
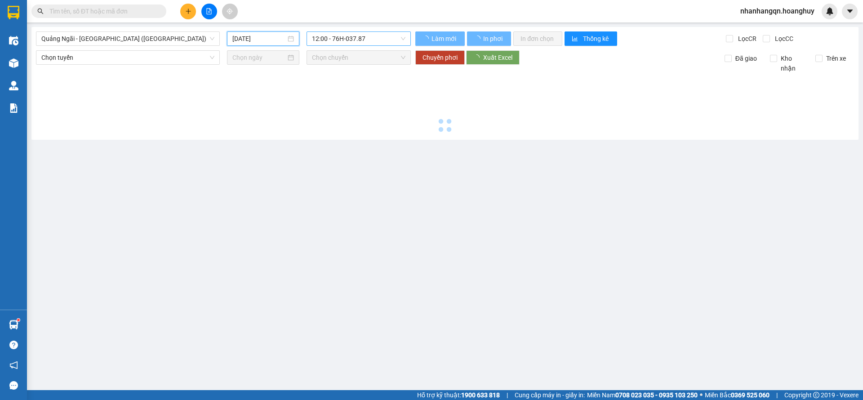
type input "11/10/2025"
click at [371, 43] on span "12:00 - 76H-037.87" at bounding box center [358, 38] width 93 height 13
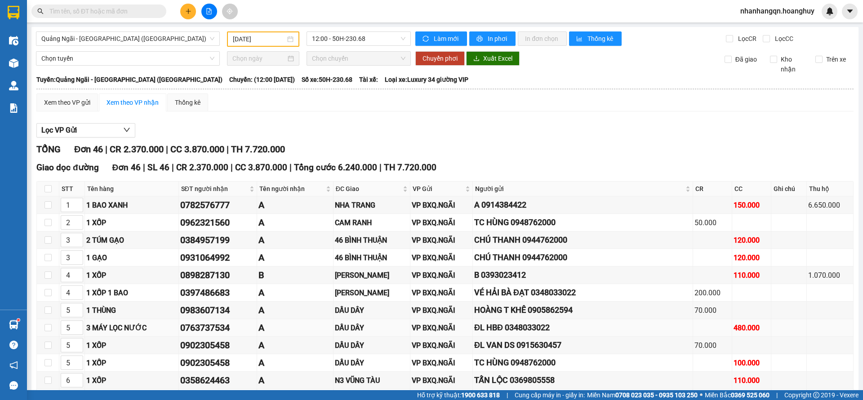
click at [207, 325] on div "0763737534" at bounding box center [217, 328] width 75 height 14
click at [70, 10] on input "text" at bounding box center [102, 11] width 106 height 10
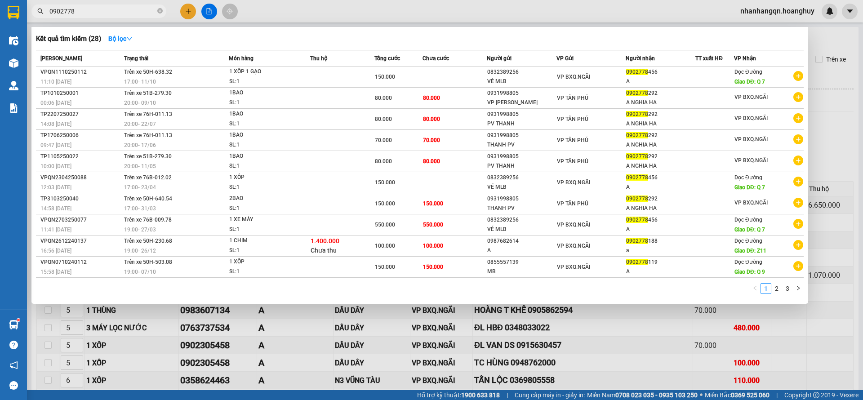
click at [68, 9] on input "0902778" at bounding box center [102, 11] width 106 height 10
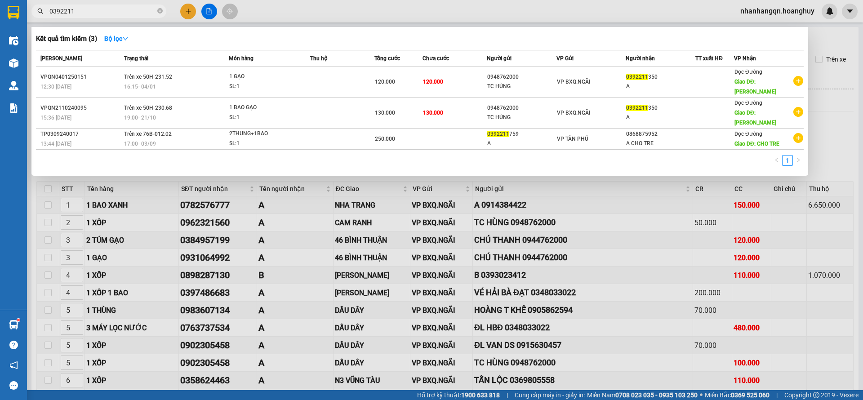
click at [106, 13] on input "0392211" at bounding box center [102, 11] width 106 height 10
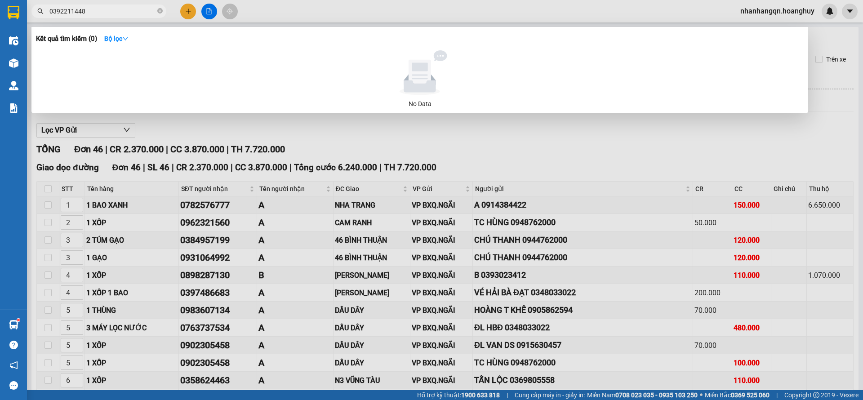
click at [106, 13] on input "0392211448" at bounding box center [102, 11] width 106 height 10
type input "0392211448"
click at [186, 7] on div at bounding box center [431, 200] width 863 height 400
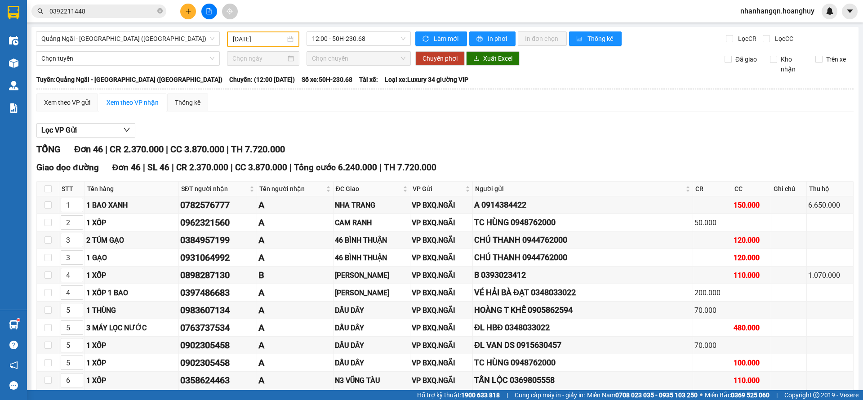
click at [186, 7] on button at bounding box center [188, 12] width 16 height 16
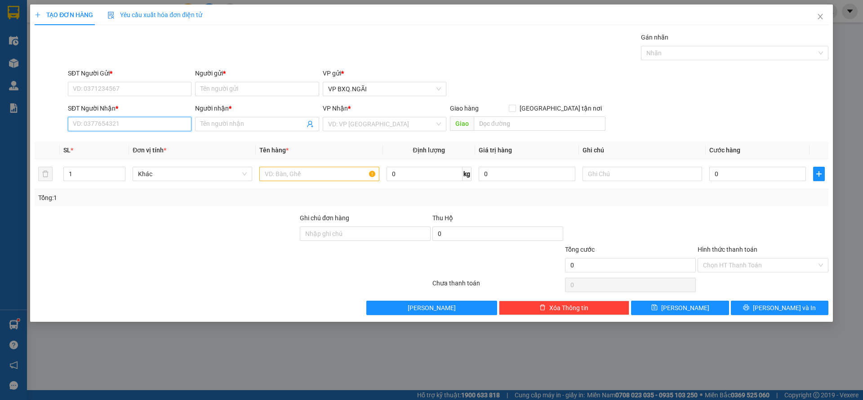
click at [107, 125] on input "SĐT Người Nhận *" at bounding box center [130, 124] width 124 height 14
paste input "0392211448"
type input "0392211448"
type input "A"
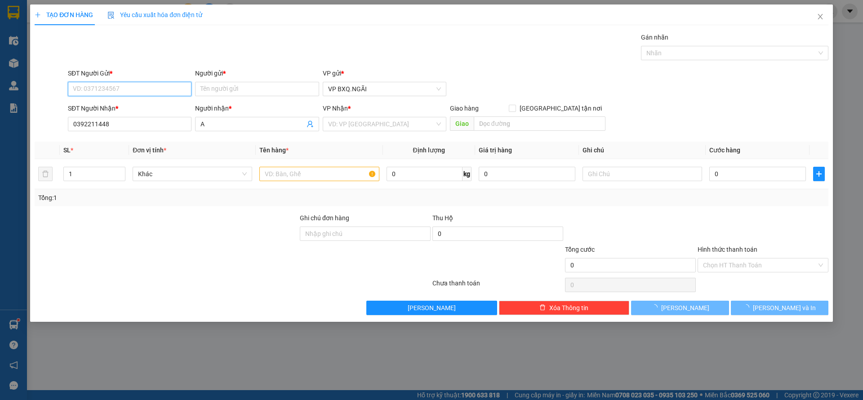
click at [118, 91] on input "SĐT Người Gửi *" at bounding box center [130, 89] width 124 height 14
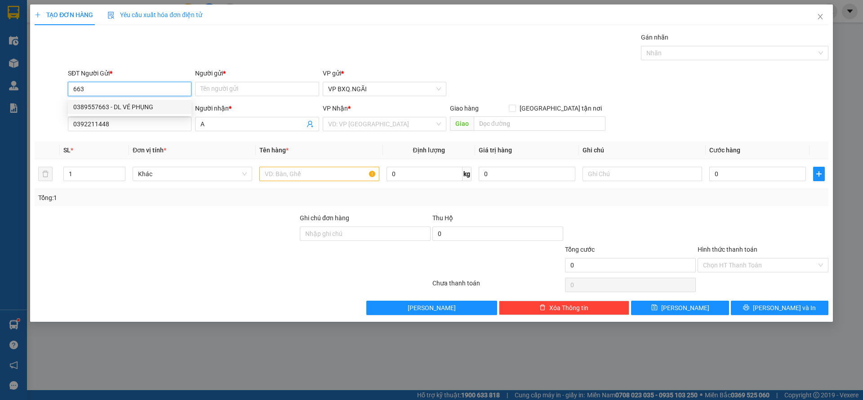
drag, startPoint x: 122, startPoint y: 106, endPoint x: 189, endPoint y: 110, distance: 66.6
click at [123, 106] on div "0389557663 - DL VÉ PHỤNG" at bounding box center [129, 107] width 113 height 10
type input "0389557663"
type input "DL VÉ PHỤNG"
type input "0389557663"
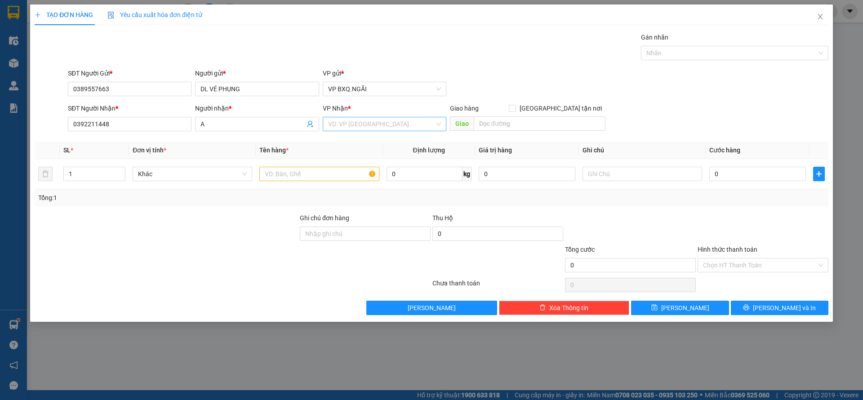
drag, startPoint x: 350, startPoint y: 126, endPoint x: 355, endPoint y: 126, distance: 5.4
click at [352, 126] on input "search" at bounding box center [381, 123] width 106 height 13
type input "D"
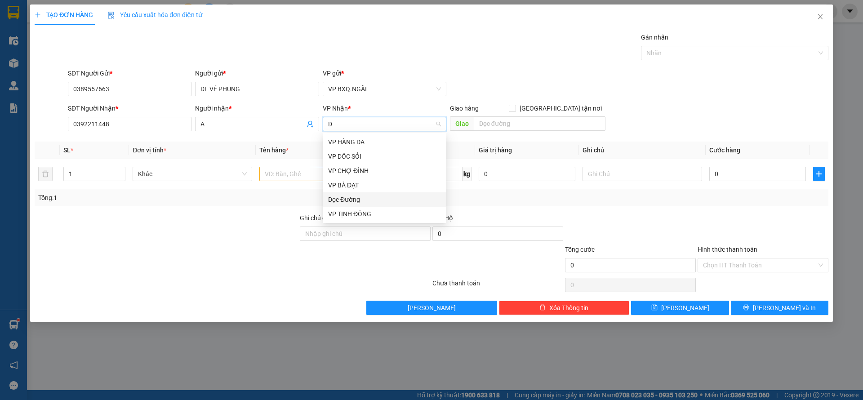
click at [350, 198] on div "Dọc Đường" at bounding box center [384, 200] width 113 height 10
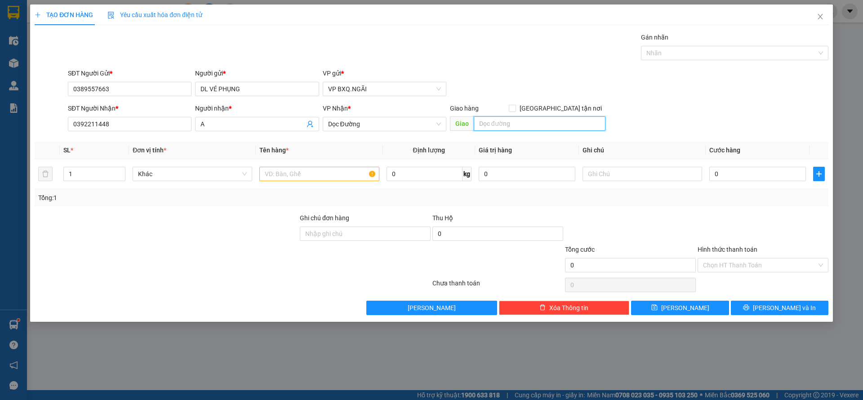
drag, startPoint x: 499, startPoint y: 128, endPoint x: 521, endPoint y: 128, distance: 22.0
click at [521, 128] on input "text" at bounding box center [539, 123] width 132 height 14
type input "TƯ GA"
click at [268, 178] on input "text" at bounding box center [318, 174] width 119 height 14
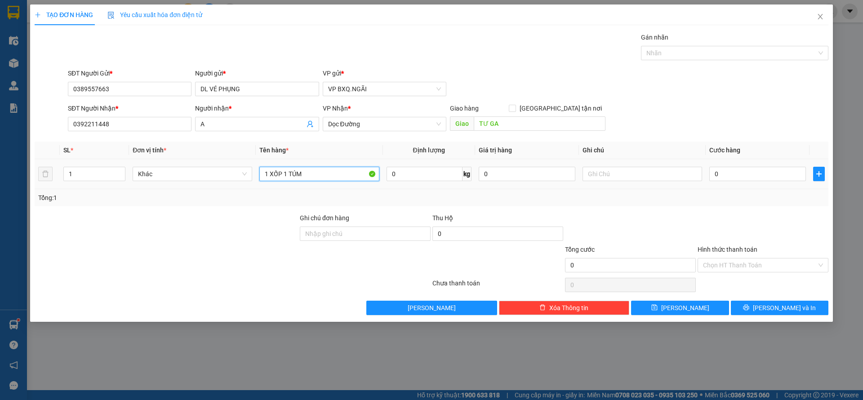
type input "1 XỐP 1 TÚM"
type input "1"
type input "13"
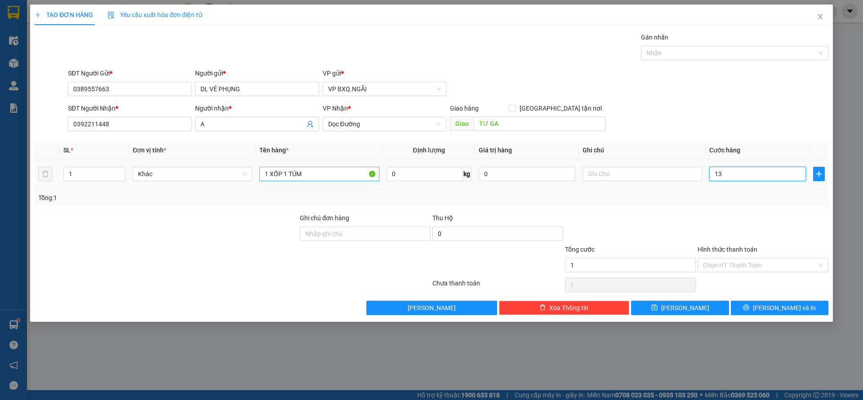
type input "13"
type input "130"
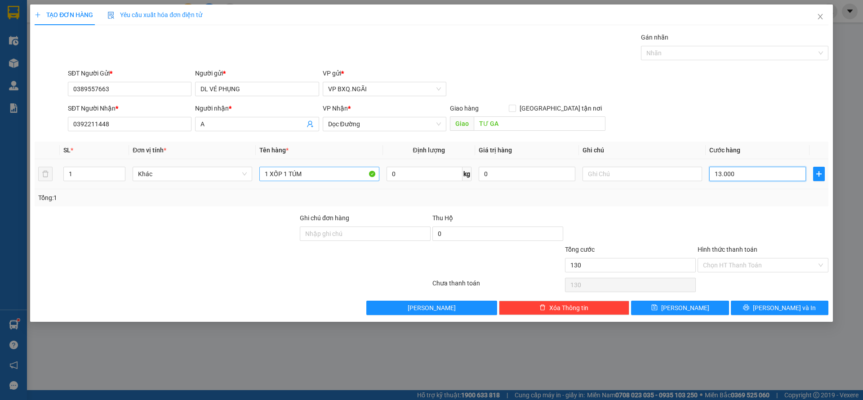
type input "130.000"
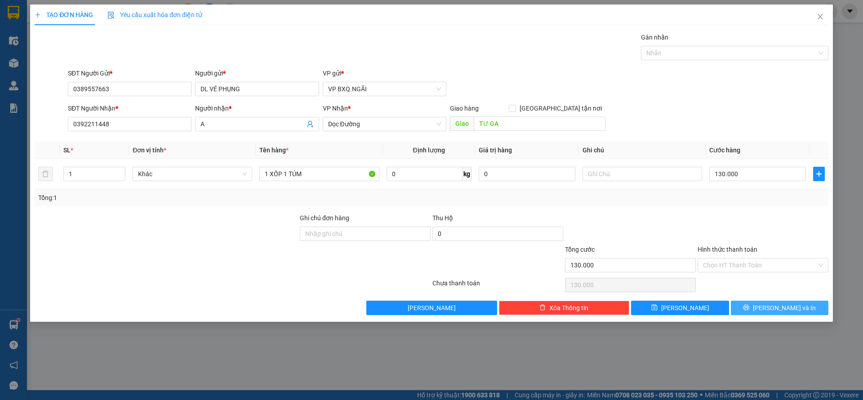
click at [756, 310] on button "Lưu và In" at bounding box center [778, 308] width 97 height 14
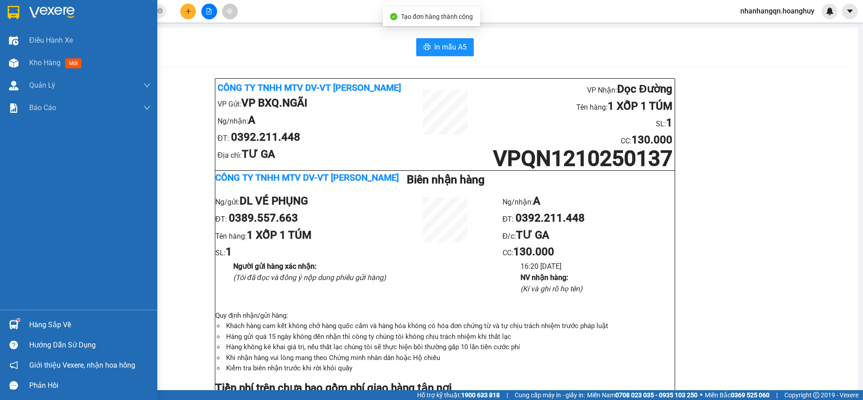
click at [4, 3] on div at bounding box center [78, 14] width 157 height 29
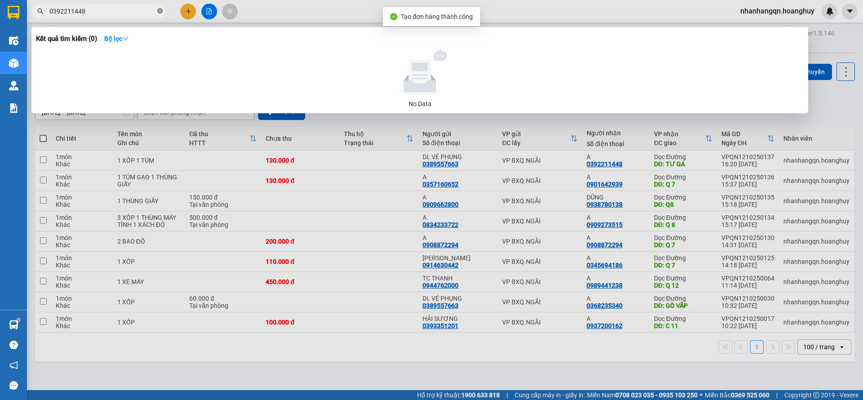
click at [160, 13] on icon "close-circle" at bounding box center [159, 10] width 5 height 5
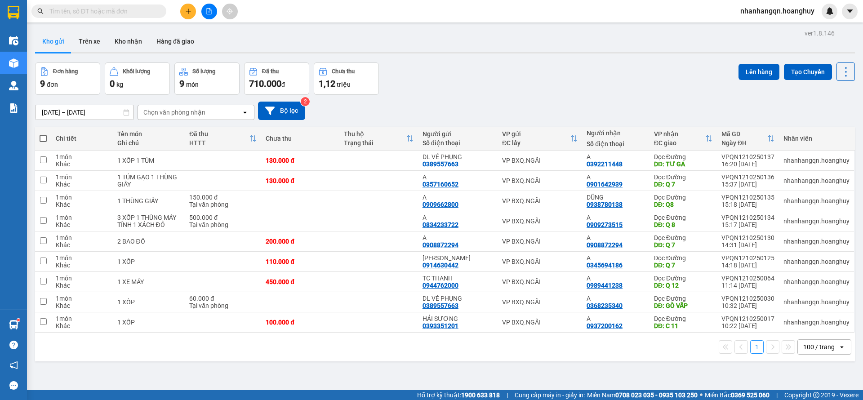
click at [497, 312] on td "VP BXQ.NGÃI" at bounding box center [539, 322] width 84 height 20
checkbox input "true"
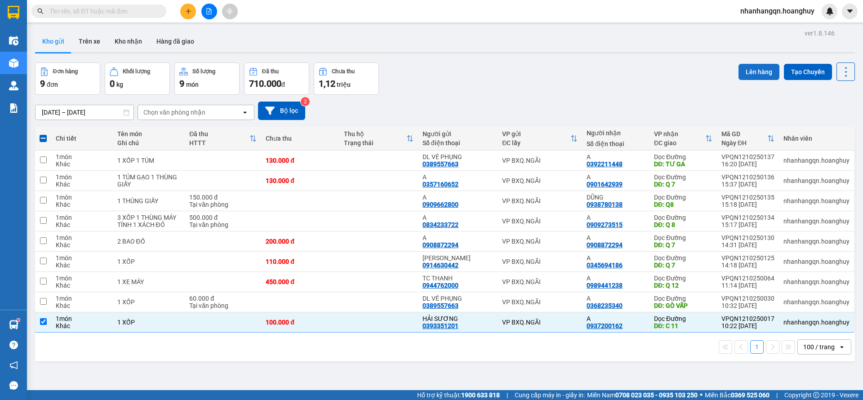
click at [738, 64] on button "Lên hàng" at bounding box center [758, 72] width 41 height 16
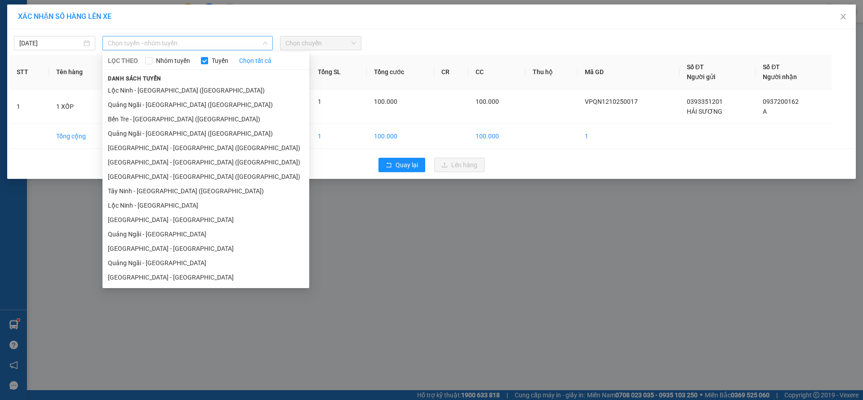
click at [129, 42] on span "Chọn tuyến - nhóm tuyến" at bounding box center [187, 42] width 159 height 13
click at [158, 111] on li "Quảng Ngãi - Sài Gòn (Hàng Hoá)" at bounding box center [205, 104] width 207 height 14
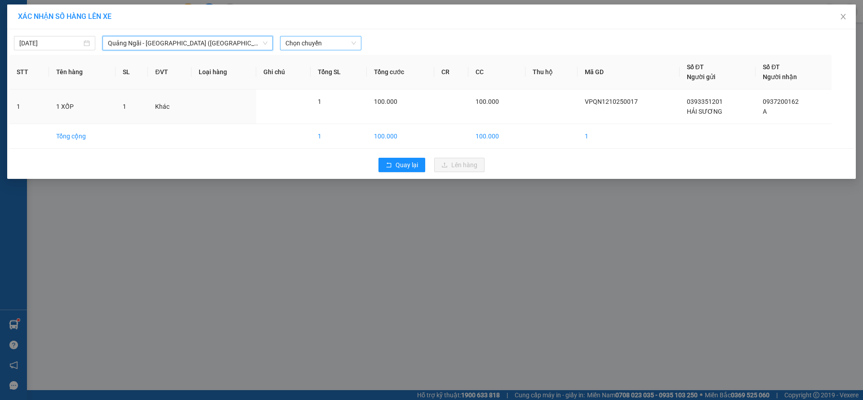
click at [313, 47] on span "Chọn chuyến" at bounding box center [320, 42] width 71 height 13
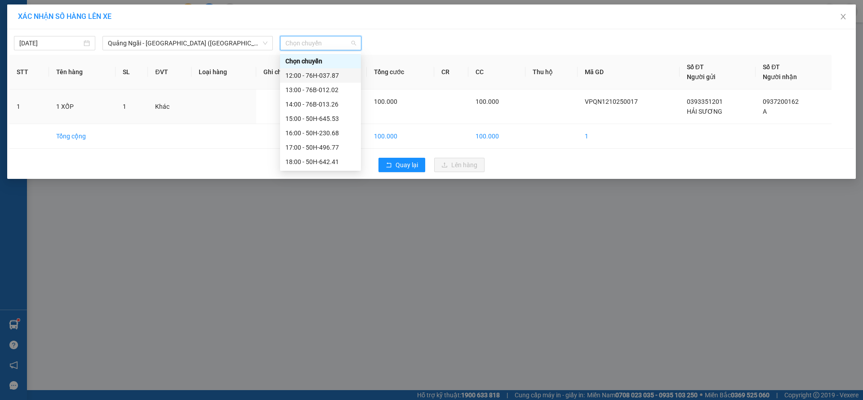
click at [329, 77] on div "12:00 - 76H-037.87" at bounding box center [320, 76] width 70 height 10
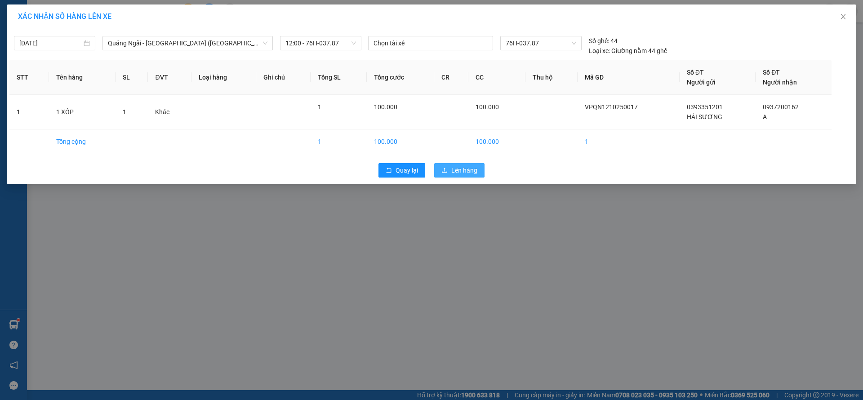
click at [447, 173] on icon "upload" at bounding box center [444, 170] width 6 height 6
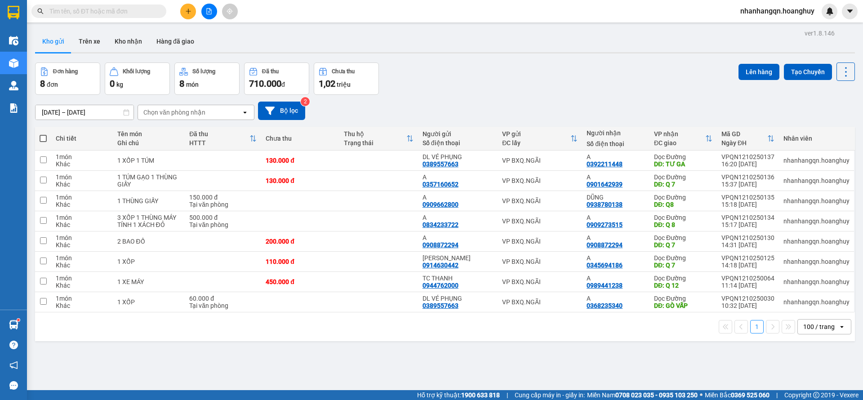
click at [88, 10] on input "text" at bounding box center [102, 11] width 106 height 10
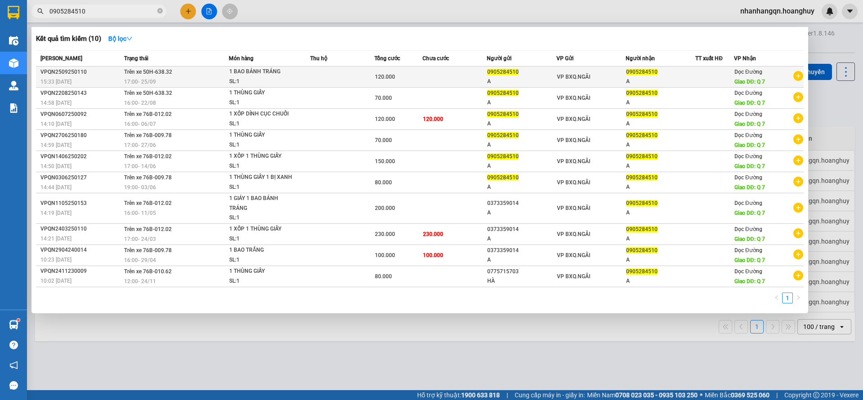
type input "0905284510"
click at [573, 85] on td "VP BXQ.NGÃI" at bounding box center [591, 76] width 70 height 21
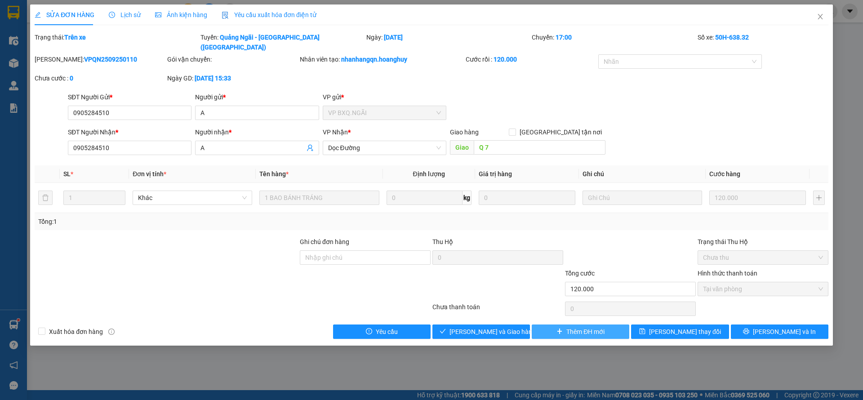
click at [584, 327] on span "Thêm ĐH mới" at bounding box center [585, 332] width 38 height 10
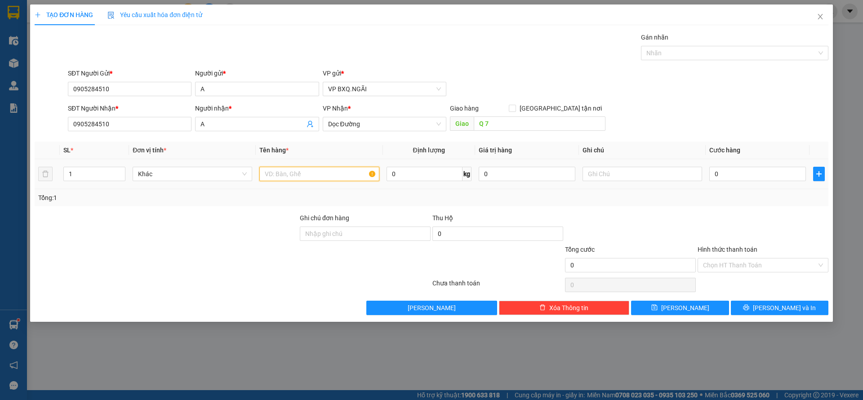
click at [318, 170] on input "text" at bounding box center [318, 174] width 119 height 14
type input "1 XỐP"
type input "2"
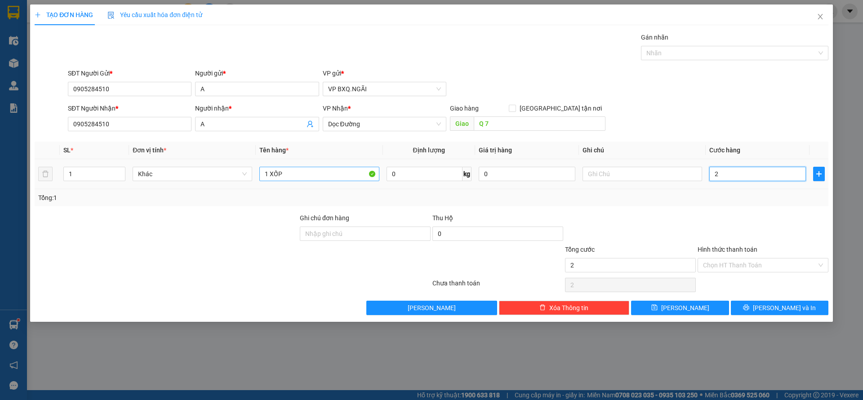
type input "0"
type input "012"
type input "12"
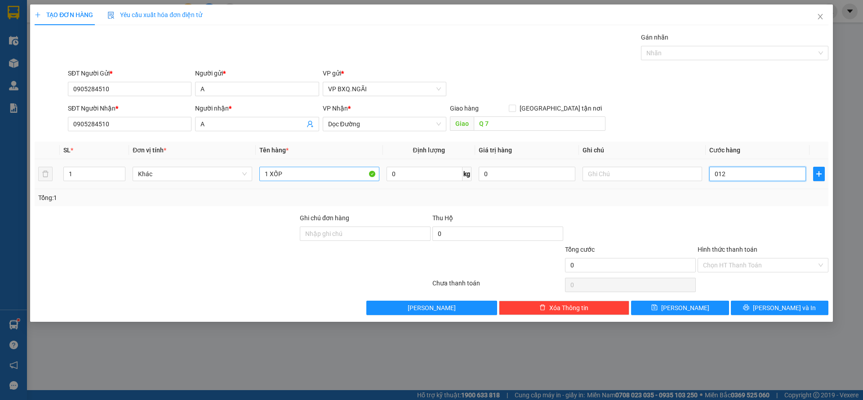
type input "12"
type input "0.120"
type input "120"
type input "01.200"
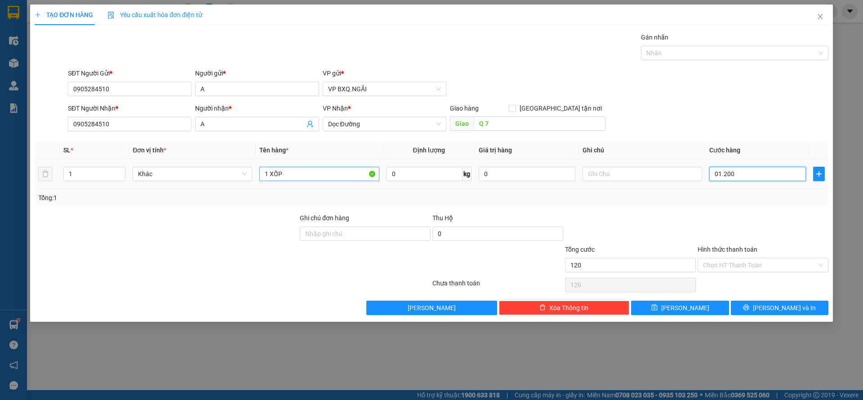
type input "1.200"
type input "012.000"
type input "12.000"
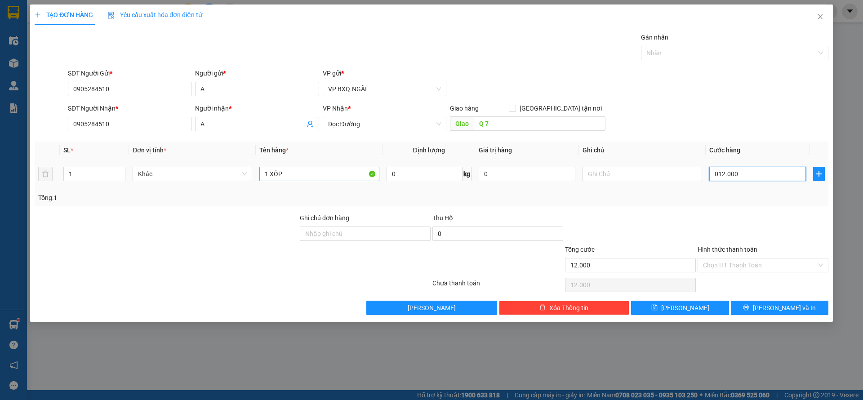
type input "0.120.000"
type input "120.000"
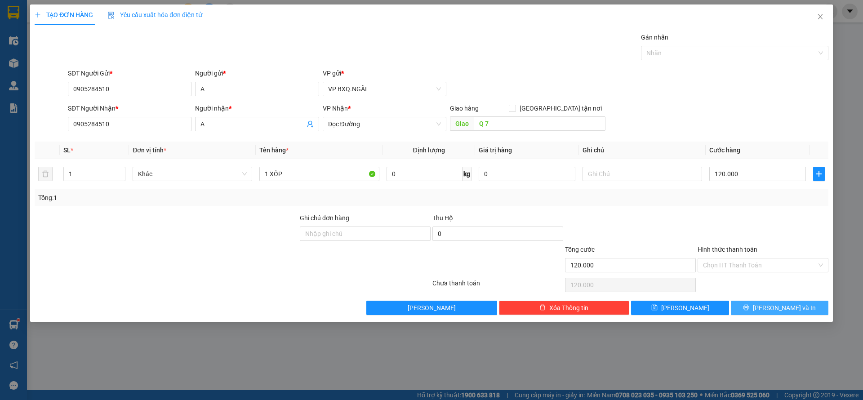
click at [791, 301] on button "Lưu và In" at bounding box center [778, 308] width 97 height 14
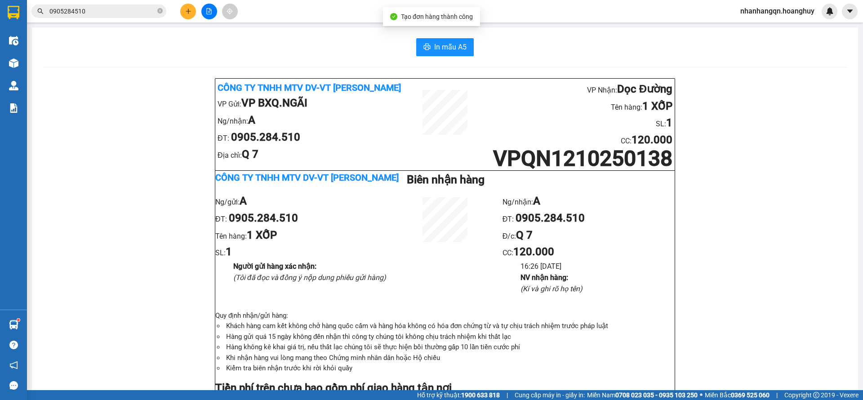
click at [59, 10] on input "0905284510" at bounding box center [102, 11] width 106 height 10
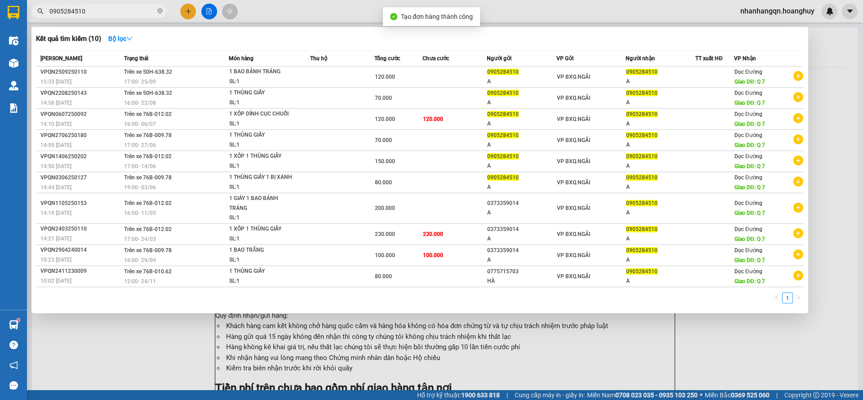
click at [59, 10] on input "0905284510" at bounding box center [102, 11] width 106 height 10
click at [104, 12] on input "0905284510" at bounding box center [102, 11] width 106 height 10
click at [104, 11] on input "0905284510" at bounding box center [102, 11] width 106 height 10
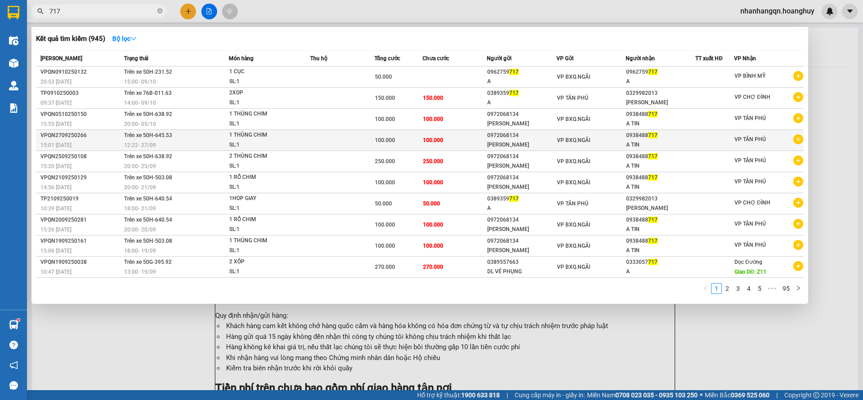
type input "717"
click at [615, 140] on div "VP BXQ.NGÃI" at bounding box center [591, 140] width 69 height 10
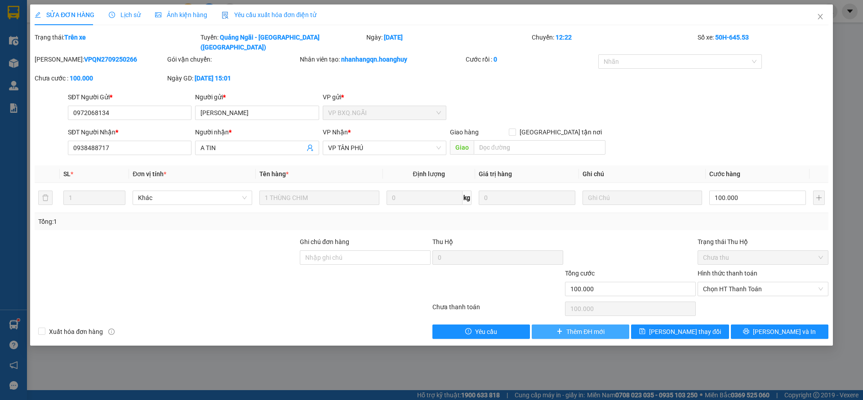
click at [577, 327] on span "Thêm ĐH mới" at bounding box center [585, 332] width 38 height 10
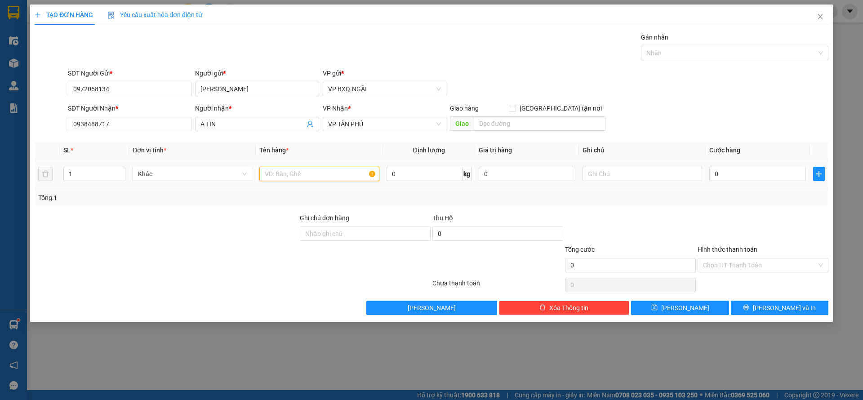
click at [278, 171] on input "text" at bounding box center [318, 174] width 119 height 14
type input "1 RỔ CHIM"
type input "1"
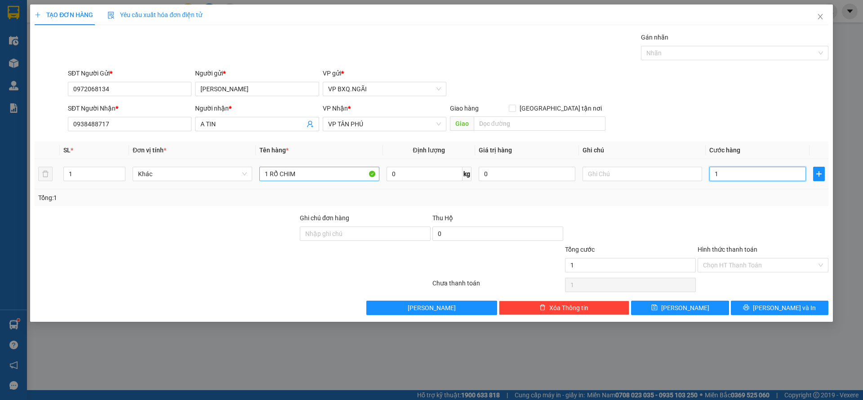
type input "10"
type input "100"
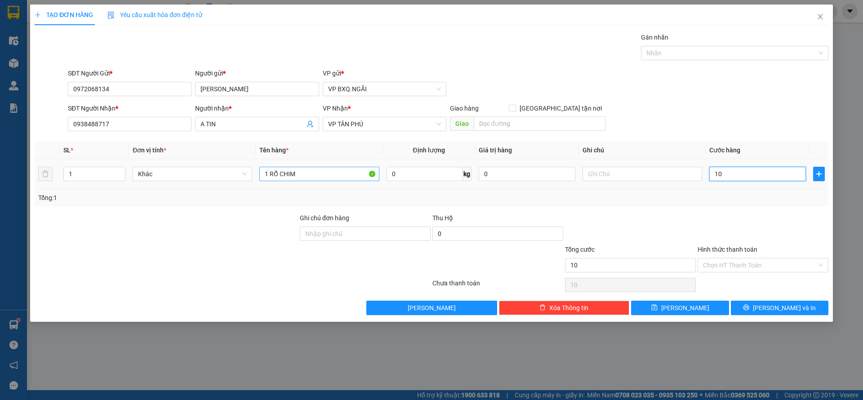
type input "100"
type input "1.000"
type input "10.000"
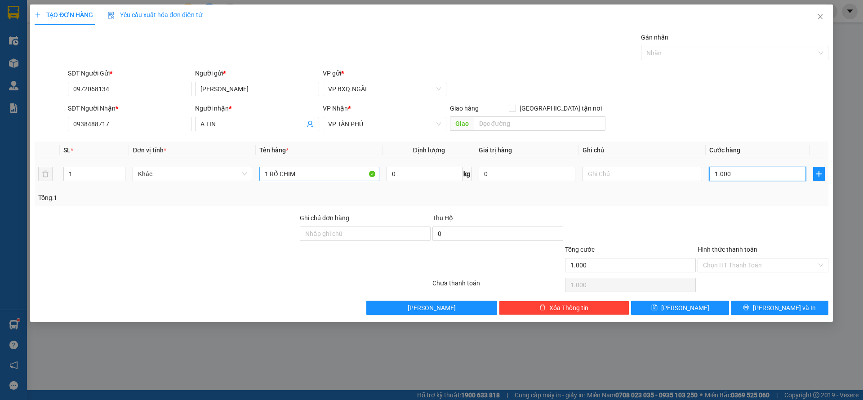
type input "10.000"
type input "100.000"
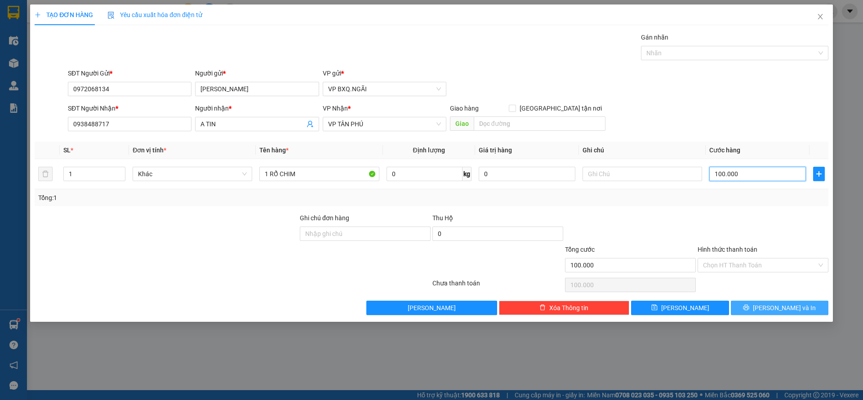
type input "100.000"
click at [815, 305] on button "Lưu và In" at bounding box center [778, 308] width 97 height 14
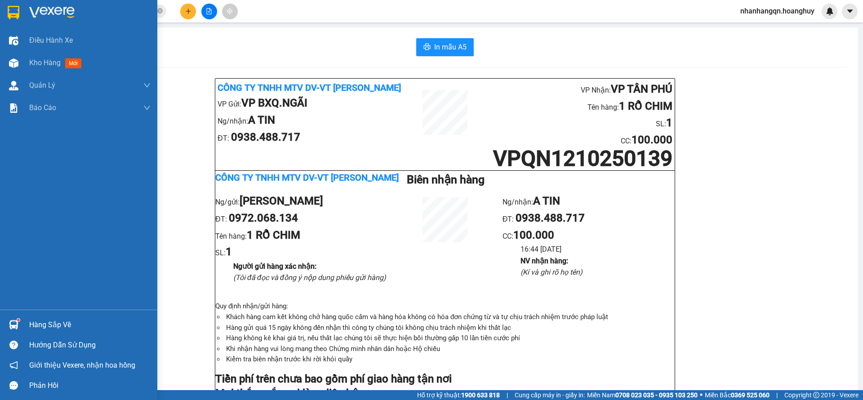
click at [12, 16] on img at bounding box center [14, 12] width 12 height 13
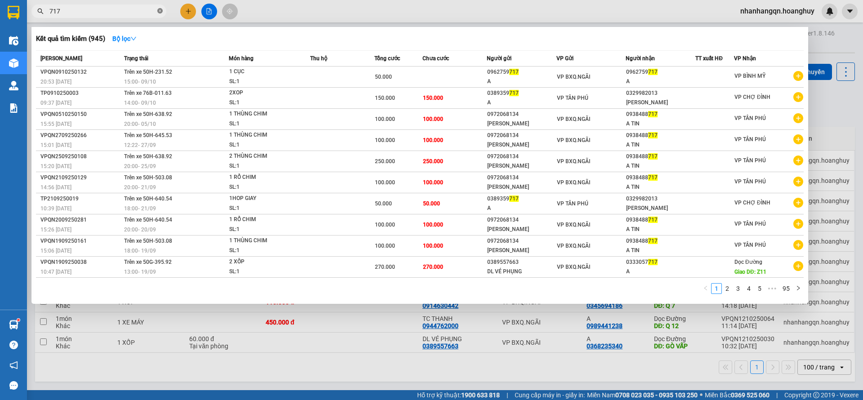
click at [161, 10] on icon "close-circle" at bounding box center [159, 10] width 5 height 5
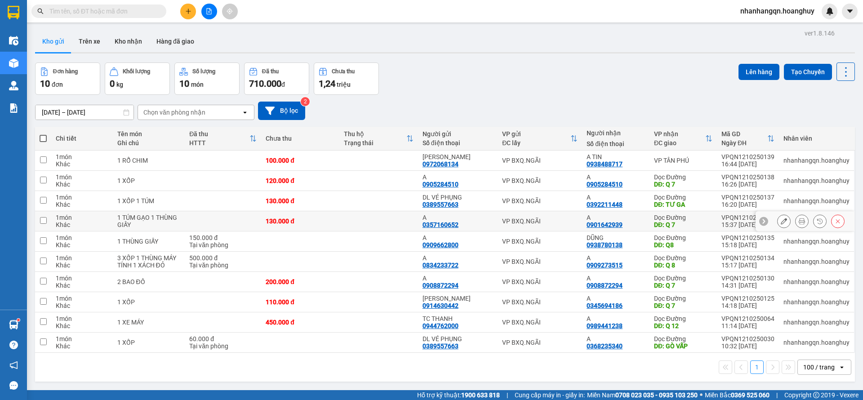
click at [544, 211] on td "VP BXQ.NGÃI" at bounding box center [539, 221] width 84 height 20
checkbox input "true"
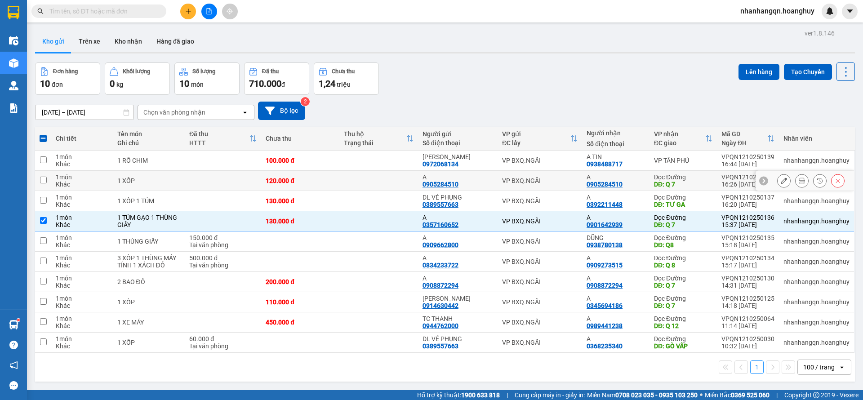
click at [548, 171] on td "VP BXQ.NGÃI" at bounding box center [539, 181] width 84 height 20
checkbox input "true"
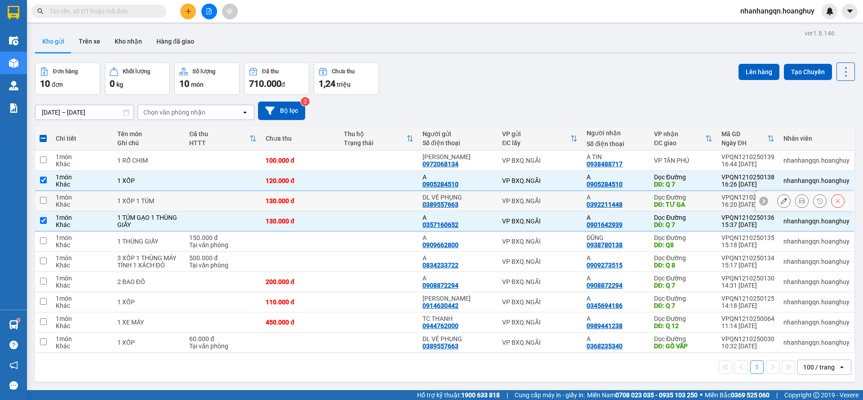
click at [548, 197] on div "VP BXQ.NGÃI" at bounding box center [539, 200] width 75 height 7
checkbox input "true"
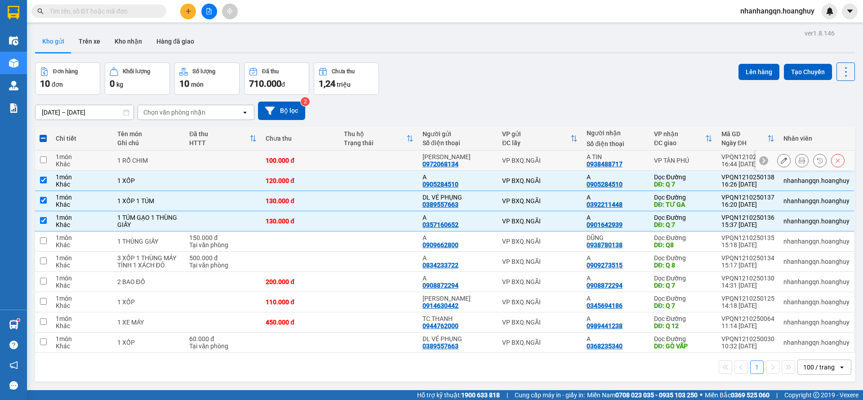
click at [547, 157] on div "VP BXQ.NGÃI" at bounding box center [539, 160] width 75 height 7
checkbox input "true"
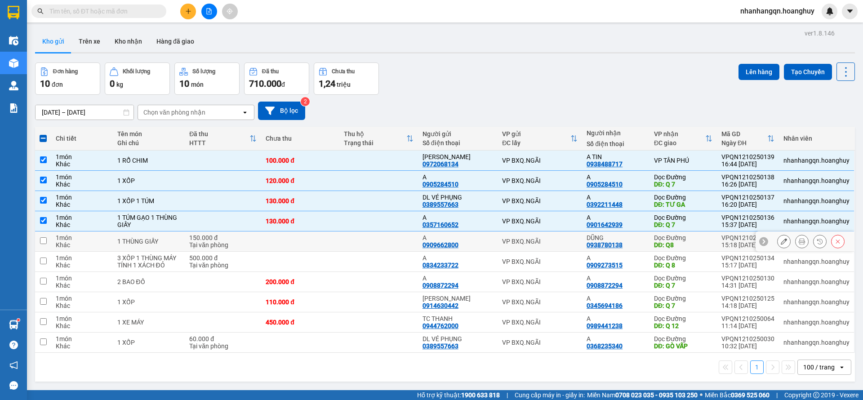
click at [553, 231] on td "VP BXQ.NGÃI" at bounding box center [539, 241] width 84 height 20
checkbox input "true"
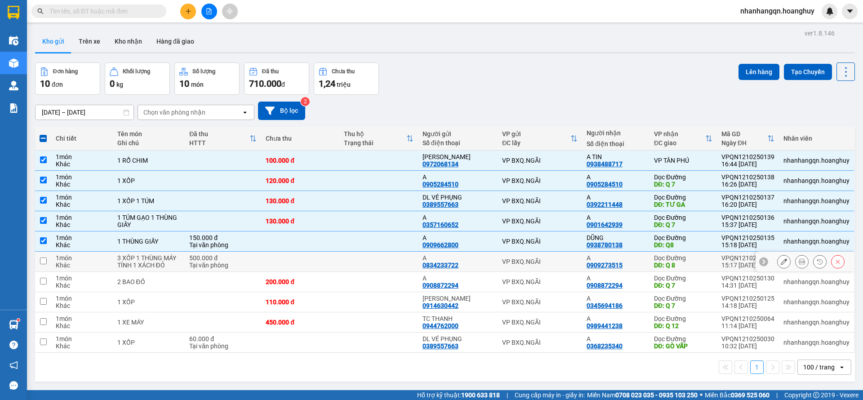
click at [553, 258] on div "VP BXQ.NGÃI" at bounding box center [539, 261] width 75 height 7
checkbox input "true"
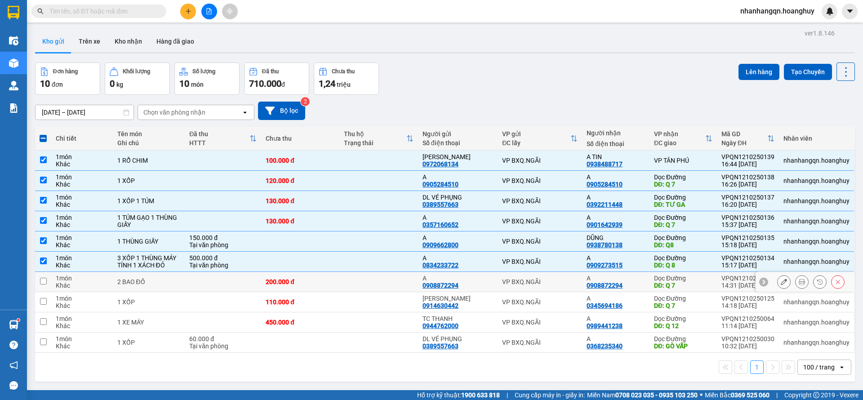
click at [548, 272] on td "VP BXQ.NGÃI" at bounding box center [539, 282] width 84 height 20
checkbox input "true"
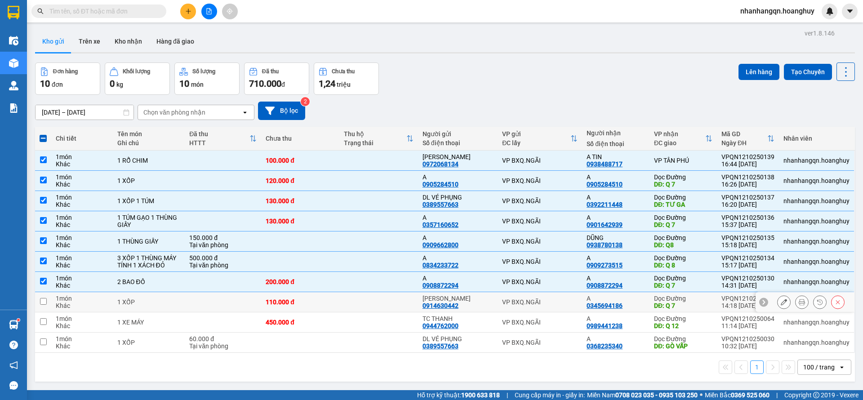
click at [549, 312] on td "VP BXQ.NGÃI" at bounding box center [539, 322] width 84 height 20
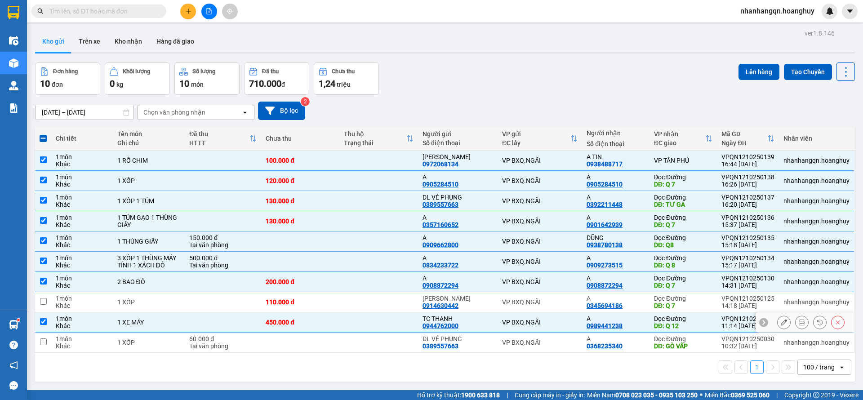
click at [549, 312] on td "VP BXQ.NGÃI" at bounding box center [539, 322] width 84 height 20
checkbox input "false"
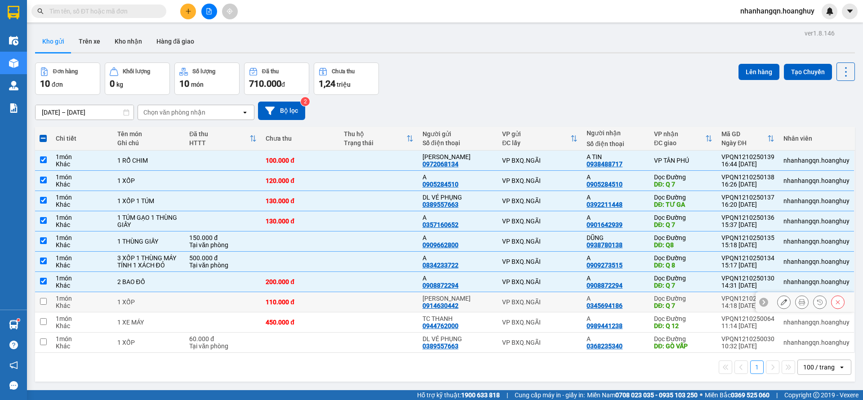
click at [544, 298] on div "VP BXQ.NGÃI" at bounding box center [539, 301] width 75 height 7
checkbox input "true"
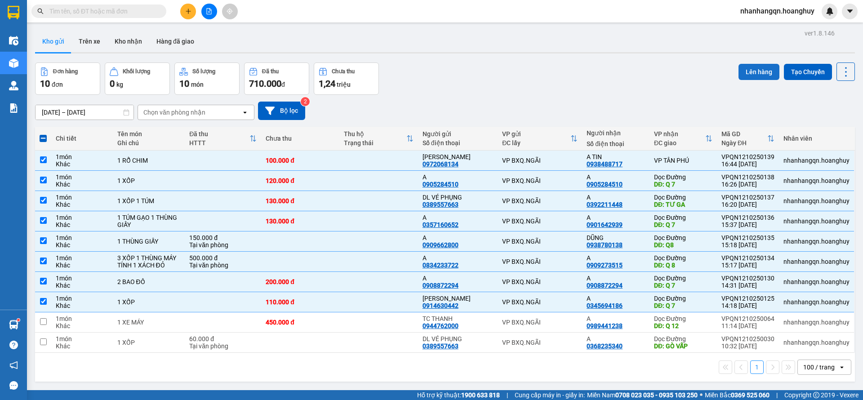
click at [749, 69] on button "Lên hàng" at bounding box center [758, 72] width 41 height 16
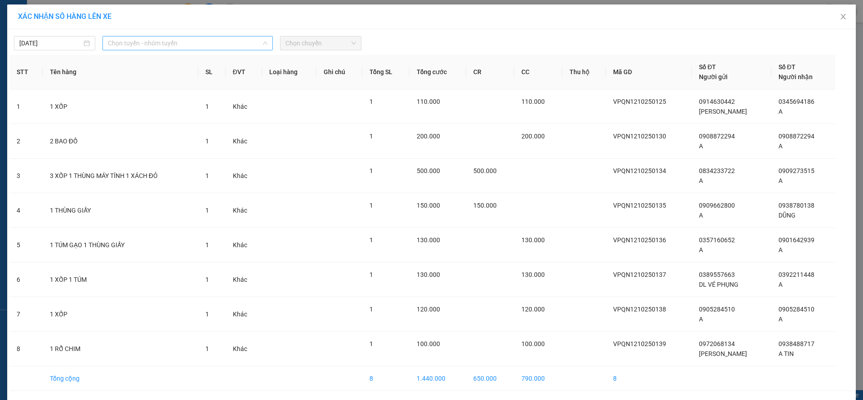
click at [123, 47] on span "Chọn tuyến - nhóm tuyến" at bounding box center [187, 42] width 159 height 13
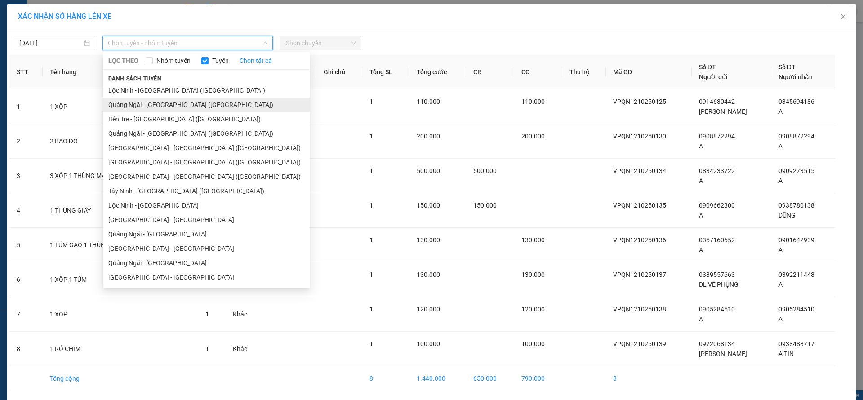
click at [150, 107] on li "Quảng Ngãi - Sài Gòn (Hàng Hoá)" at bounding box center [206, 104] width 207 height 14
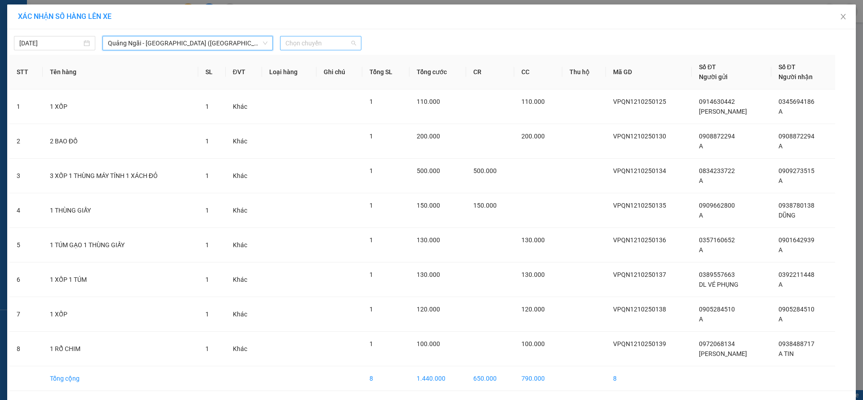
click at [323, 49] on span "Chọn chuyến" at bounding box center [320, 42] width 71 height 13
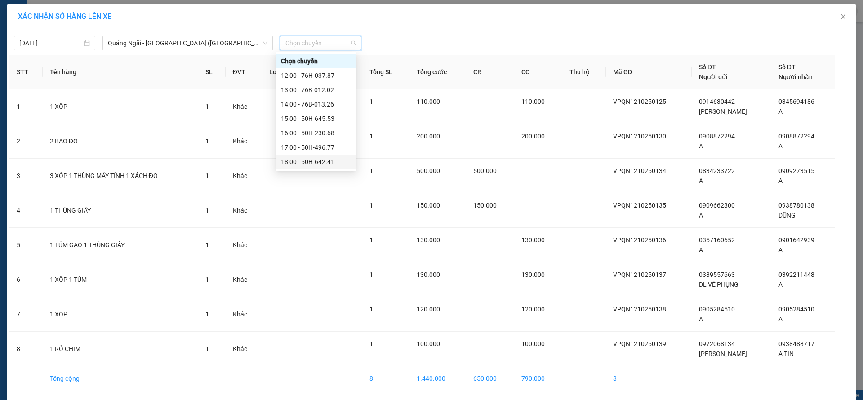
click at [325, 155] on div "18:00 - 50H-642.41" at bounding box center [315, 162] width 81 height 14
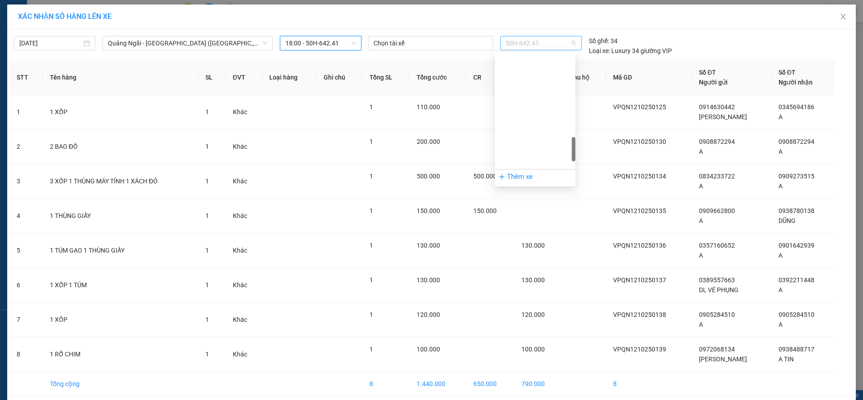
click at [518, 44] on span "50H-642.41" at bounding box center [540, 42] width 70 height 13
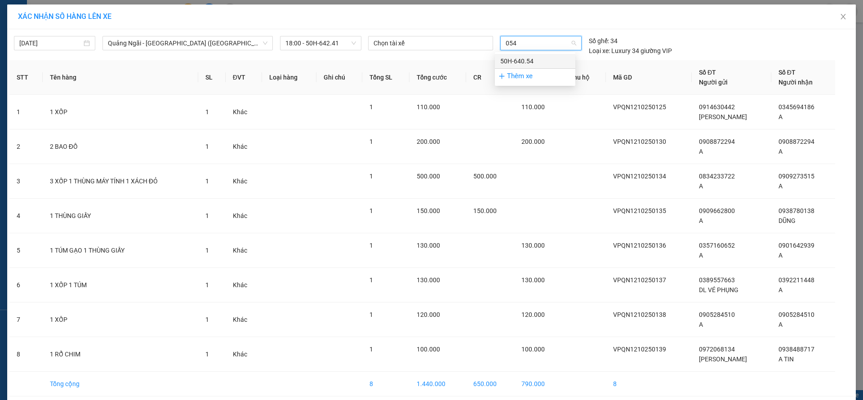
click at [525, 61] on div "50H-640.54" at bounding box center [535, 61] width 70 height 10
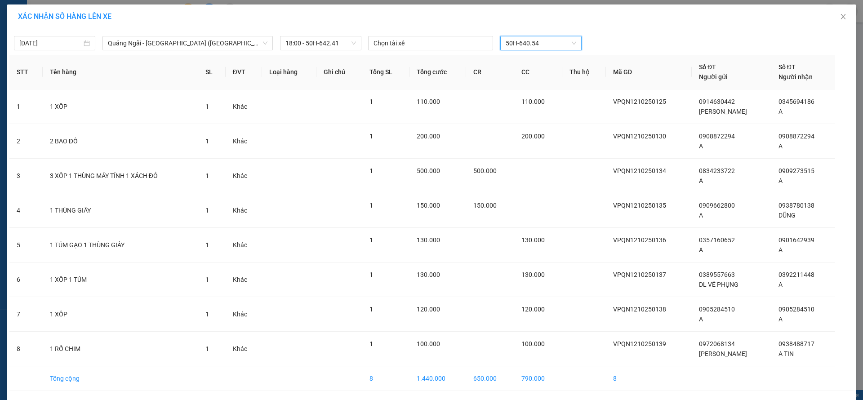
click at [456, 399] on span "Lên hàng" at bounding box center [464, 407] width 26 height 10
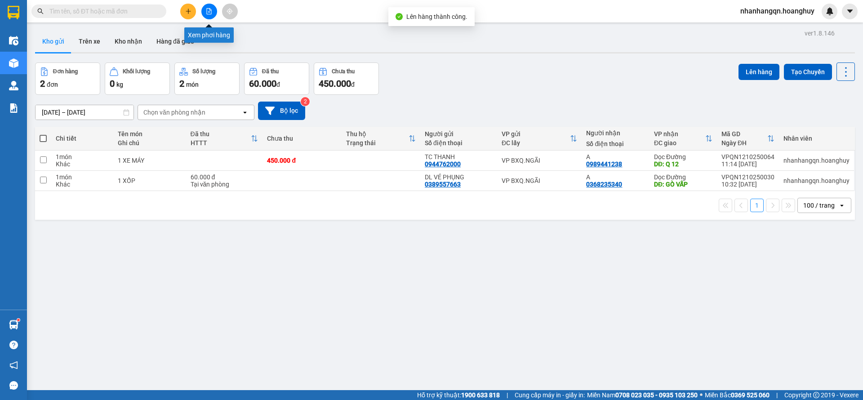
click at [204, 14] on button at bounding box center [209, 12] width 16 height 16
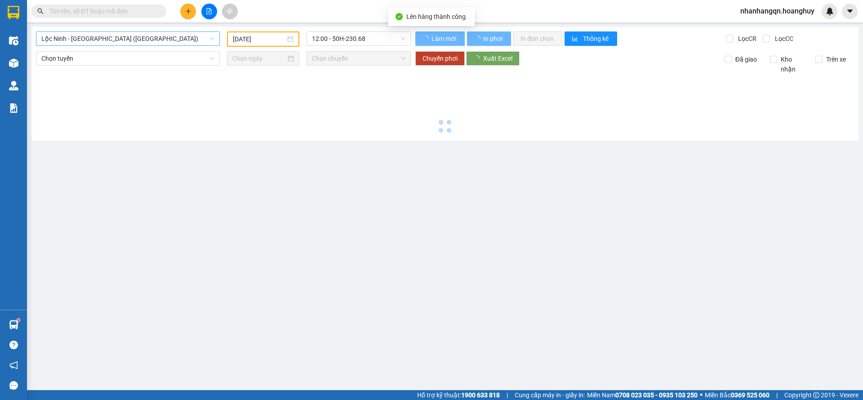
click at [115, 33] on span "Lộc Ninh - Quảng Ngãi (Hàng Hóa)" at bounding box center [127, 38] width 173 height 13
type input "12/10/2025"
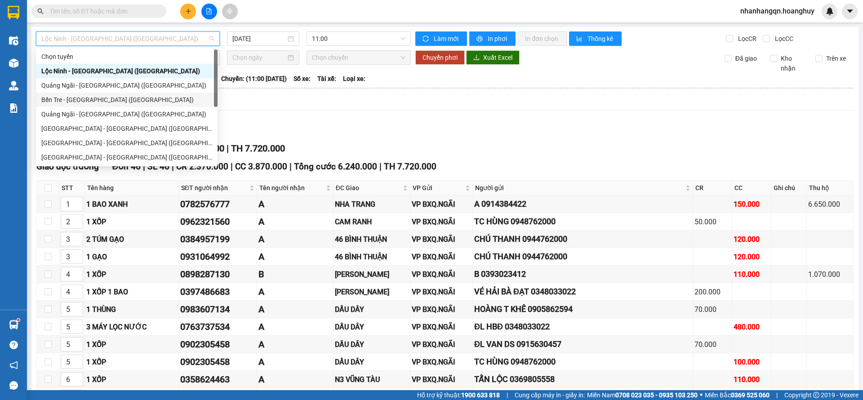
click at [111, 86] on div "Quảng Ngãi - Sài Gòn (Hàng Hoá)" at bounding box center [126, 85] width 171 height 10
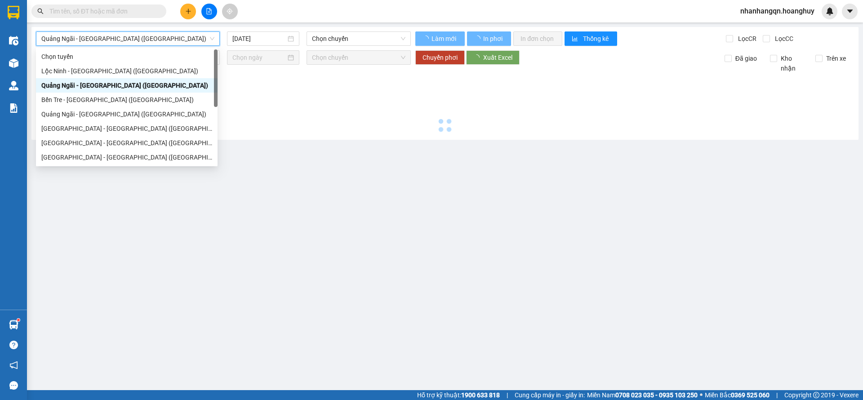
click at [354, 26] on main "Quảng Ngãi - Sài Gòn (Hàng Hoá) Quảng Ngãi - Sài Gòn (Hàng Hoá) 12/10/2025 Chọn…" at bounding box center [431, 195] width 863 height 390
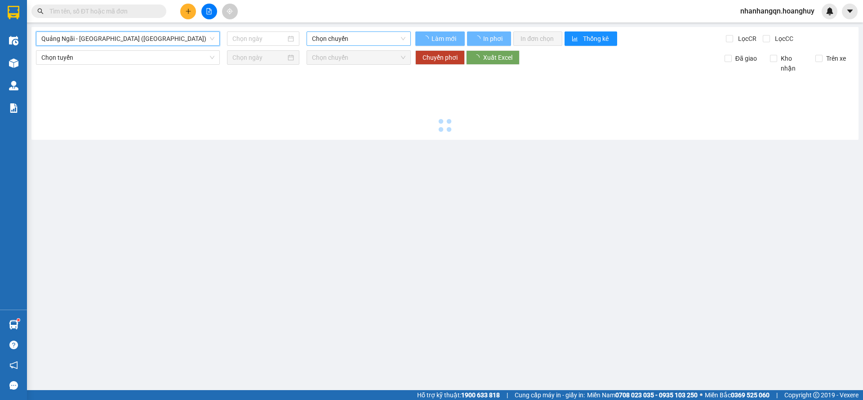
type input "12/10/2025"
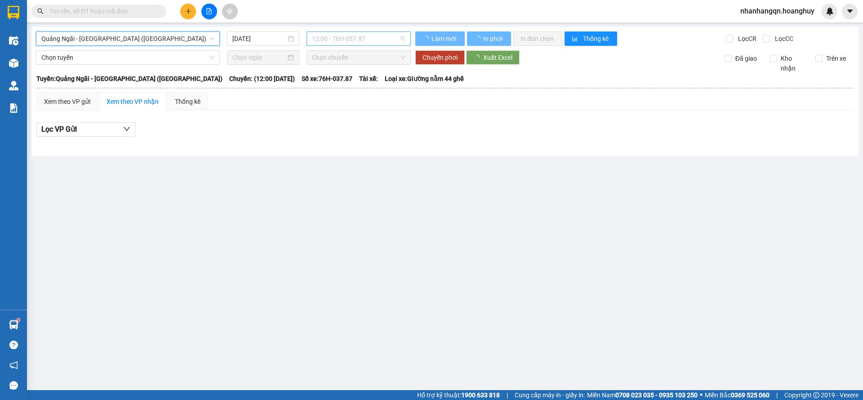
click at [351, 38] on span "12:00 - 76H-037.87" at bounding box center [358, 38] width 93 height 13
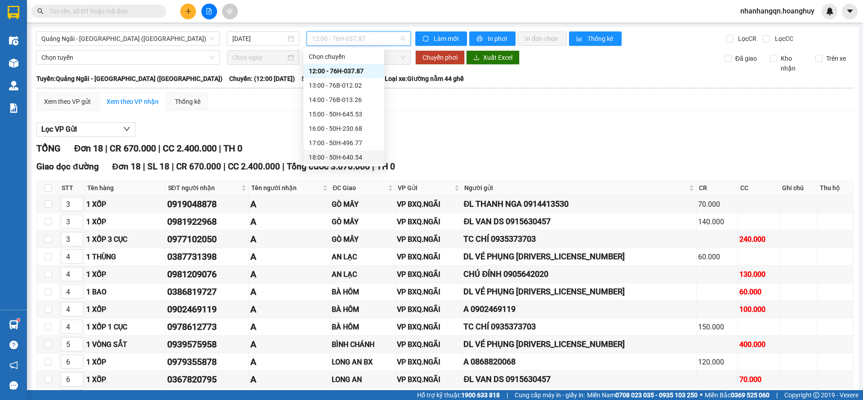
click at [360, 150] on div "18:00 - 50H-640.54" at bounding box center [343, 157] width 81 height 14
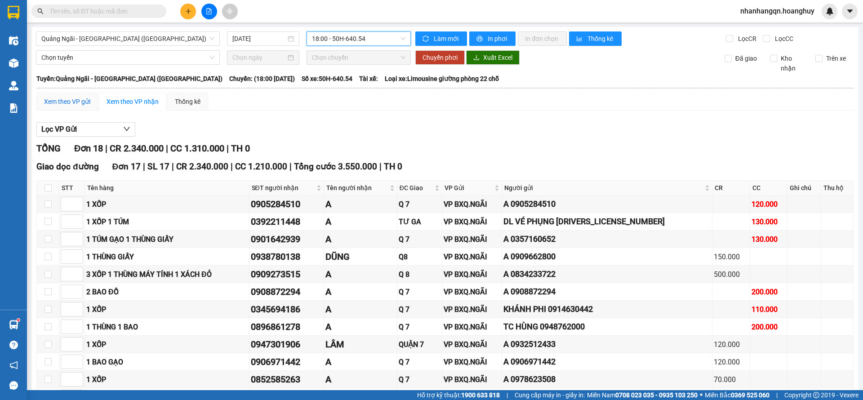
click at [66, 104] on div "Xem theo VP gửi" at bounding box center [67, 102] width 46 height 10
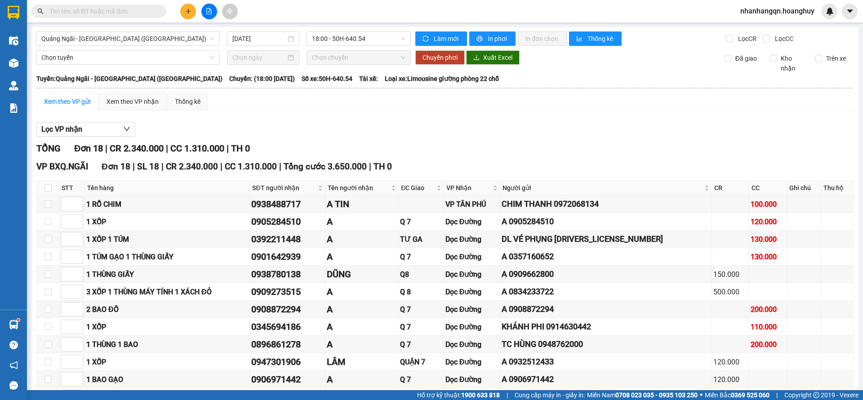
checkbox input "true"
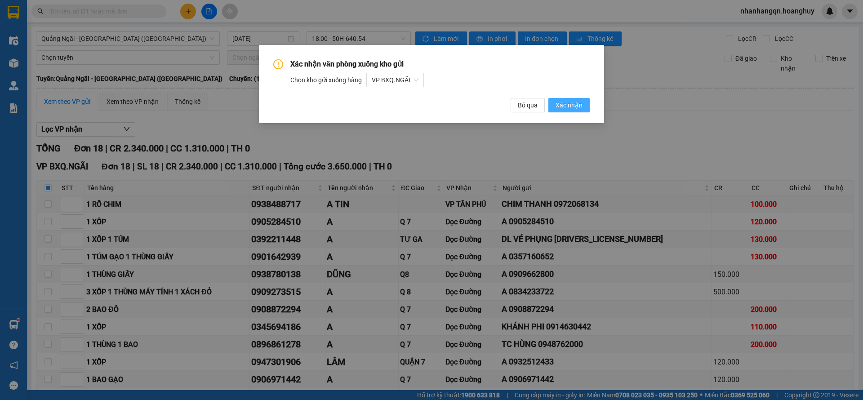
click at [571, 106] on span "Xác nhận" at bounding box center [568, 105] width 27 height 10
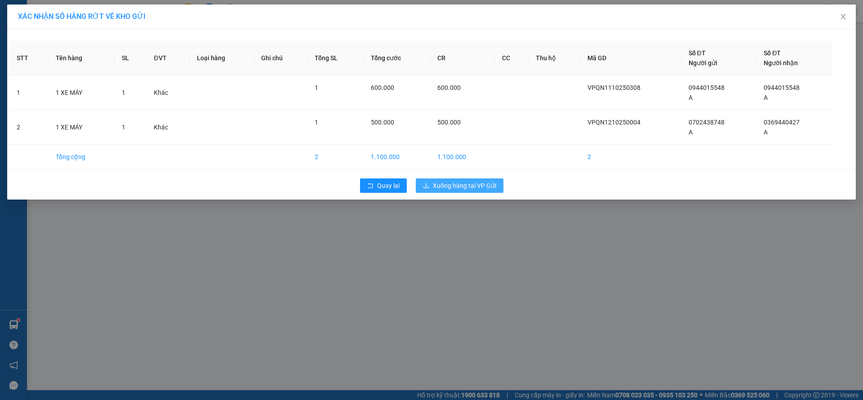
click at [469, 181] on span "Xuống hàng tại VP Gửi" at bounding box center [464, 186] width 63 height 10
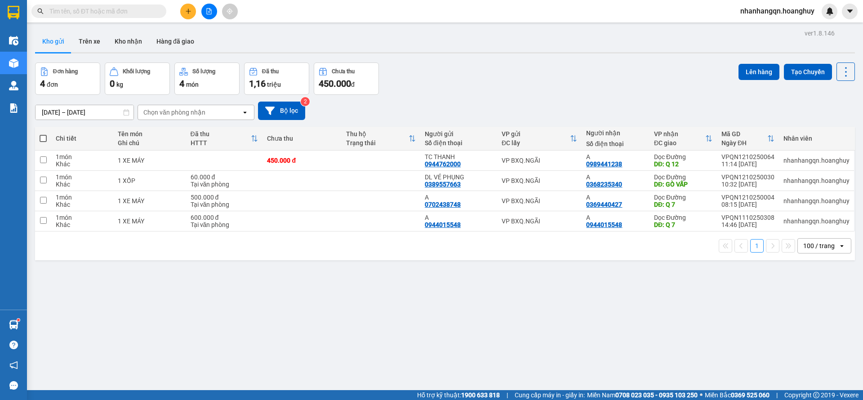
click at [100, 8] on input "text" at bounding box center [102, 11] width 106 height 10
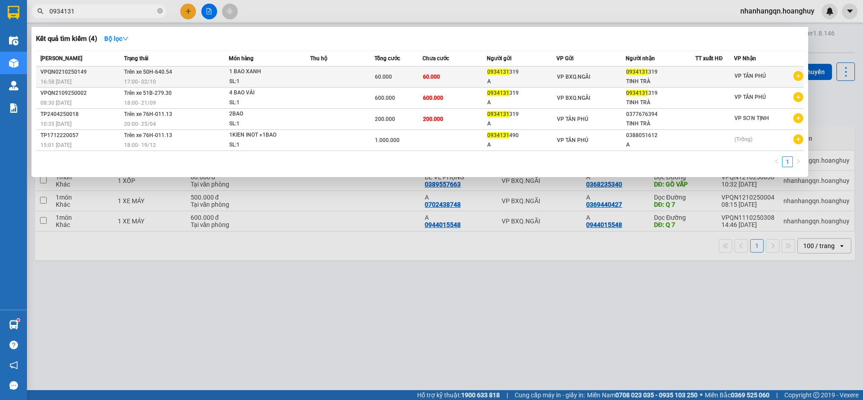
type input "0934131"
click at [589, 76] on div "VP BXQ.NGÃI" at bounding box center [591, 77] width 69 height 10
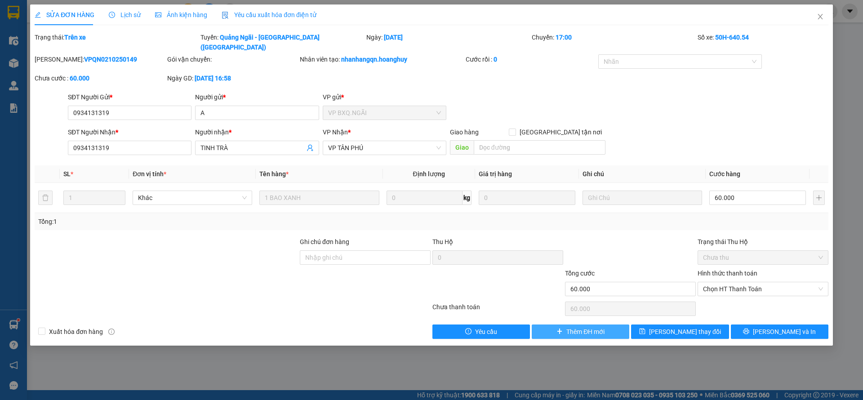
click at [590, 327] on span "Thêm ĐH mới" at bounding box center [585, 332] width 38 height 10
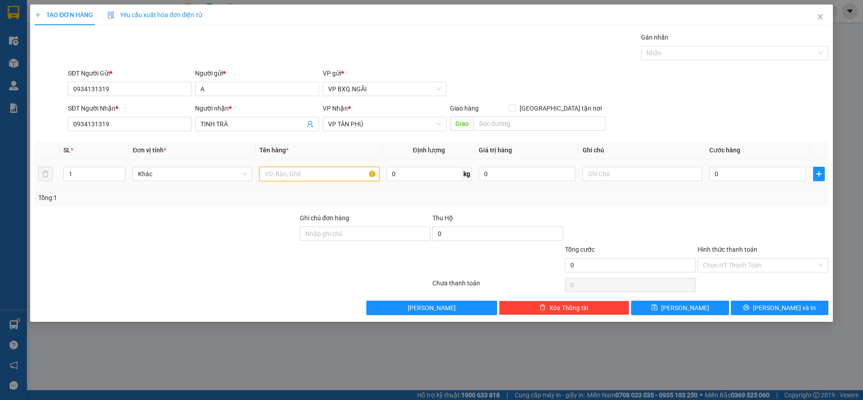
click at [313, 176] on input "text" at bounding box center [318, 174] width 119 height 14
type input "1 TÚM"
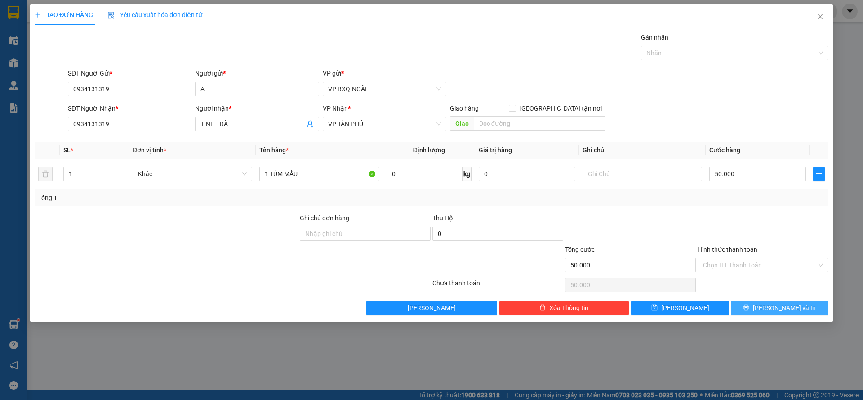
click at [784, 314] on button "Lưu và In" at bounding box center [778, 308] width 97 height 14
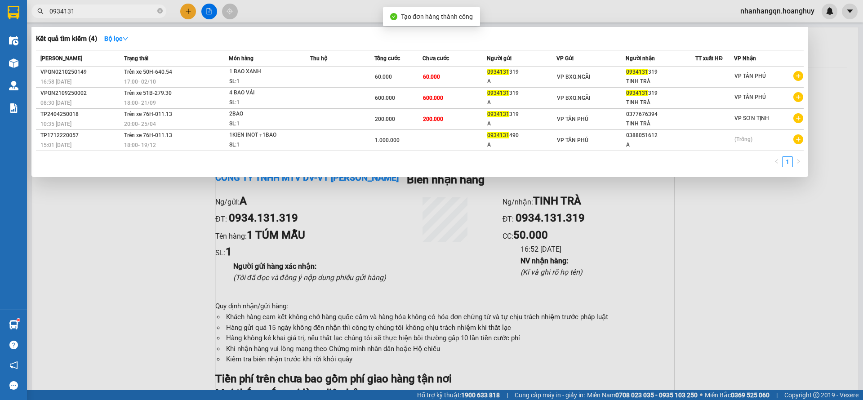
click at [76, 13] on input "0934131" at bounding box center [102, 11] width 106 height 10
click at [75, 12] on input "0934131" at bounding box center [102, 11] width 106 height 10
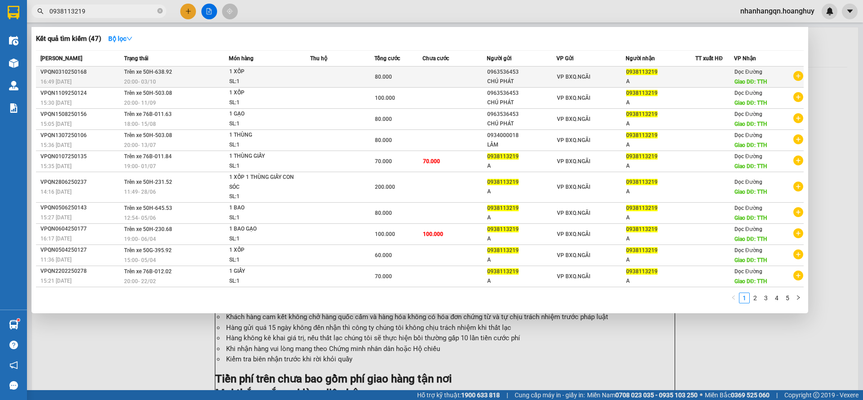
type input "0938113219"
click at [577, 79] on span "VP BXQ.NGÃI" at bounding box center [573, 77] width 33 height 6
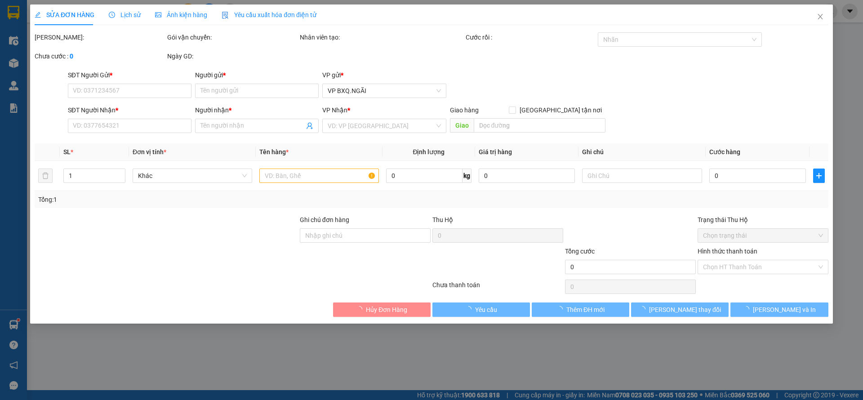
type input "0963536453"
type input "CHÚ PHÁT"
type input "0938113219"
type input "A"
type input "TTH"
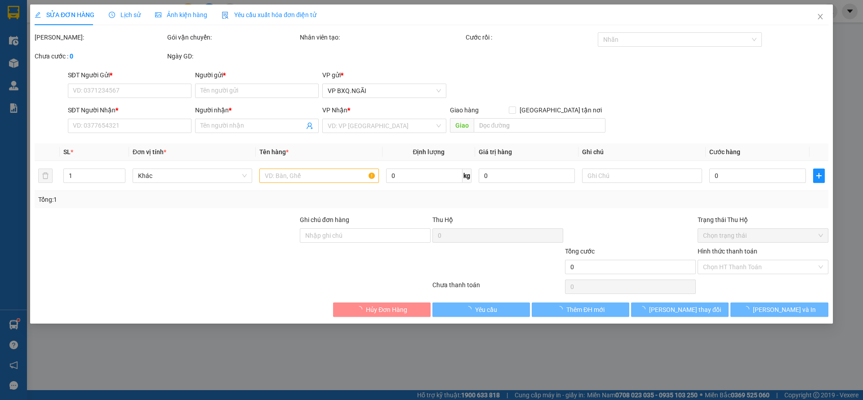
type input "80.000"
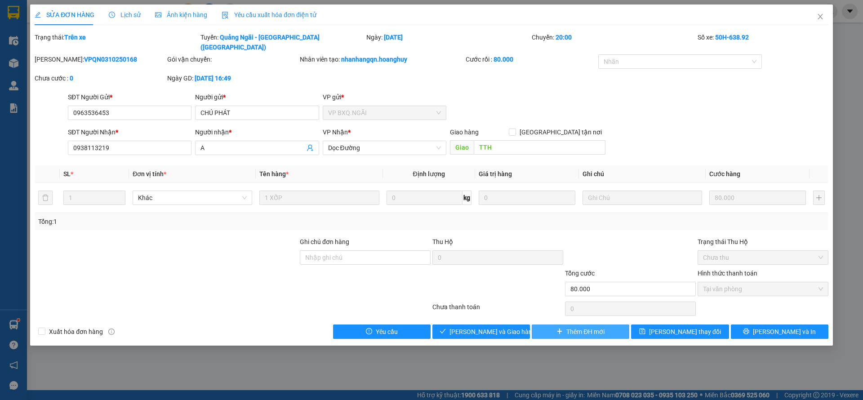
click at [565, 324] on button "Thêm ĐH mới" at bounding box center [579, 331] width 97 height 14
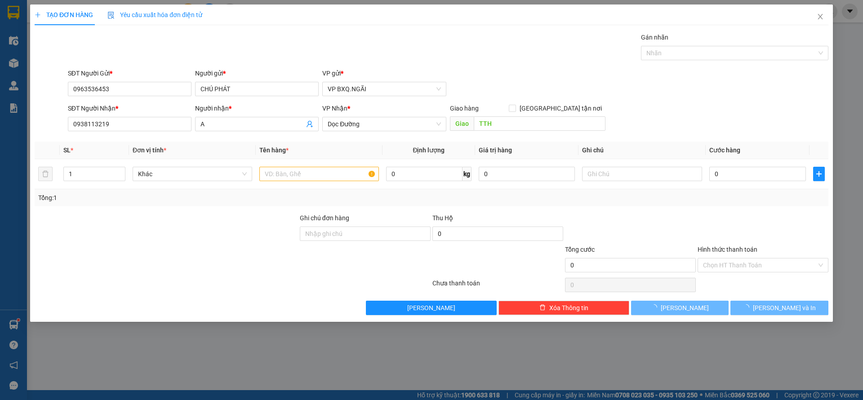
click at [288, 170] on div "TẠO ĐƠN HÀNG Yêu cầu xuất hóa đơn điện tử Transit Pickup Surcharge Ids Transit …" at bounding box center [431, 200] width 863 height 400
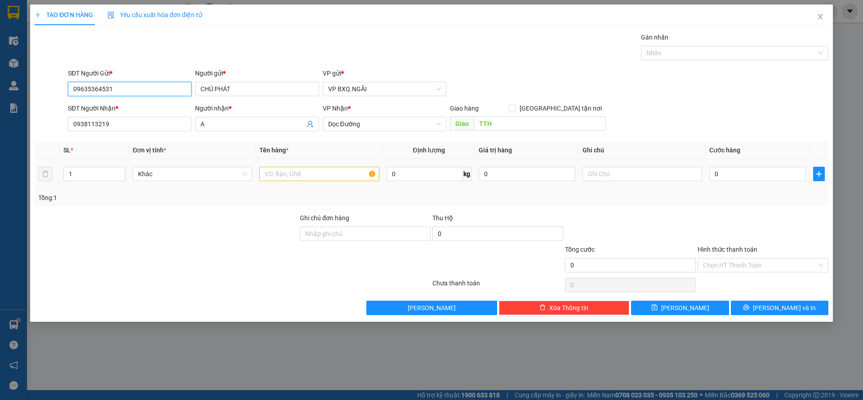
type input "0963536453"
click at [286, 170] on input "text" at bounding box center [318, 174] width 119 height 14
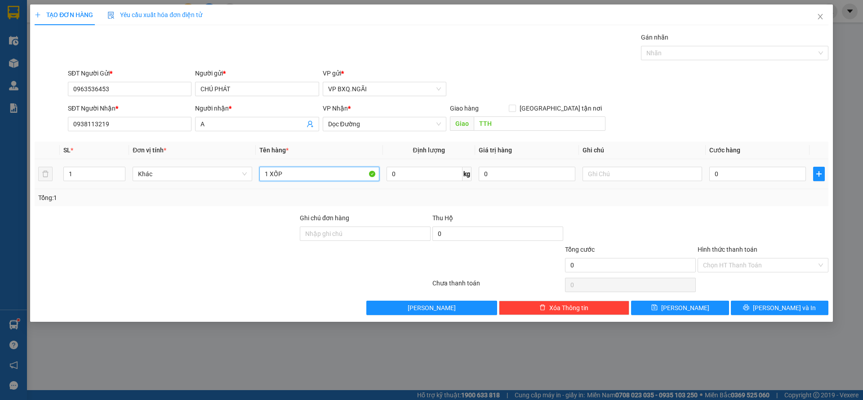
type input "1 XỐP"
type input "5"
type input "50"
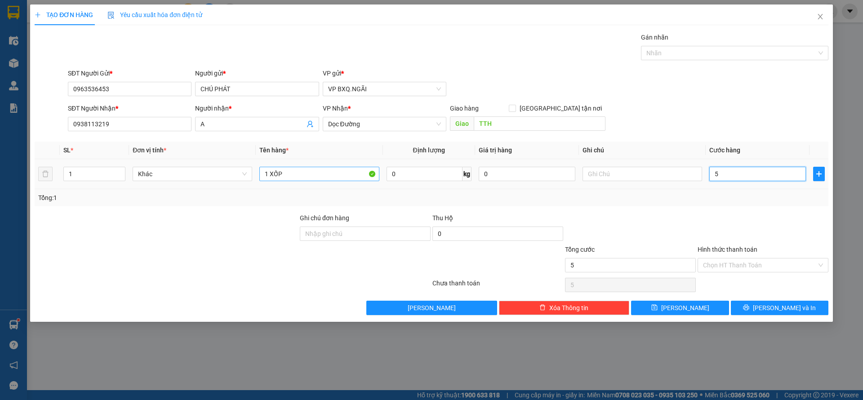
type input "50"
type input "500"
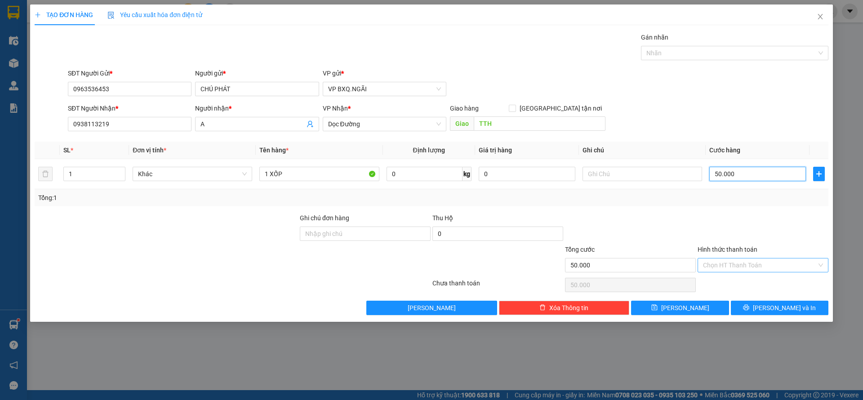
click at [764, 271] on div "Chọn HT Thanh Toán" at bounding box center [762, 265] width 131 height 14
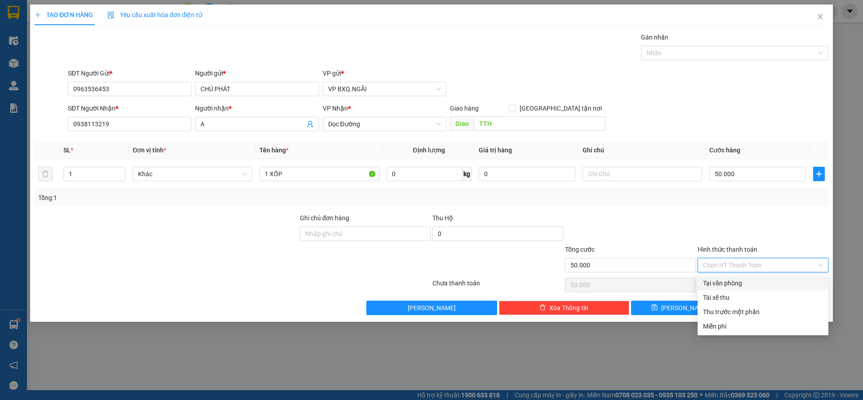
click at [746, 283] on div "Tại văn phòng" at bounding box center [763, 283] width 120 height 10
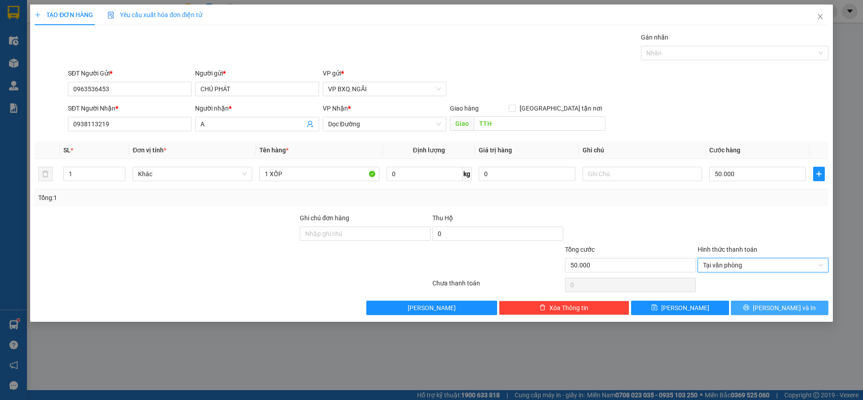
click at [767, 303] on button "Lưu và In" at bounding box center [778, 308] width 97 height 14
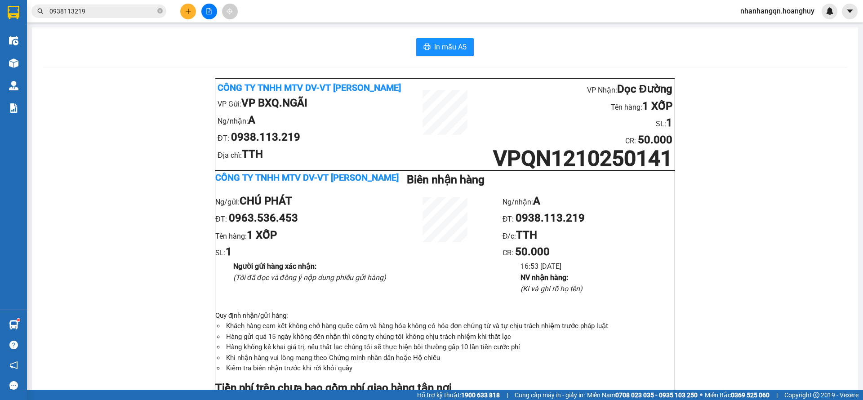
click at [86, 14] on input "0938113219" at bounding box center [102, 11] width 106 height 10
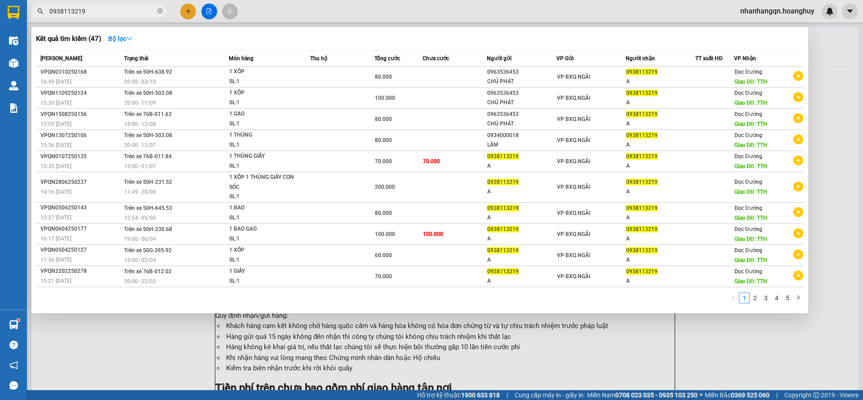
click at [86, 14] on input "0938113219" at bounding box center [102, 11] width 106 height 10
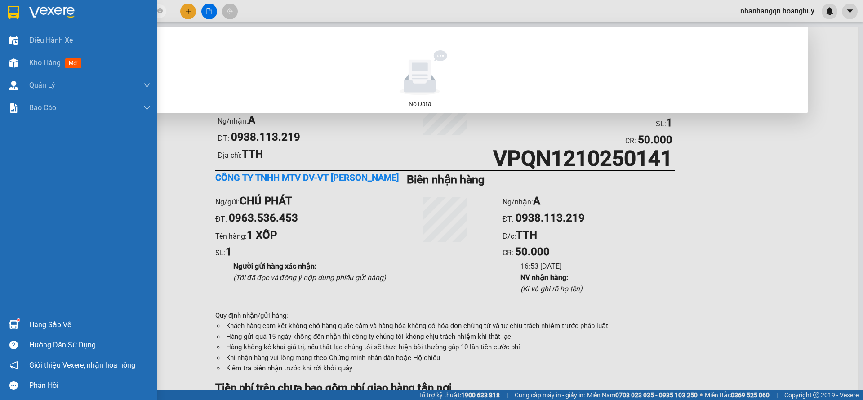
click at [8, 6] on img at bounding box center [14, 12] width 12 height 13
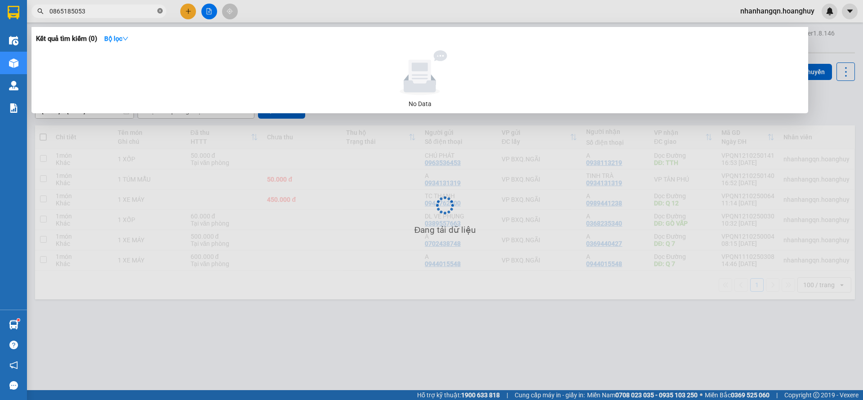
click at [161, 13] on icon "close-circle" at bounding box center [159, 10] width 5 height 5
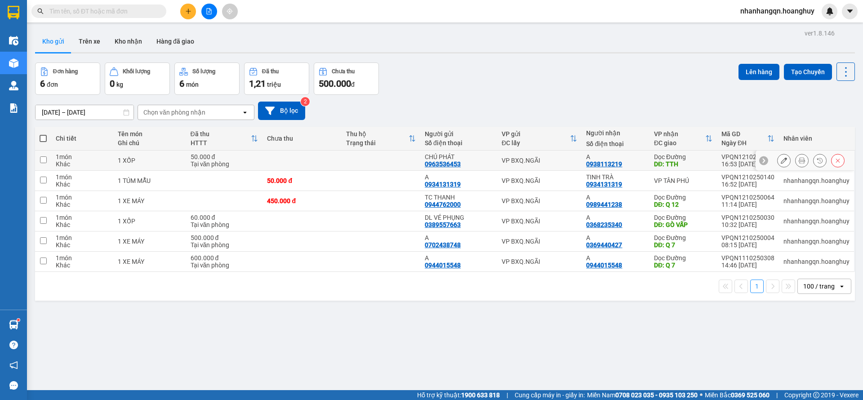
click at [550, 164] on td "VP BXQ.NGÃI" at bounding box center [539, 160] width 85 height 20
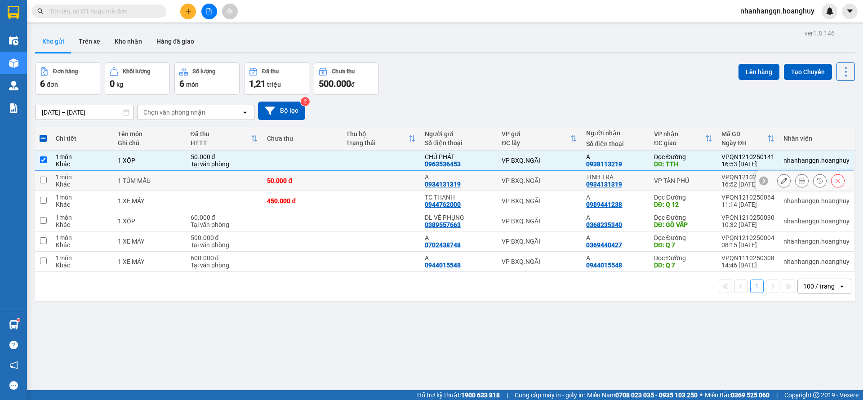
click at [550, 177] on div "VP BXQ.NGÃI" at bounding box center [539, 180] width 76 height 7
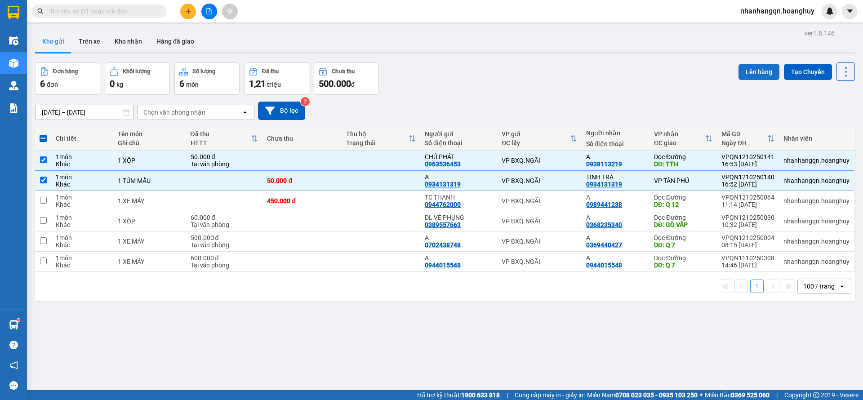
click at [749, 73] on button "Lên hàng" at bounding box center [758, 72] width 41 height 16
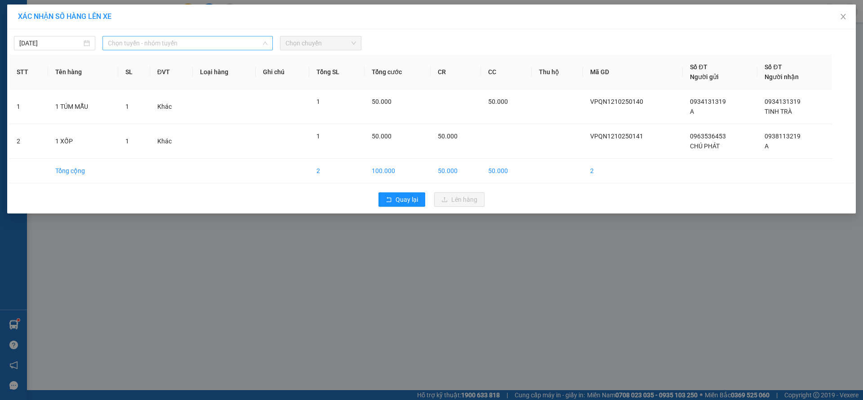
click at [187, 41] on span "Chọn tuyến - nhóm tuyến" at bounding box center [187, 42] width 159 height 13
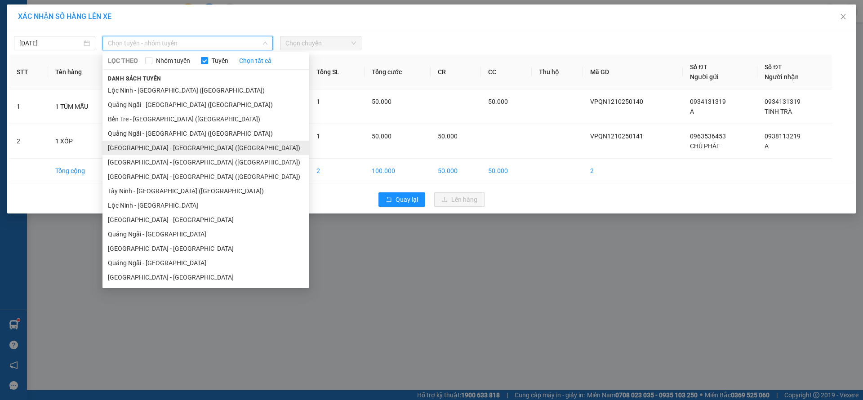
click at [179, 146] on li "Sài Gòn - Quảng Ngãi (Hàng Hoá)" at bounding box center [205, 148] width 207 height 14
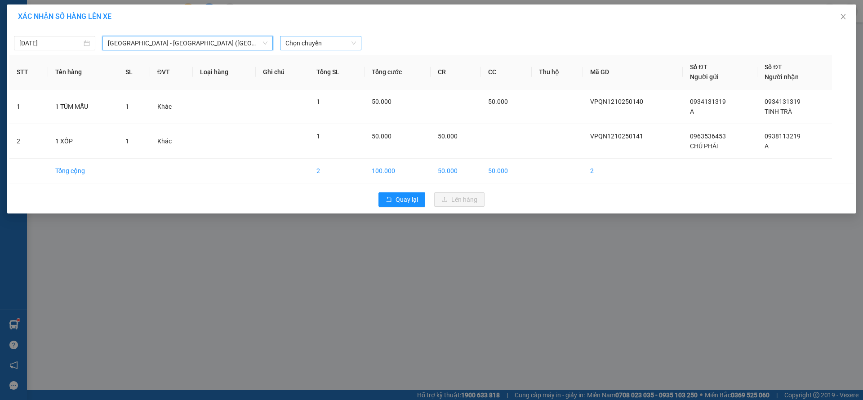
click at [341, 45] on span "Chọn chuyến" at bounding box center [320, 42] width 71 height 13
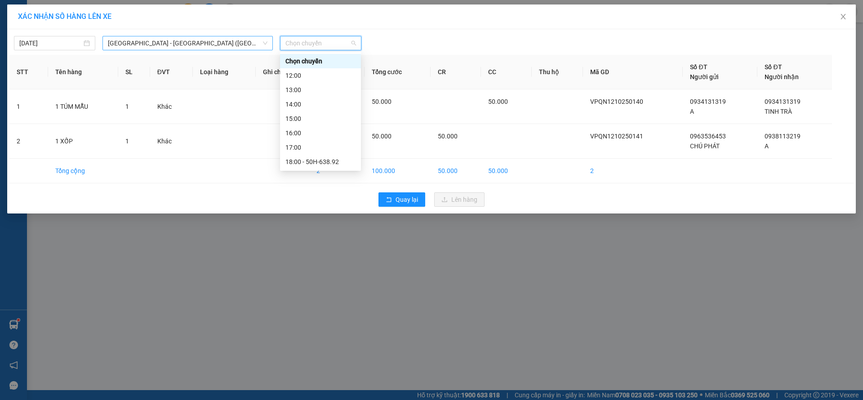
click at [133, 45] on span "Sài Gòn - Quảng Ngãi (Hàng Hoá)" at bounding box center [187, 42] width 159 height 13
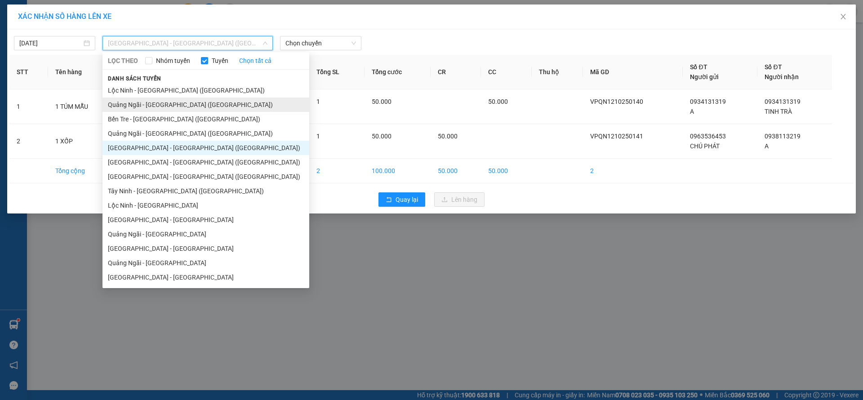
click at [183, 102] on li "Quảng Ngãi - Sài Gòn (Hàng Hoá)" at bounding box center [205, 104] width 207 height 14
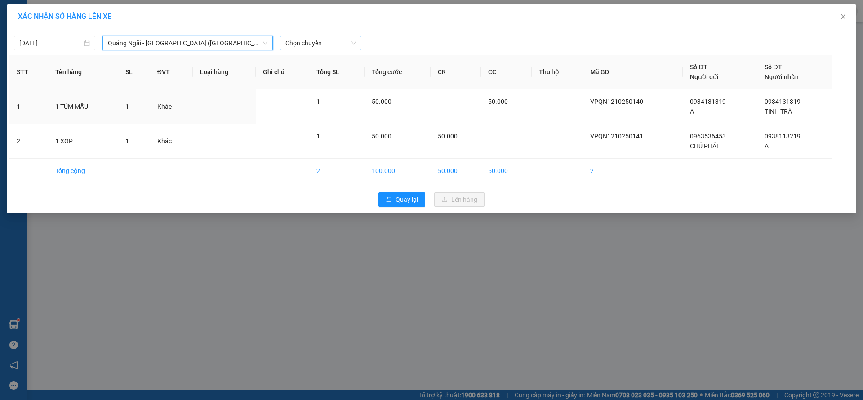
click at [326, 45] on span "Chọn chuyến" at bounding box center [320, 42] width 71 height 13
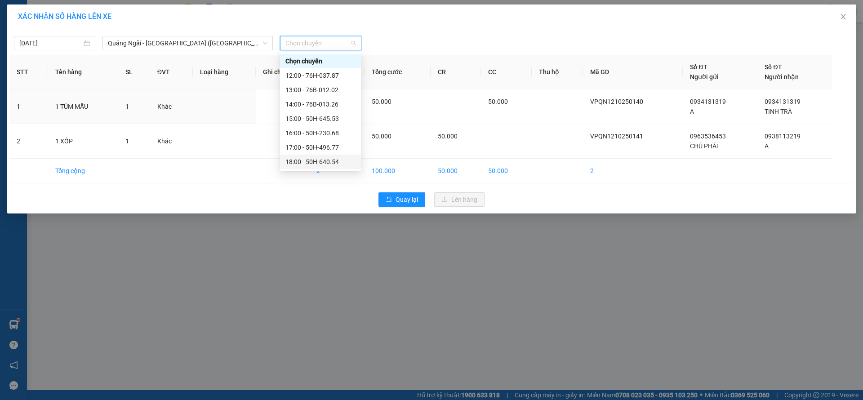
click at [325, 157] on div "18:00 - 50H-640.54" at bounding box center [320, 162] width 70 height 10
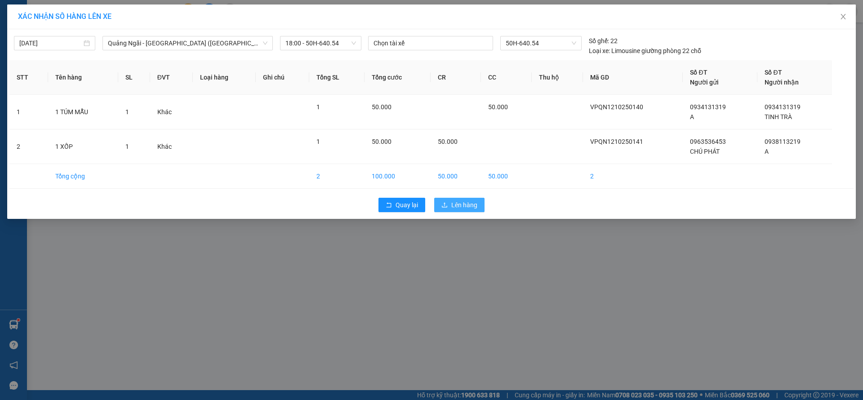
click at [468, 202] on span "Lên hàng" at bounding box center [464, 205] width 26 height 10
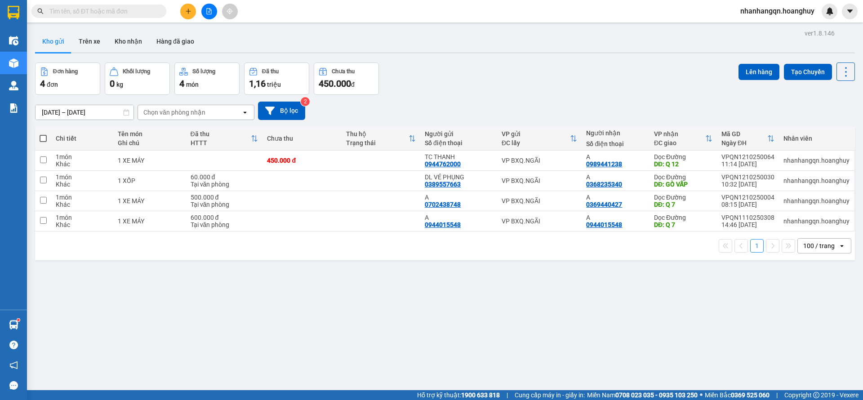
click at [70, 8] on input "text" at bounding box center [102, 11] width 106 height 10
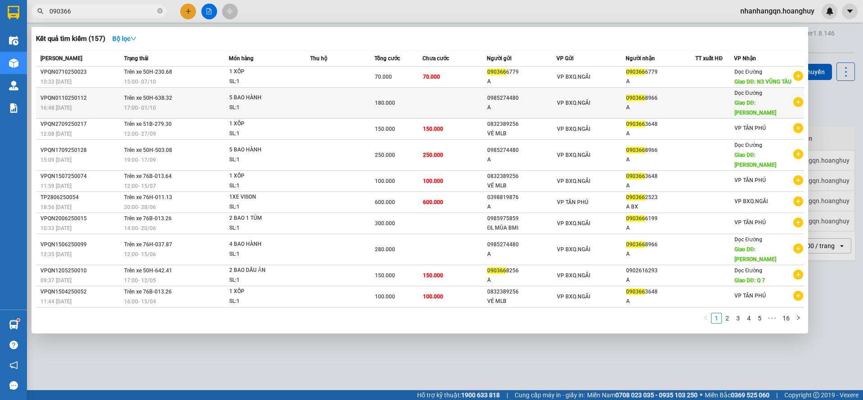
click at [664, 110] on div "A" at bounding box center [660, 107] width 69 height 9
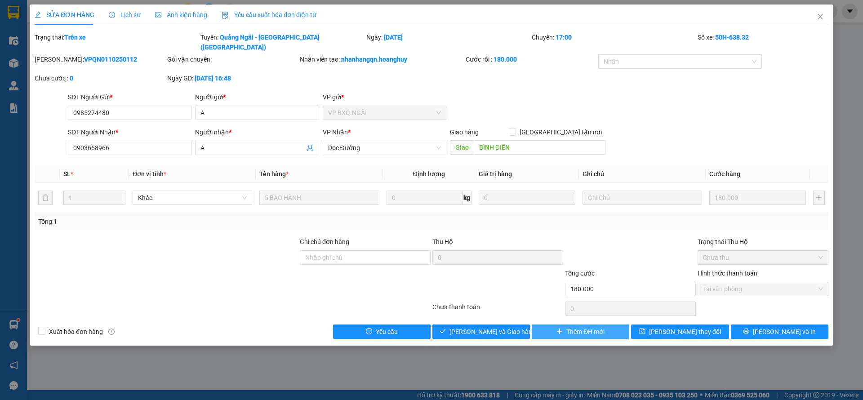
click at [585, 327] on span "Thêm ĐH mới" at bounding box center [585, 332] width 38 height 10
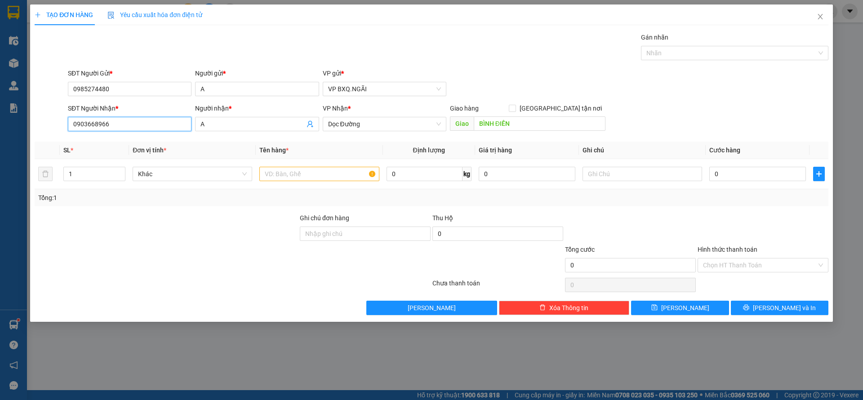
click at [147, 117] on input "0903668966" at bounding box center [130, 124] width 124 height 14
click at [101, 92] on input "0985274480" at bounding box center [130, 89] width 124 height 14
paste input "03668966"
click at [101, 92] on input "0985274480" at bounding box center [130, 89] width 124 height 14
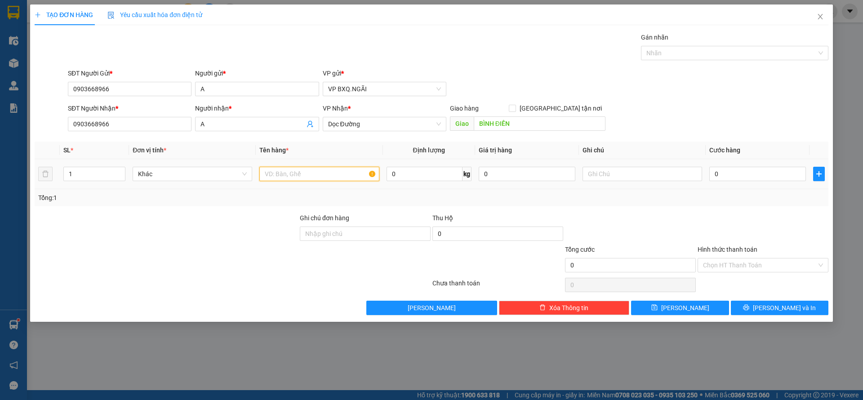
click at [323, 174] on input "text" at bounding box center [318, 174] width 119 height 14
click at [798, 260] on input "Hình thức thanh toán" at bounding box center [760, 264] width 114 height 13
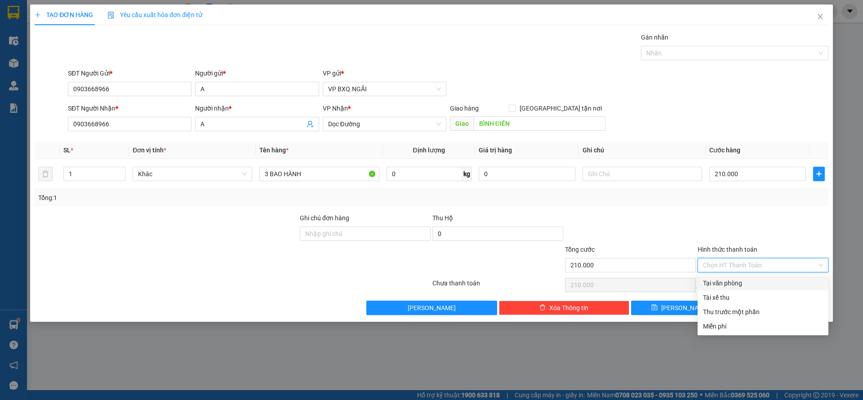
click at [747, 286] on div "Tại văn phòng" at bounding box center [763, 283] width 120 height 10
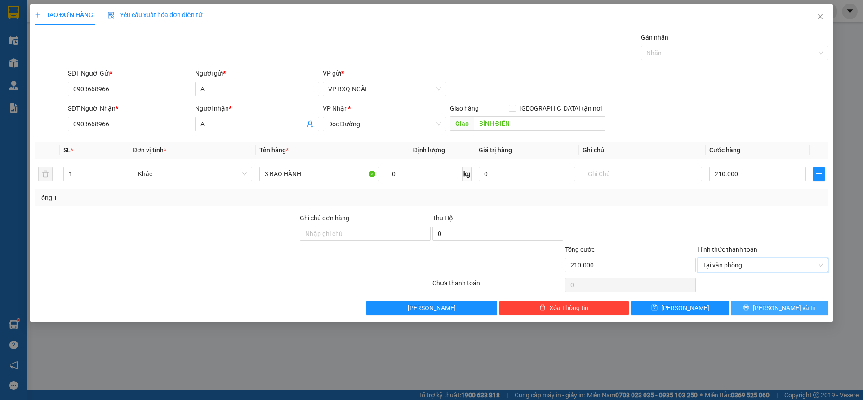
click at [798, 310] on button "Lưu và In" at bounding box center [778, 308] width 97 height 14
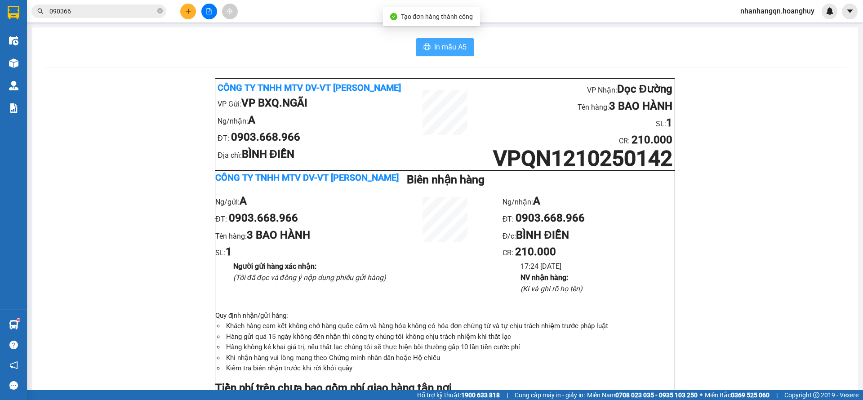
click at [439, 48] on span "In mẫu A5" at bounding box center [450, 46] width 32 height 11
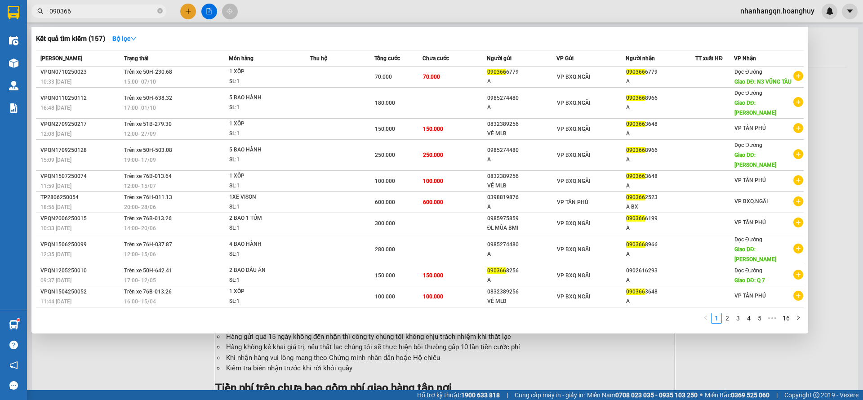
click at [94, 15] on input "090366" at bounding box center [102, 11] width 106 height 10
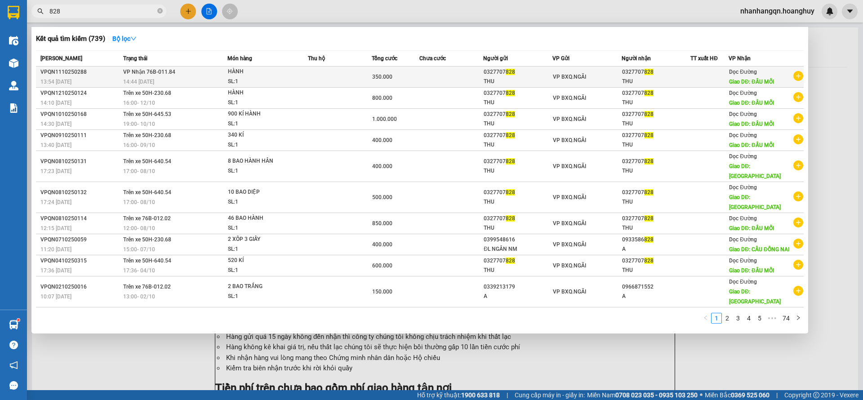
click at [628, 77] on div "THU" at bounding box center [656, 81] width 68 height 9
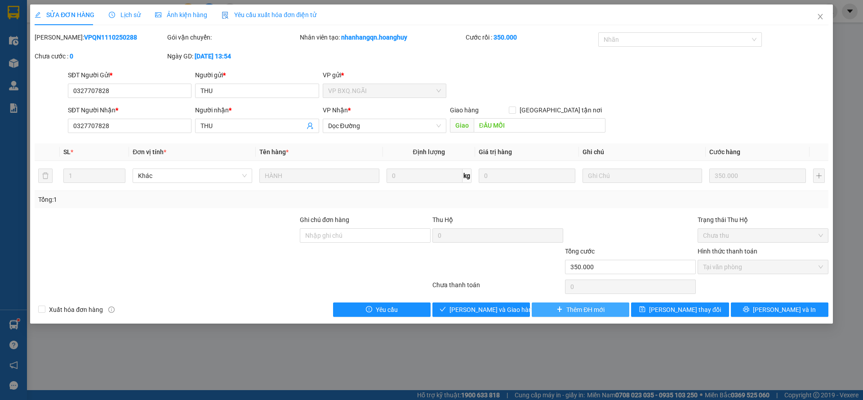
click at [575, 313] on span "Thêm ĐH mới" at bounding box center [585, 310] width 38 height 10
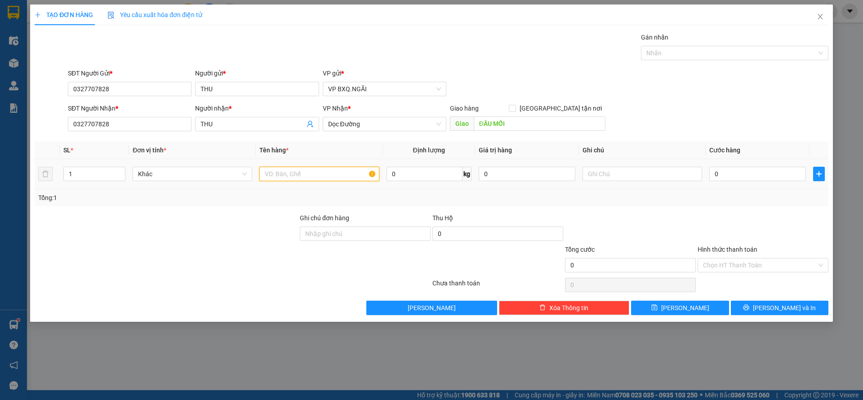
click at [284, 167] on input "text" at bounding box center [318, 174] width 119 height 14
click at [288, 173] on input "text" at bounding box center [318, 174] width 119 height 14
click at [774, 175] on input "0" at bounding box center [757, 174] width 97 height 14
click at [739, 266] on input "Hình thức thanh toán" at bounding box center [760, 264] width 114 height 13
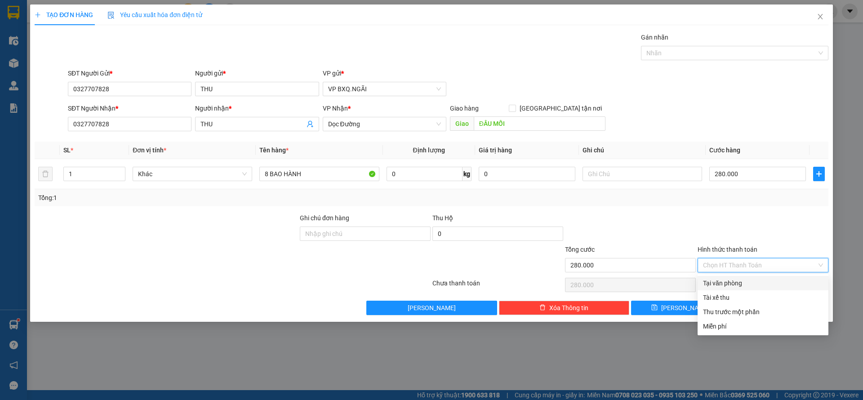
click at [739, 283] on div "Tại văn phòng" at bounding box center [763, 283] width 120 height 10
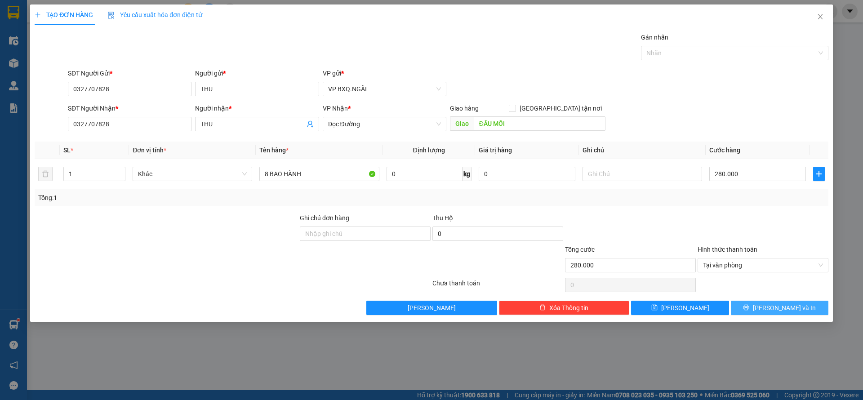
click at [776, 310] on span "Lưu và In" at bounding box center [783, 308] width 63 height 10
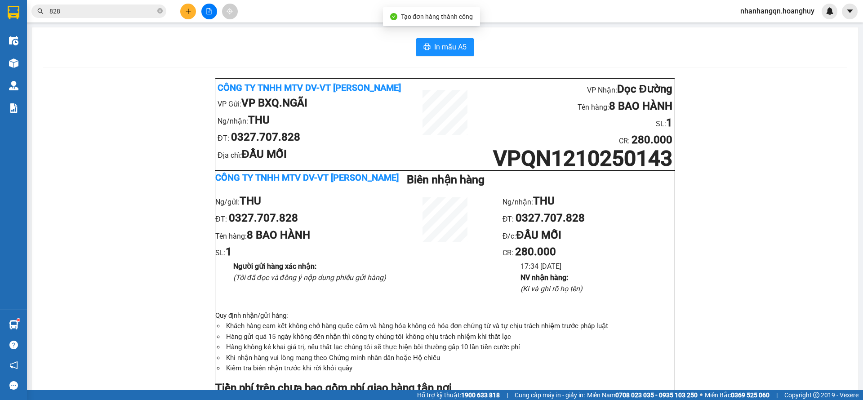
click at [129, 9] on input "828" at bounding box center [102, 11] width 106 height 10
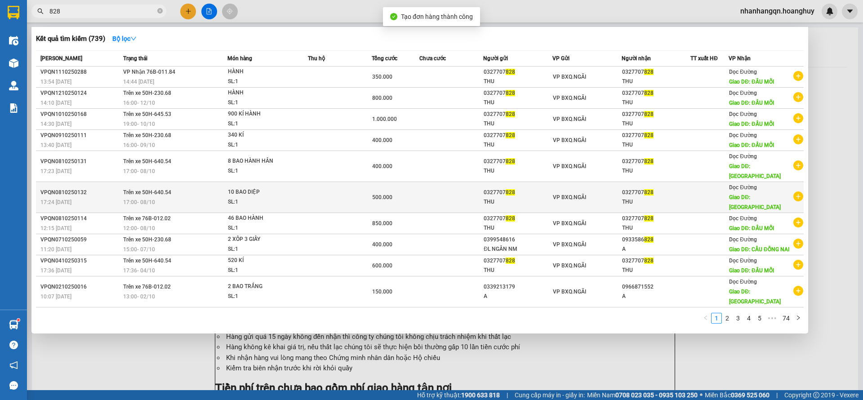
click at [596, 192] on div "VP BXQ.NGÃI" at bounding box center [587, 197] width 68 height 10
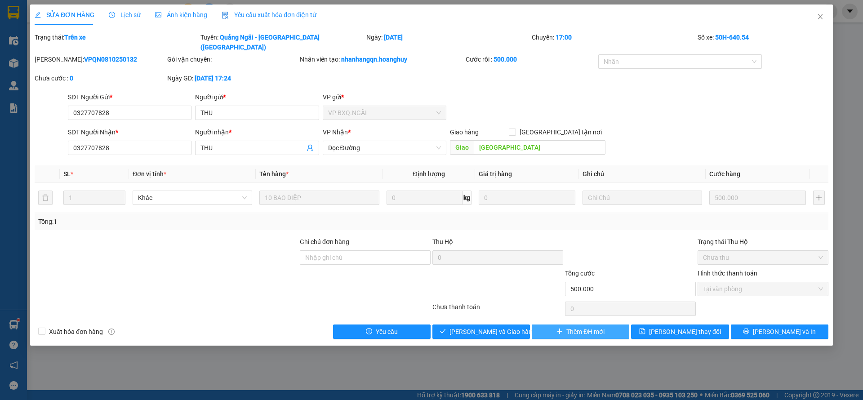
click at [572, 327] on span "Thêm ĐH mới" at bounding box center [585, 332] width 38 height 10
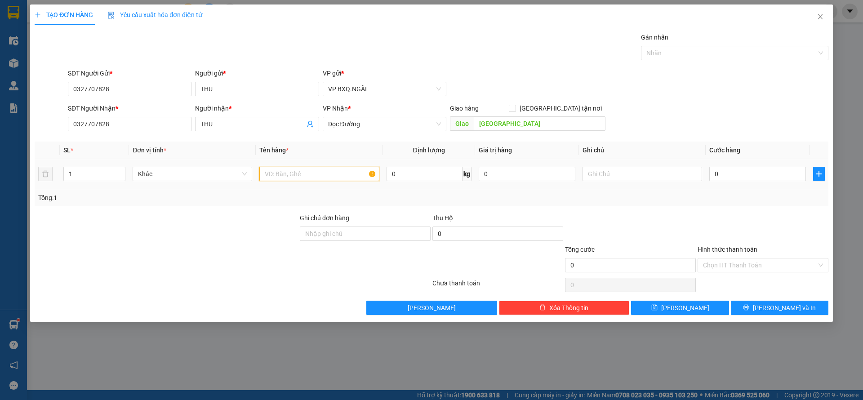
click at [300, 170] on input "text" at bounding box center [318, 174] width 119 height 14
click at [760, 268] on input "Hình thức thanh toán" at bounding box center [760, 264] width 114 height 13
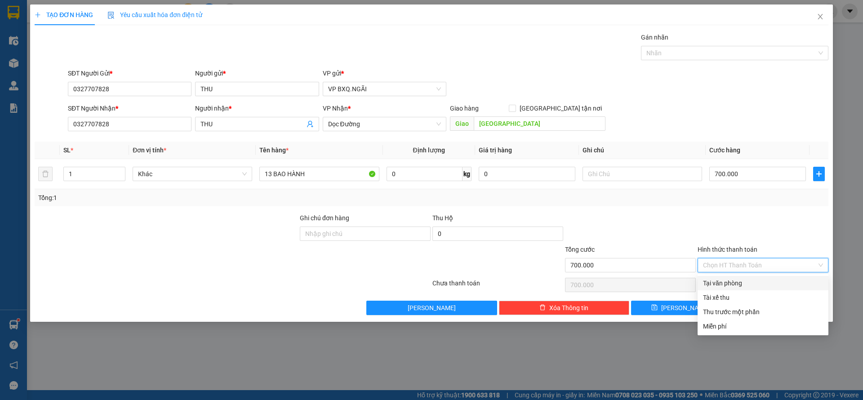
click at [739, 286] on div "Tại văn phòng" at bounding box center [763, 283] width 120 height 10
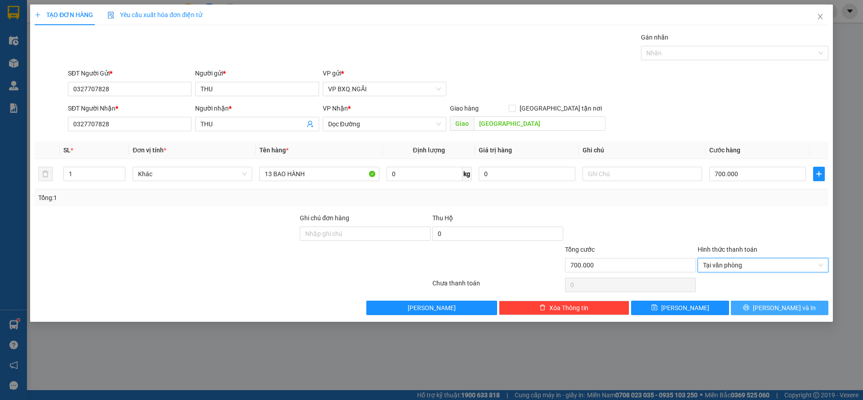
click at [774, 301] on button "Lưu và In" at bounding box center [778, 308] width 97 height 14
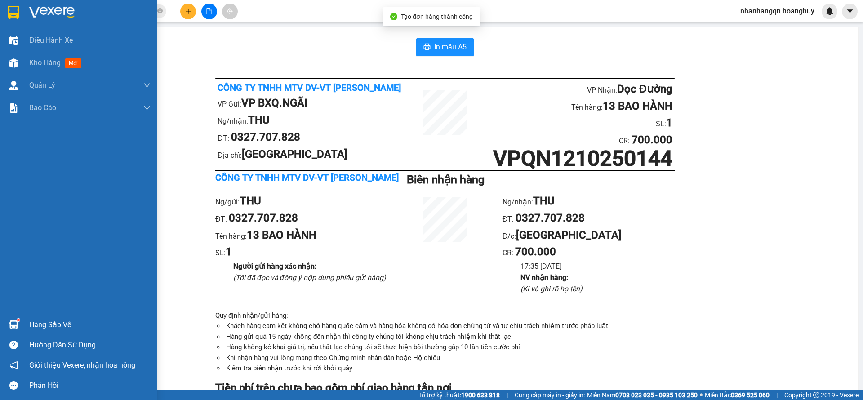
click at [17, 6] on img at bounding box center [14, 12] width 12 height 13
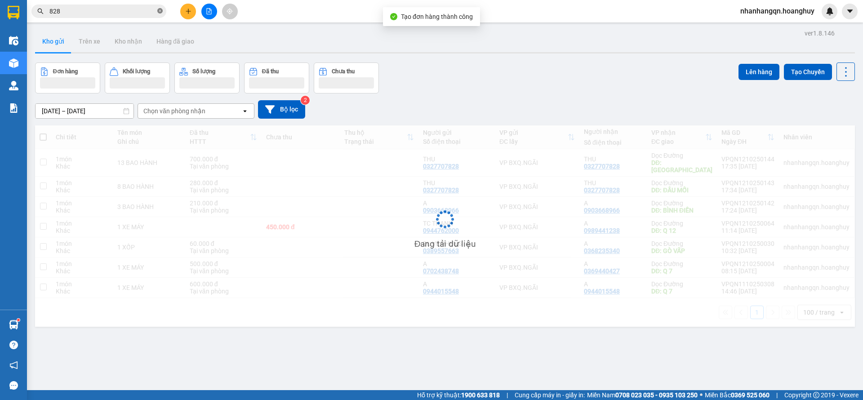
click at [158, 13] on icon "close-circle" at bounding box center [159, 10] width 5 height 5
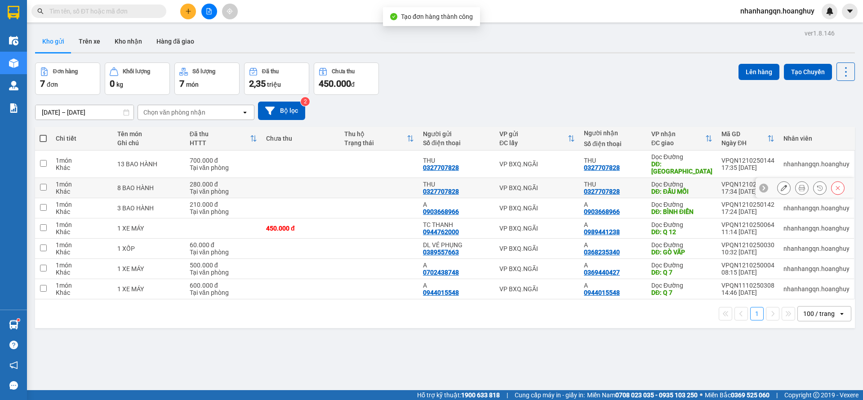
click at [532, 184] on div "VP BXQ.NGÃI" at bounding box center [536, 187] width 75 height 7
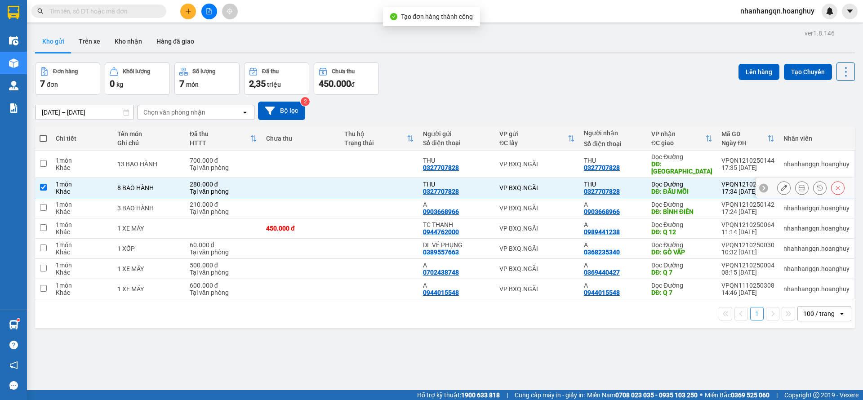
click at [541, 168] on td "VP BXQ.NGÃI" at bounding box center [537, 163] width 84 height 27
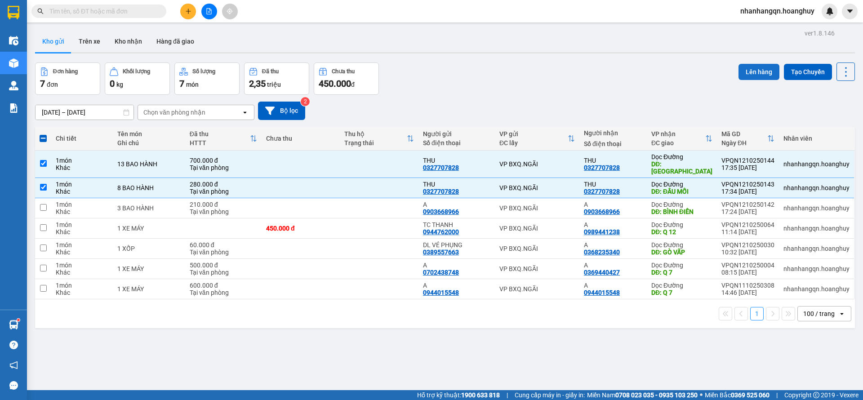
click at [750, 68] on button "Lên hàng" at bounding box center [758, 72] width 41 height 16
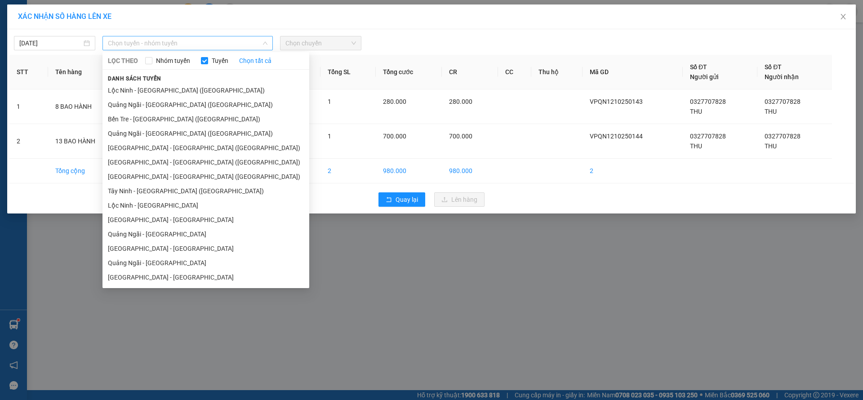
click at [235, 37] on span "Chọn tuyến - nhóm tuyến" at bounding box center [187, 42] width 159 height 13
click at [187, 107] on li "Quảng Ngãi - Sài Gòn (Hàng Hoá)" at bounding box center [205, 104] width 207 height 14
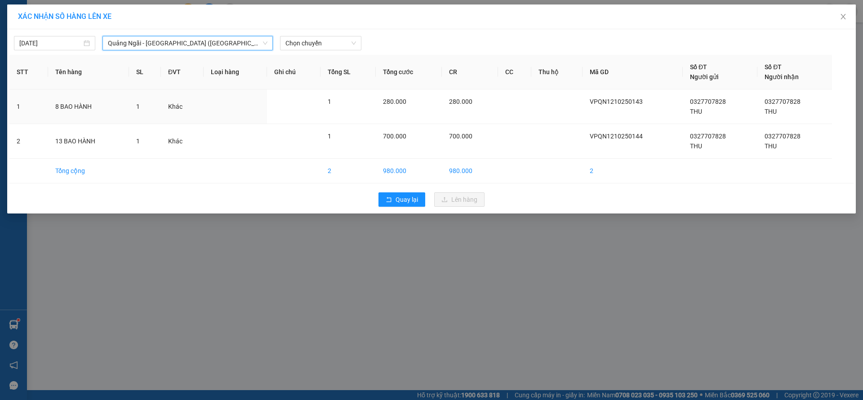
click at [335, 31] on div "12/10/2025 Quảng Ngãi - Sài Gòn (Hàng Hoá) Quảng Ngãi - Sài Gòn (Hàng Hoá) LỌC …" at bounding box center [431, 121] width 848 height 184
click at [330, 44] on span "Chọn chuyến" at bounding box center [320, 42] width 71 height 13
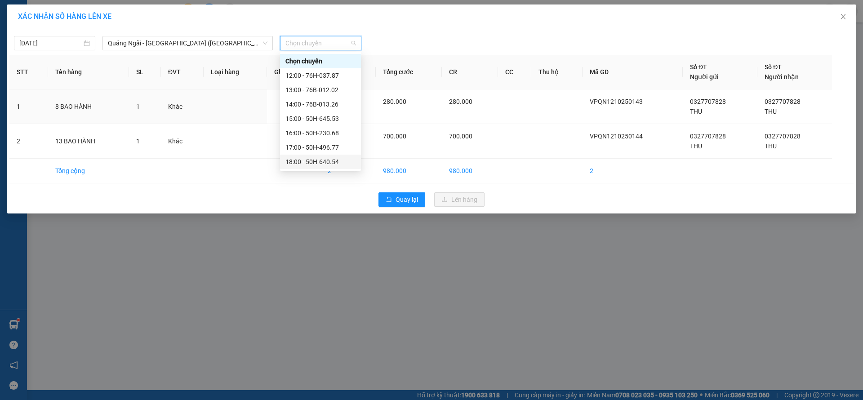
click at [326, 157] on div "18:00 - 50H-640.54" at bounding box center [320, 162] width 70 height 10
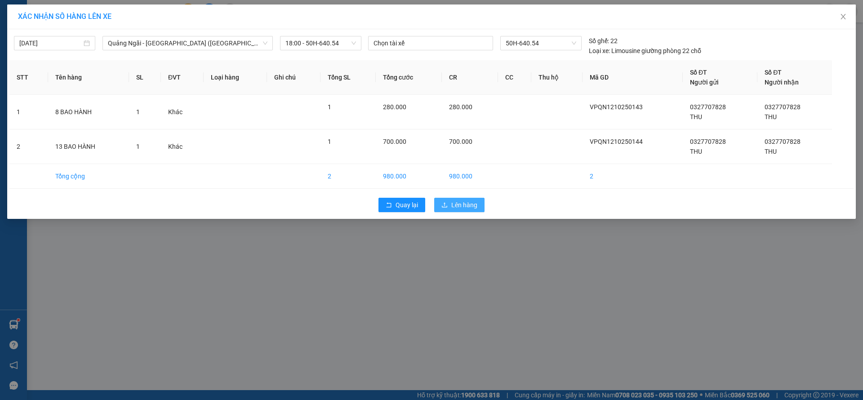
click at [474, 208] on span "Lên hàng" at bounding box center [464, 205] width 26 height 10
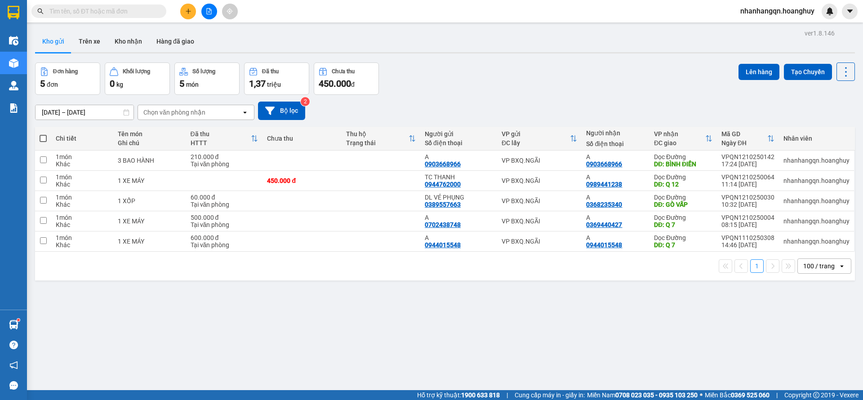
click at [209, 11] on icon "file-add" at bounding box center [209, 11] width 6 height 6
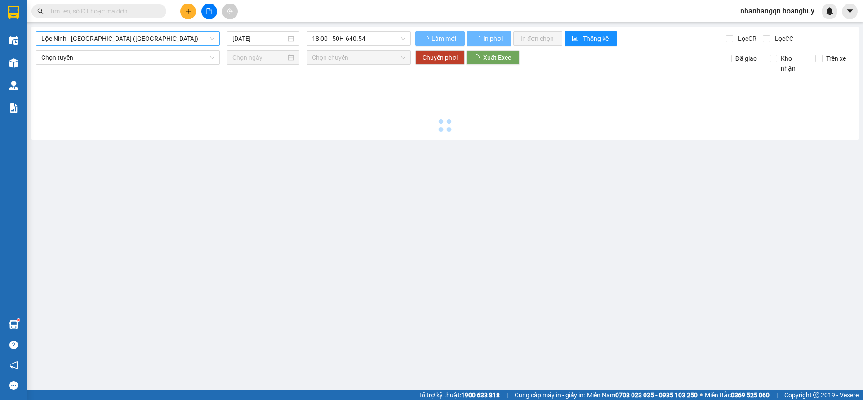
click at [116, 37] on span "Lộc Ninh - Quảng Ngãi (Hàng Hóa)" at bounding box center [127, 38] width 173 height 13
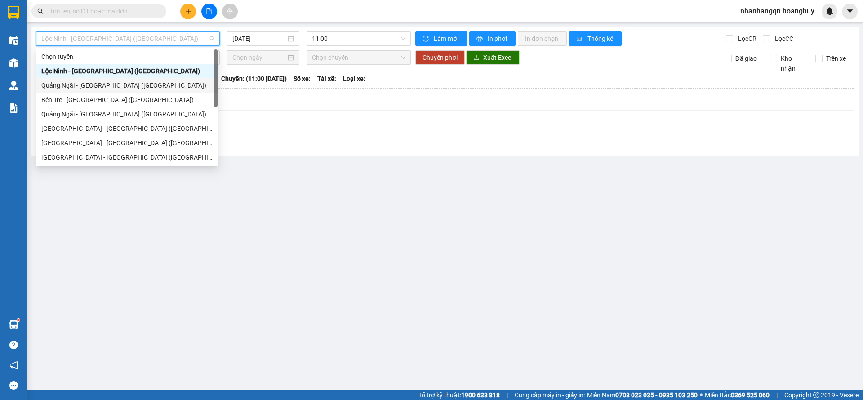
click at [114, 86] on div "Quảng Ngãi - Sài Gòn (Hàng Hoá)" at bounding box center [126, 85] width 171 height 10
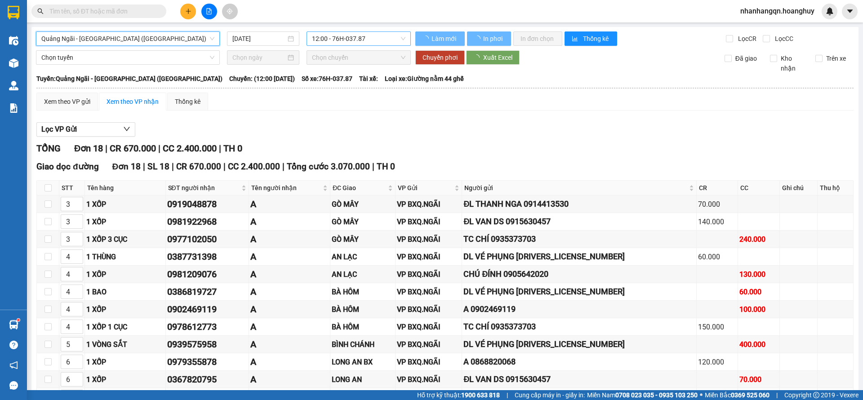
click at [357, 45] on span "12:00 - 76H-037.87" at bounding box center [358, 38] width 93 height 13
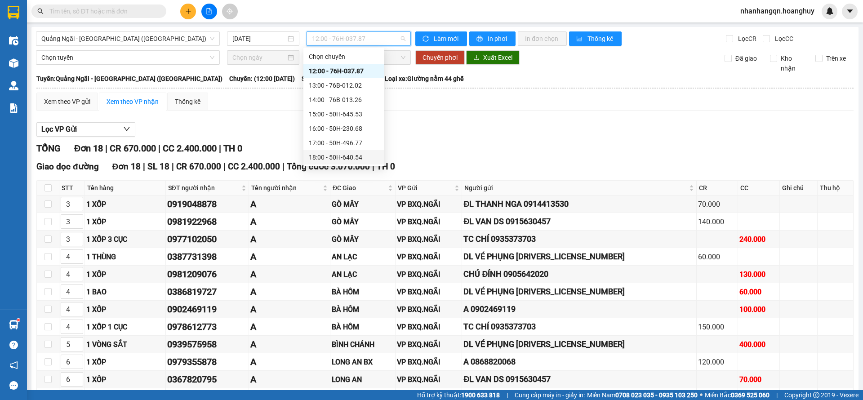
click at [348, 152] on div "18:00 - 50H-640.54" at bounding box center [344, 157] width 70 height 10
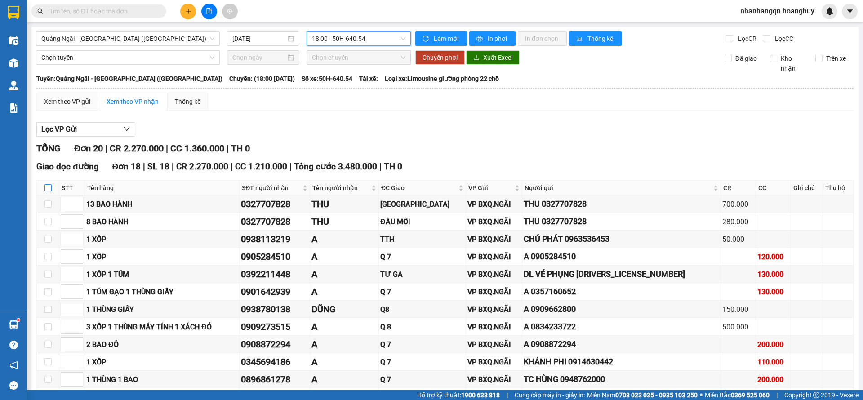
click at [46, 192] on label at bounding box center [47, 188] width 7 height 10
click at [46, 191] on input "checkbox" at bounding box center [47, 187] width 7 height 7
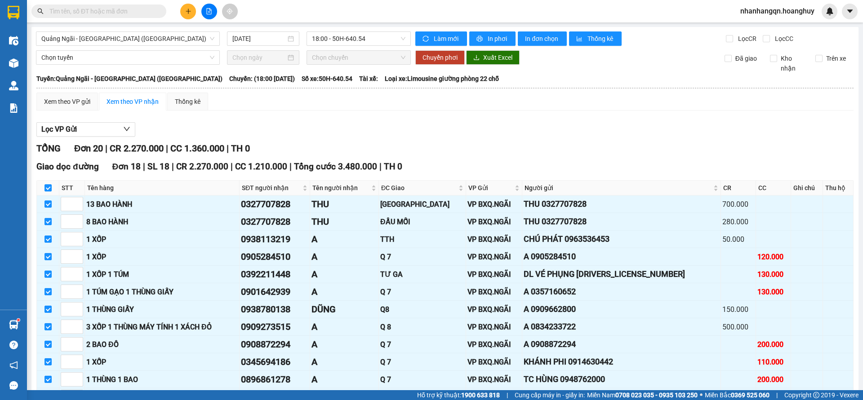
click at [45, 392] on label at bounding box center [47, 397] width 7 height 10
click at [45, 393] on input "checkbox" at bounding box center [47, 396] width 7 height 7
click at [518, 32] on button "In đơn chọn" at bounding box center [542, 38] width 49 height 14
click at [544, 44] on button "In đơn chọn" at bounding box center [542, 38] width 49 height 14
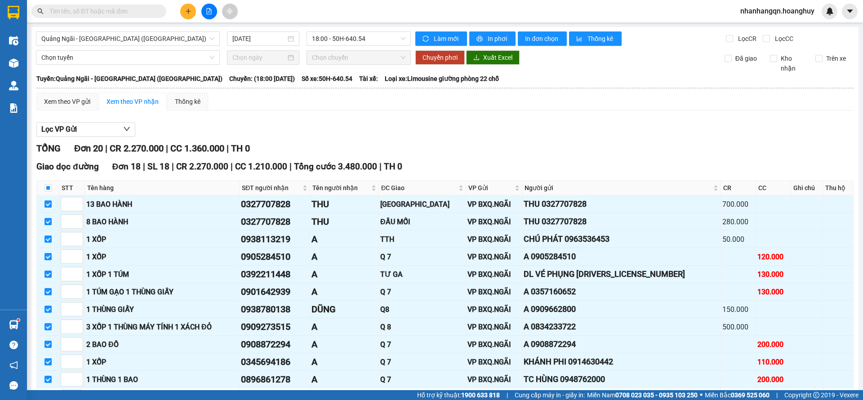
click at [108, 9] on input "text" at bounding box center [102, 11] width 106 height 10
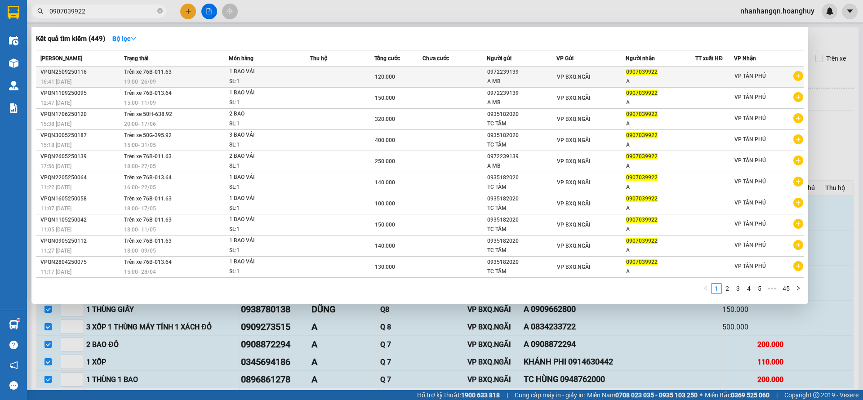
click at [592, 75] on div "VP BXQ.NGÃI" at bounding box center [591, 77] width 69 height 10
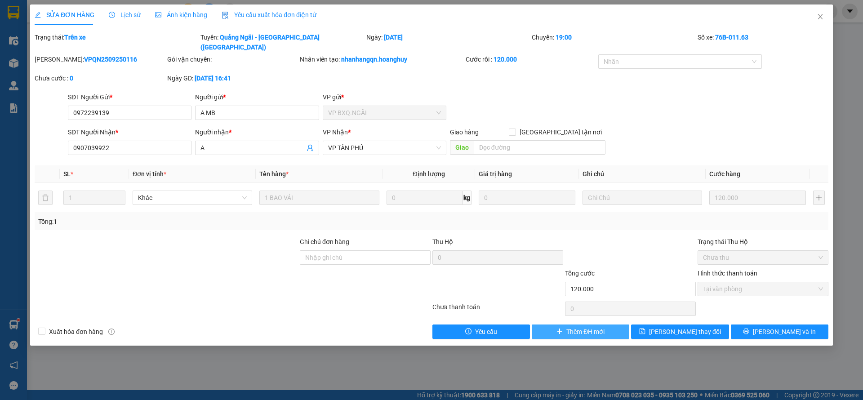
click at [567, 327] on span "Thêm ĐH mới" at bounding box center [585, 332] width 38 height 10
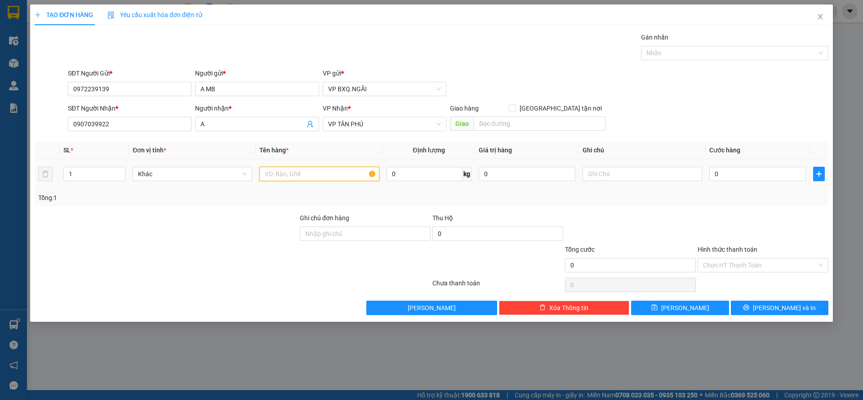
click at [312, 177] on input "text" at bounding box center [318, 174] width 119 height 14
click at [768, 256] on div "Hình thức thanh toán" at bounding box center [762, 250] width 131 height 13
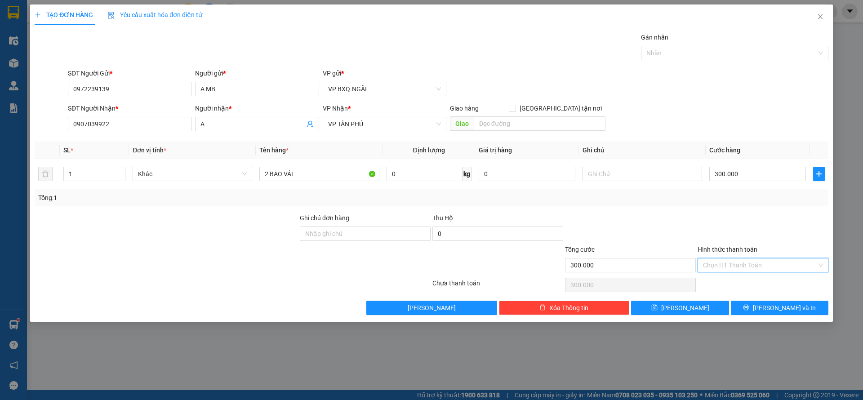
click at [755, 264] on input "Hình thức thanh toán" at bounding box center [760, 264] width 114 height 13
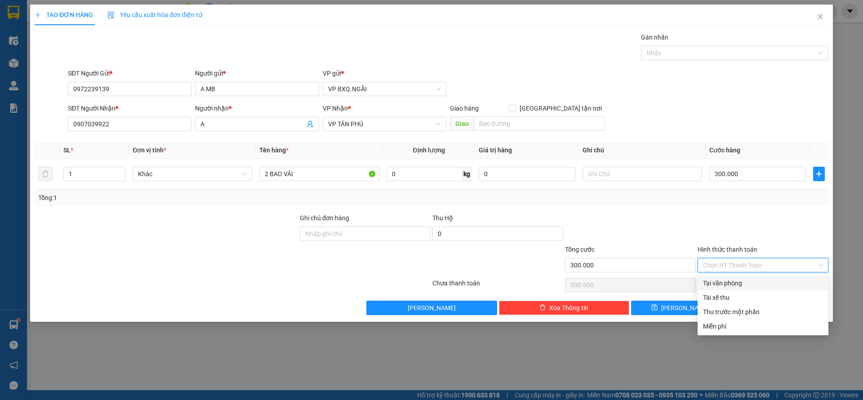
click at [748, 284] on div "Tại văn phòng" at bounding box center [763, 283] width 120 height 10
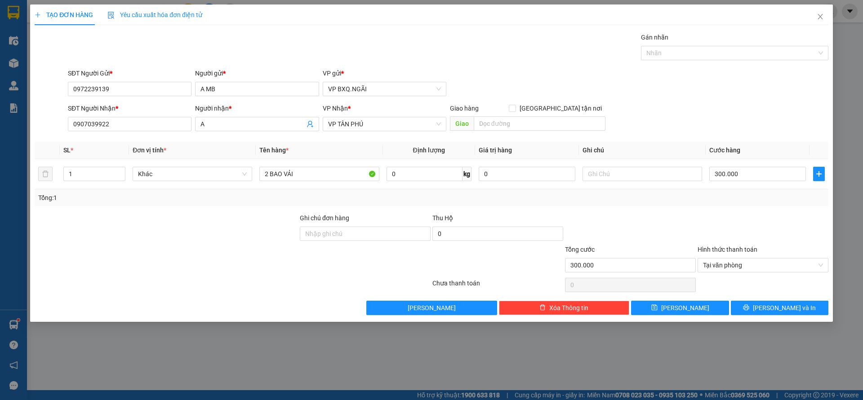
click at [761, 300] on div "Transit Pickup Surcharge Ids Transit Deliver Surcharge Ids Transit Deliver Surc…" at bounding box center [431, 173] width 793 height 283
click at [764, 314] on div "TẠO ĐƠN HÀNG Yêu cầu xuất hóa đơn điện tử Transit Pickup Surcharge Ids Transit …" at bounding box center [431, 162] width 802 height 317
click at [737, 306] on button "Lưu và In" at bounding box center [778, 308] width 97 height 14
